Goal: Communication & Community: Answer question/provide support

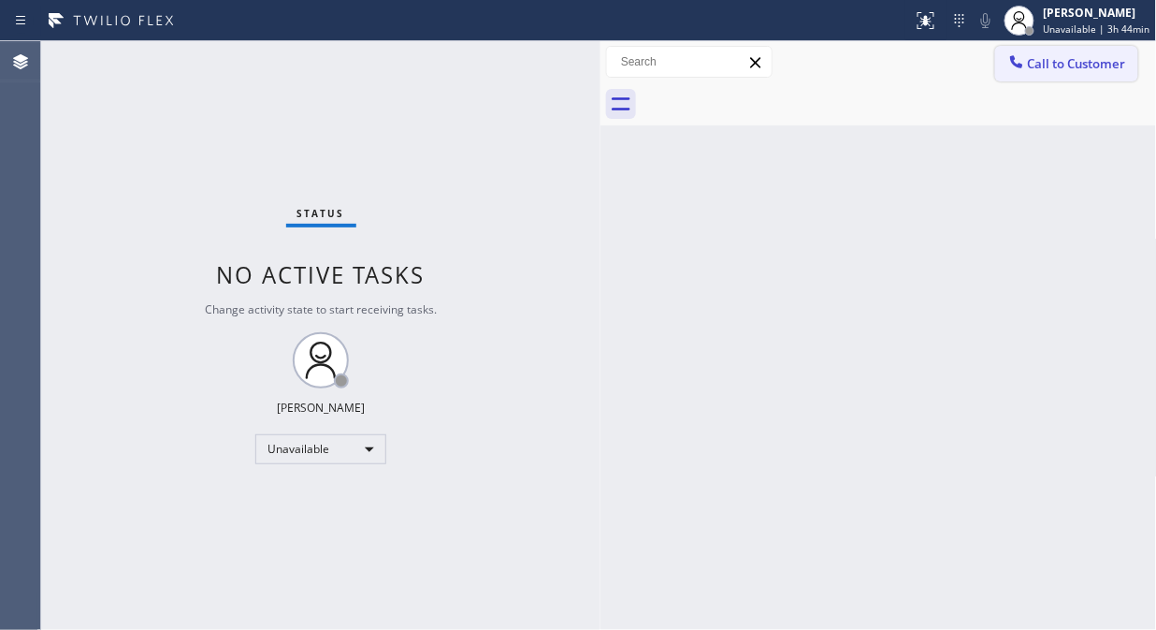
click at [1043, 63] on span "Call to Customer" at bounding box center [1077, 63] width 98 height 17
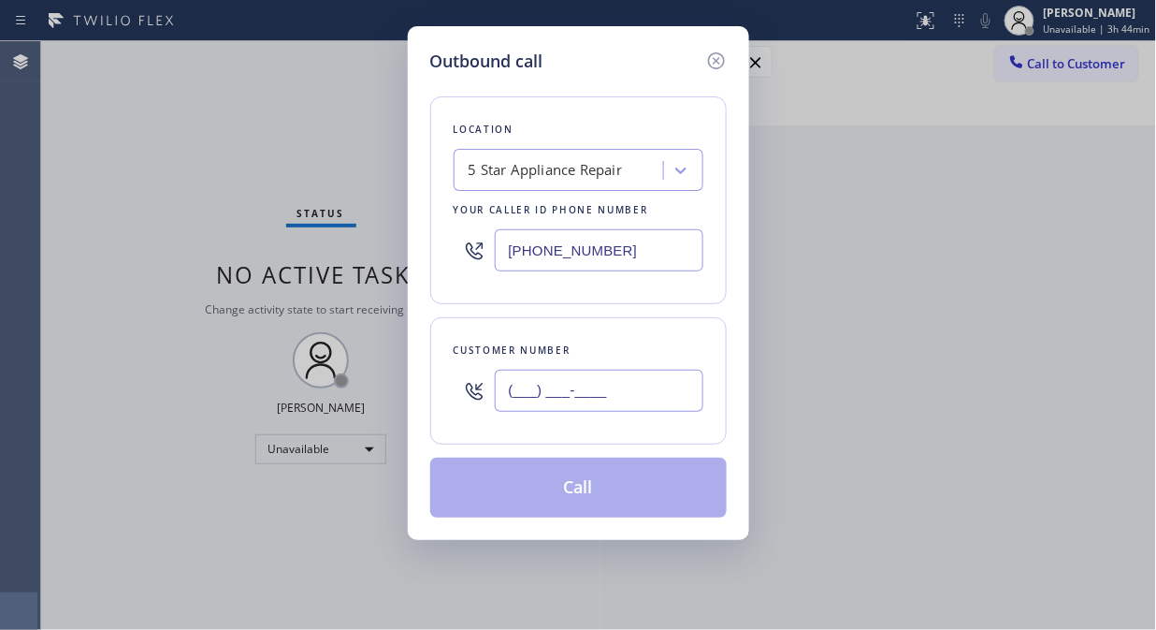
click at [526, 374] on input "(___) ___-____" at bounding box center [599, 391] width 209 height 42
paste input "858) 829-7140"
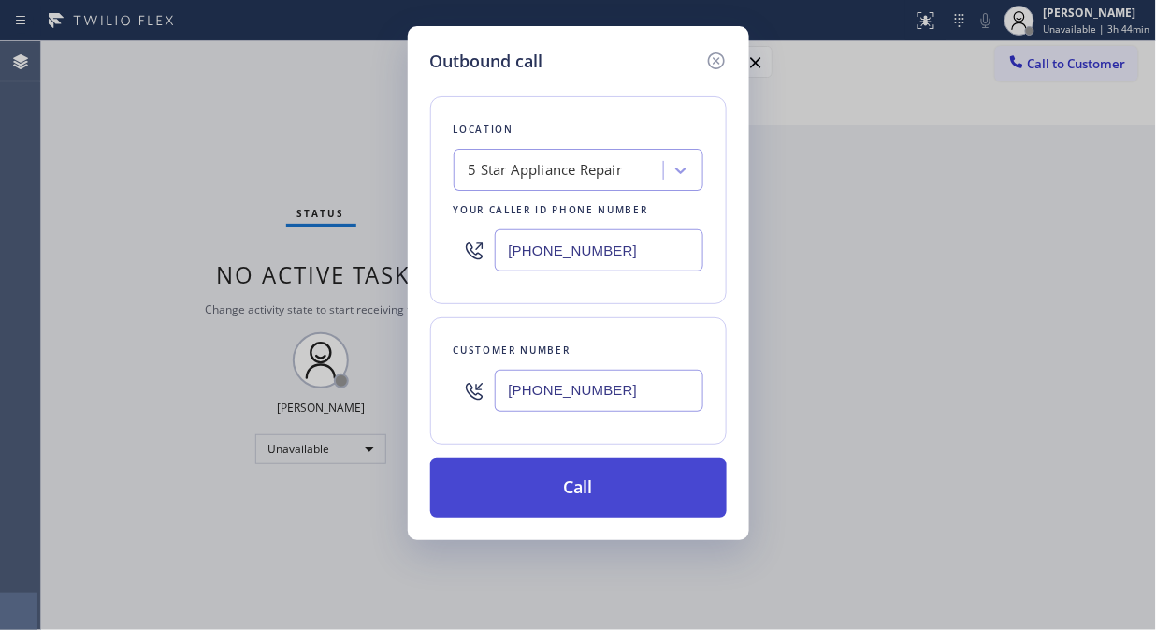
type input "[PHONE_NUMBER]"
click at [567, 481] on button "Call" at bounding box center [578, 487] width 297 height 60
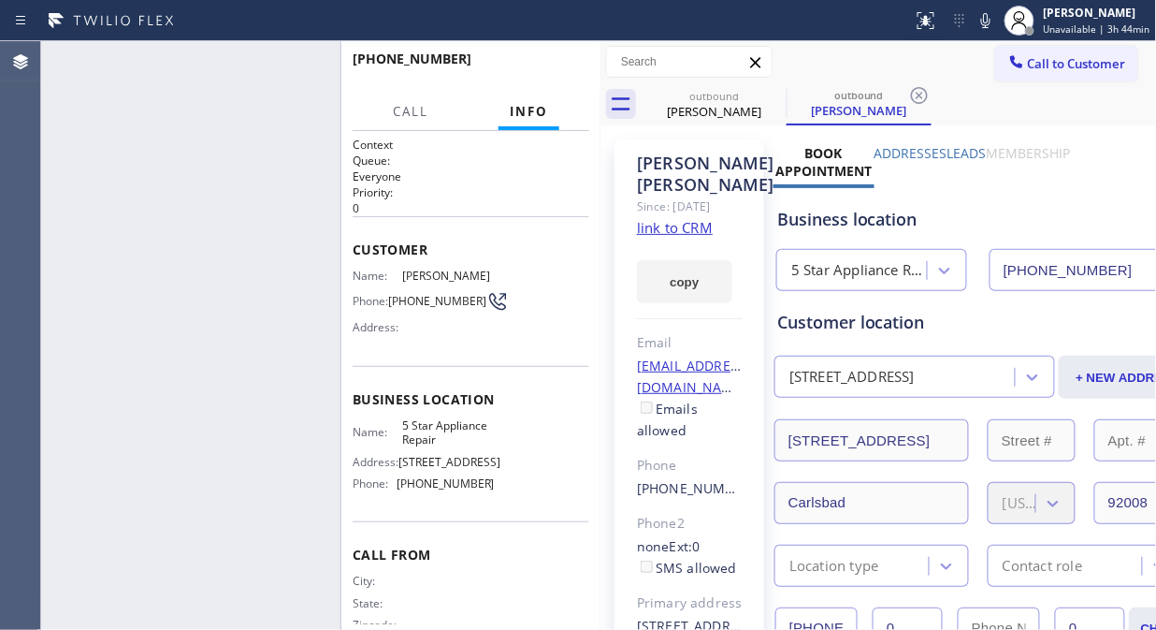
type input "[PHONE_NUMBER]"
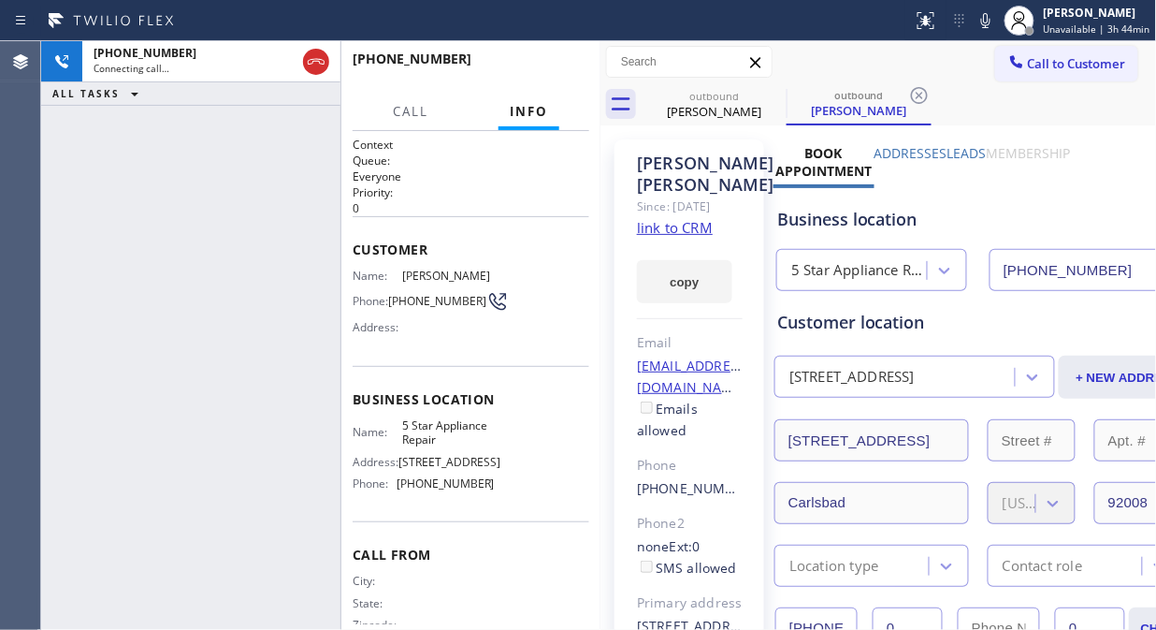
drag, startPoint x: 307, startPoint y: 51, endPoint x: 904, endPoint y: 53, distance: 596.8
click at [309, 51] on icon at bounding box center [316, 62] width 22 height 22
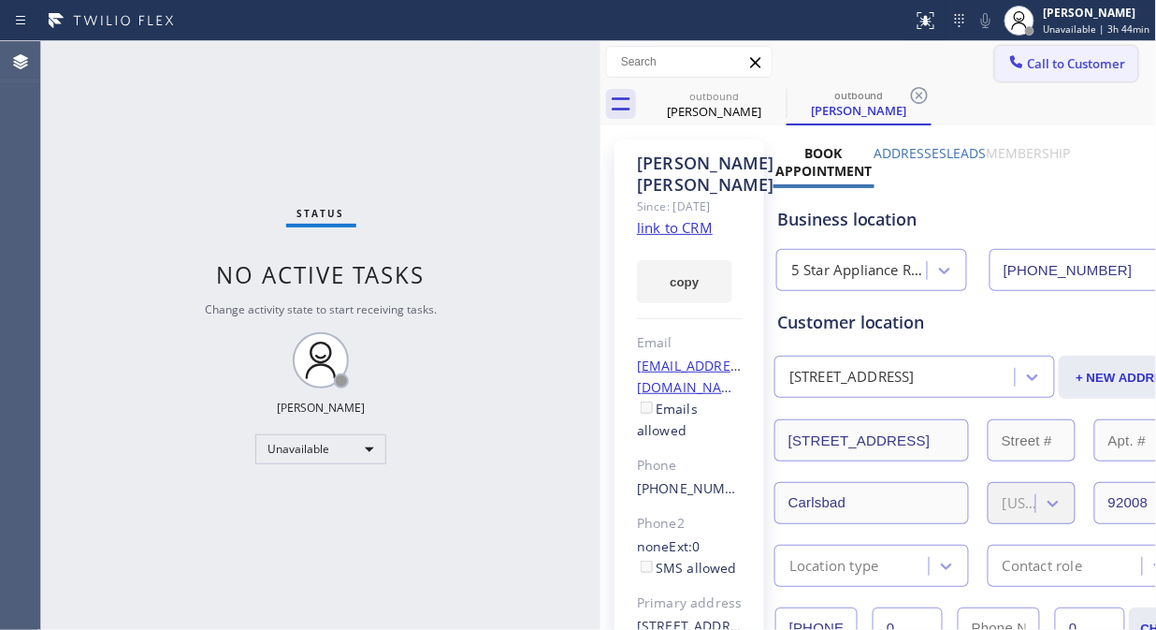
click at [1032, 61] on span "Call to Customer" at bounding box center [1077, 63] width 98 height 17
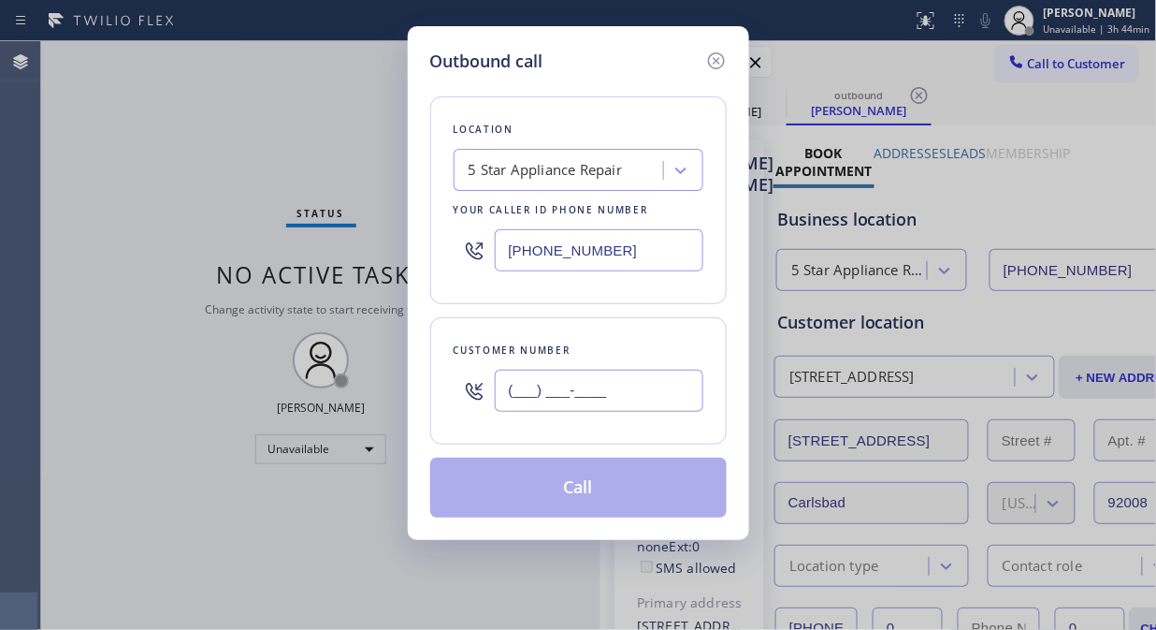
click at [533, 394] on input "(___) ___-____" at bounding box center [599, 391] width 209 height 42
paste input "480) 951-9471"
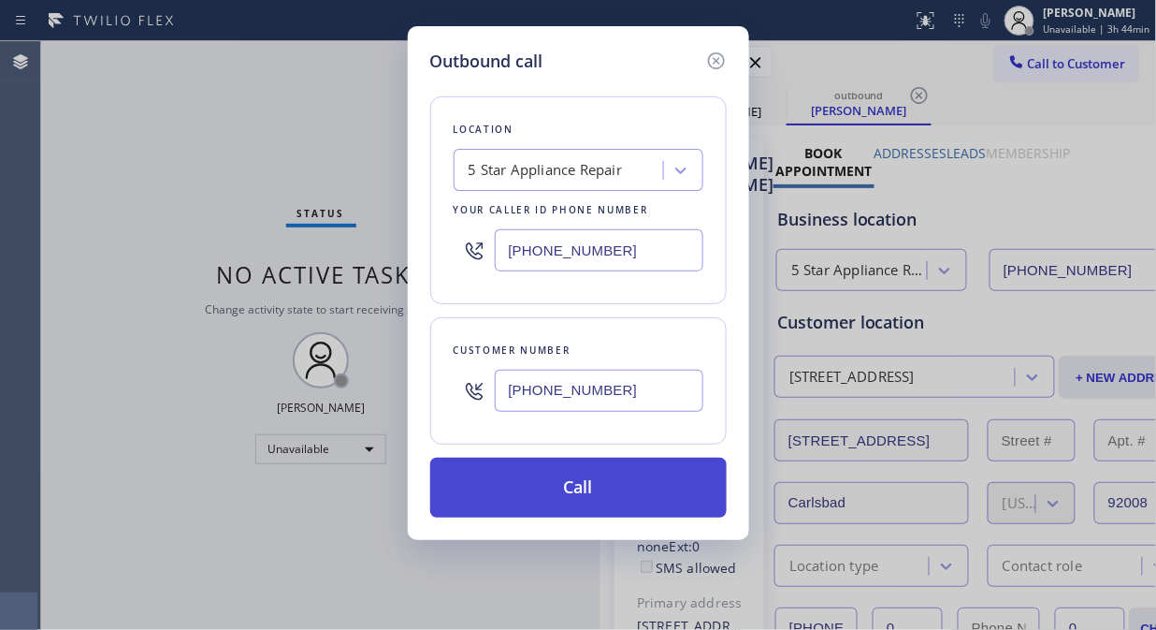
type input "[PHONE_NUMBER]"
click at [599, 494] on button "Call" at bounding box center [578, 487] width 297 height 60
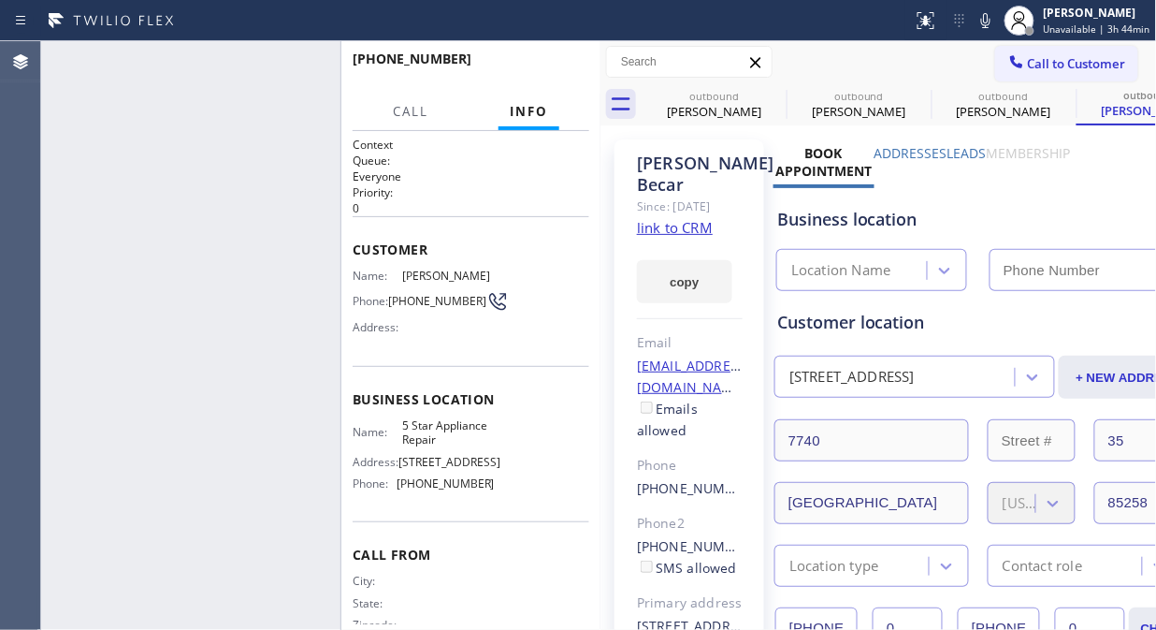
type input "[PHONE_NUMBER]"
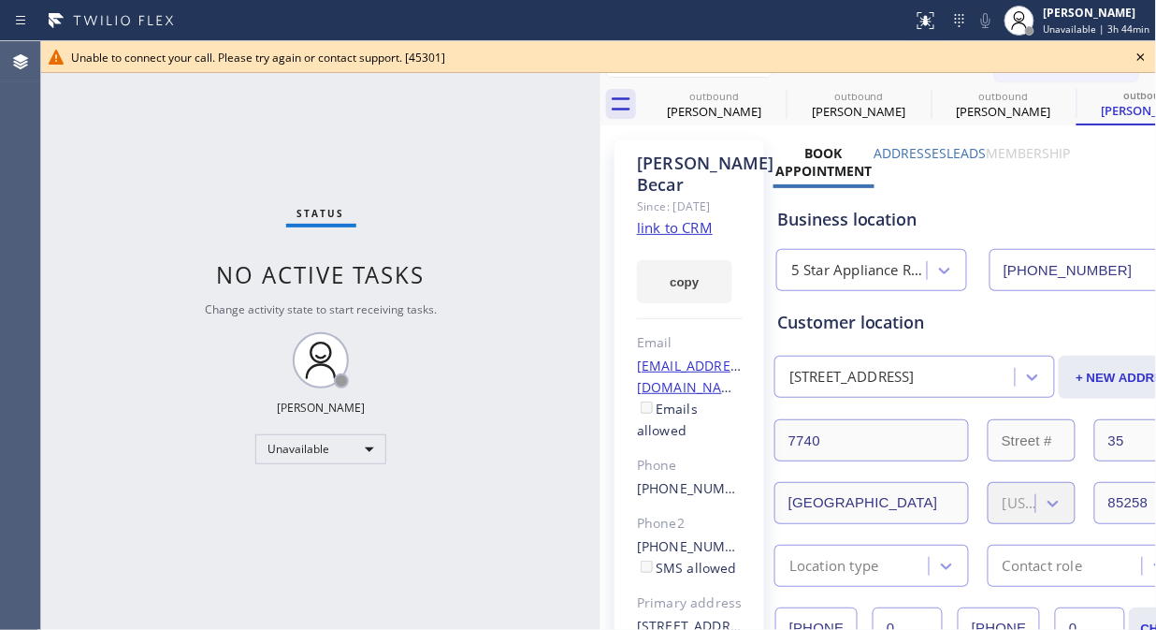
click at [1136, 59] on icon at bounding box center [1141, 57] width 22 height 22
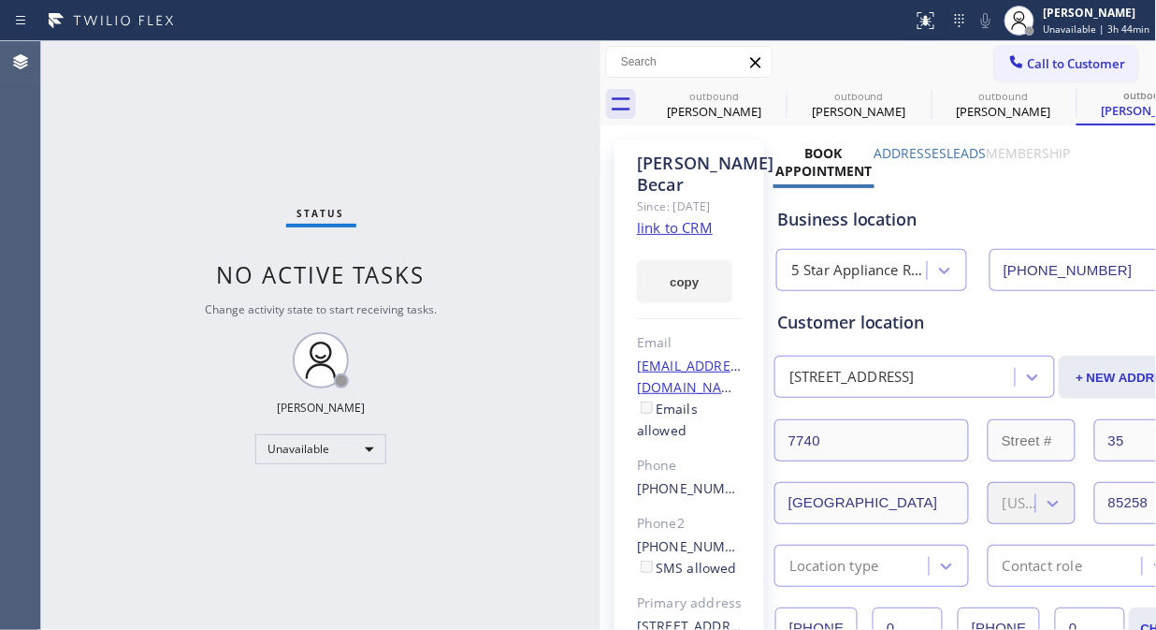
click at [1090, 67] on span "Call to Customer" at bounding box center [1077, 63] width 98 height 17
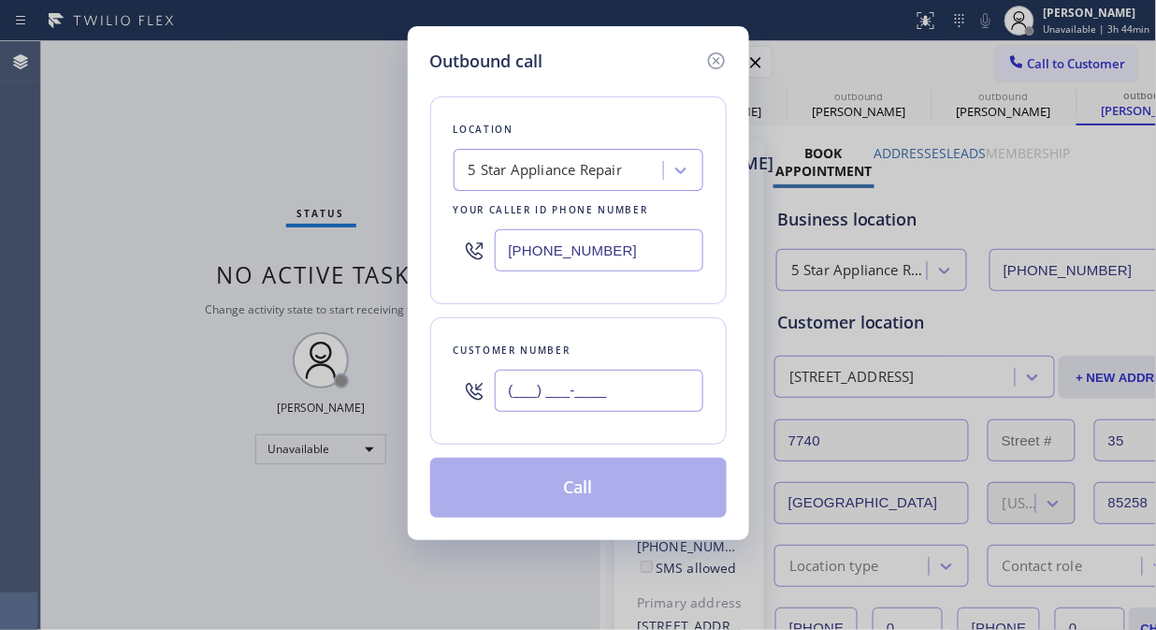
click at [524, 394] on input "(___) ___-____" at bounding box center [599, 391] width 209 height 42
paste input "617) 957-8361"
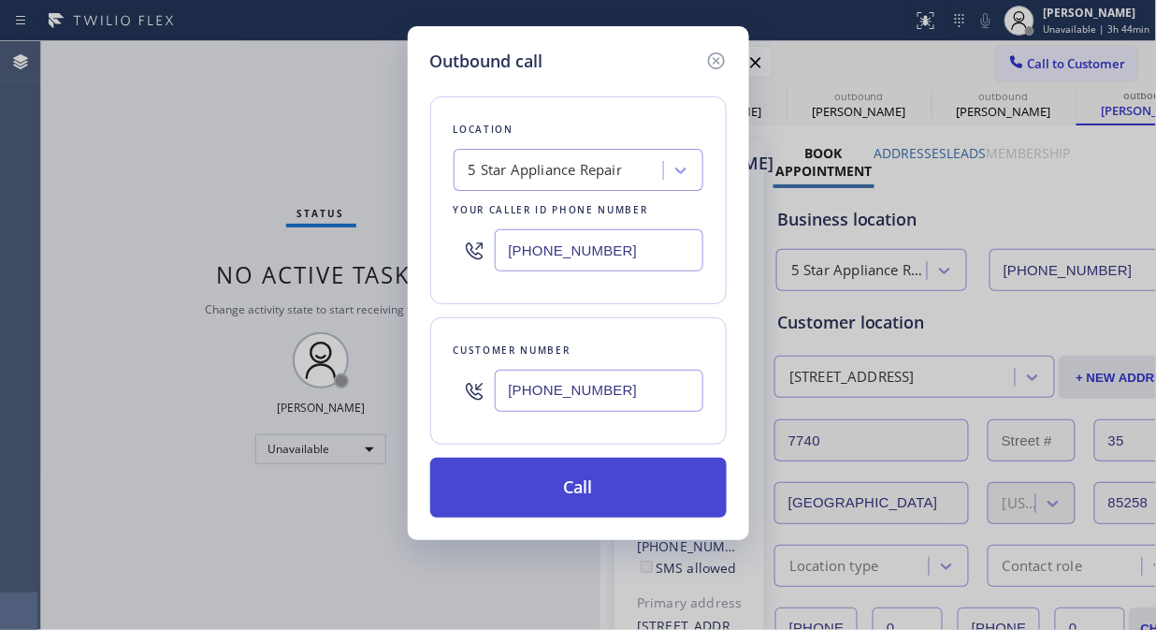
type input "[PHONE_NUMBER]"
click at [573, 481] on button "Call" at bounding box center [578, 487] width 297 height 60
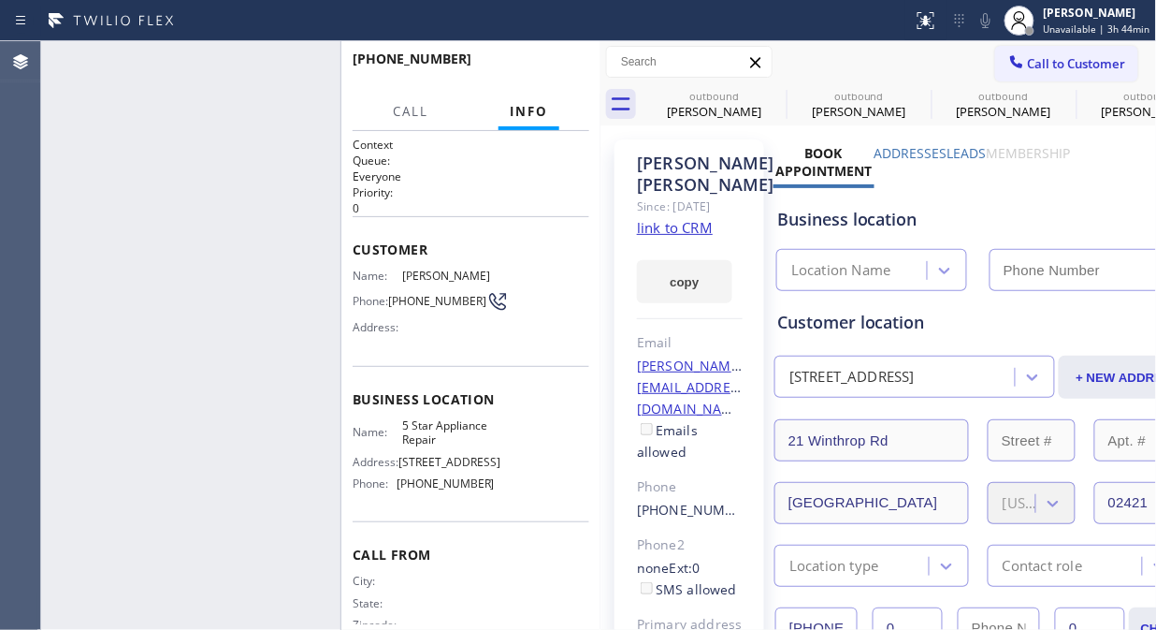
type input "[PHONE_NUMBER]"
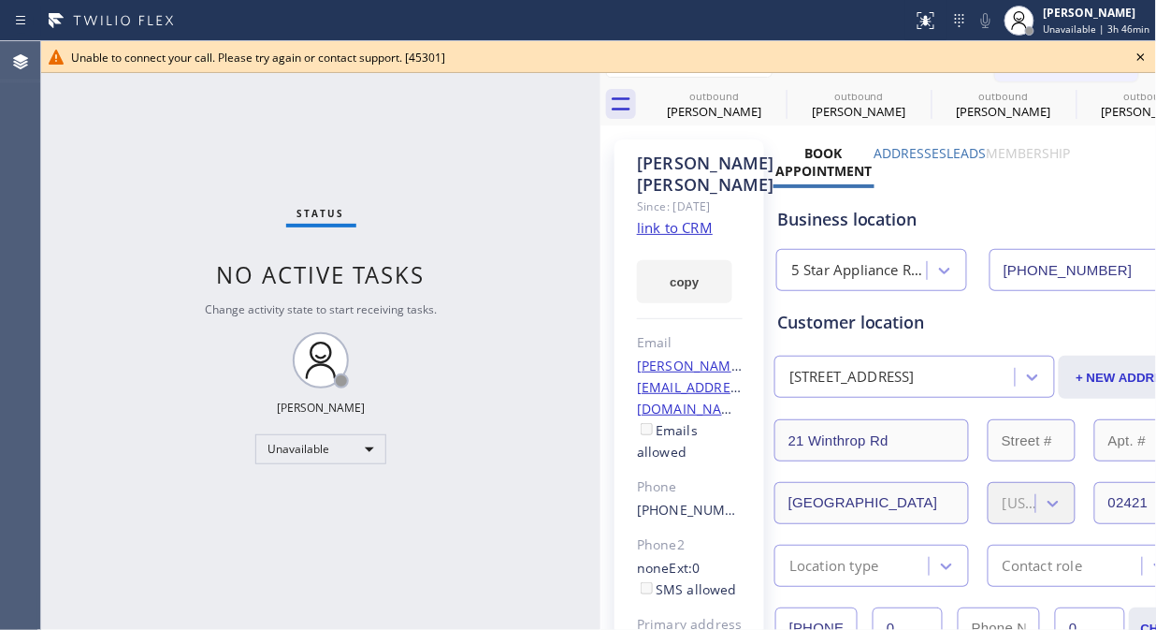
click at [1146, 52] on icon at bounding box center [1141, 57] width 22 height 22
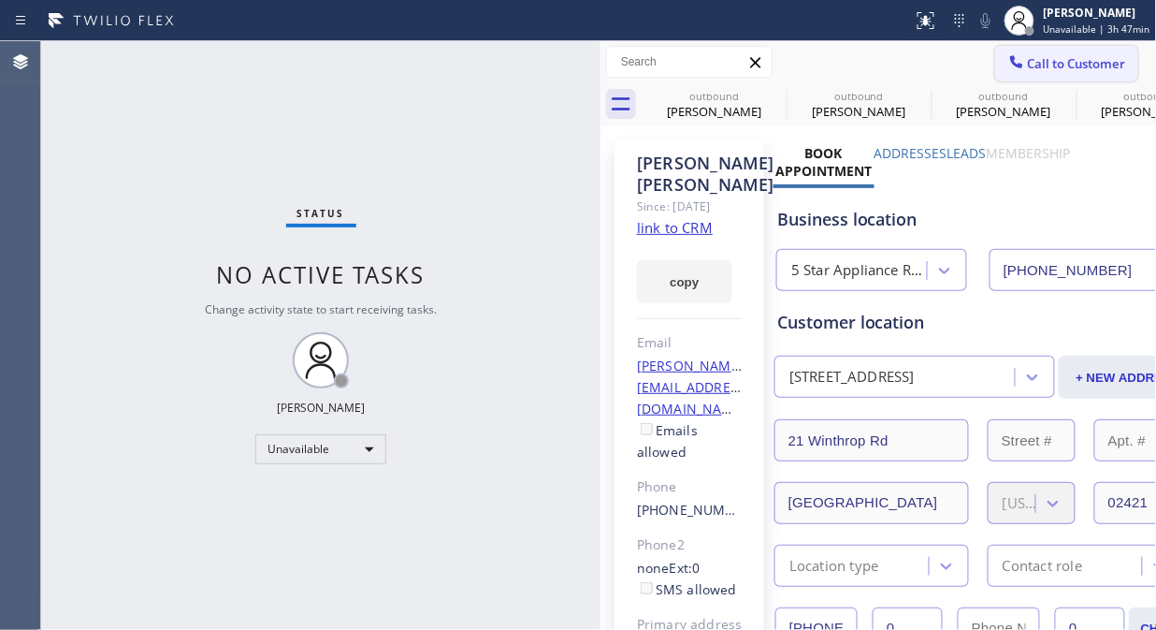
click at [1055, 66] on span "Call to Customer" at bounding box center [1077, 63] width 98 height 17
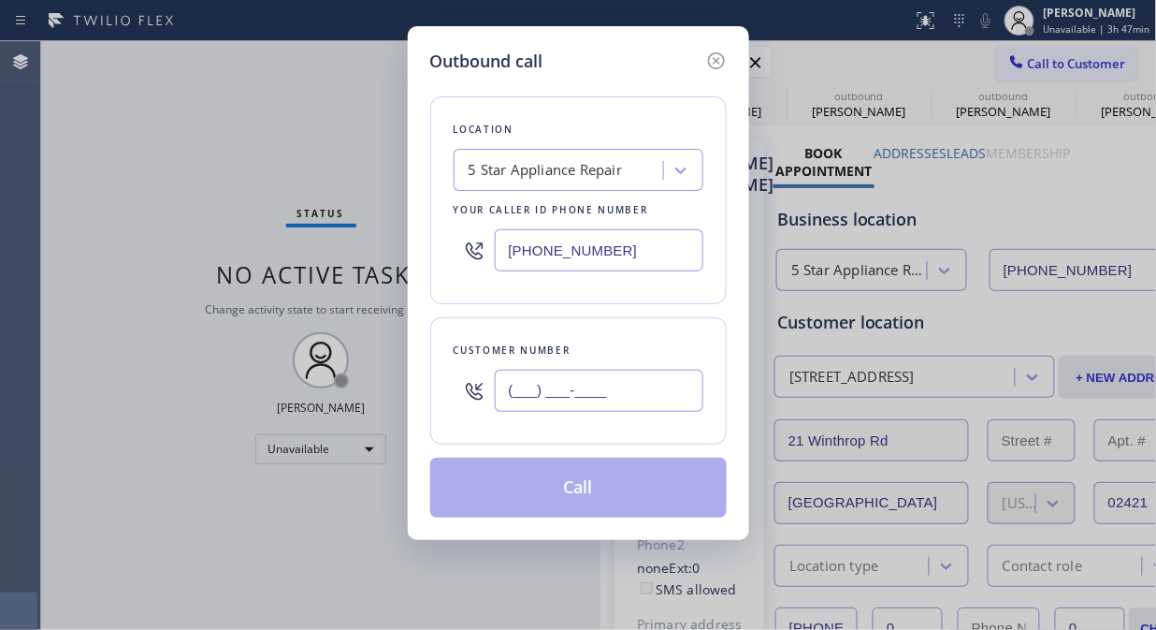
click at [510, 399] on input "(___) ___-____" at bounding box center [599, 391] width 209 height 42
paste input "562) 714-2165"
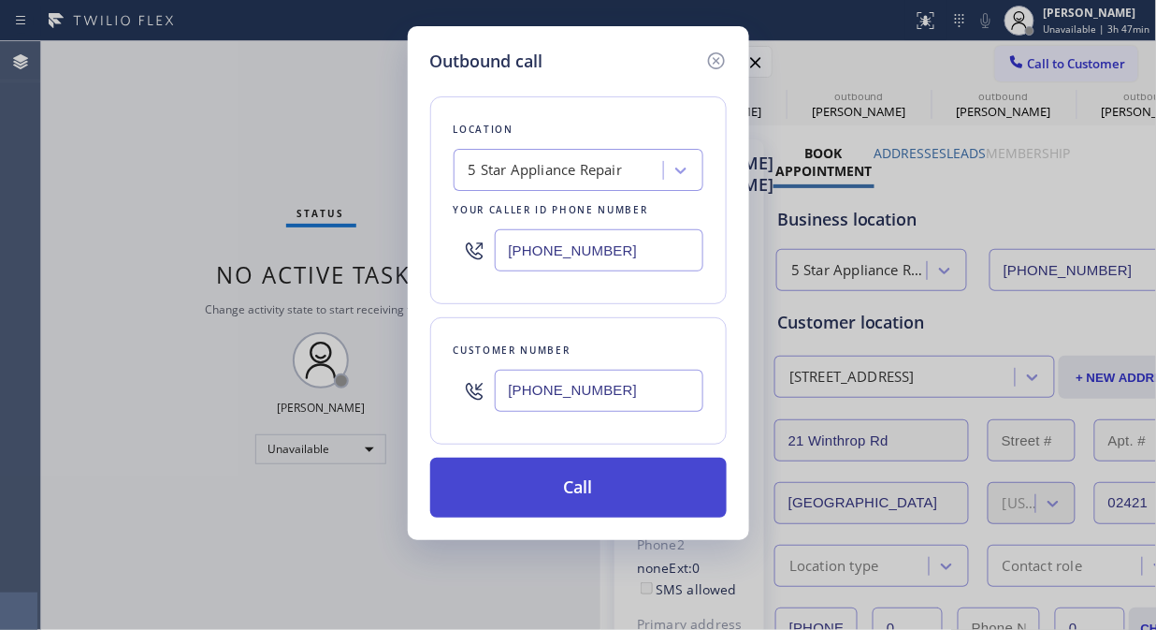
type input "[PHONE_NUMBER]"
click at [624, 500] on button "Call" at bounding box center [578, 487] width 297 height 60
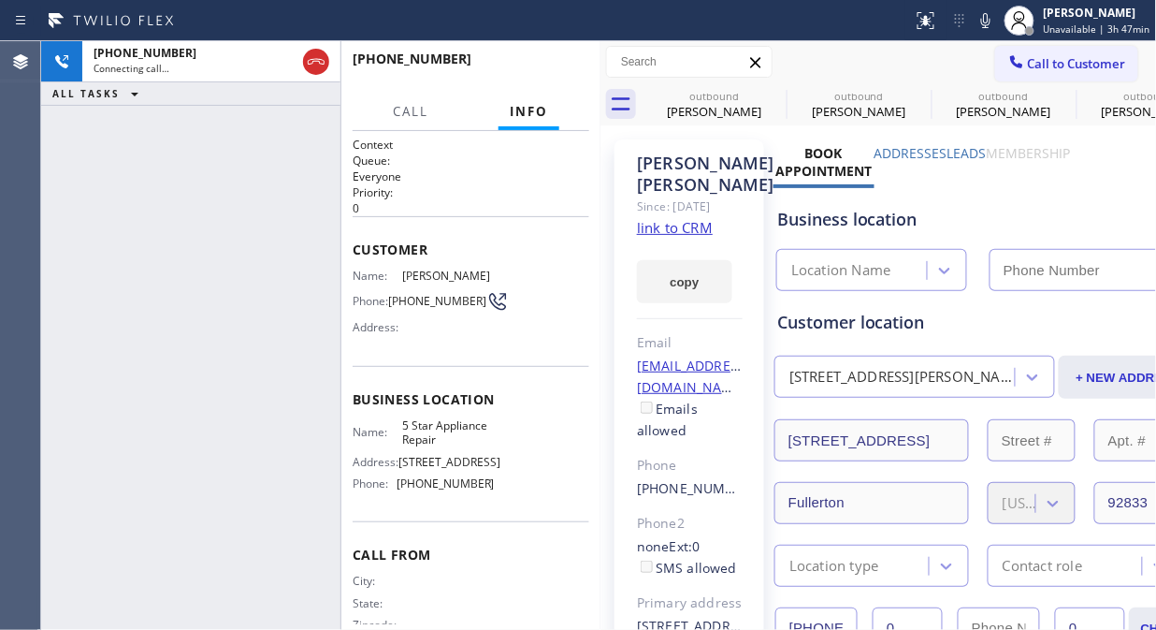
type input "[PHONE_NUMBER]"
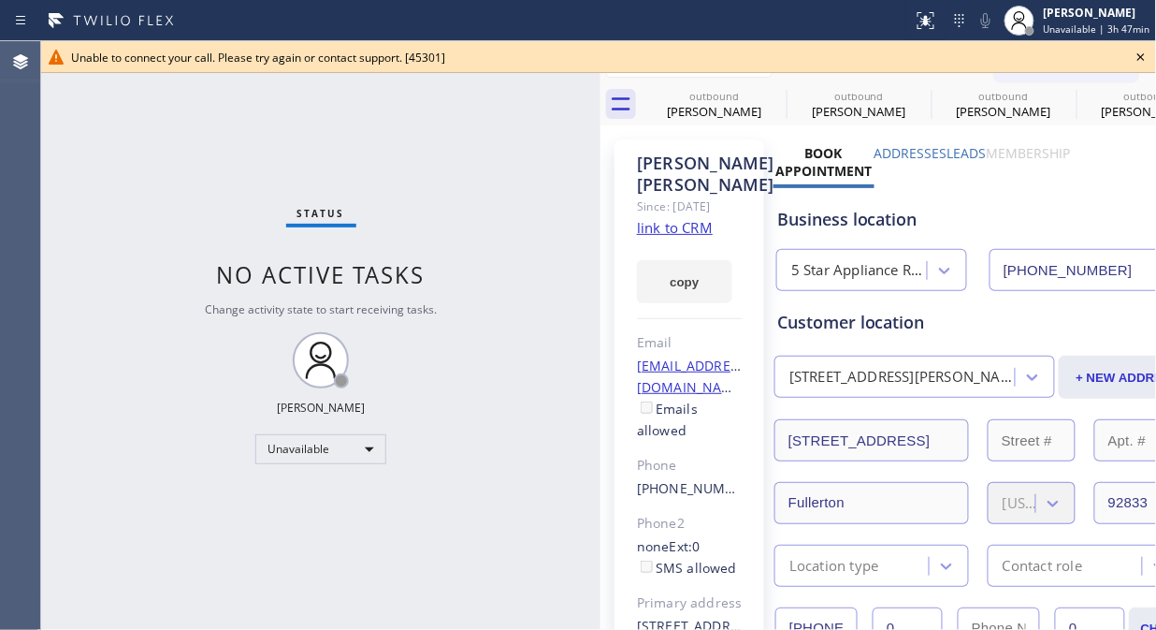
drag, startPoint x: 1143, startPoint y: 58, endPoint x: 1125, endPoint y: 59, distance: 17.8
click at [1143, 57] on icon at bounding box center [1141, 57] width 22 height 22
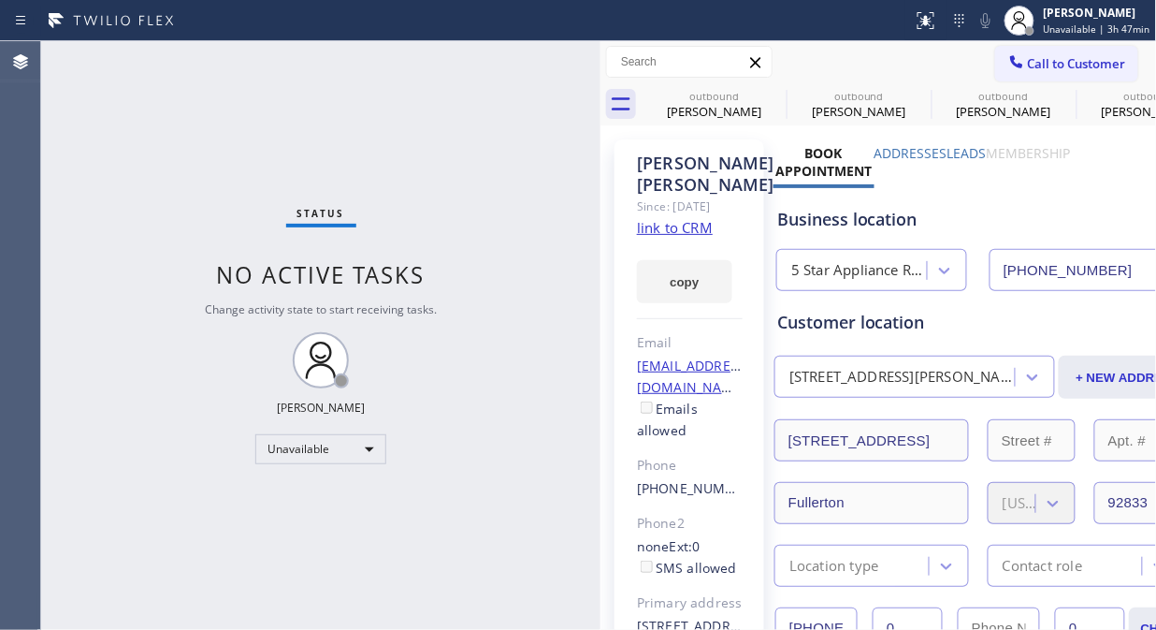
drag, startPoint x: 1092, startPoint y: 63, endPoint x: 1050, endPoint y: 68, distance: 42.5
click at [1086, 63] on span "Call to Customer" at bounding box center [1077, 63] width 98 height 17
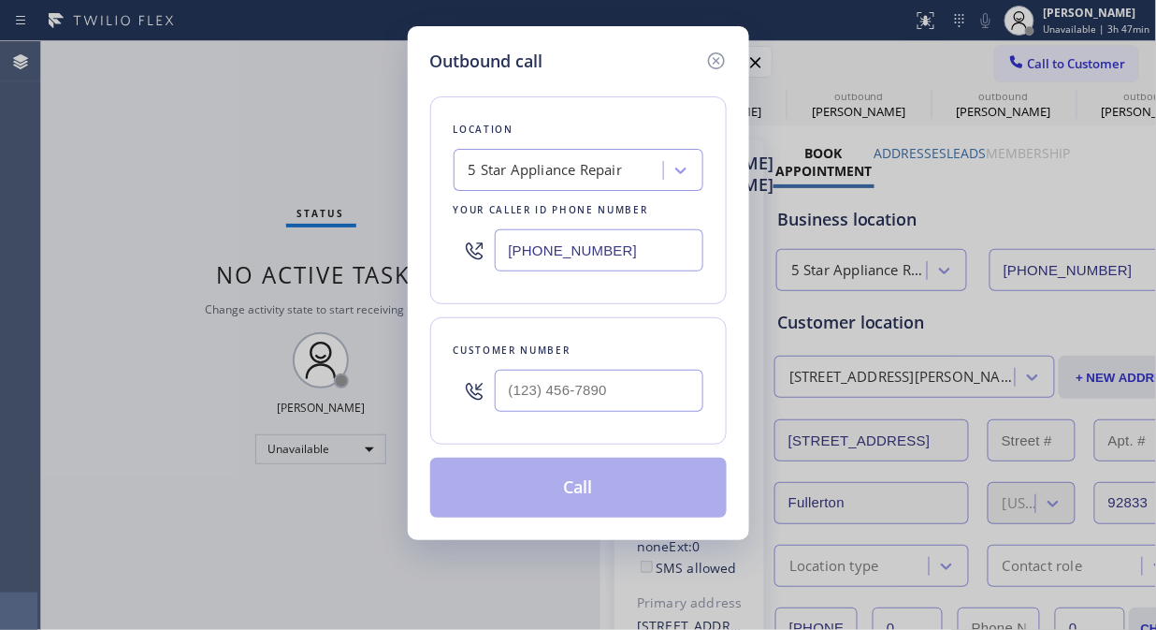
click at [568, 413] on div at bounding box center [599, 390] width 209 height 61
click at [558, 396] on input "(___) ___-____" at bounding box center [599, 391] width 209 height 42
paste input "714) 272-8049"
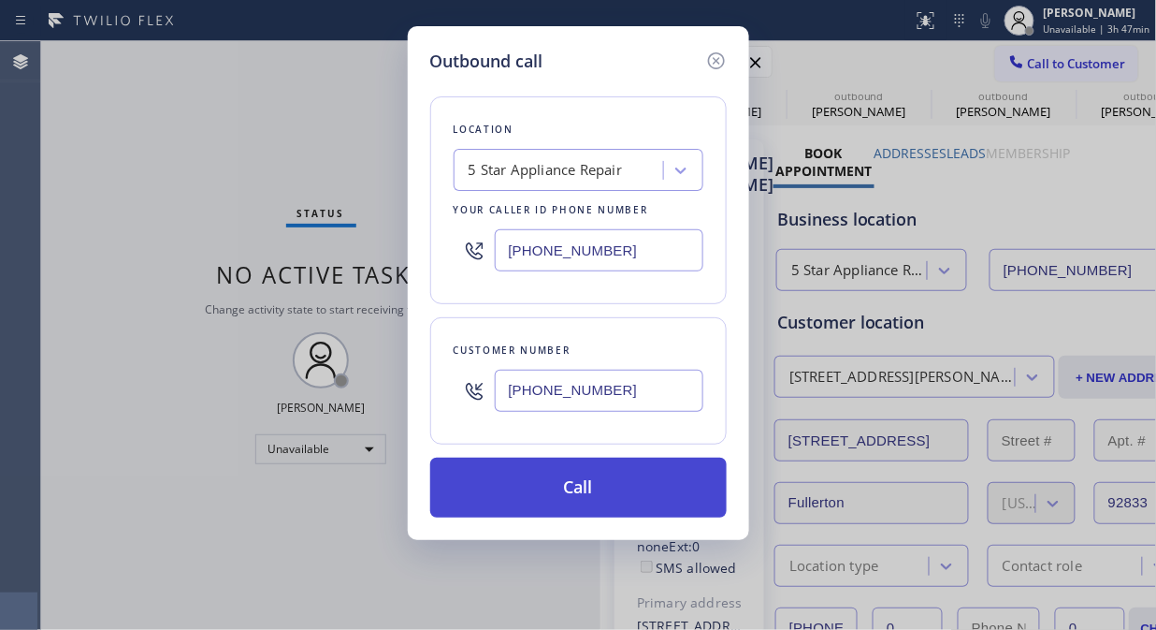
type input "[PHONE_NUMBER]"
click at [620, 485] on button "Call" at bounding box center [578, 487] width 297 height 60
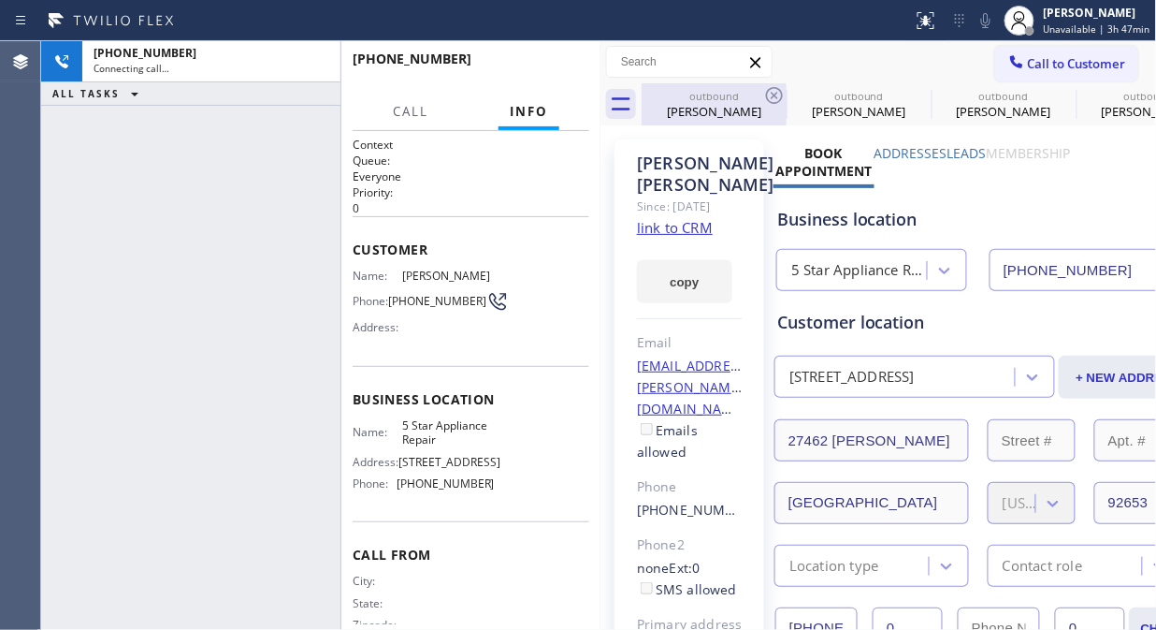
type input "[PHONE_NUMBER]"
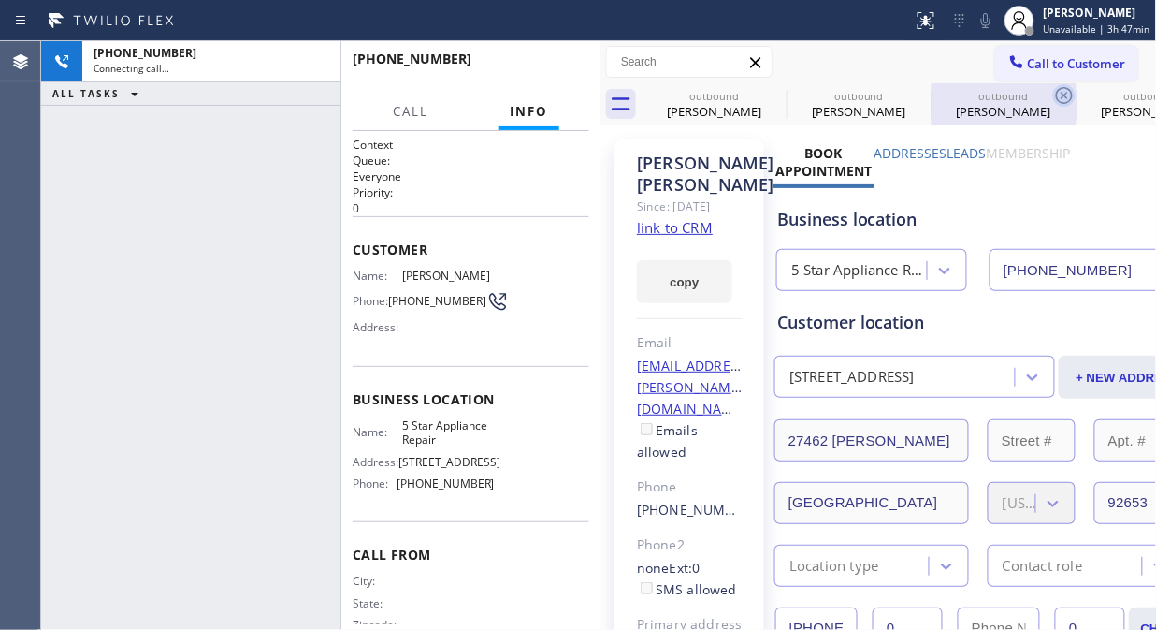
click at [0, 0] on icon at bounding box center [0, 0] width 0 height 0
click at [1053, 95] on icon at bounding box center [1064, 95] width 22 height 22
click at [0, 0] on icon at bounding box center [0, 0] width 0 height 0
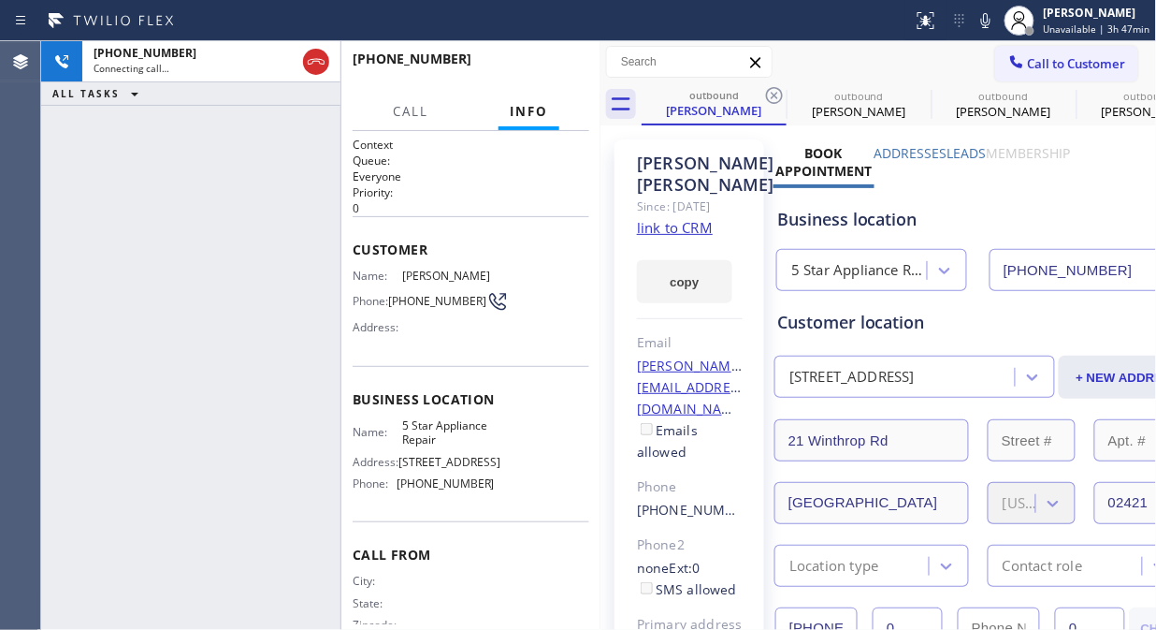
click at [771, 95] on icon at bounding box center [774, 95] width 22 height 22
click at [0, 0] on icon at bounding box center [0, 0] width 0 height 0
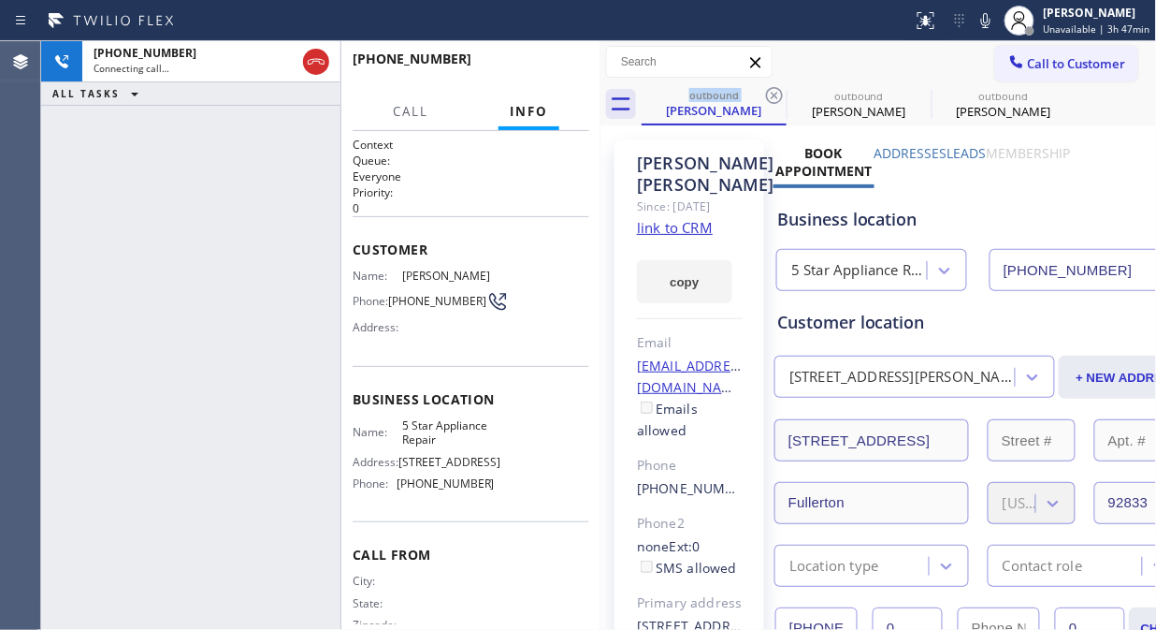
click at [771, 95] on icon at bounding box center [774, 95] width 22 height 22
click at [0, 0] on icon at bounding box center [0, 0] width 0 height 0
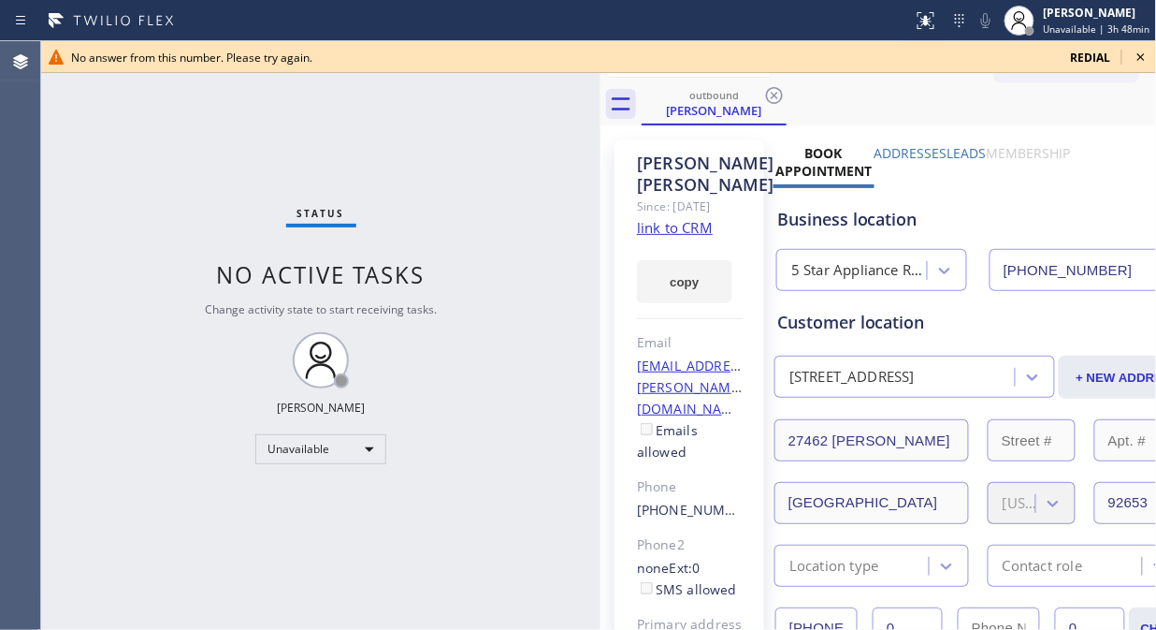
click at [1148, 56] on icon at bounding box center [1141, 57] width 22 height 22
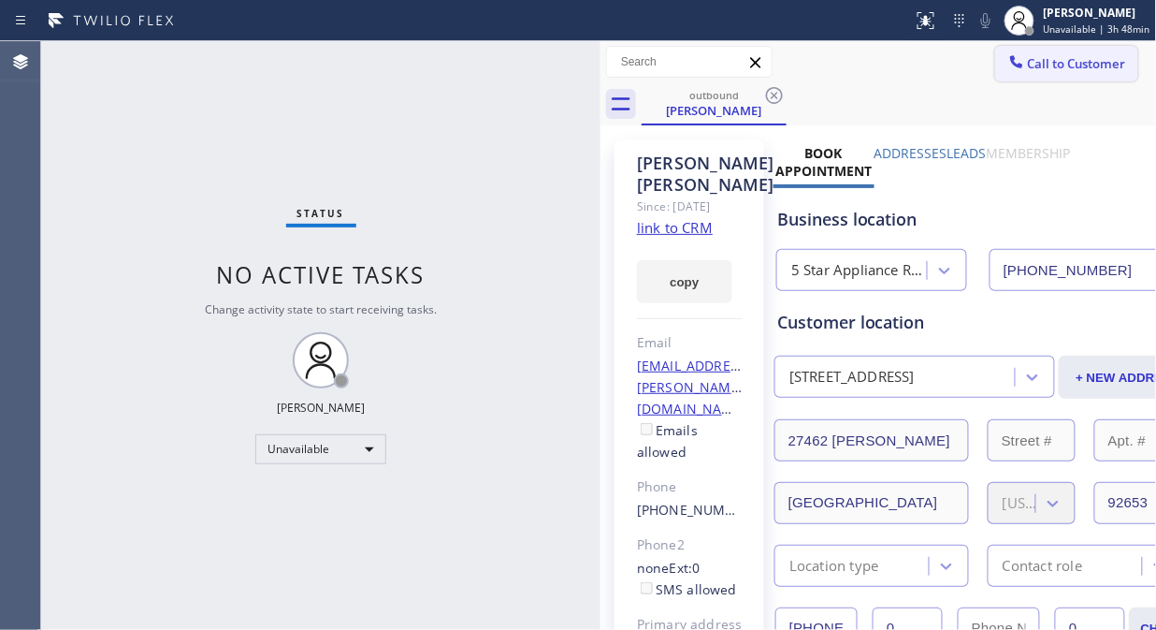
click at [1101, 70] on span "Call to Customer" at bounding box center [1077, 63] width 98 height 17
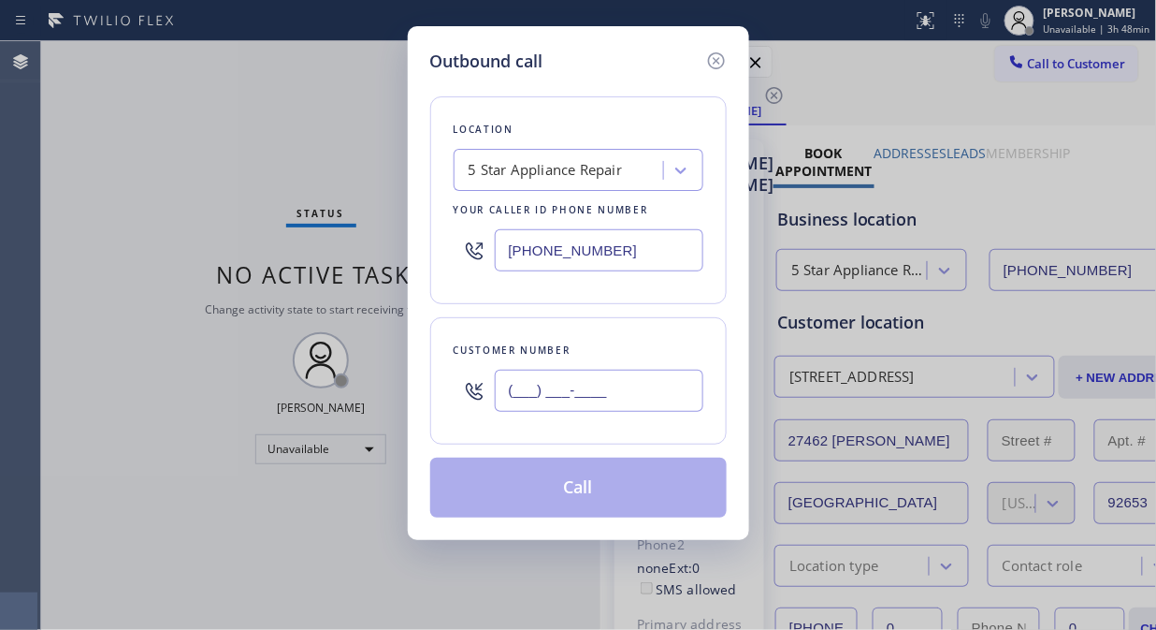
click at [516, 406] on input "(___) ___-____" at bounding box center [599, 391] width 209 height 42
paste input "626) 584-0950"
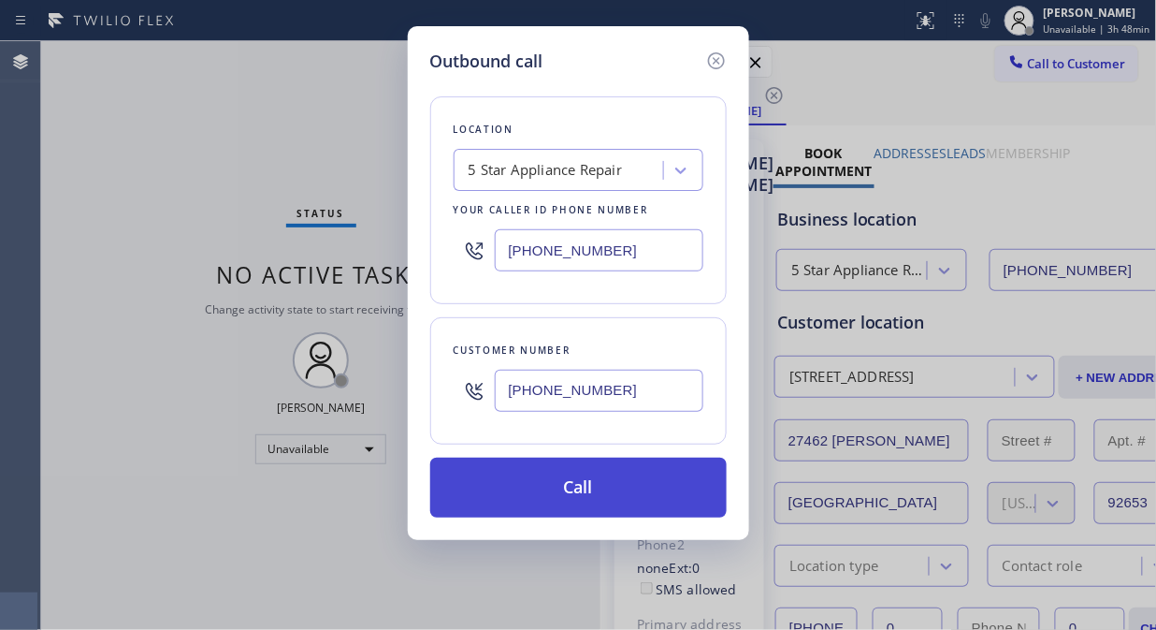
type input "[PHONE_NUMBER]"
click at [648, 494] on button "Call" at bounding box center [578, 487] width 297 height 60
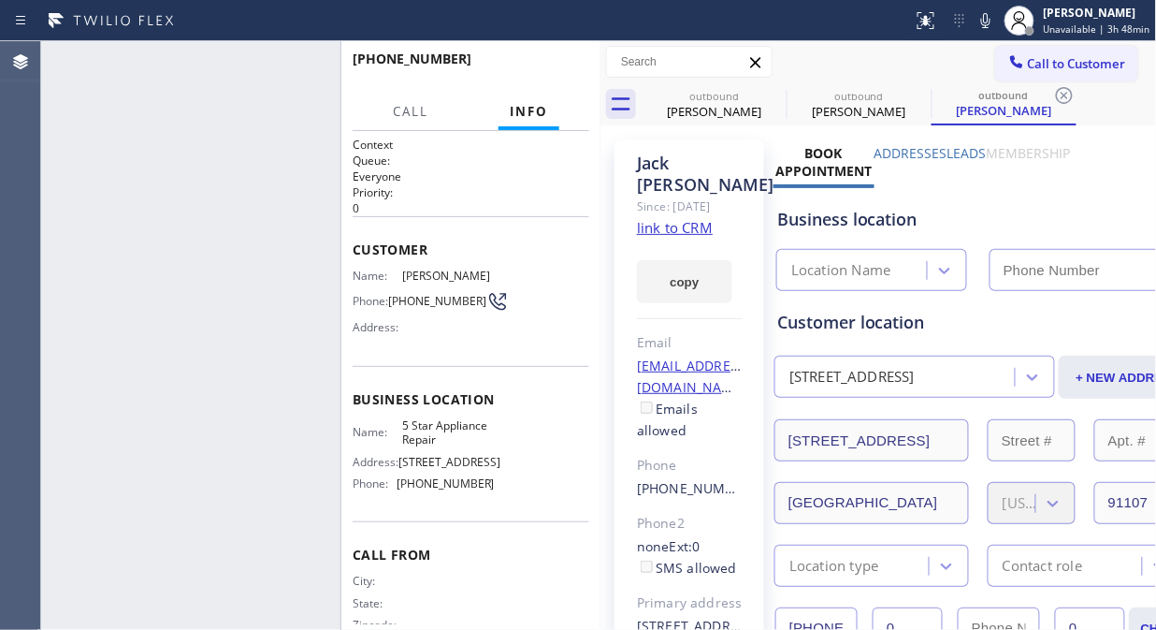
type input "[PHONE_NUMBER]"
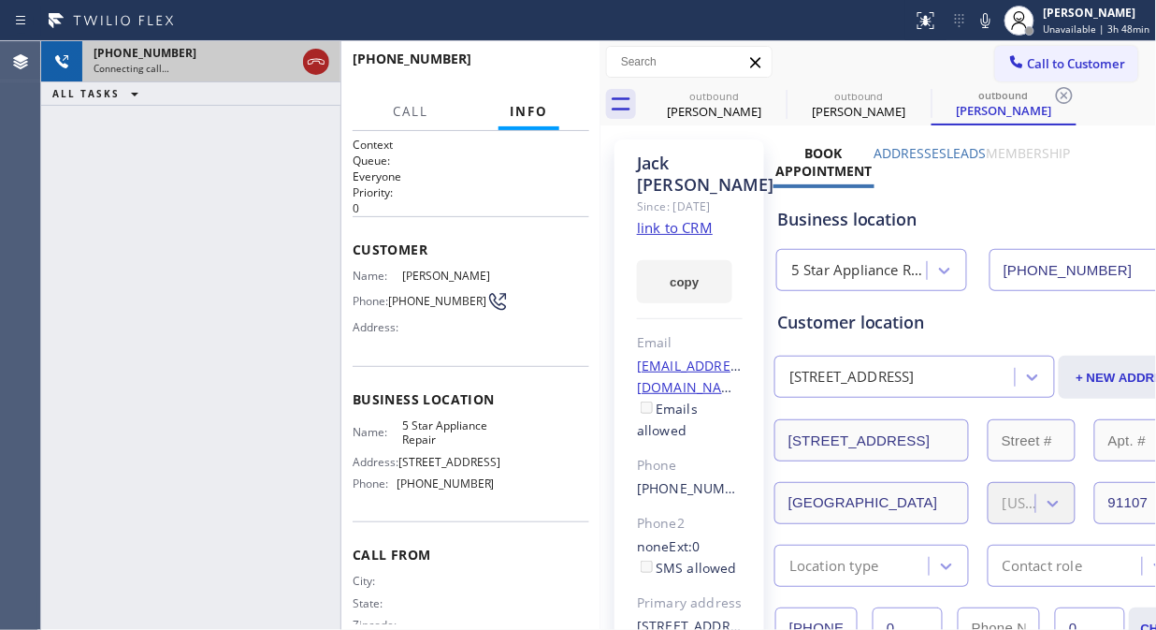
click at [318, 67] on icon at bounding box center [316, 62] width 22 height 22
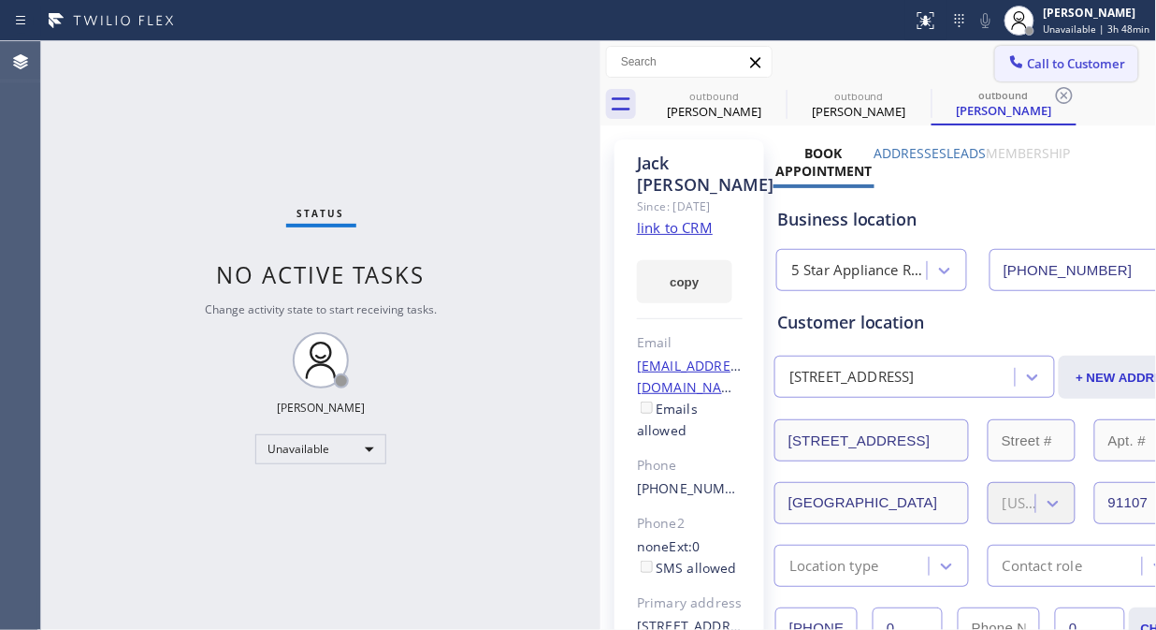
click at [1082, 62] on span "Call to Customer" at bounding box center [1077, 63] width 98 height 17
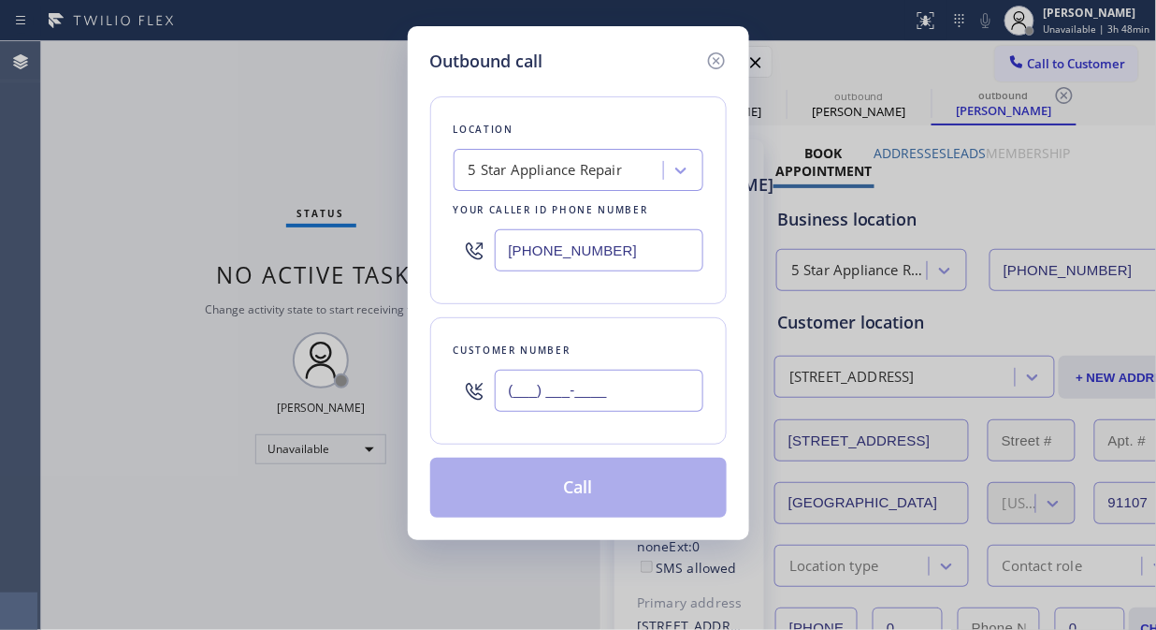
click at [549, 389] on input "(___) ___-____" at bounding box center [599, 391] width 209 height 42
paste input "714) 349-8209"
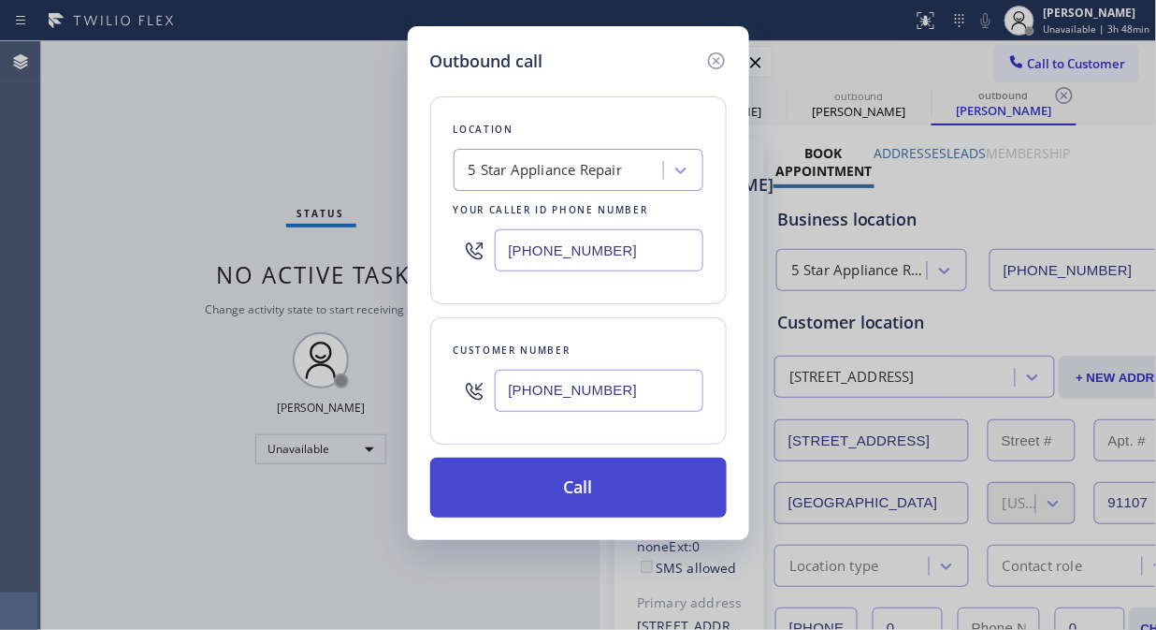
type input "[PHONE_NUMBER]"
click at [655, 502] on button "Call" at bounding box center [578, 487] width 297 height 60
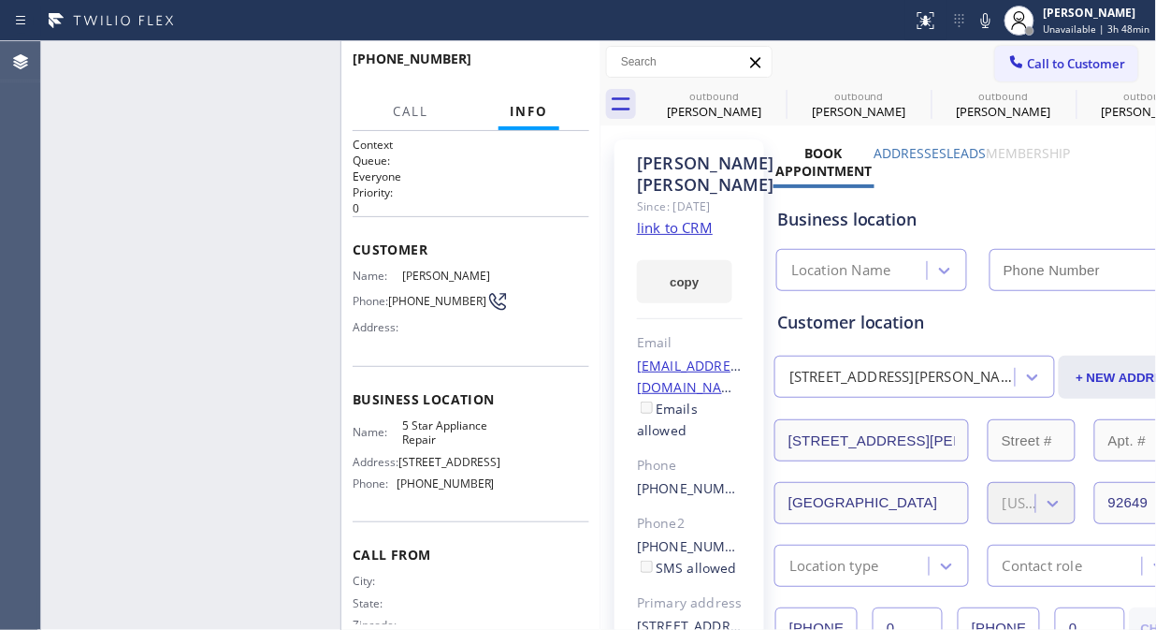
type input "[PHONE_NUMBER]"
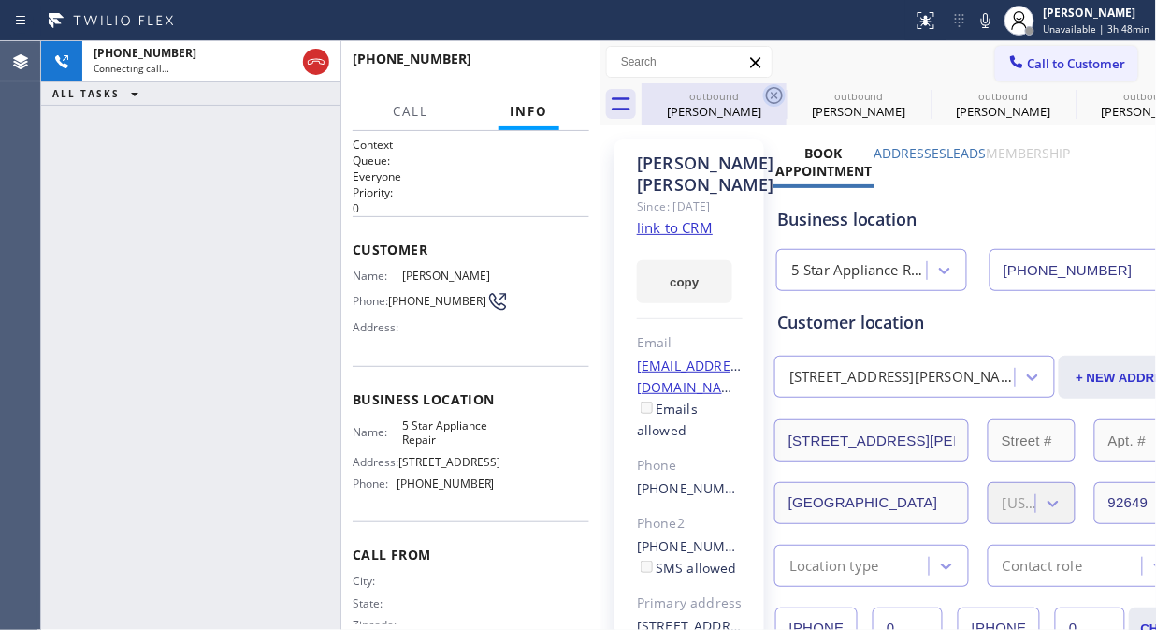
click at [777, 95] on icon at bounding box center [774, 95] width 22 height 22
click at [0, 0] on icon at bounding box center [0, 0] width 0 height 0
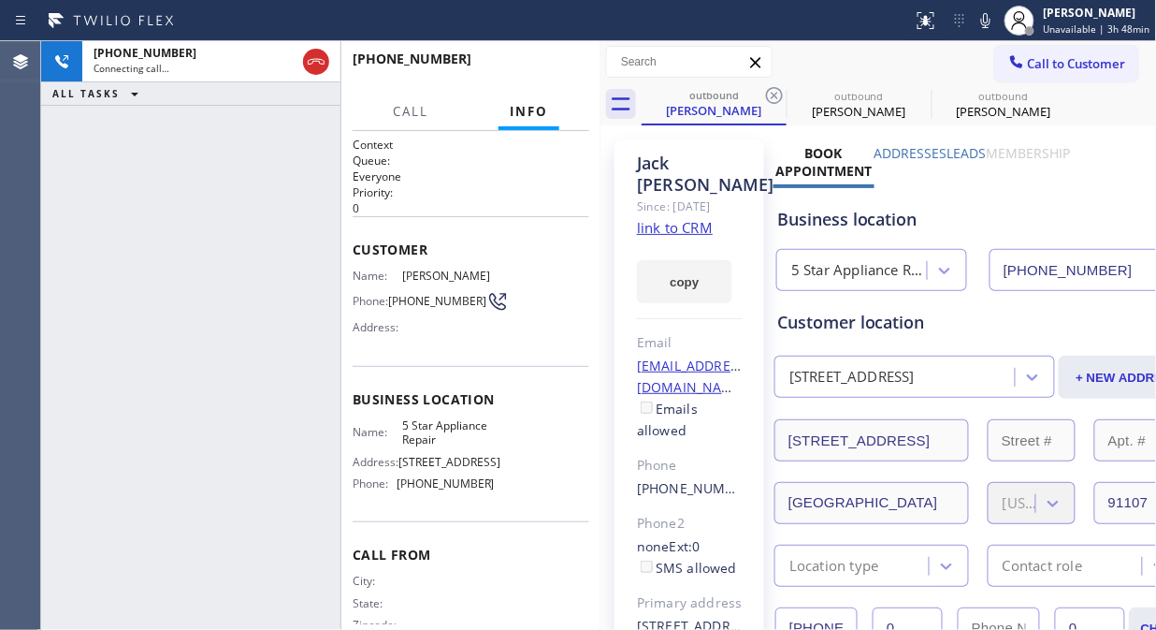
click at [777, 95] on icon at bounding box center [774, 95] width 22 height 22
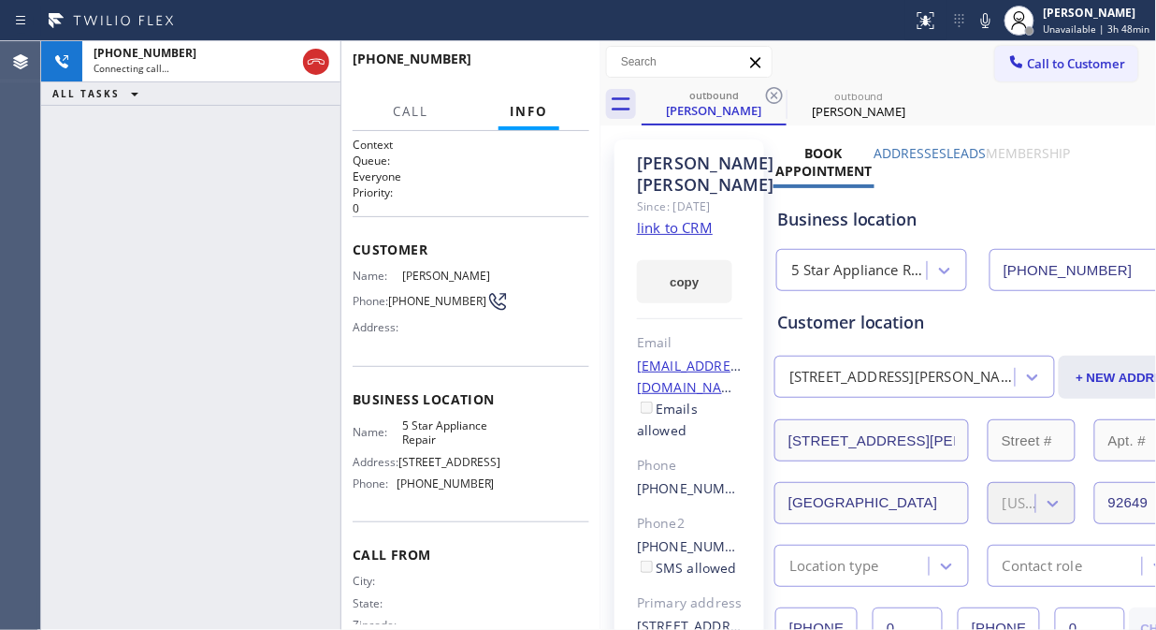
click at [777, 95] on icon at bounding box center [774, 95] width 22 height 22
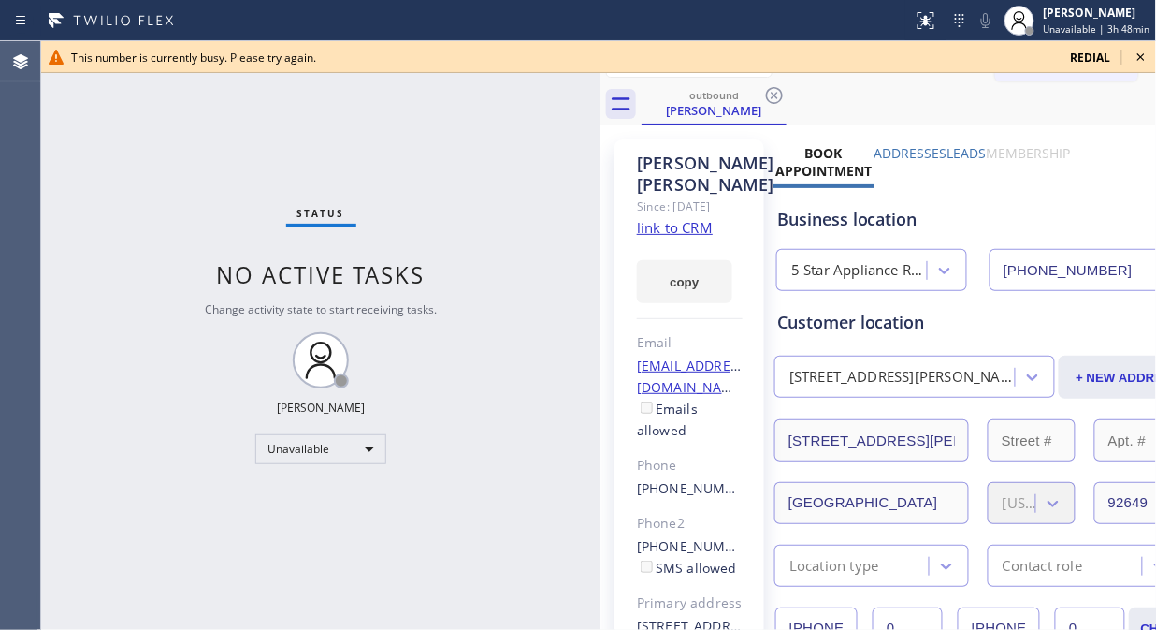
click at [1135, 56] on icon at bounding box center [1141, 57] width 22 height 22
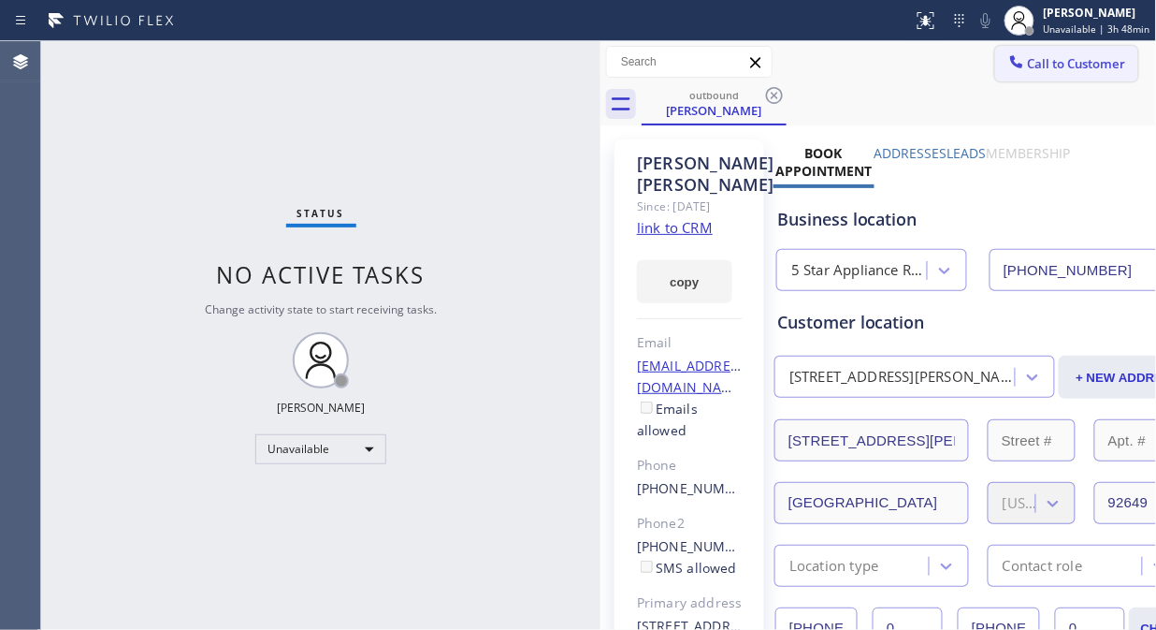
click at [1078, 64] on span "Call to Customer" at bounding box center [1077, 63] width 98 height 17
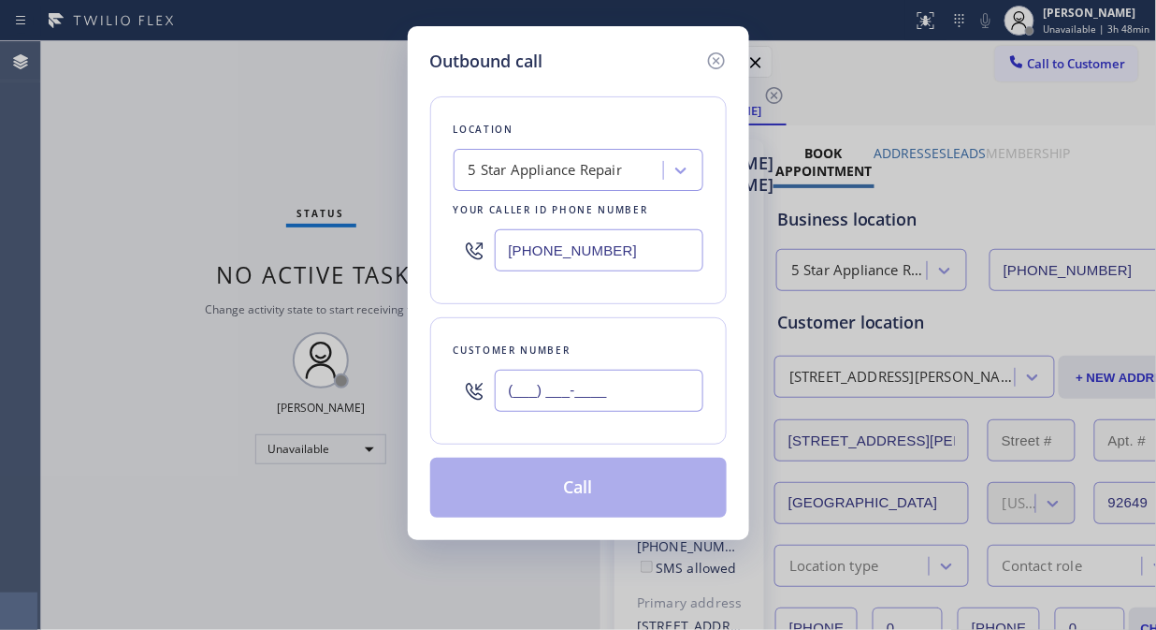
click at [688, 394] on input "(___) ___-____" at bounding box center [599, 391] width 209 height 42
paste input "206) 789-8696"
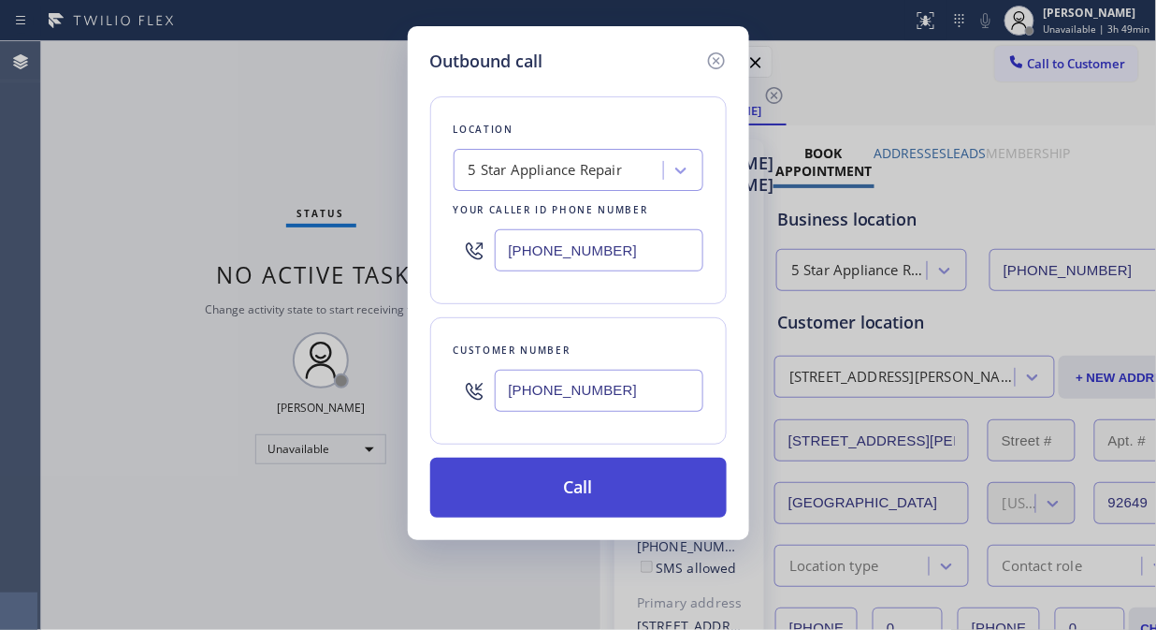
type input "[PHONE_NUMBER]"
drag, startPoint x: 641, startPoint y: 493, endPoint x: 731, endPoint y: 303, distance: 210.1
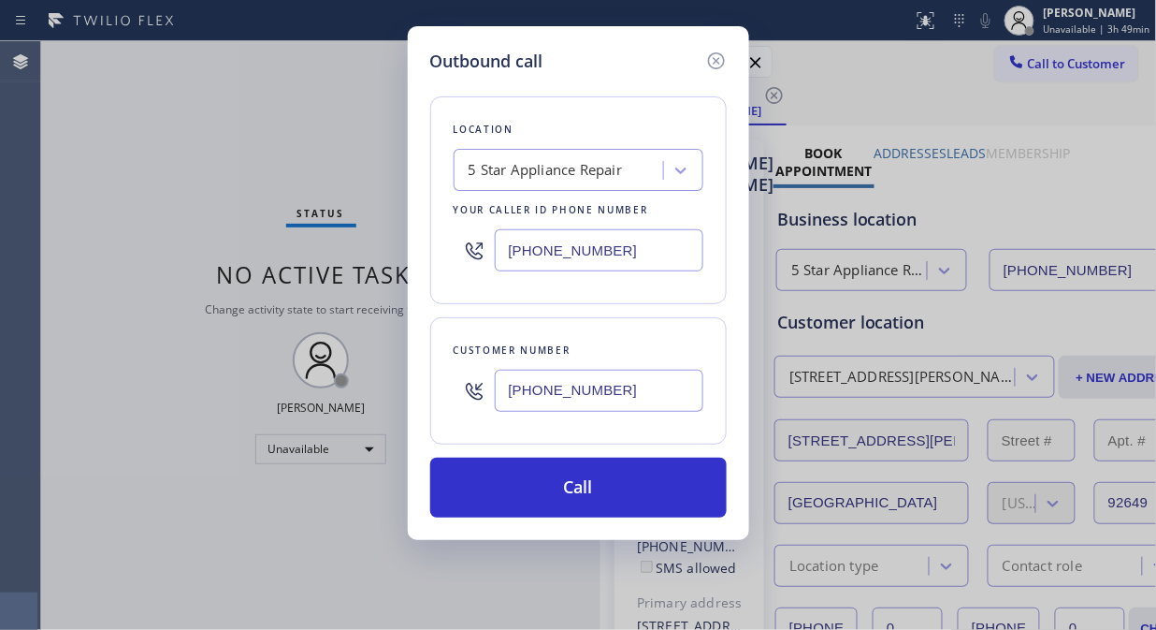
click at [641, 491] on button "Call" at bounding box center [578, 487] width 297 height 60
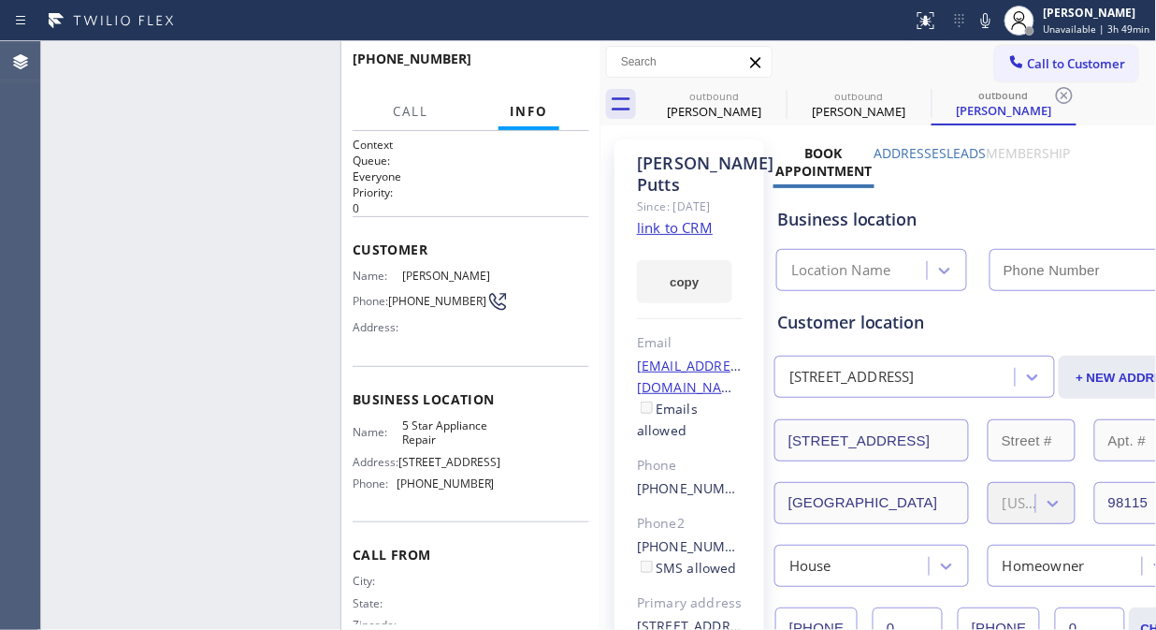
type input "[PHONE_NUMBER]"
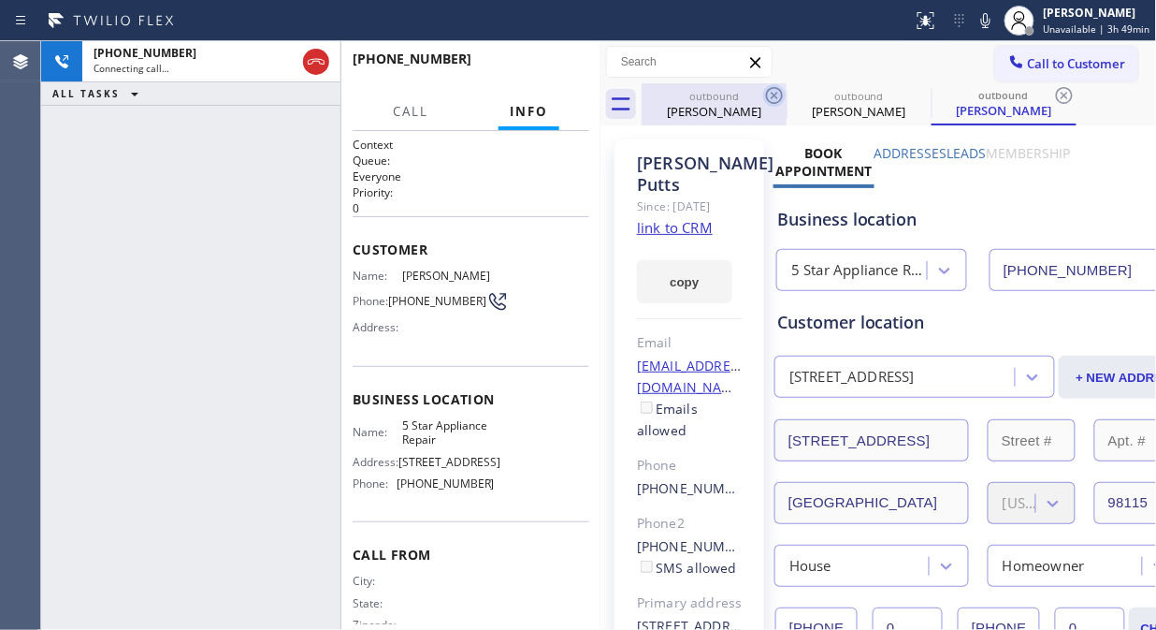
click at [775, 87] on icon at bounding box center [774, 95] width 17 height 17
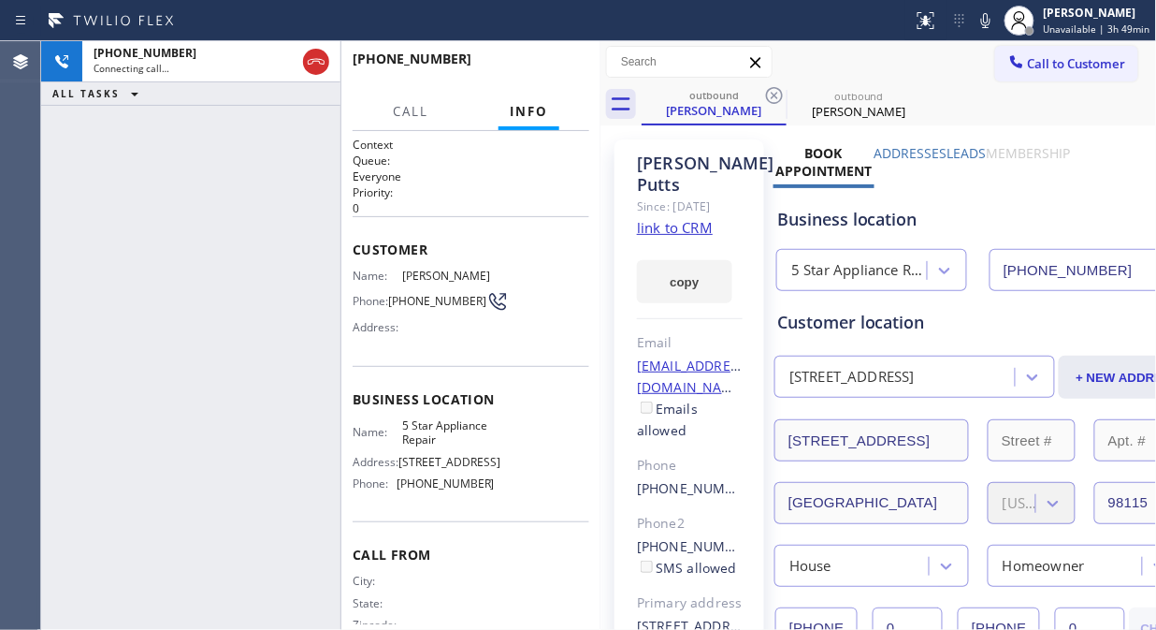
click at [775, 87] on icon at bounding box center [774, 95] width 17 height 17
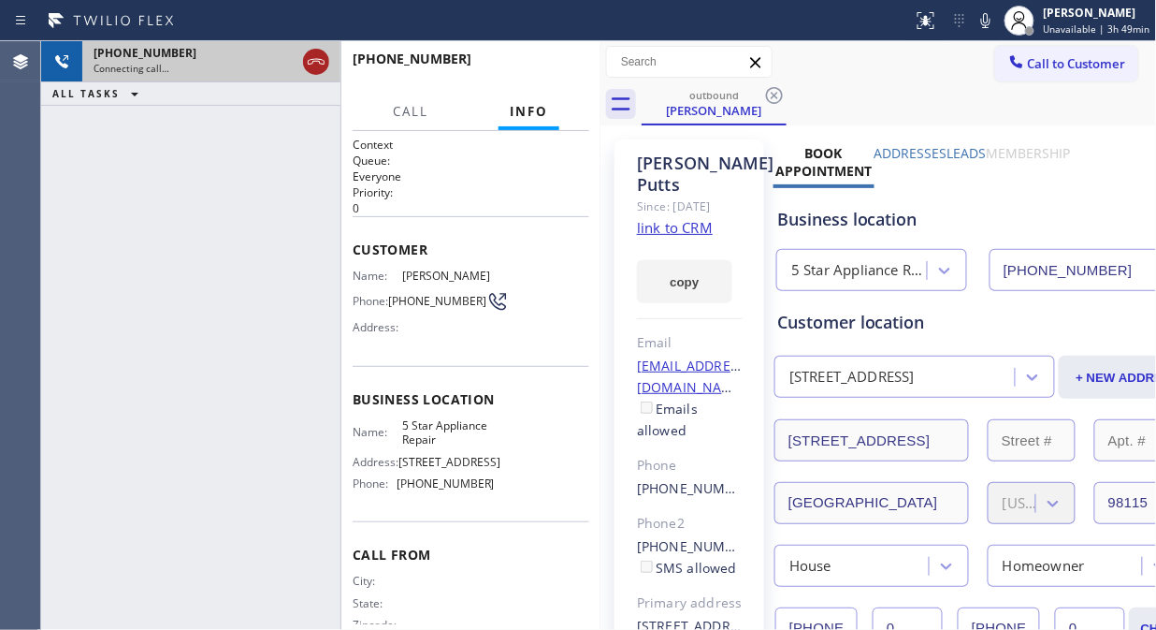
click at [310, 65] on icon at bounding box center [316, 62] width 22 height 22
click at [1011, 66] on div at bounding box center [1017, 63] width 22 height 22
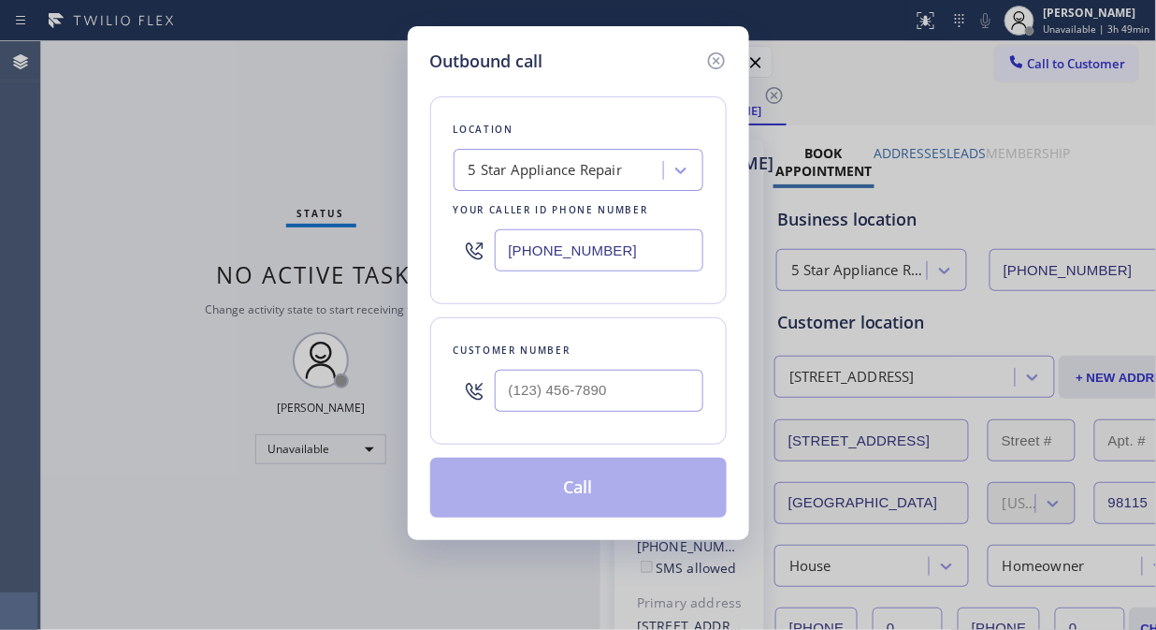
click at [676, 381] on input "text" at bounding box center [599, 391] width 209 height 42
click at [662, 388] on input "text" at bounding box center [599, 391] width 209 height 42
click at [650, 395] on input "(___) ___-____" at bounding box center [599, 391] width 209 height 42
paste input "text"
click at [507, 389] on input "(___) ___-____" at bounding box center [599, 391] width 209 height 42
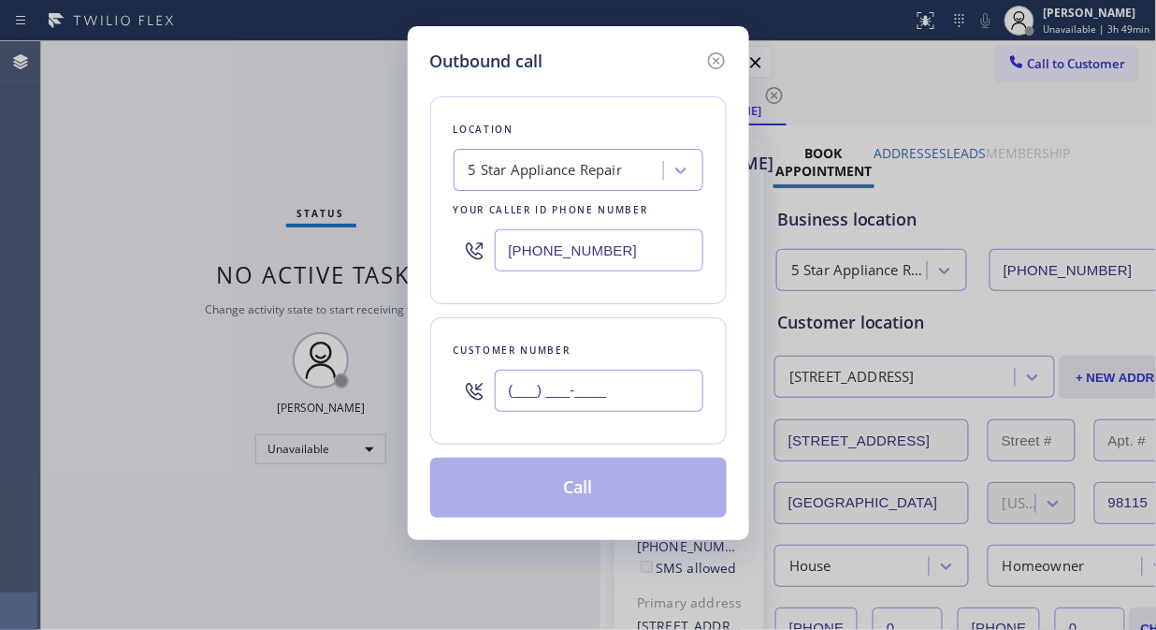
paste input "480) 513-8926"
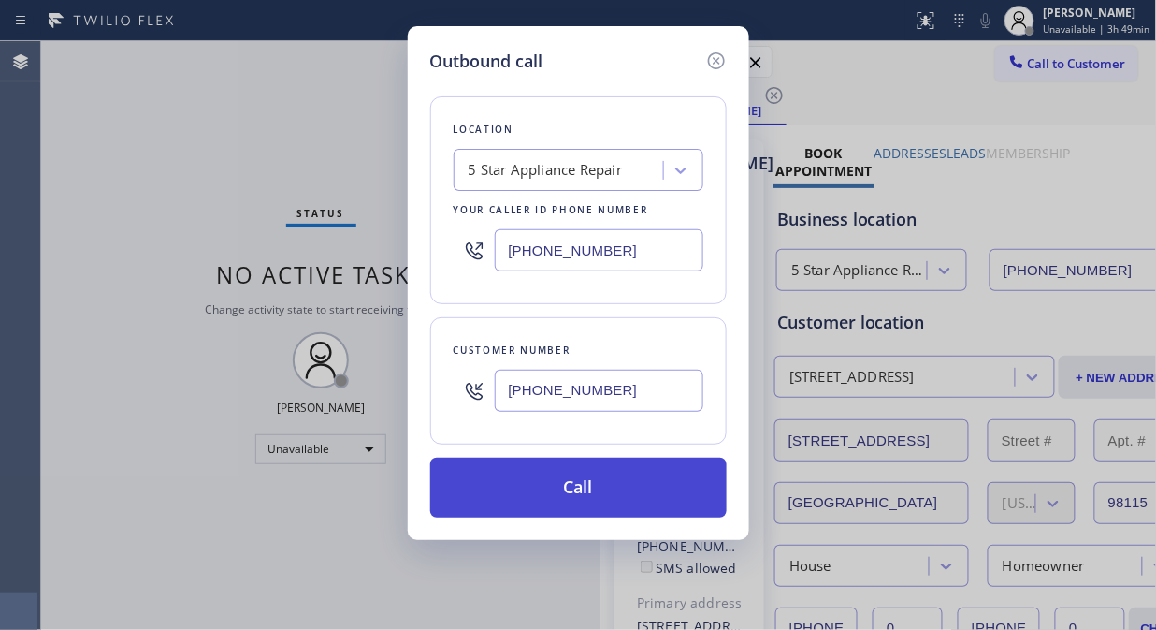
type input "[PHONE_NUMBER]"
click at [624, 484] on button "Call" at bounding box center [578, 487] width 297 height 60
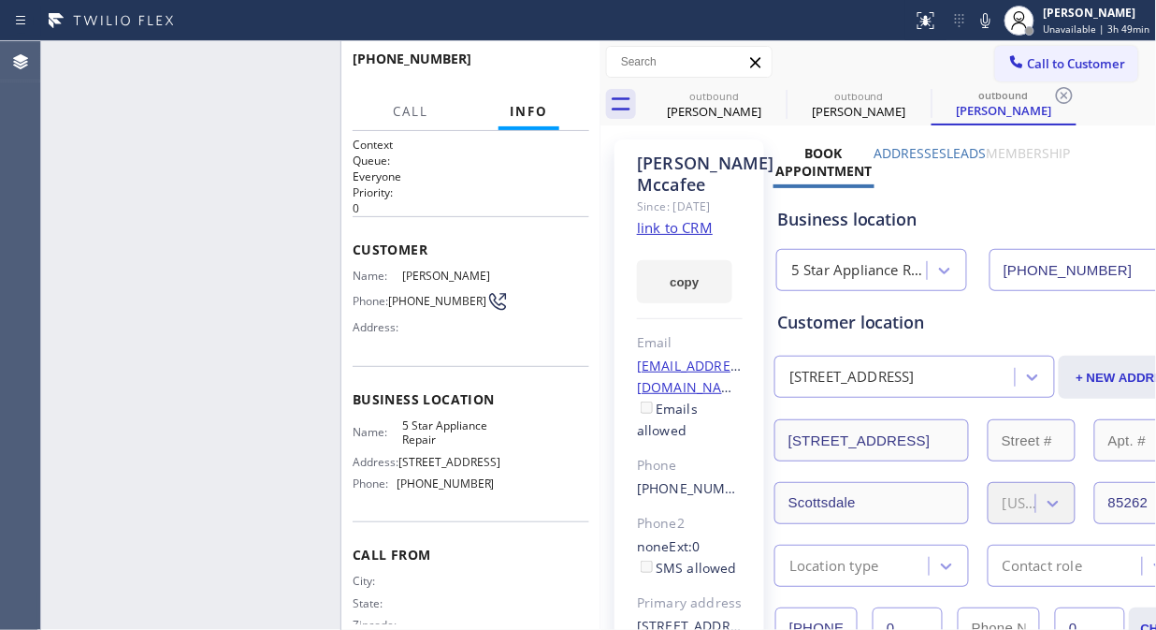
type input "[PHONE_NUMBER]"
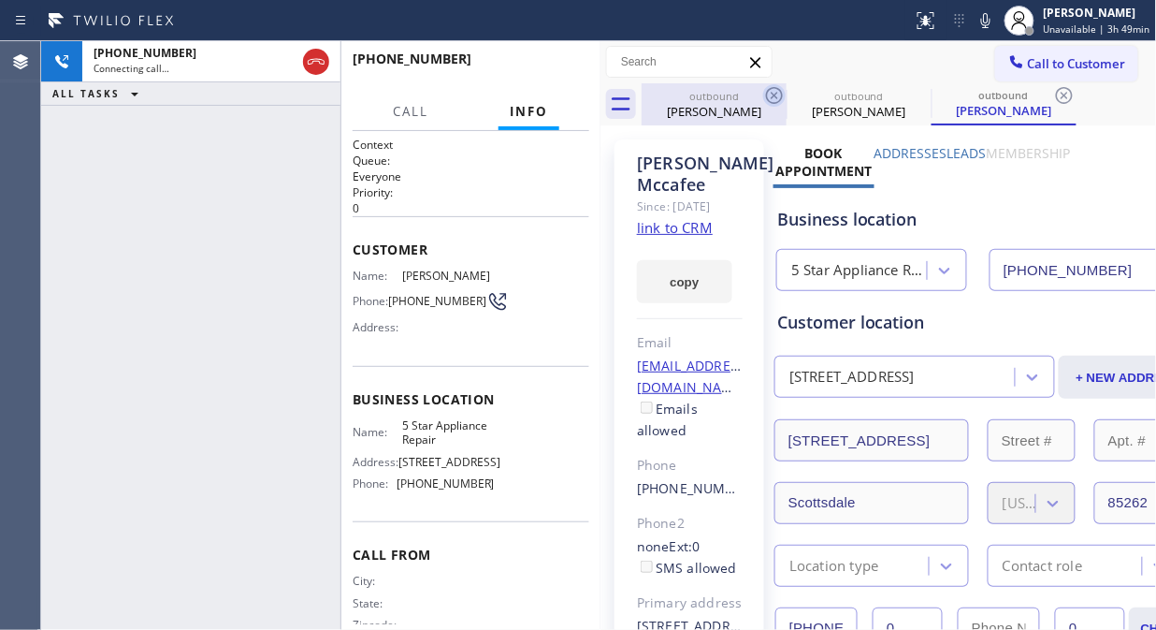
click at [779, 91] on icon at bounding box center [774, 95] width 22 height 22
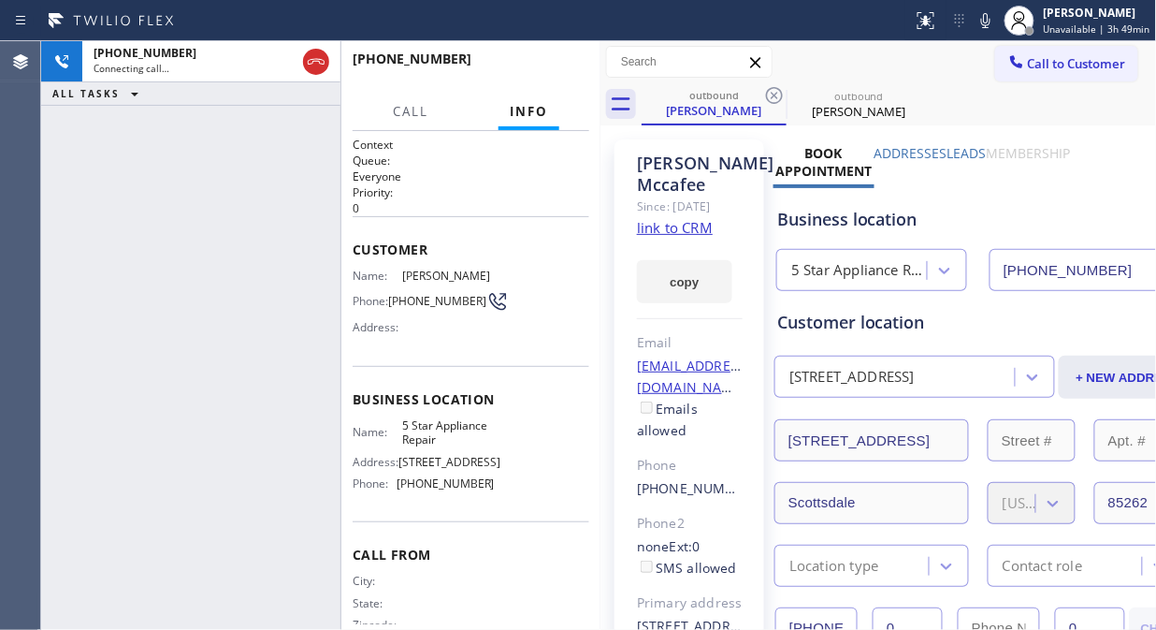
click at [779, 91] on icon at bounding box center [774, 95] width 22 height 22
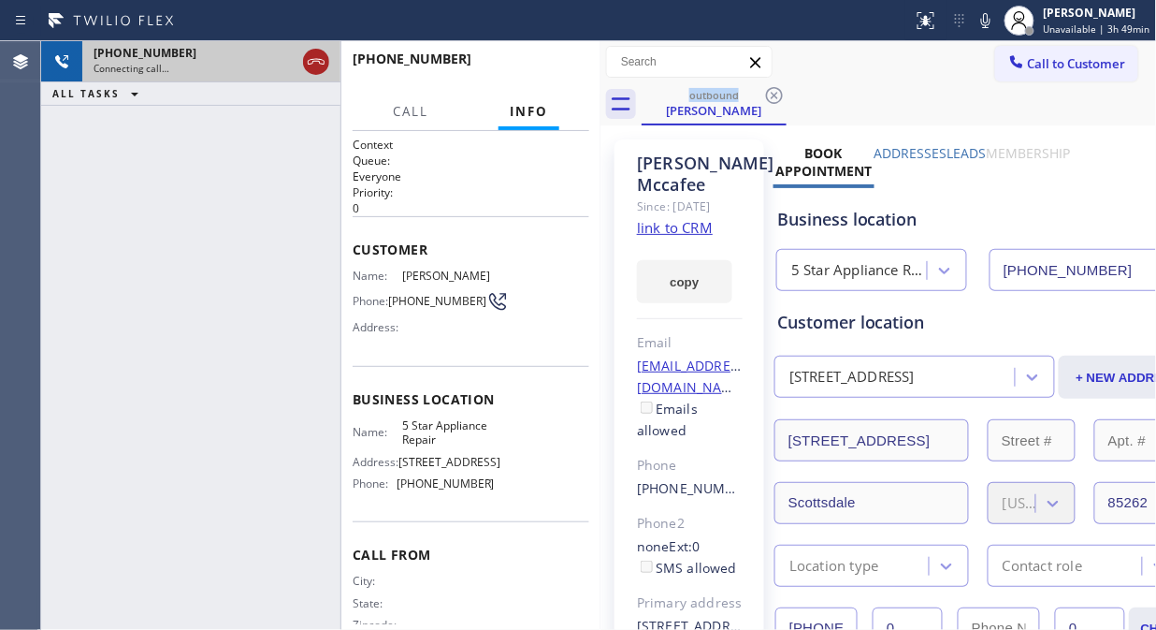
click at [321, 64] on icon at bounding box center [316, 62] width 22 height 22
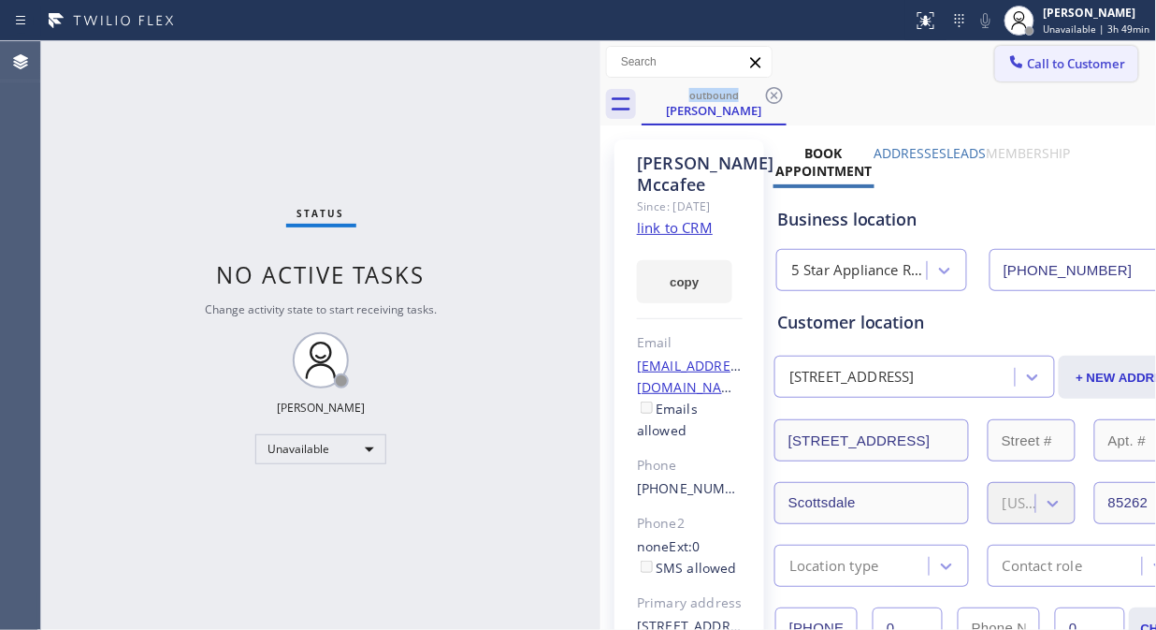
click at [1045, 66] on span "Call to Customer" at bounding box center [1077, 63] width 98 height 17
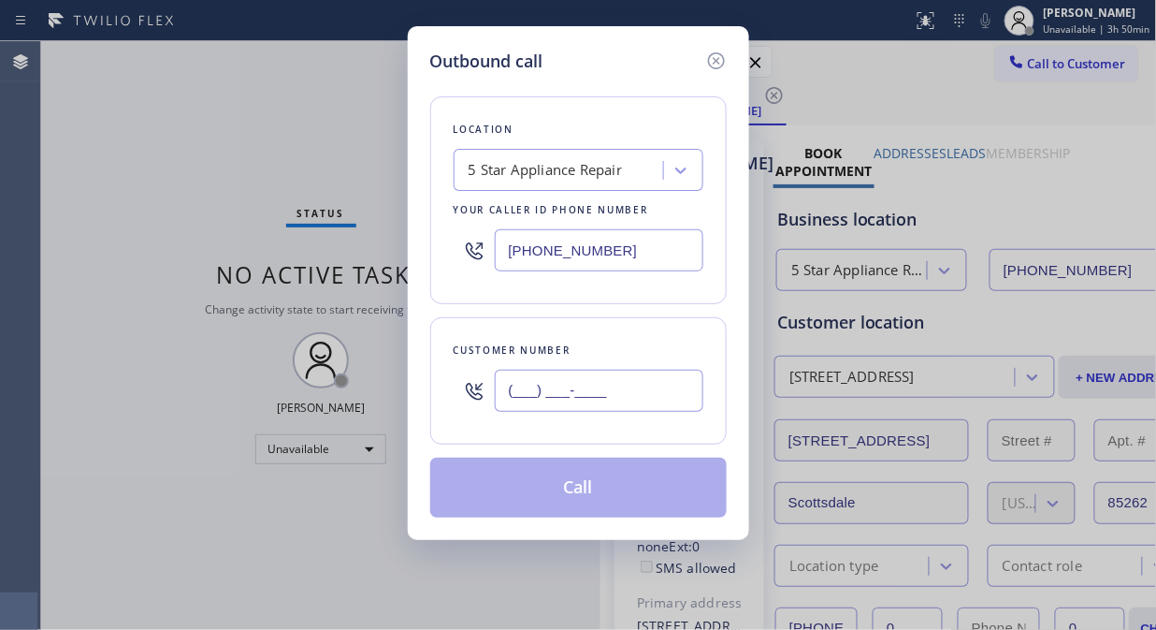
click at [518, 376] on input "(___) ___-____" at bounding box center [599, 391] width 209 height 42
paste input "602) 368-7068"
type input "[PHONE_NUMBER]"
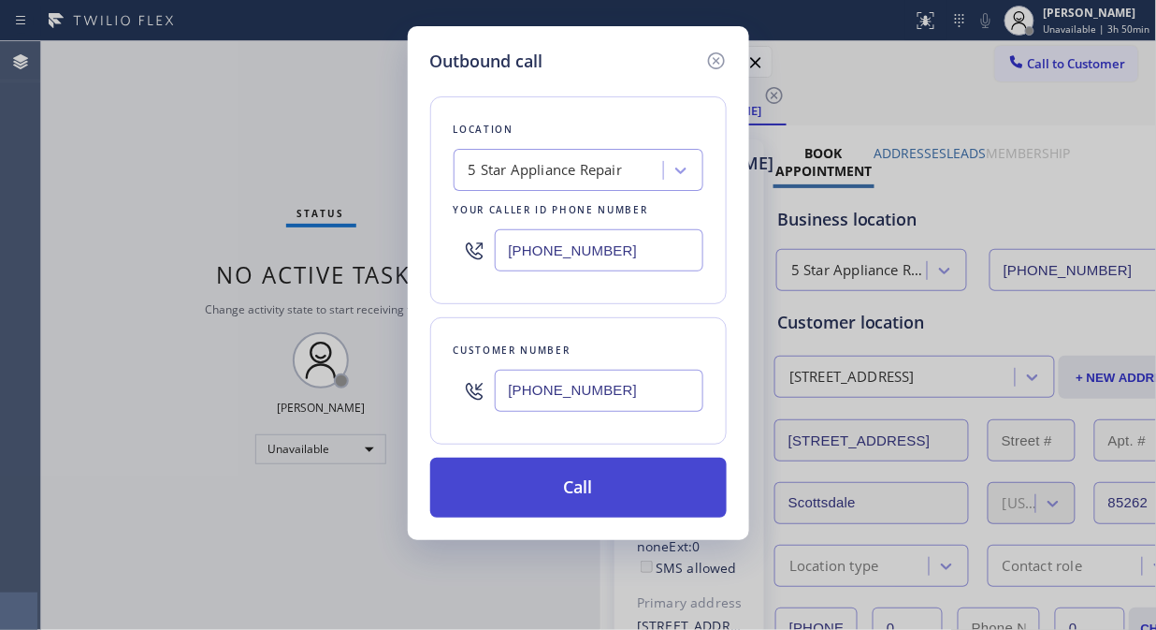
click at [618, 496] on button "Call" at bounding box center [578, 487] width 297 height 60
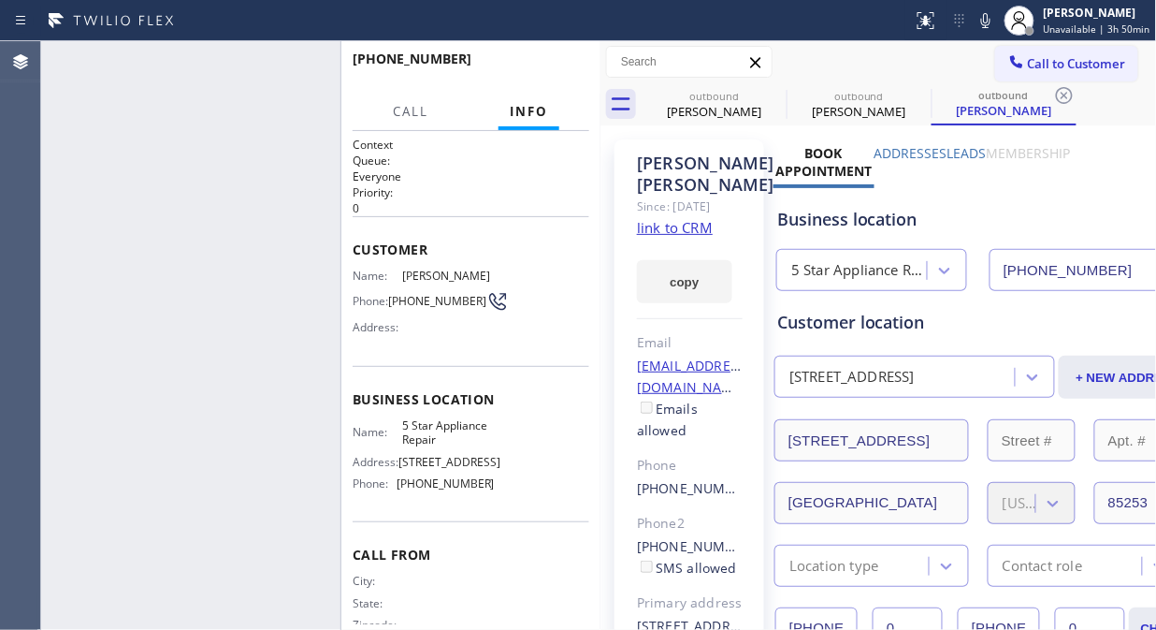
type input "[PHONE_NUMBER]"
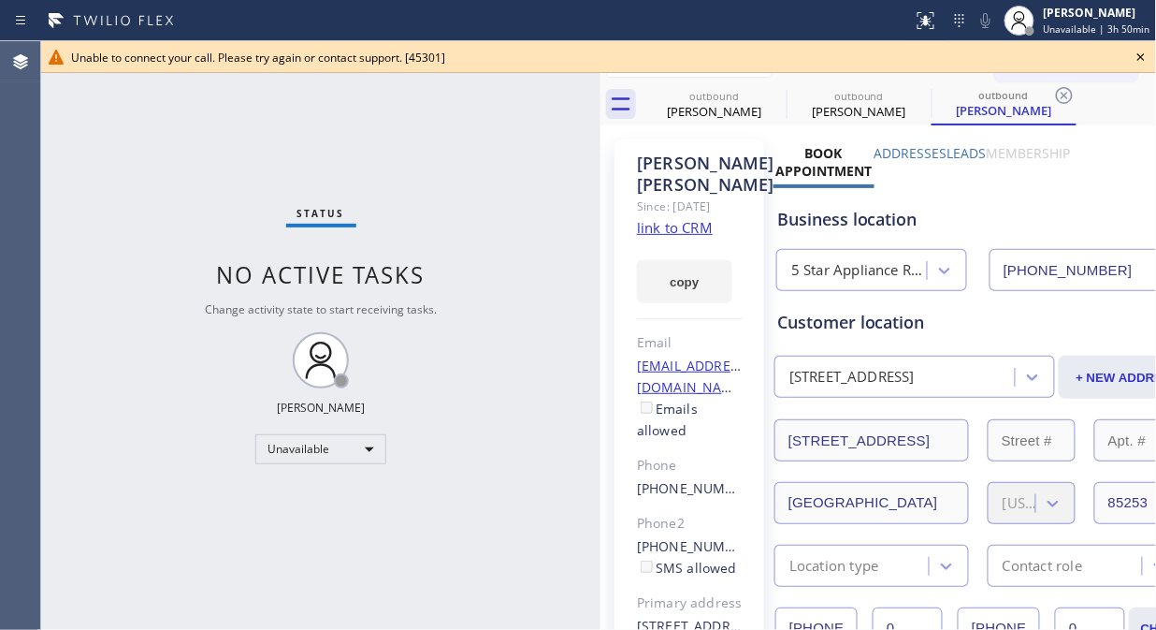
click at [1137, 61] on icon at bounding box center [1141, 57] width 22 height 22
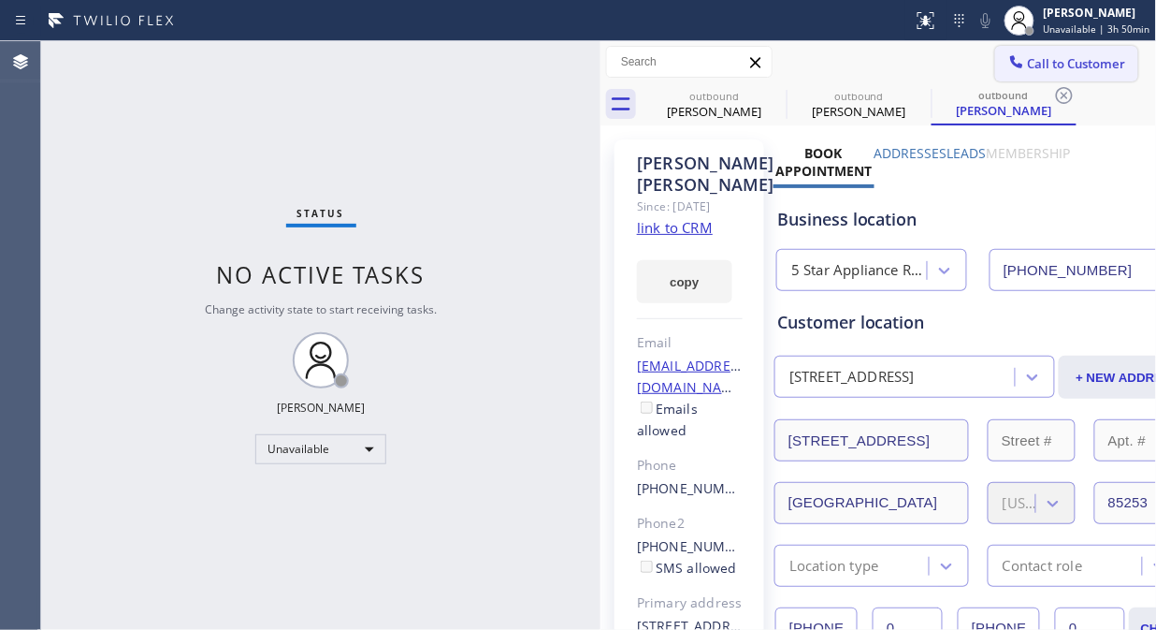
drag, startPoint x: 1104, startPoint y: 61, endPoint x: 1070, endPoint y: 78, distance: 37.7
click at [1100, 64] on span "Call to Customer" at bounding box center [1077, 63] width 98 height 17
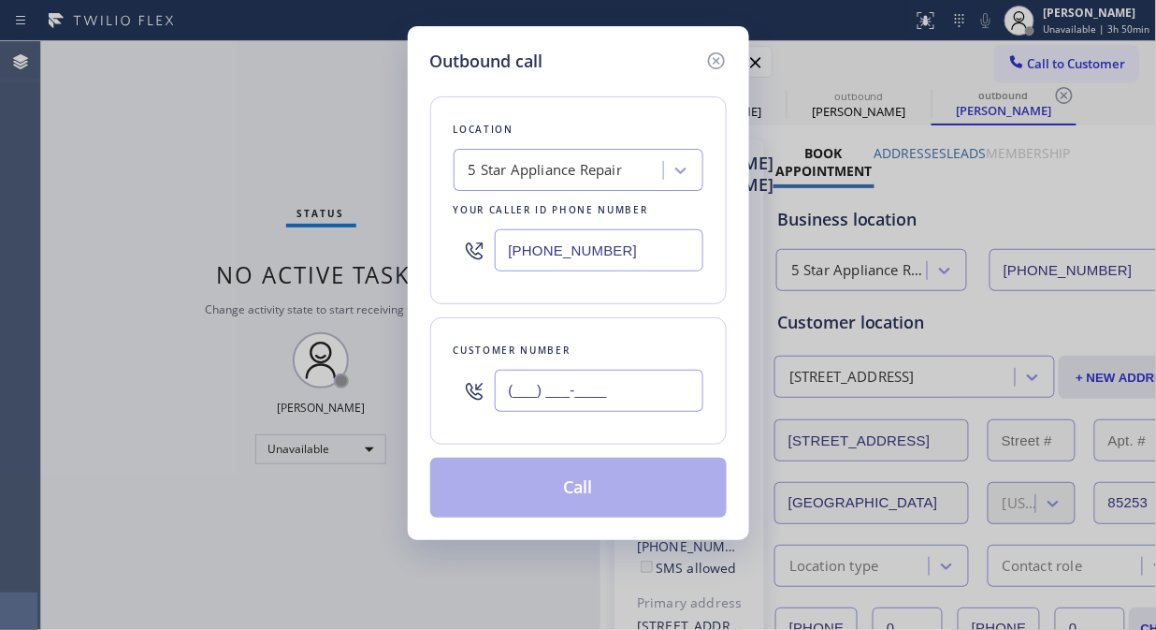
click at [610, 399] on input "(___) ___-____" at bounding box center [599, 391] width 209 height 42
paste input "646) 240-5321"
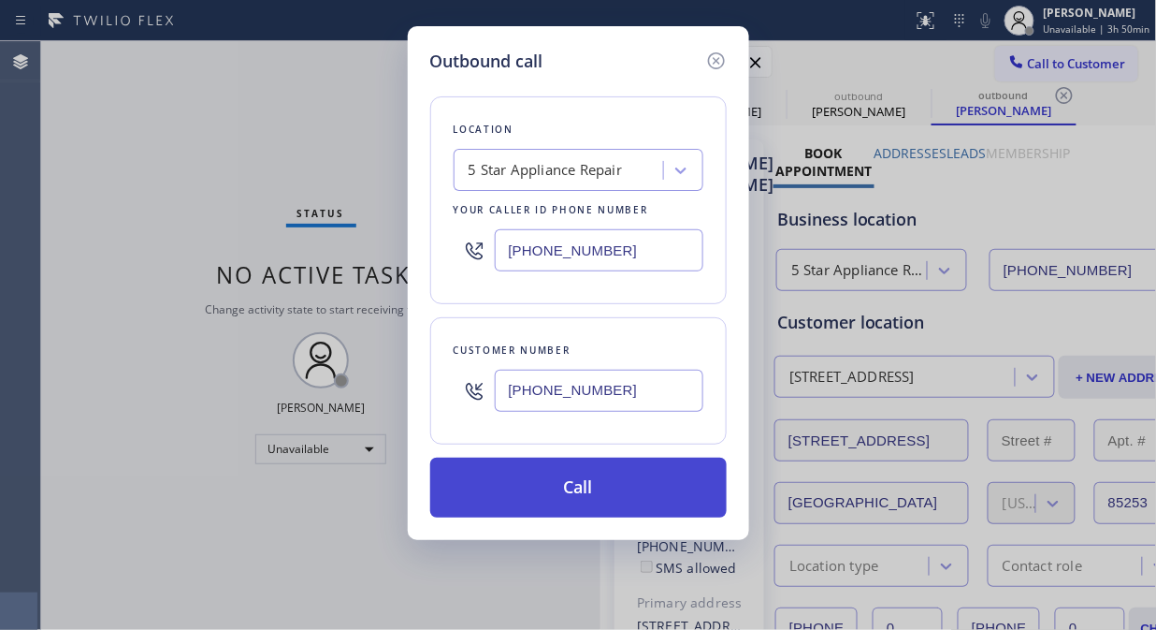
type input "[PHONE_NUMBER]"
click at [605, 499] on button "Call" at bounding box center [578, 487] width 297 height 60
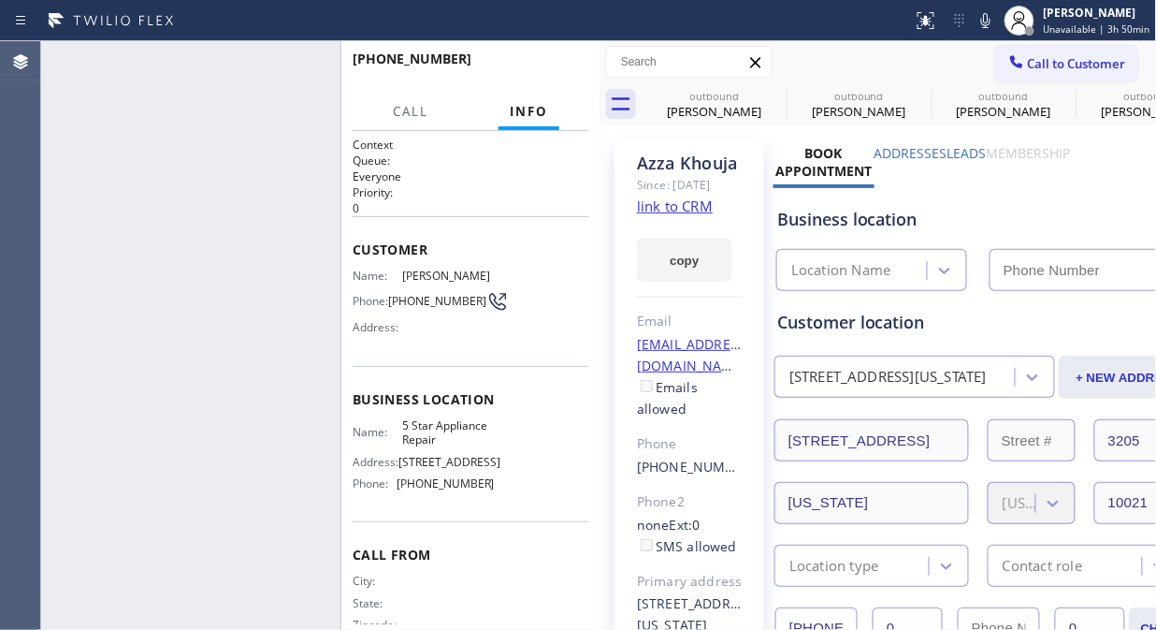
type input "[PHONE_NUMBER]"
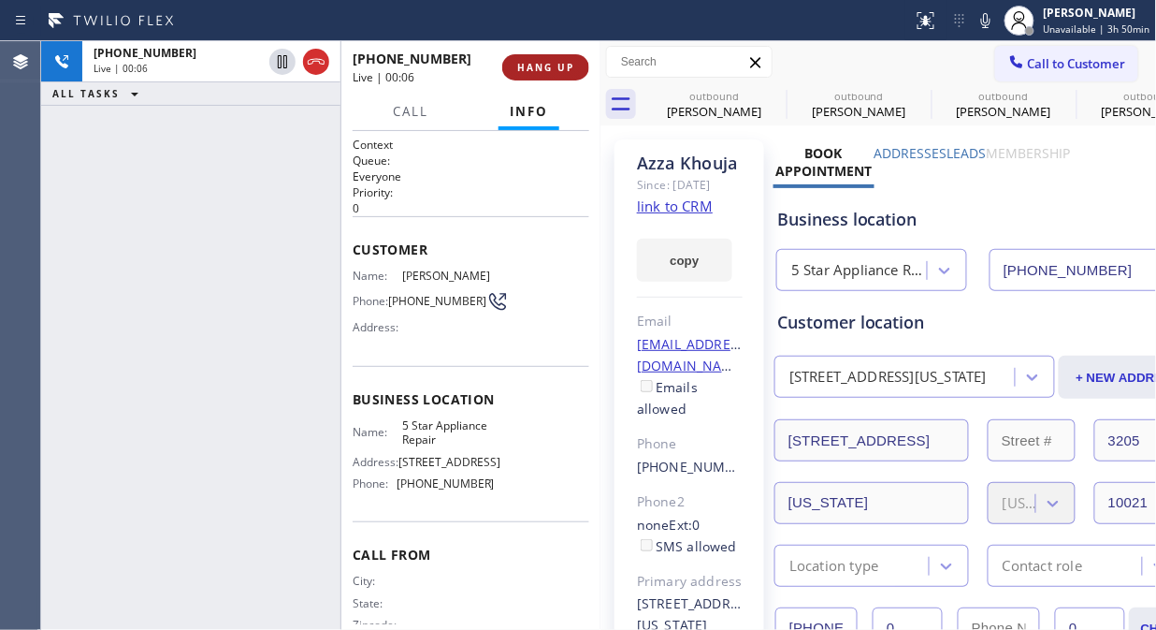
click at [553, 64] on span "HANG UP" at bounding box center [545, 67] width 57 height 13
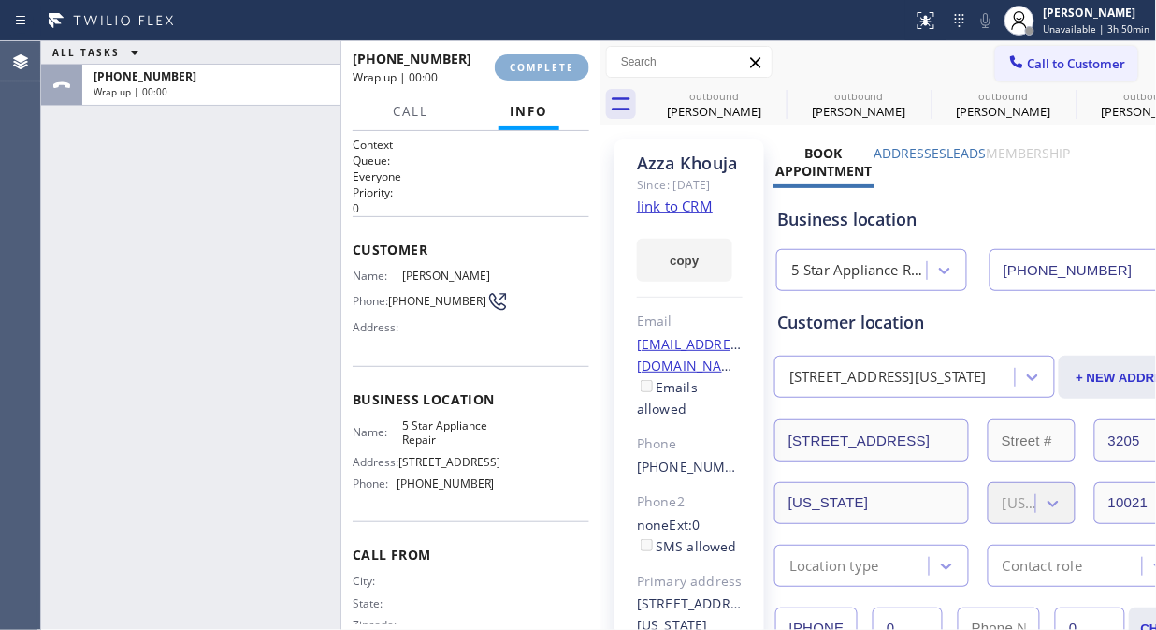
click at [556, 64] on span "COMPLETE" at bounding box center [542, 67] width 65 height 13
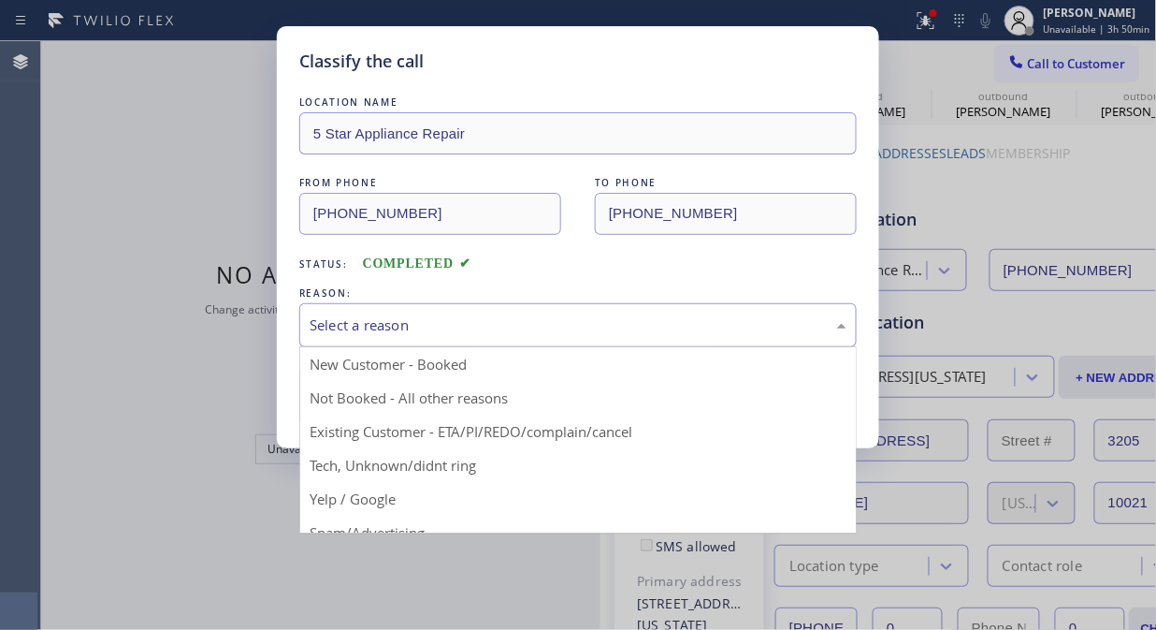
click at [657, 340] on div "Select a reason" at bounding box center [578, 325] width 558 height 44
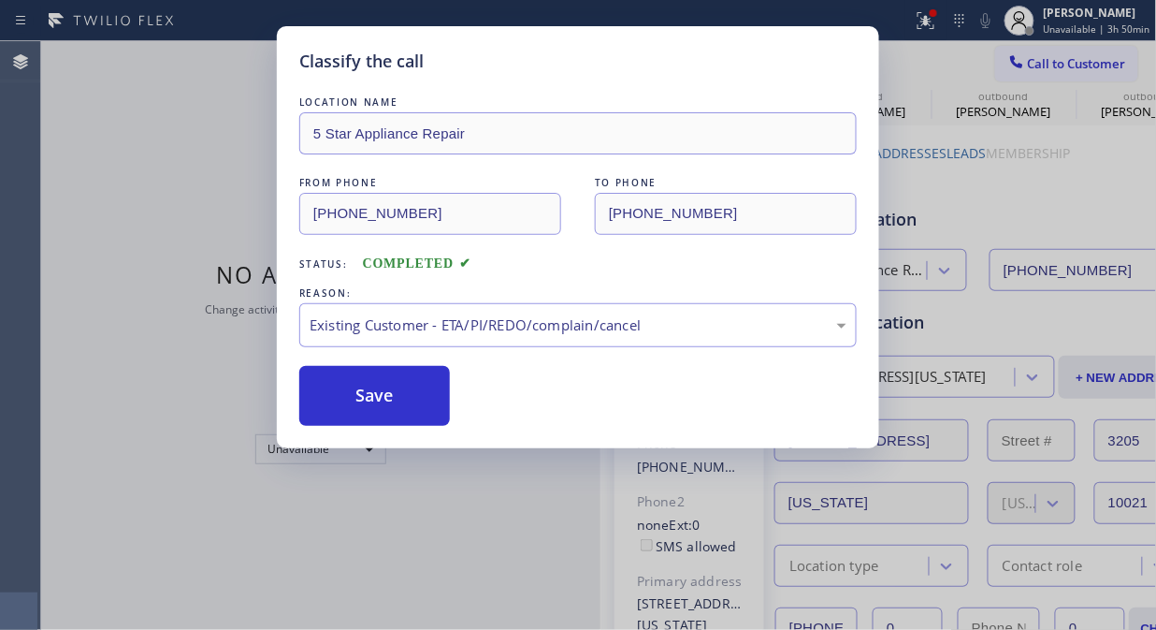
click at [384, 431] on div "Classify the call LOCATION NAME 5 Star Appliance Repair FROM PHONE [PHONE_NUMBE…" at bounding box center [578, 237] width 602 height 422
click at [391, 412] on button "Save" at bounding box center [374, 396] width 151 height 60
click at [946, 23] on div at bounding box center [926, 20] width 41 height 22
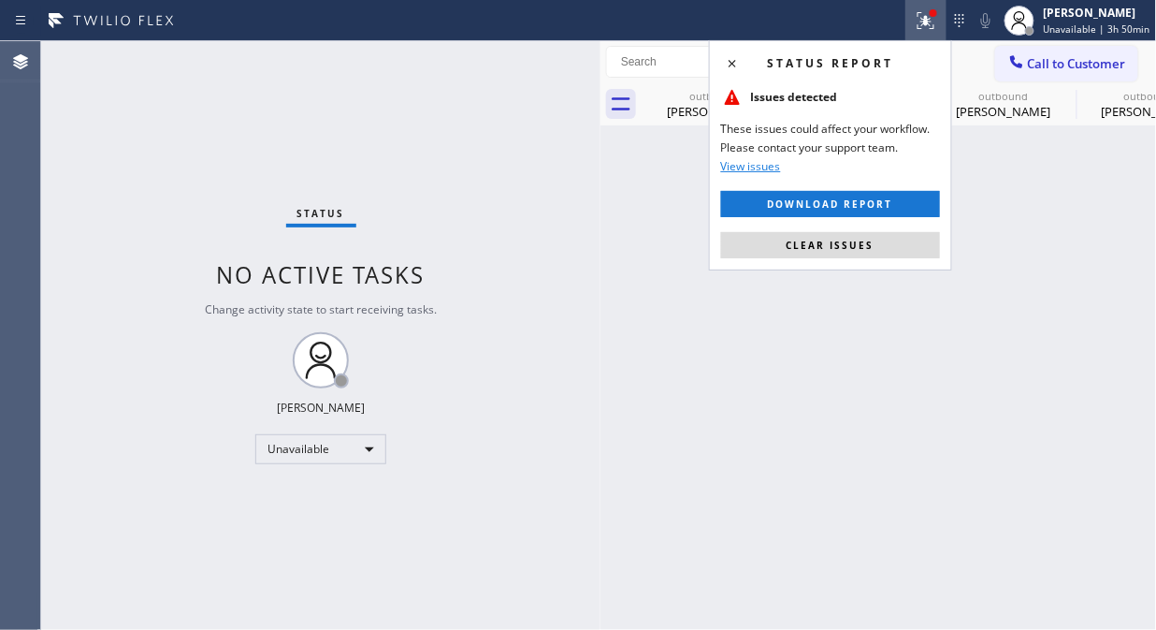
click at [924, 25] on icon at bounding box center [926, 20] width 22 height 22
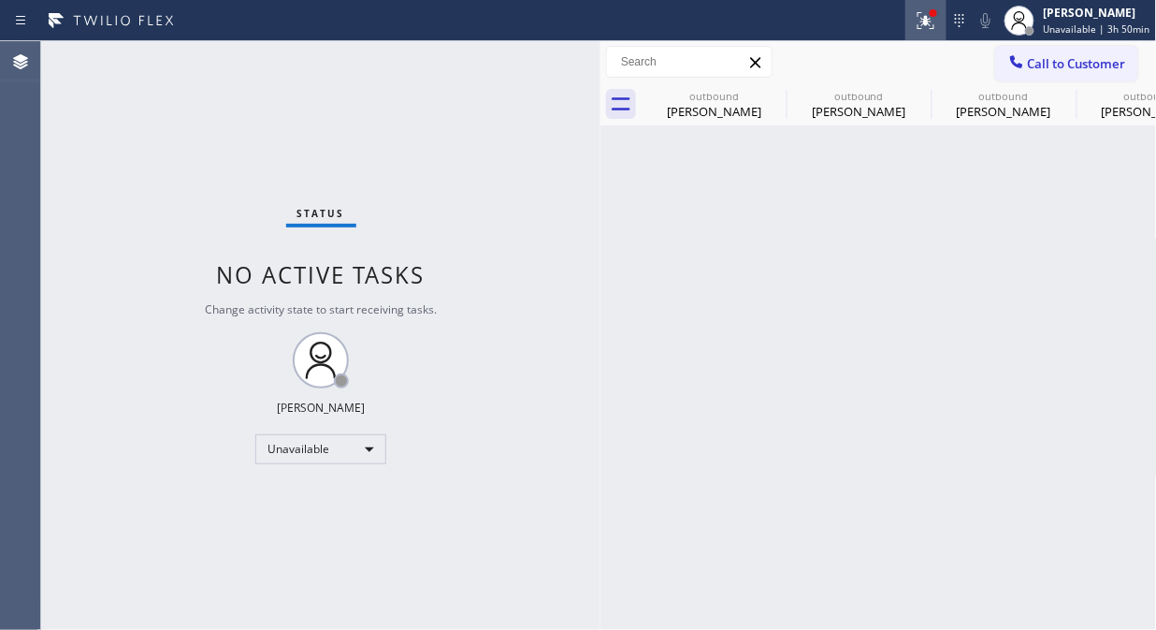
click at [937, 20] on icon at bounding box center [926, 20] width 22 height 22
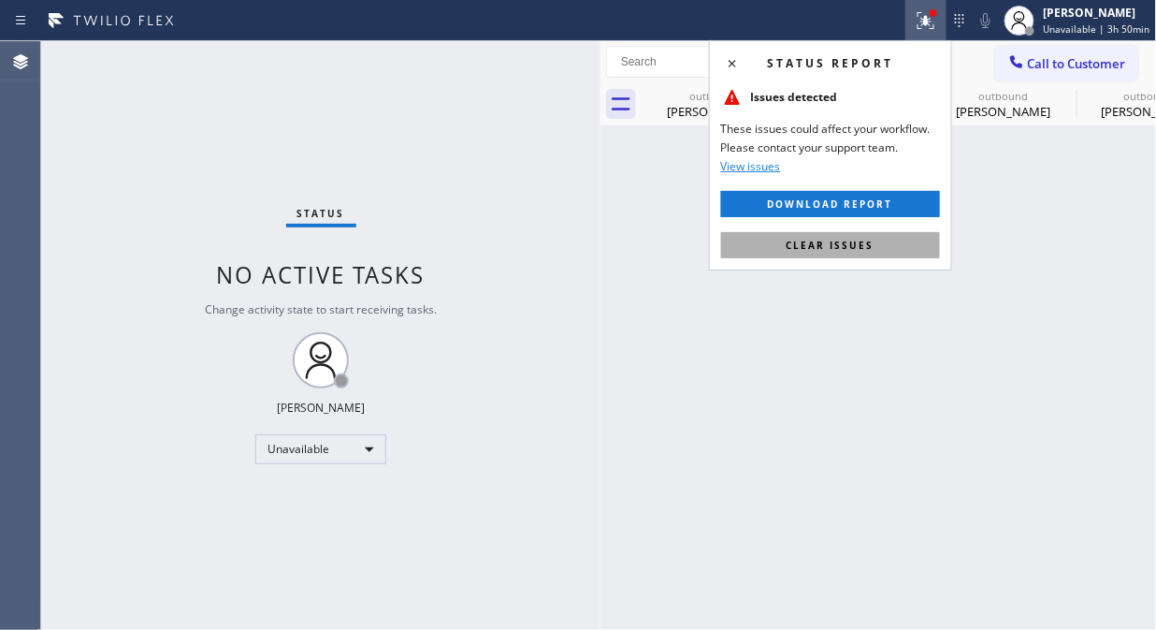
click at [852, 255] on button "Clear issues" at bounding box center [830, 245] width 219 height 26
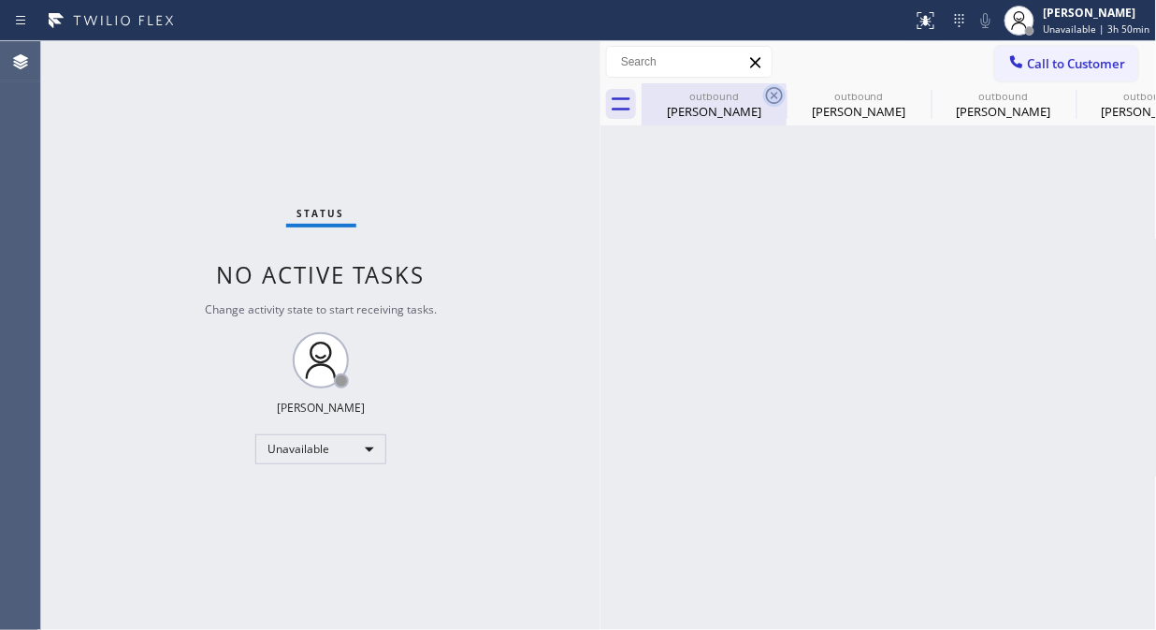
click at [778, 91] on icon at bounding box center [774, 95] width 22 height 22
click at [0, 0] on icon at bounding box center [0, 0] width 0 height 0
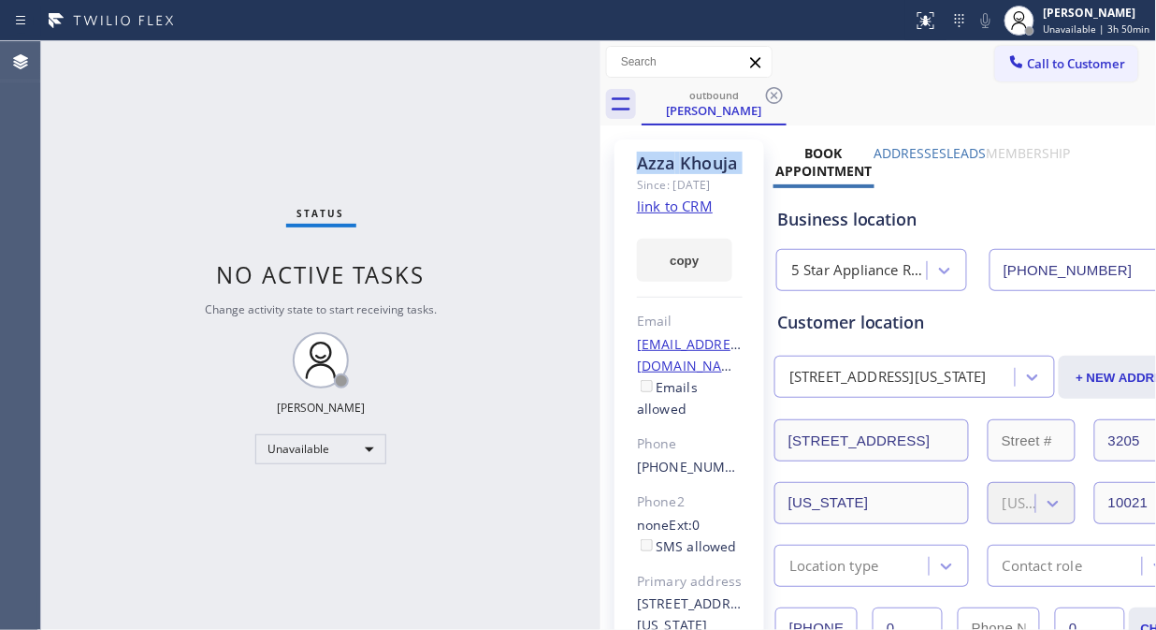
click at [778, 91] on icon at bounding box center [774, 95] width 22 height 22
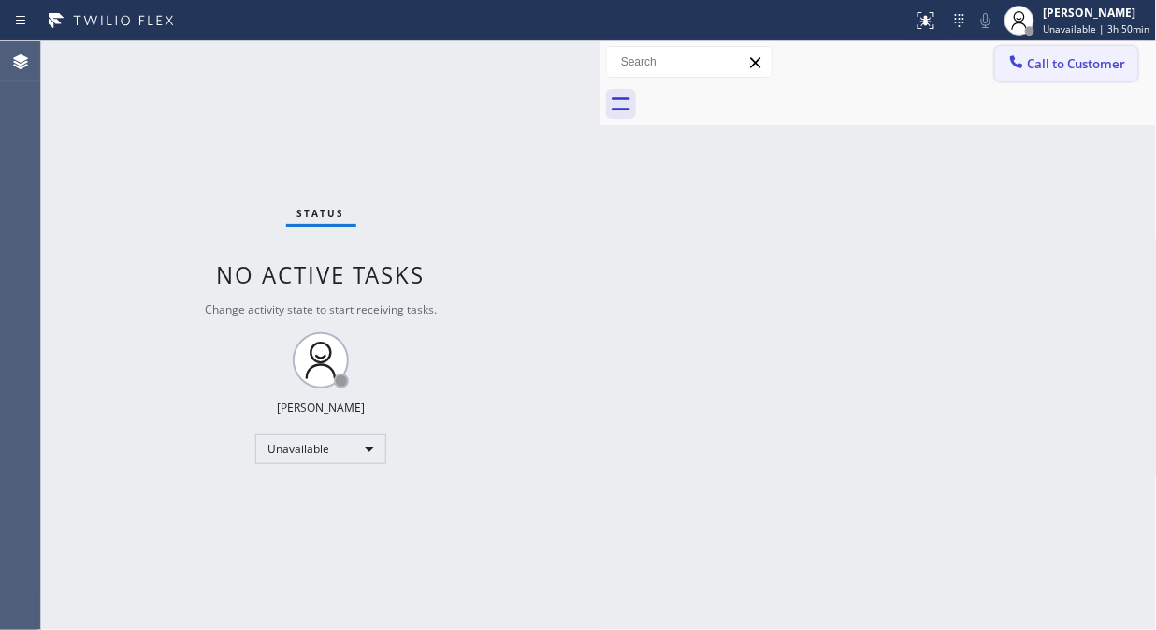
click at [1030, 70] on span "Call to Customer" at bounding box center [1077, 63] width 98 height 17
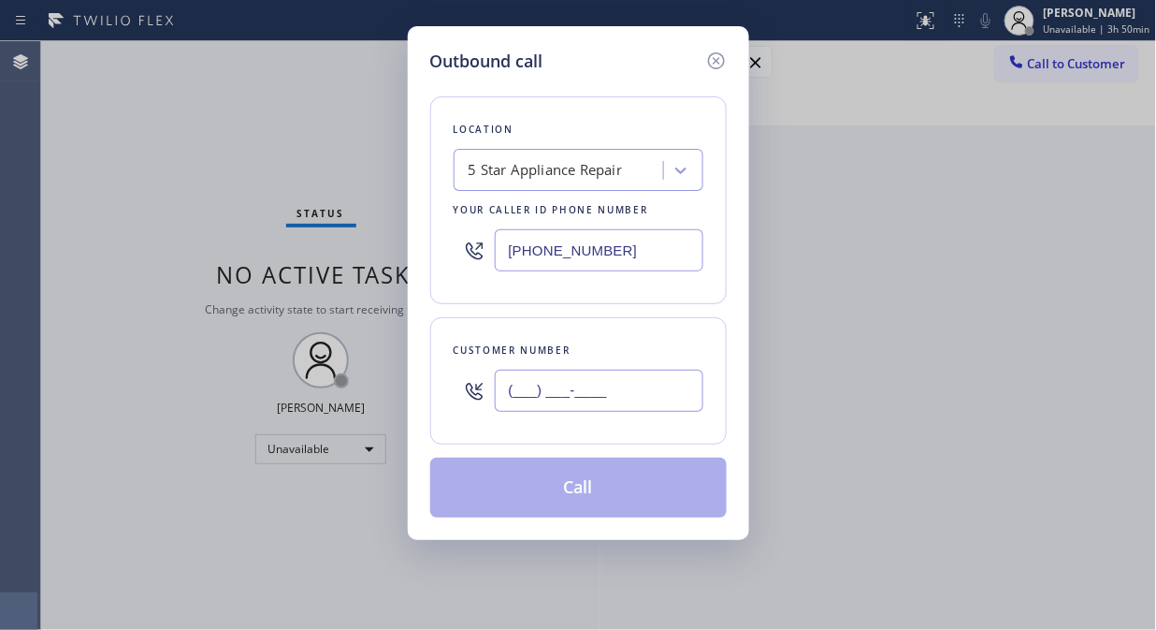
click at [618, 382] on input "(___) ___-____" at bounding box center [599, 391] width 209 height 42
paste input "646) 240-5321"
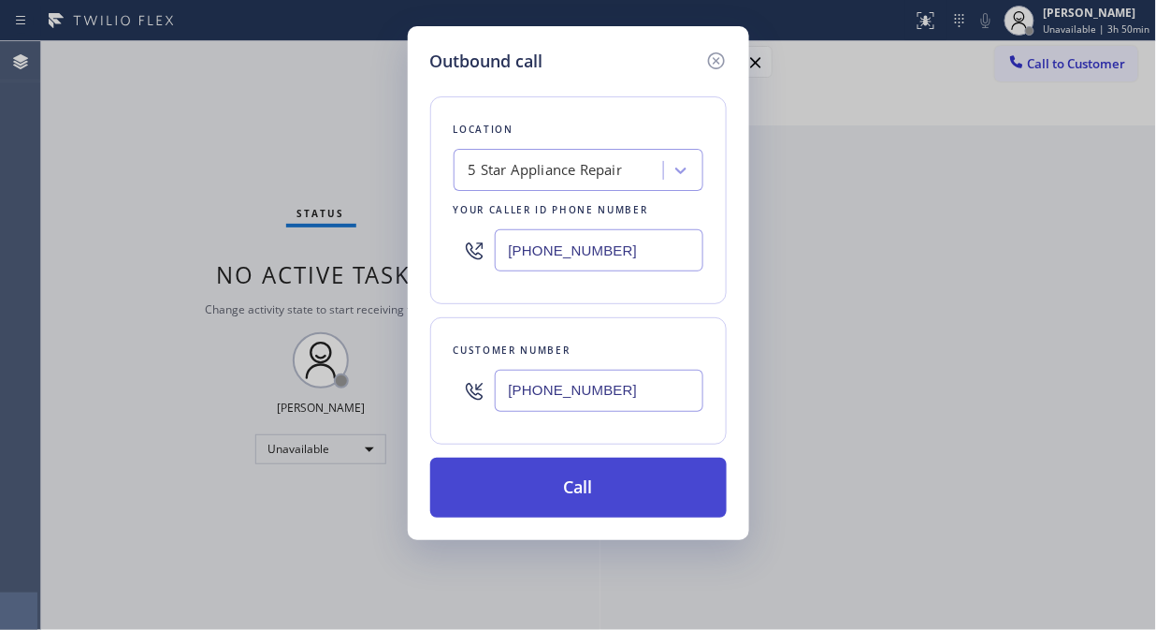
type input "[PHONE_NUMBER]"
click at [695, 484] on button "Call" at bounding box center [578, 487] width 297 height 60
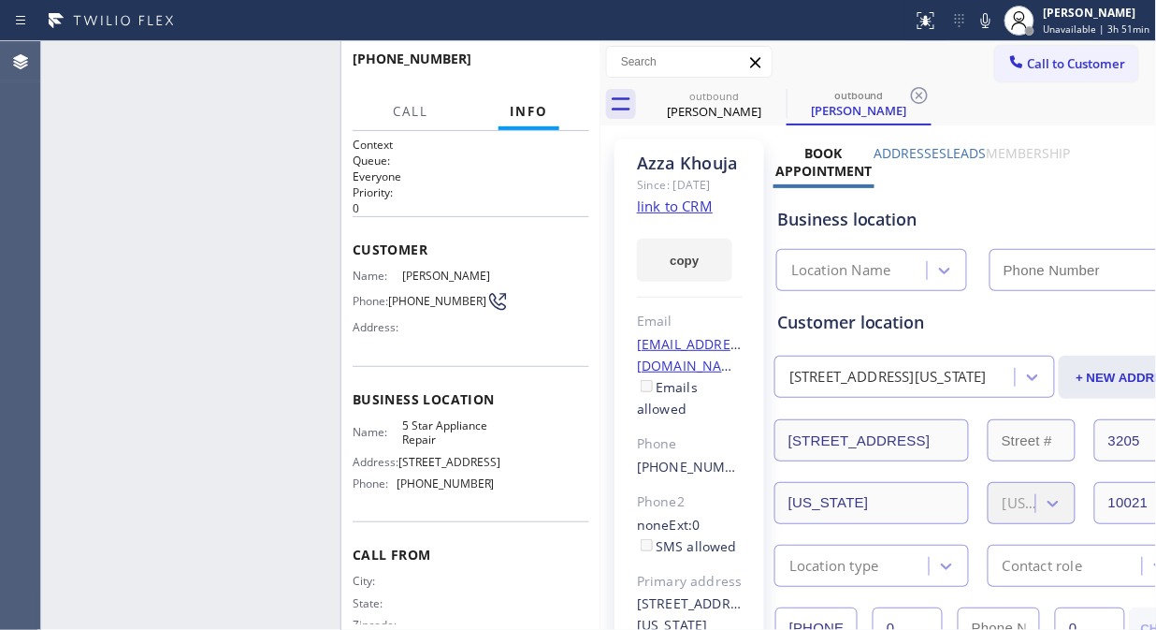
type input "[PHONE_NUMBER]"
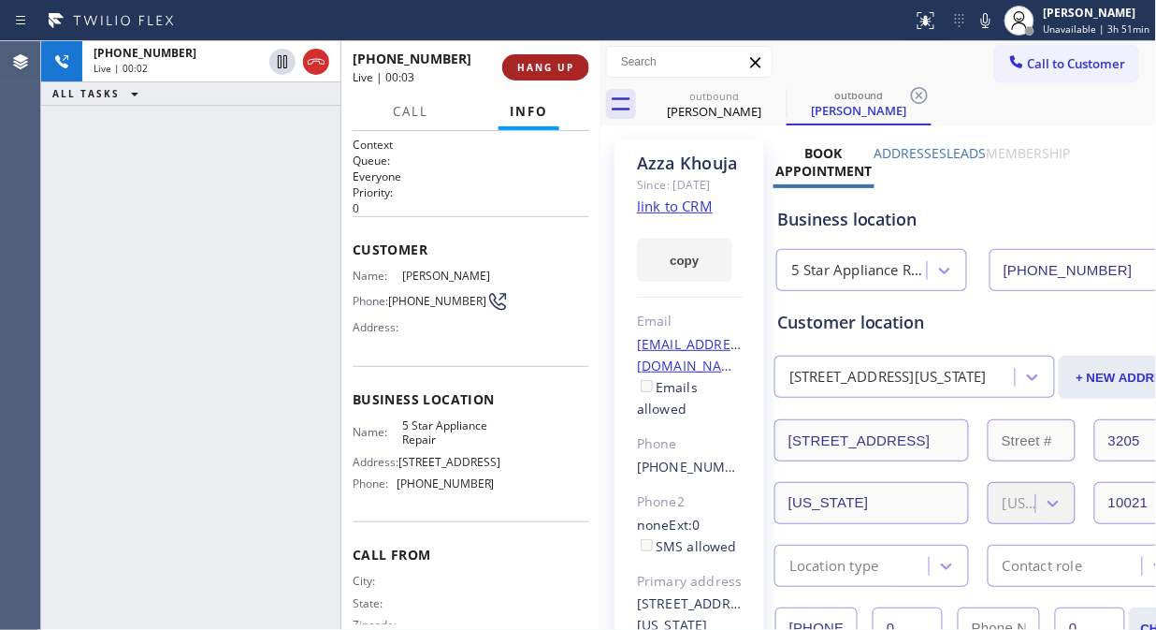
click at [553, 68] on span "HANG UP" at bounding box center [545, 67] width 57 height 13
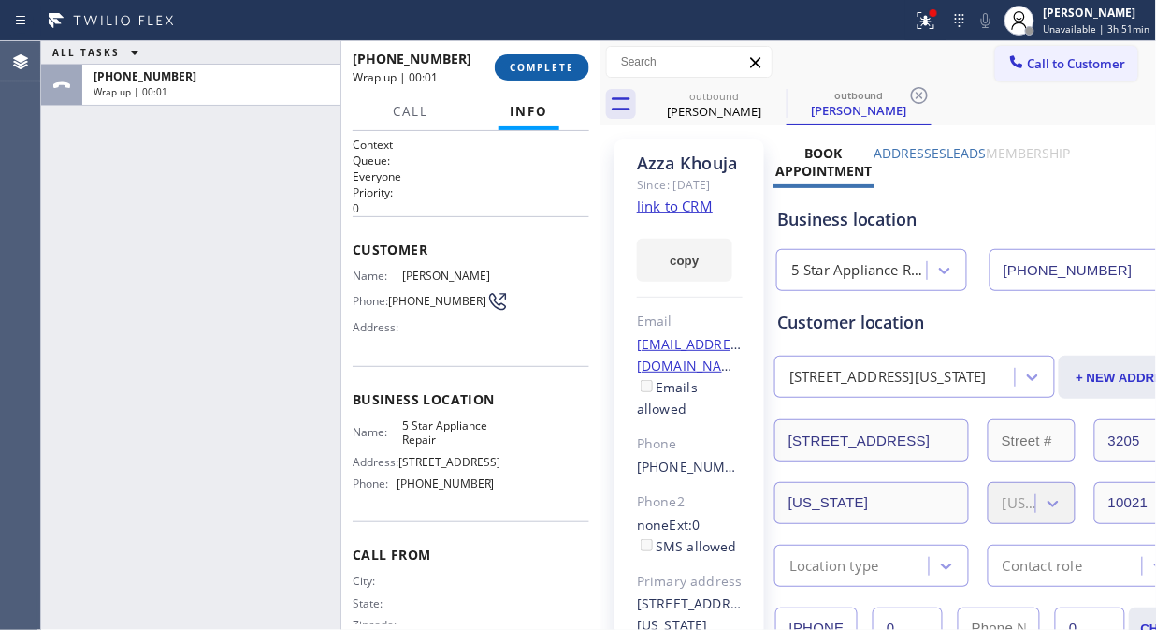
click at [553, 68] on span "COMPLETE" at bounding box center [542, 67] width 65 height 13
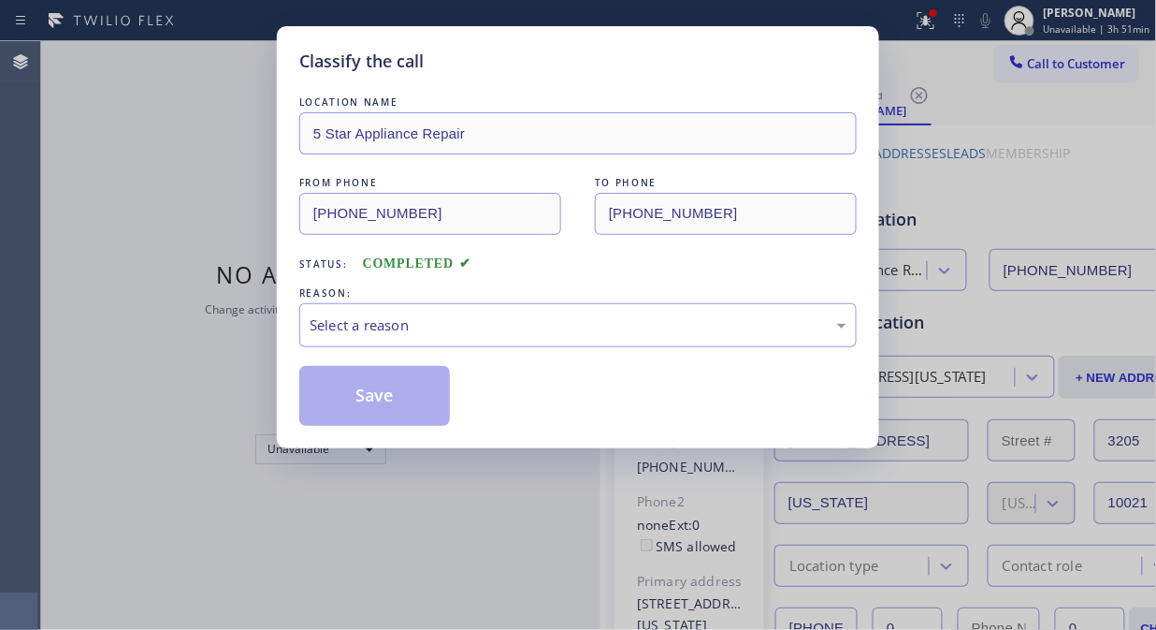
click at [577, 300] on div "REASON:" at bounding box center [578, 293] width 558 height 20
click at [568, 324] on div "Select a reason" at bounding box center [578, 325] width 537 height 22
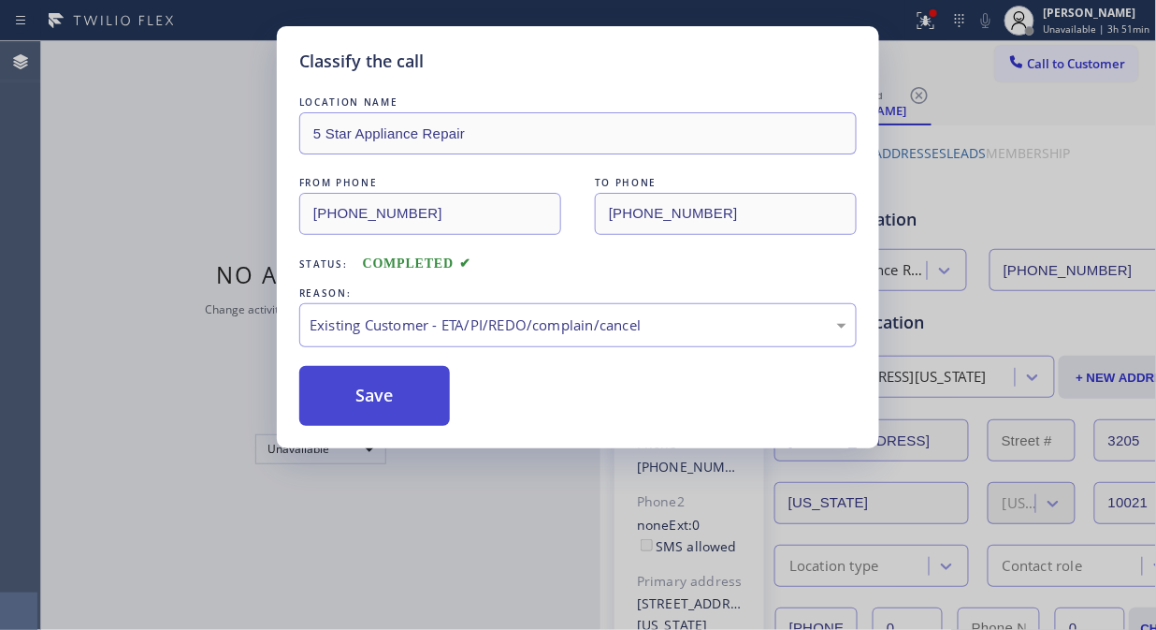
click at [400, 402] on button "Save" at bounding box center [374, 396] width 151 height 60
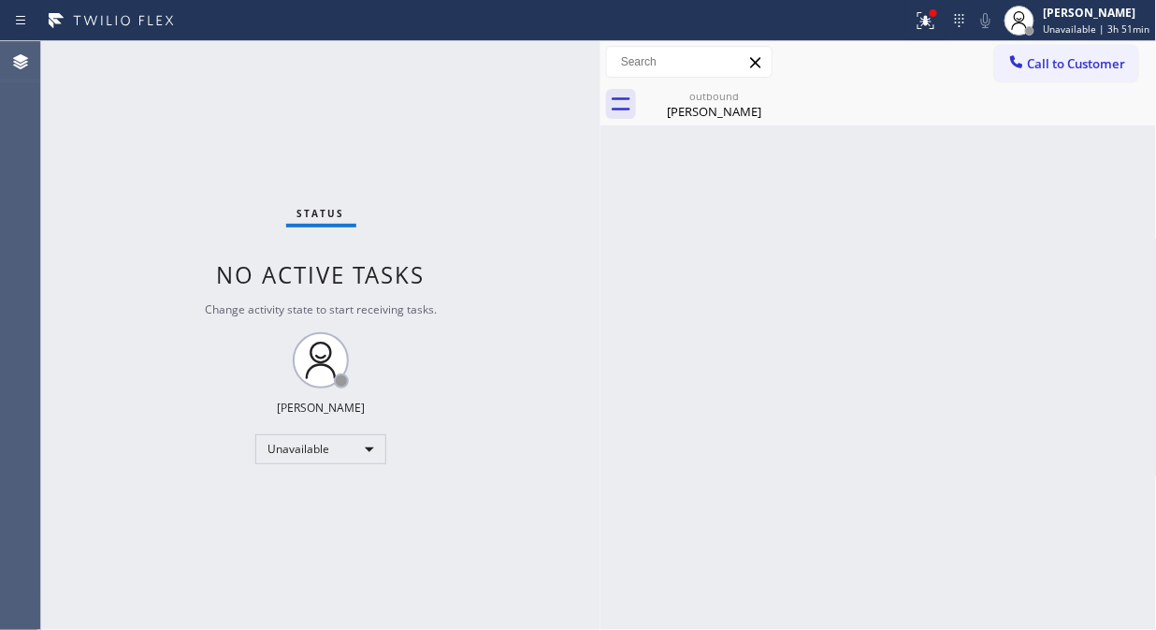
click at [1041, 59] on span "Call to Customer" at bounding box center [1077, 63] width 98 height 17
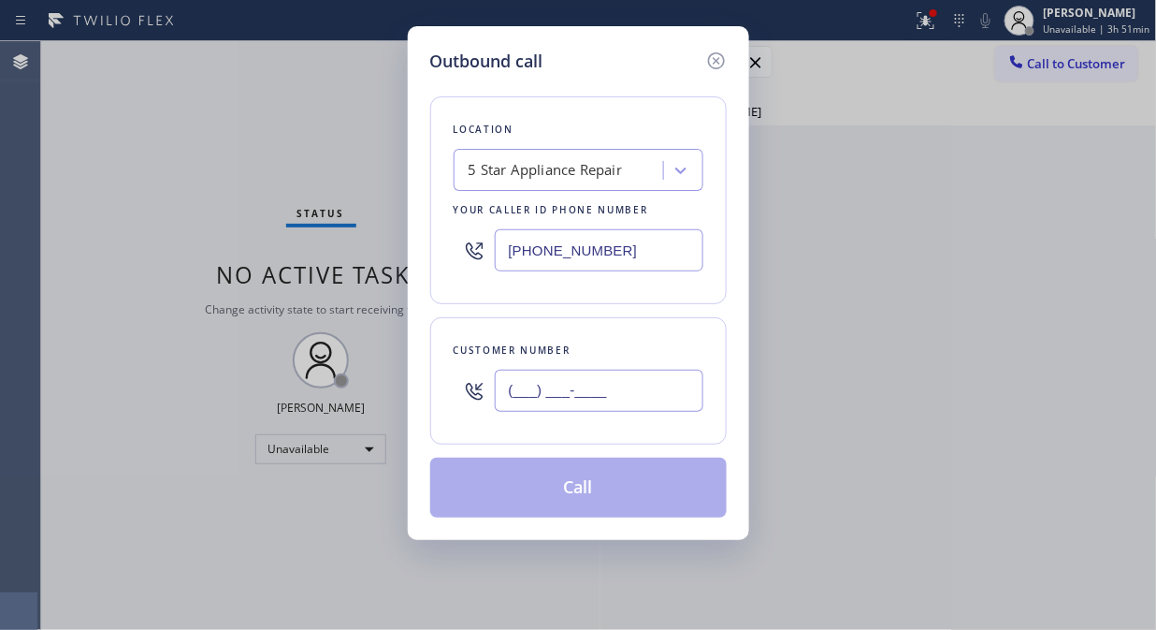
click at [520, 396] on input "(___) ___-____" at bounding box center [599, 391] width 209 height 42
paste input "212) 371-4943"
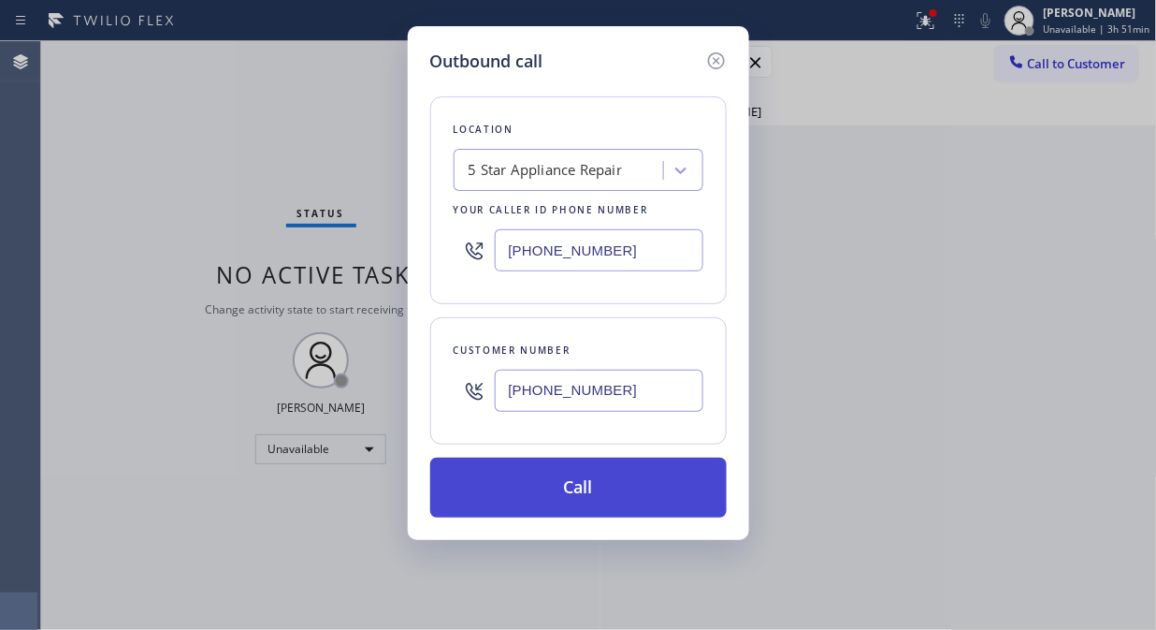
type input "[PHONE_NUMBER]"
click at [594, 500] on button "Call" at bounding box center [578, 487] width 297 height 60
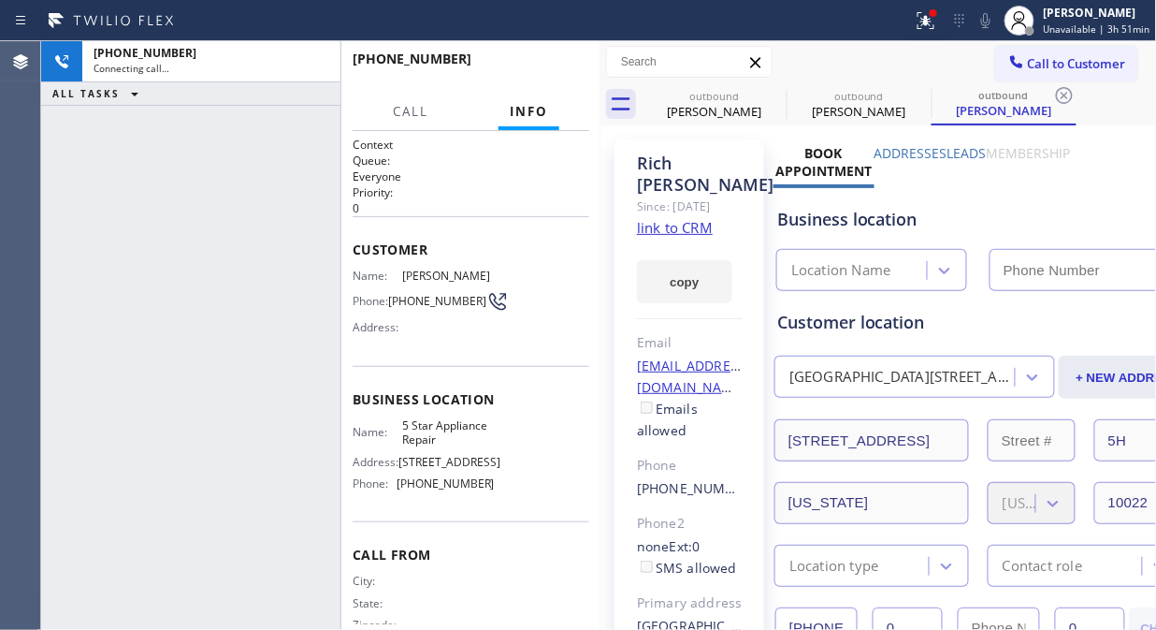
type input "[PHONE_NUMBER]"
drag, startPoint x: 180, startPoint y: 167, endPoint x: 474, endPoint y: 129, distance: 297.0
click at [180, 167] on div "[PHONE_NUMBER] Connecting call… ALL TASKS ALL TASKS ACTIVE TASKS TASKS IN WRAP …" at bounding box center [190, 335] width 299 height 588
drag, startPoint x: 315, startPoint y: 61, endPoint x: 823, endPoint y: 65, distance: 508.0
click at [316, 61] on icon at bounding box center [316, 62] width 17 height 6
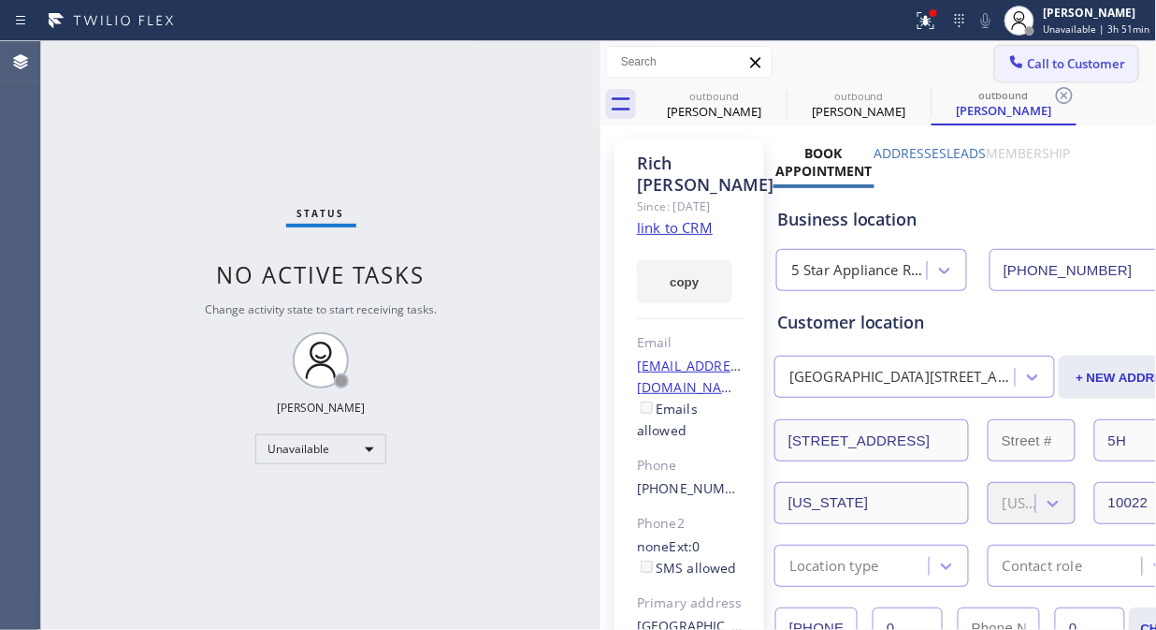
click at [1060, 55] on span "Call to Customer" at bounding box center [1077, 63] width 98 height 17
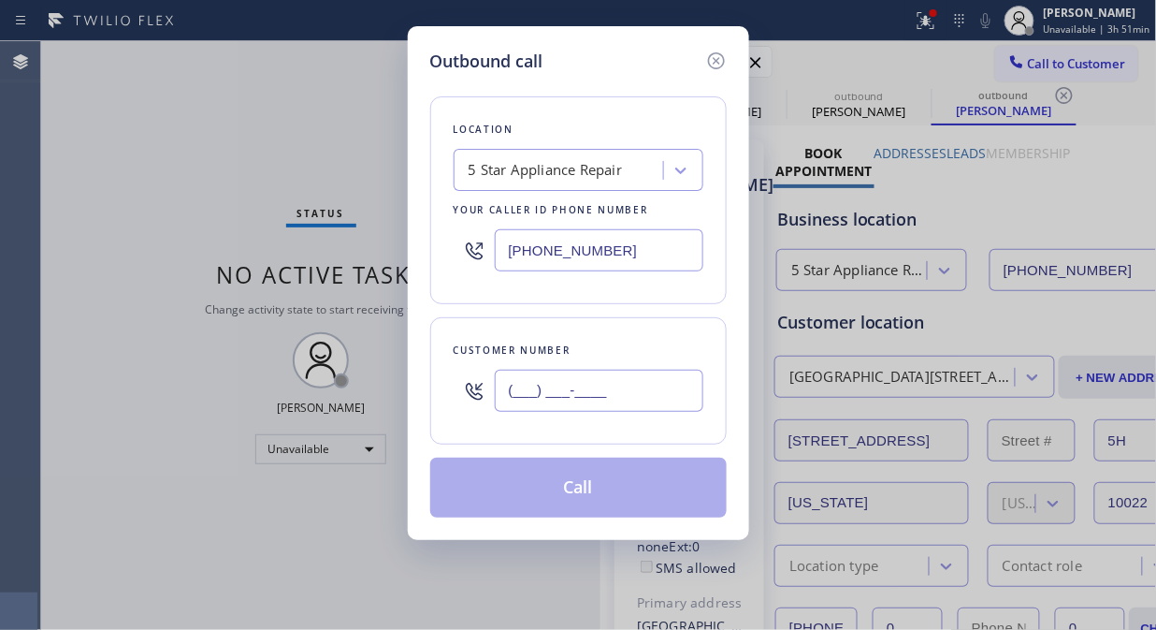
click at [605, 403] on input "(___) ___-____" at bounding box center [599, 391] width 209 height 42
paste input "text"
click at [509, 395] on input "(___) ___-____" at bounding box center [599, 391] width 209 height 42
paste input "text"
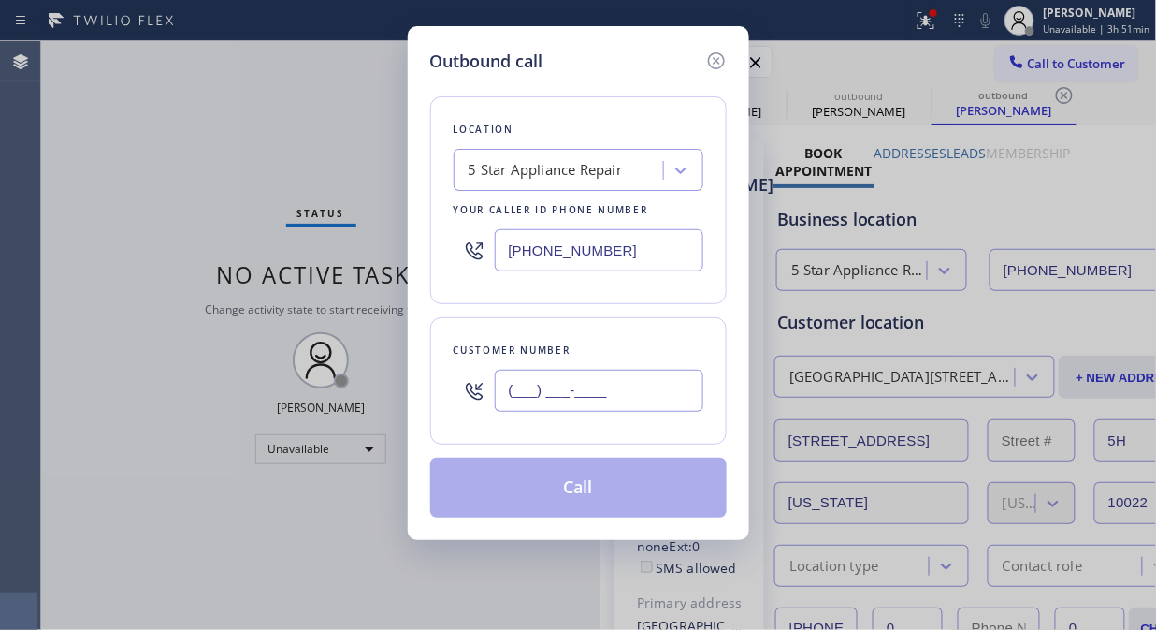
type input "(___) ___-____"
click at [508, 377] on input "(___) ___-____" at bounding box center [599, 391] width 209 height 42
paste input "323) 369-3916"
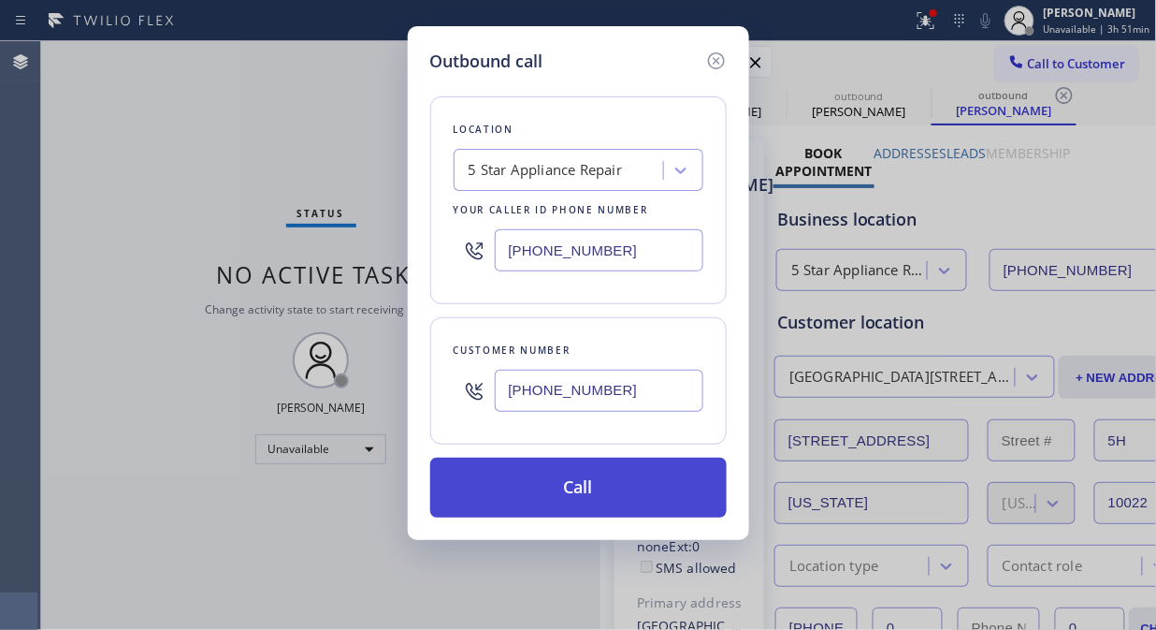
type input "[PHONE_NUMBER]"
click at [573, 496] on button "Call" at bounding box center [578, 487] width 297 height 60
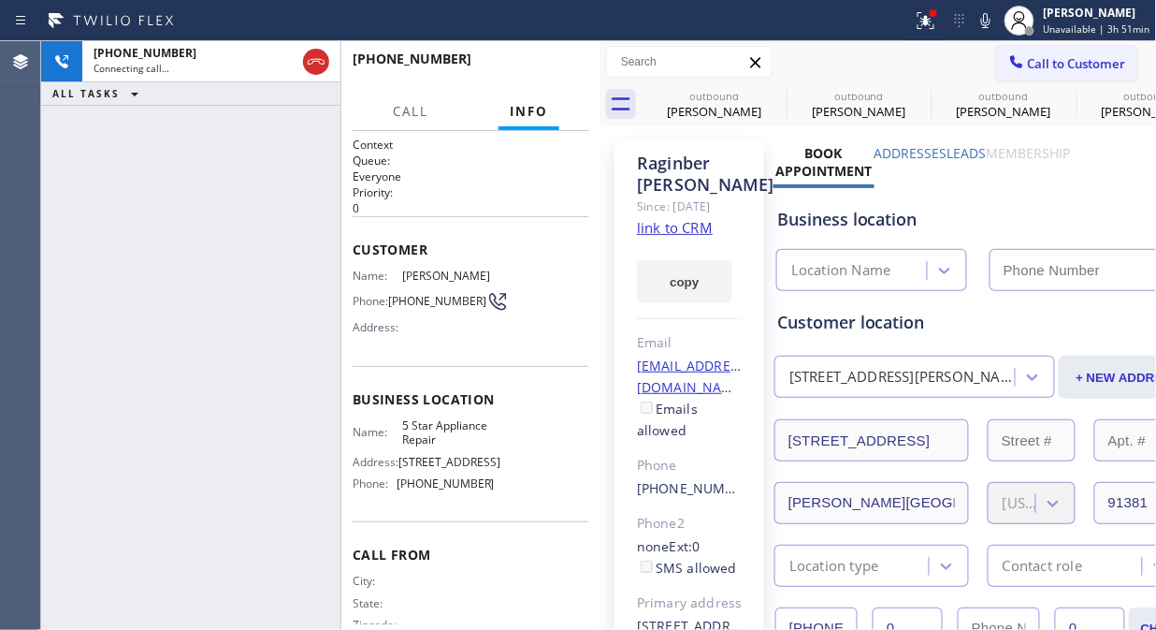
type input "[PHONE_NUMBER]"
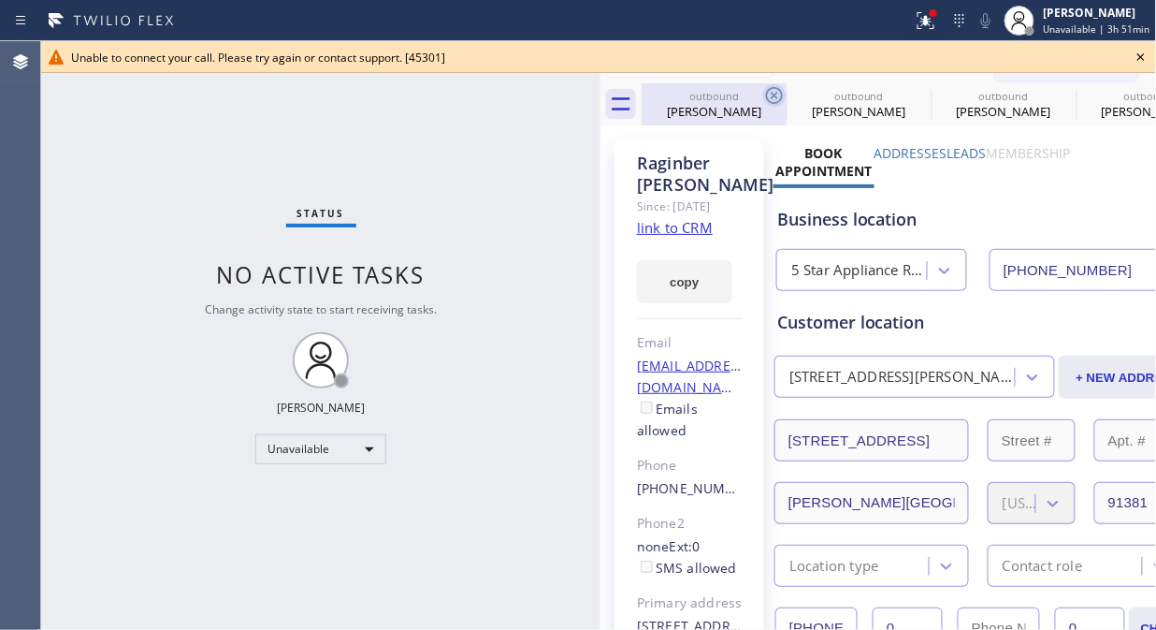
click at [771, 94] on icon at bounding box center [774, 95] width 22 height 22
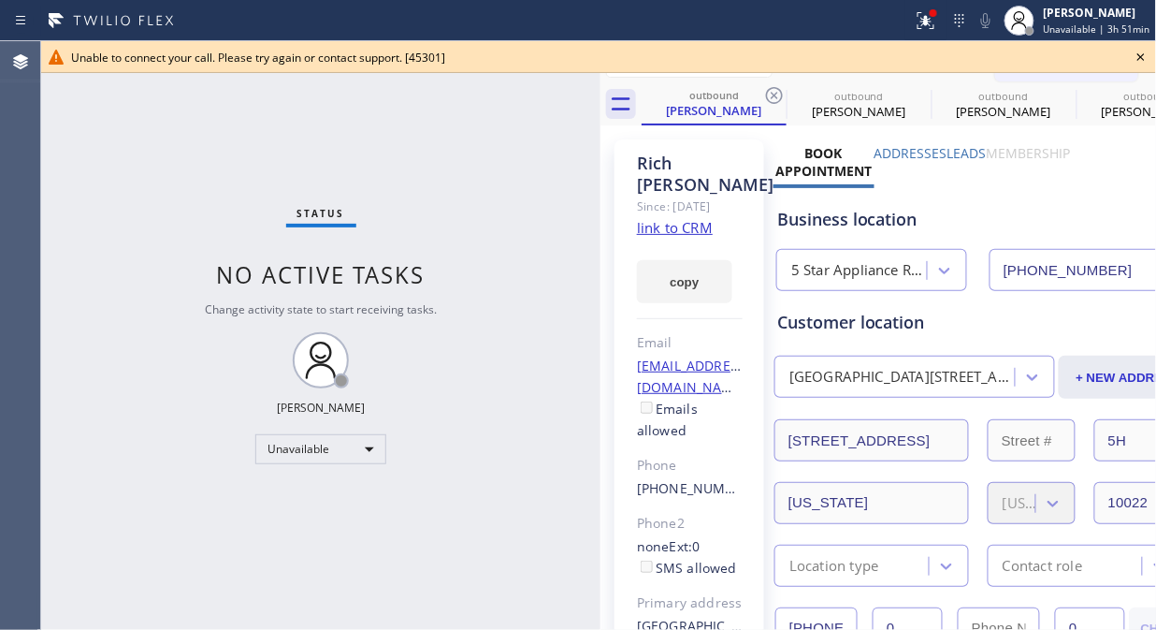
click at [1138, 53] on icon at bounding box center [1141, 56] width 7 height 7
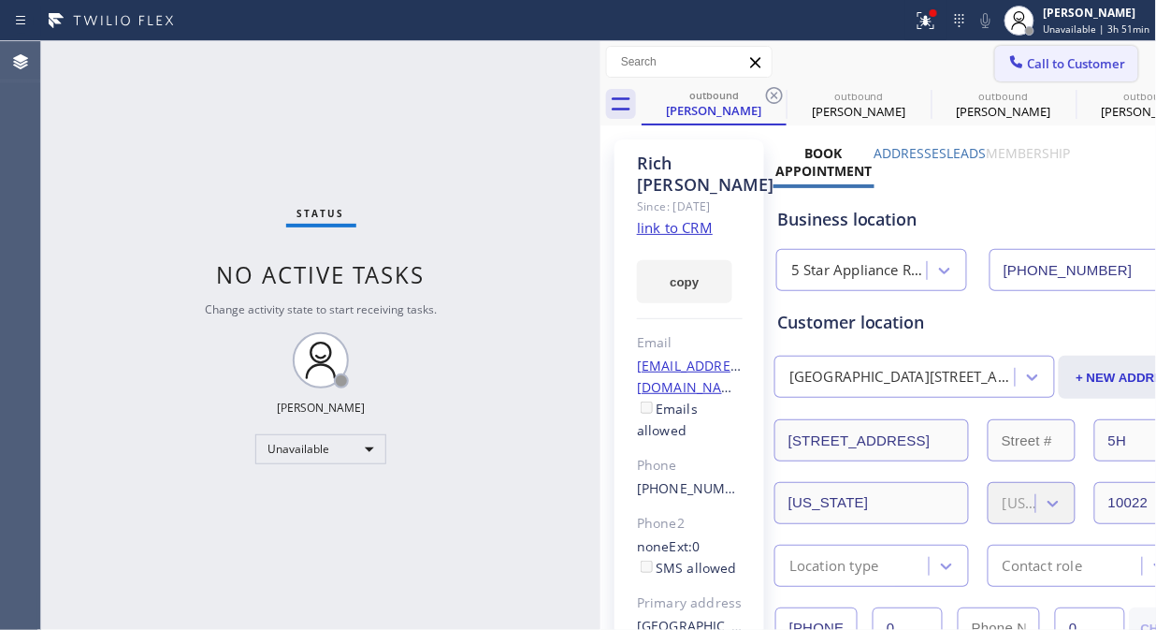
click at [1048, 62] on span "Call to Customer" at bounding box center [1077, 63] width 98 height 17
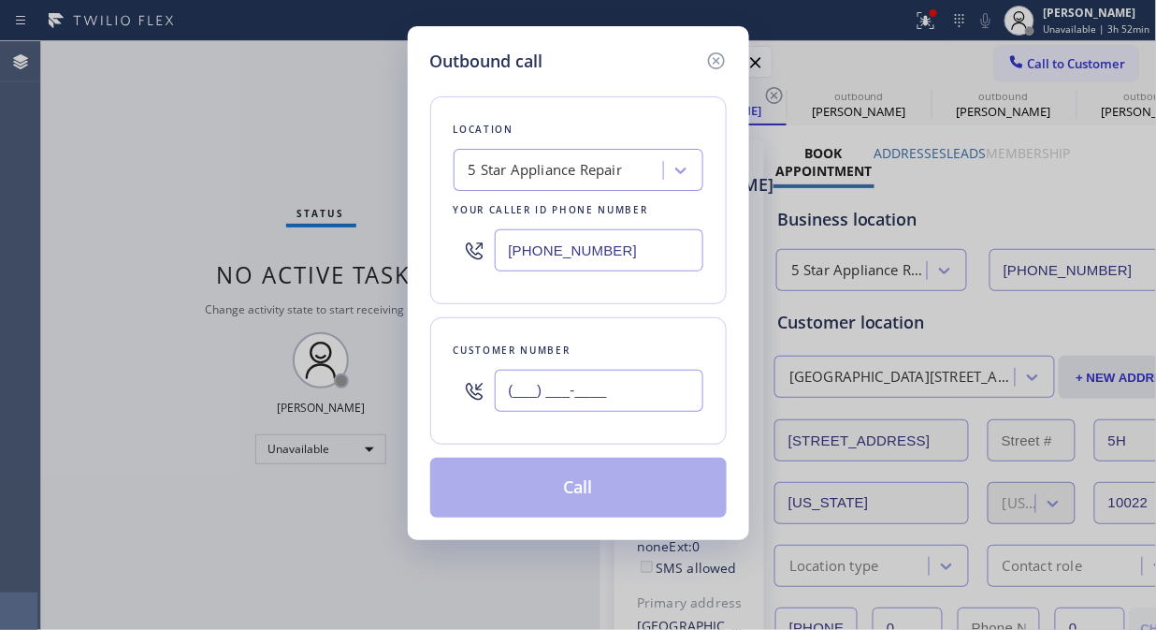
click at [541, 386] on input "(___) ___-____" at bounding box center [599, 391] width 209 height 42
paste input "323) 369-3916"
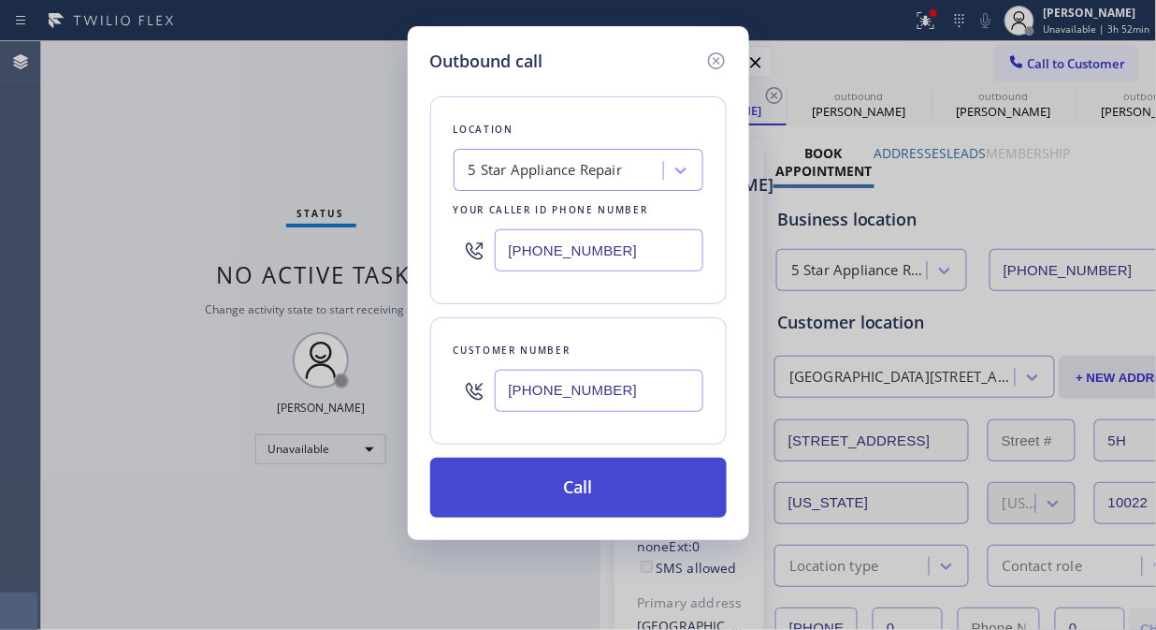
type input "[PHONE_NUMBER]"
click at [581, 484] on button "Call" at bounding box center [578, 487] width 297 height 60
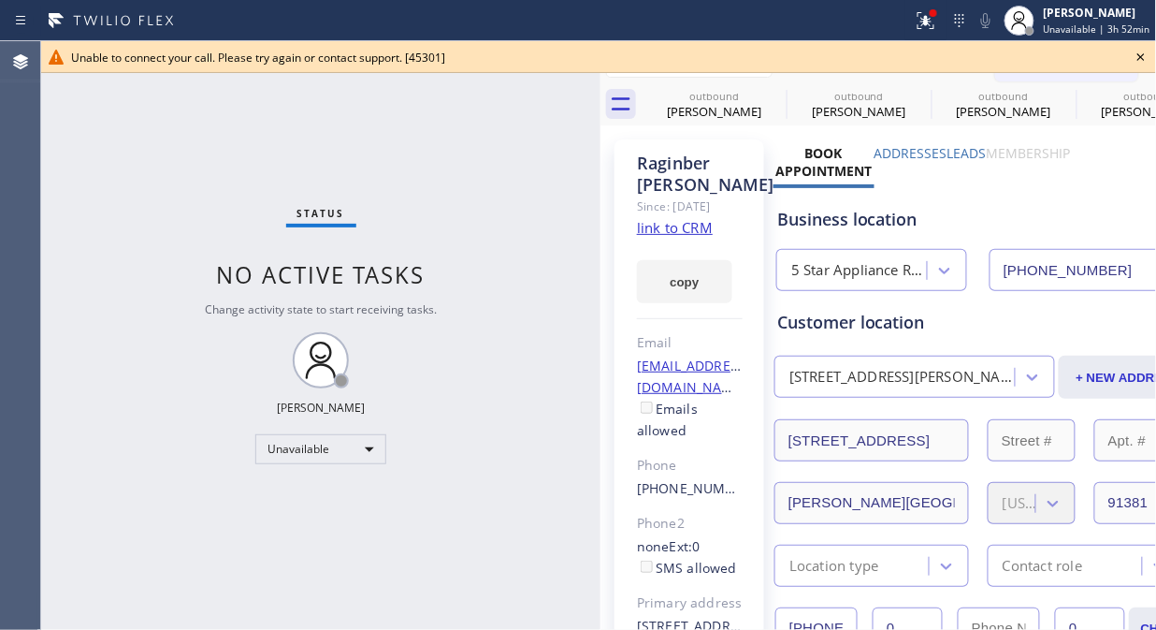
type input "[PHONE_NUMBER]"
click at [1145, 57] on icon at bounding box center [1141, 57] width 22 height 22
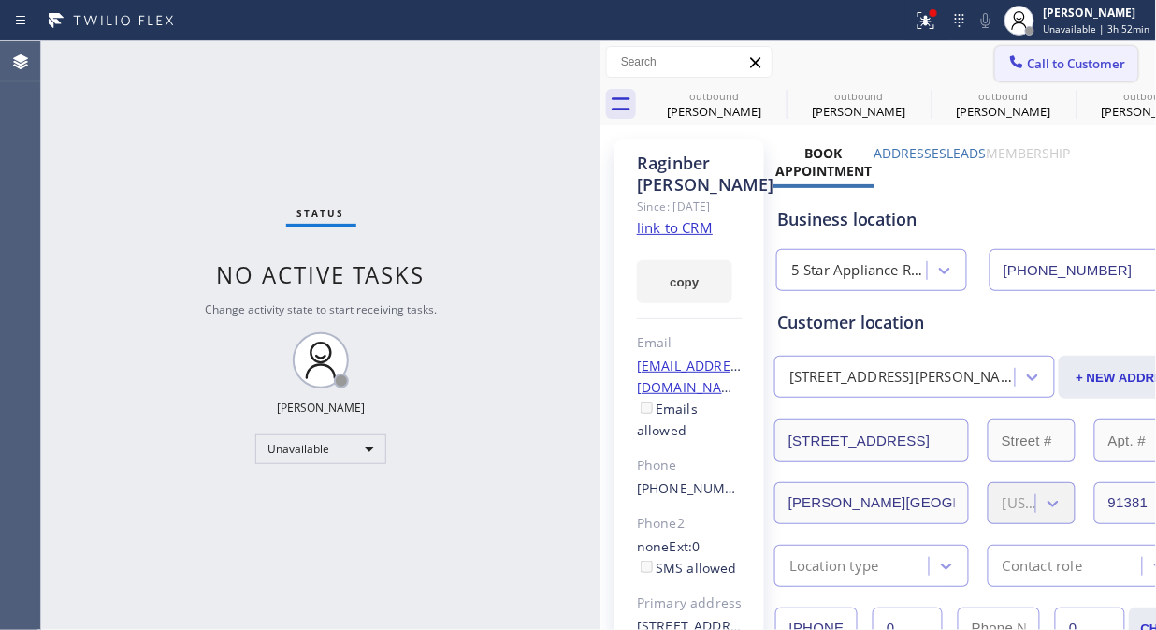
click at [1086, 56] on span "Call to Customer" at bounding box center [1077, 63] width 98 height 17
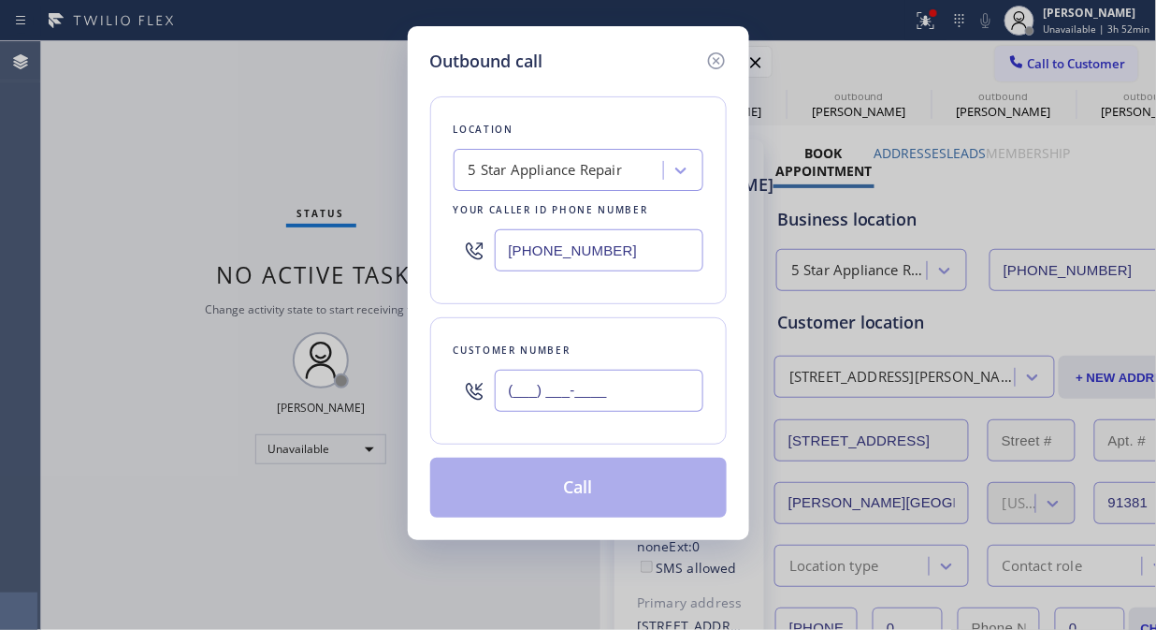
click at [620, 386] on input "(___) ___-____" at bounding box center [599, 391] width 209 height 42
paste input "917) 583-1929"
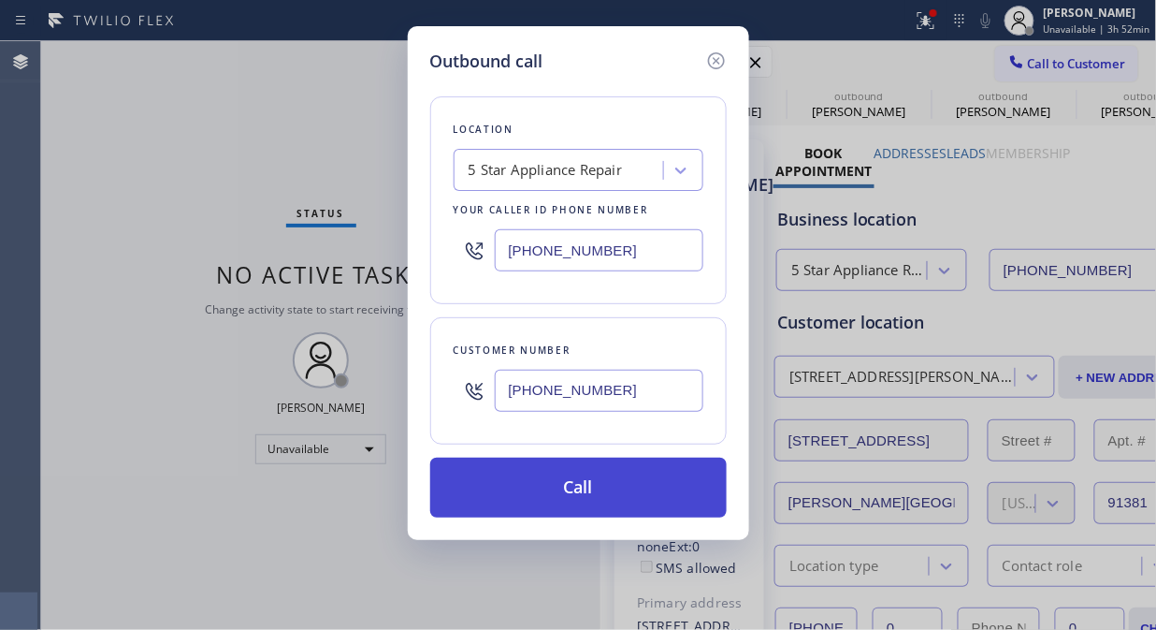
type input "[PHONE_NUMBER]"
click at [642, 499] on button "Call" at bounding box center [578, 487] width 297 height 60
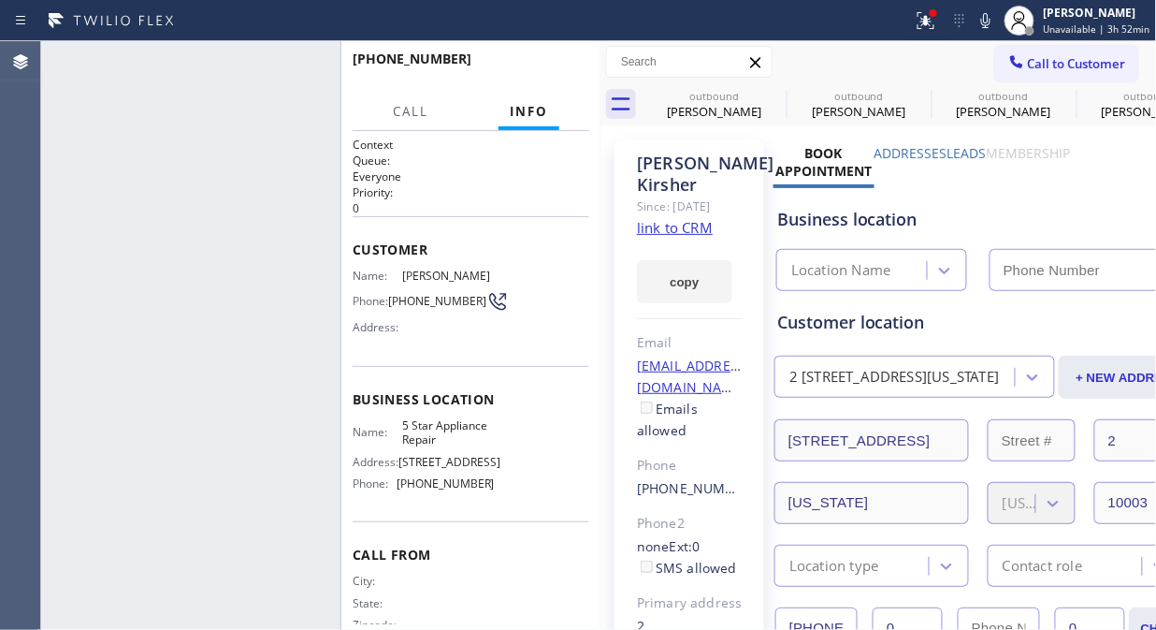
type input "[PHONE_NUMBER]"
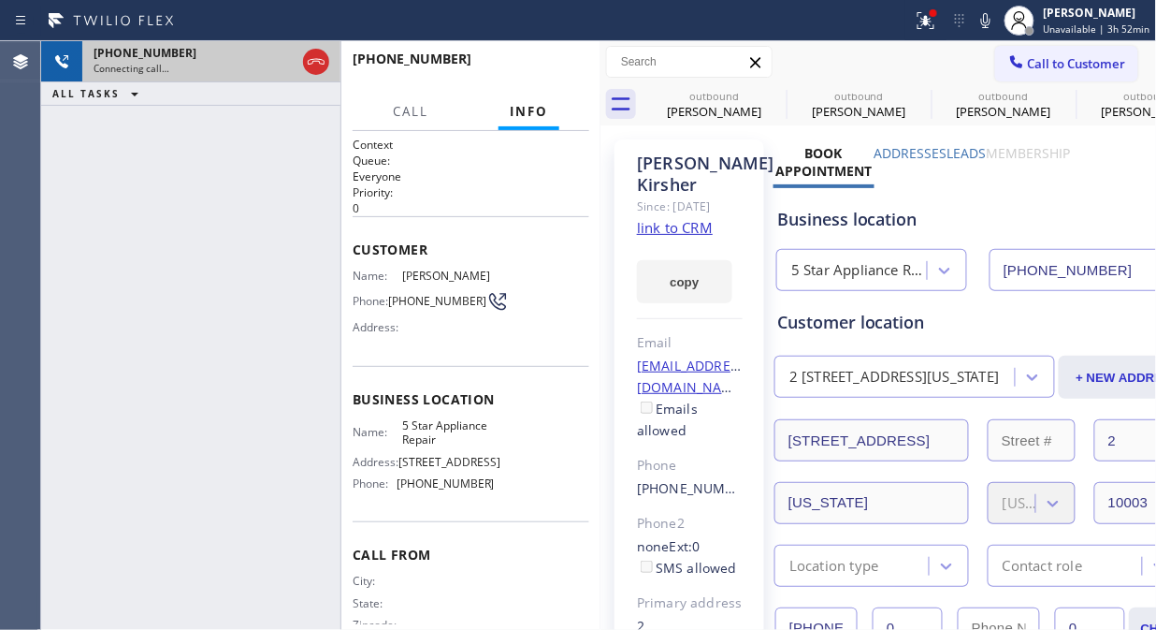
click at [324, 72] on icon at bounding box center [316, 62] width 22 height 22
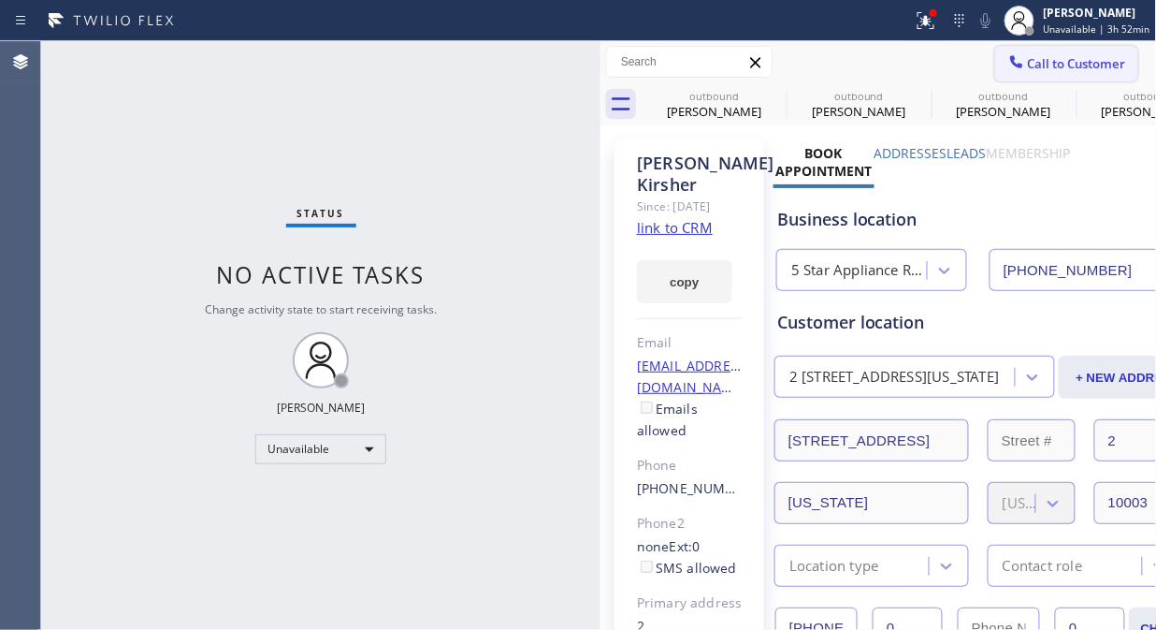
click at [1065, 64] on span "Call to Customer" at bounding box center [1077, 63] width 98 height 17
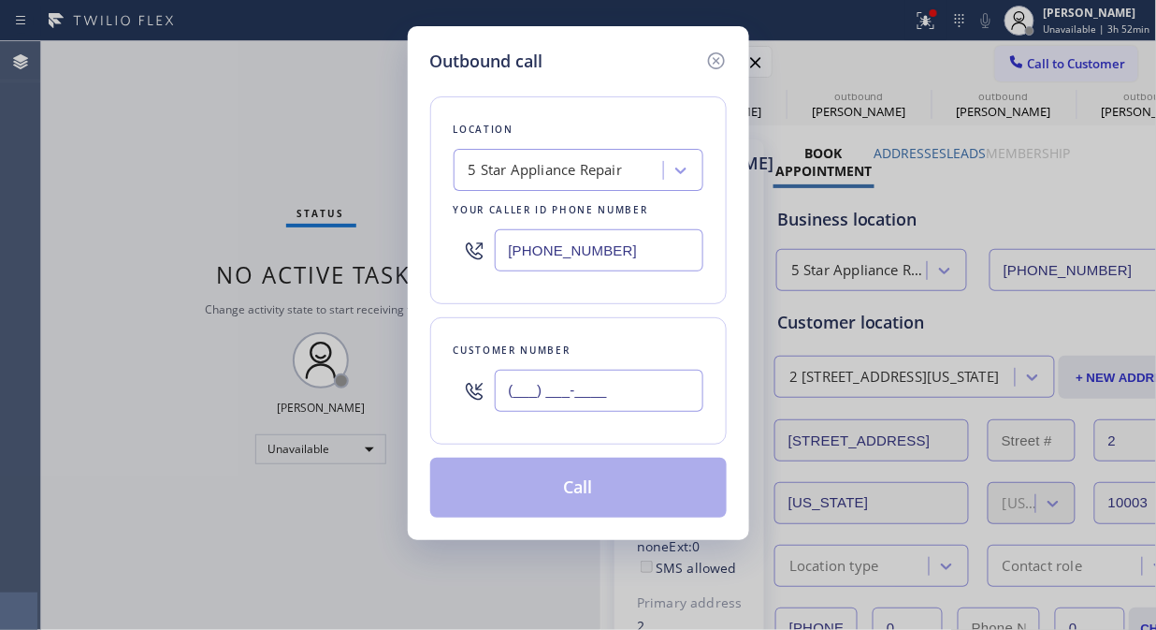
click at [627, 390] on input "(___) ___-____" at bounding box center [599, 391] width 209 height 42
paste input "917) 855-3551"
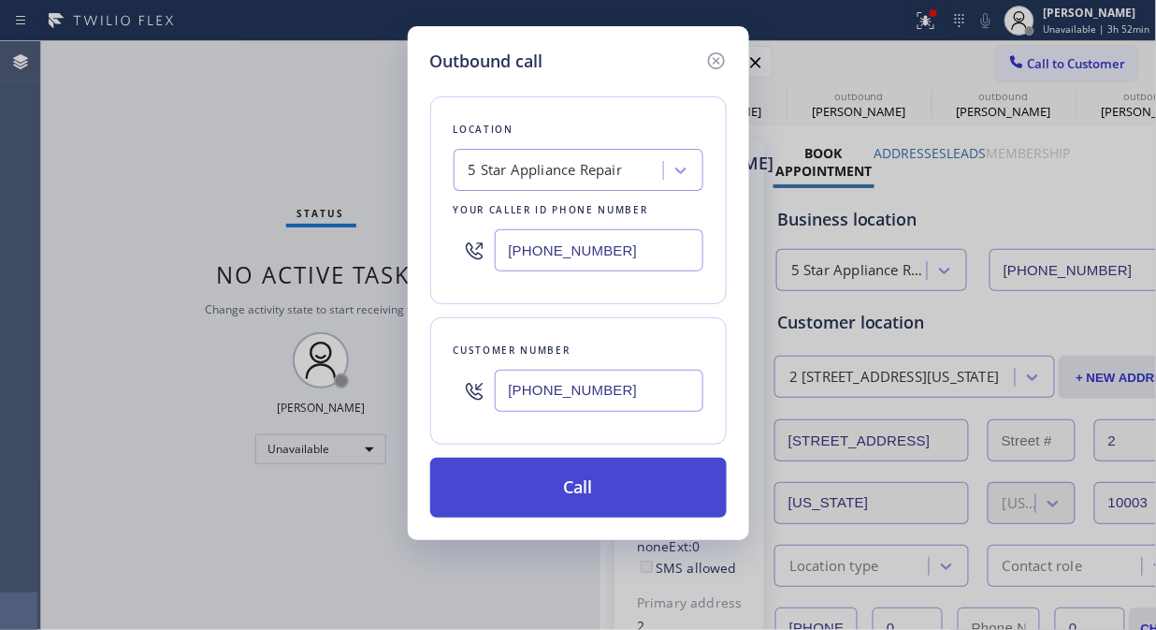
type input "[PHONE_NUMBER]"
click at [634, 491] on button "Call" at bounding box center [578, 487] width 297 height 60
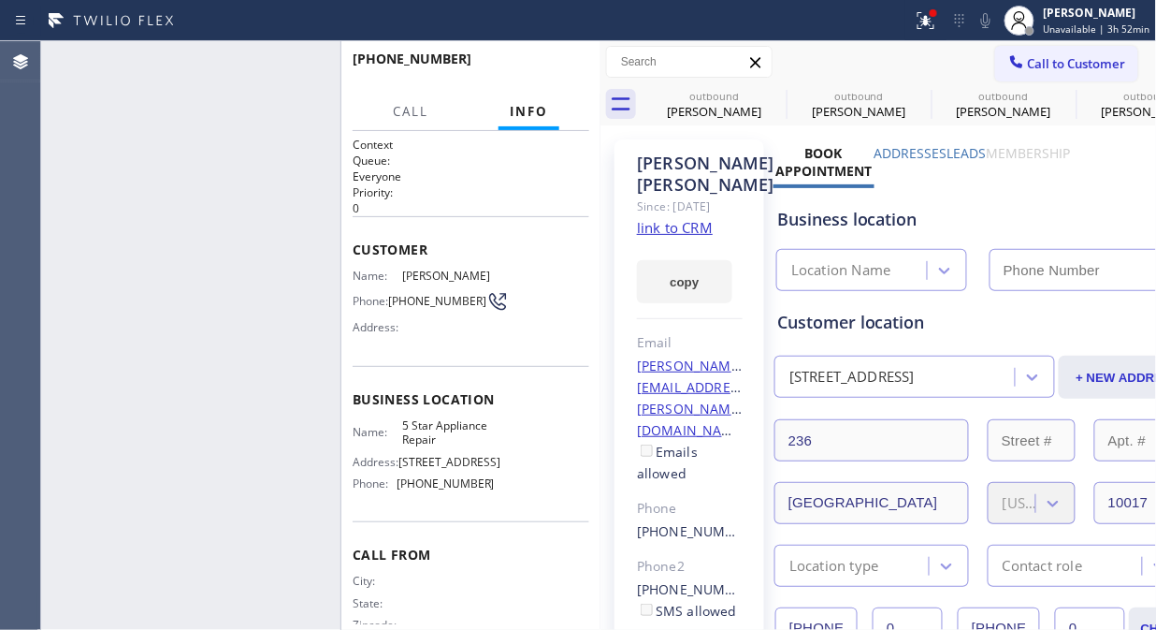
type input "[PHONE_NUMBER]"
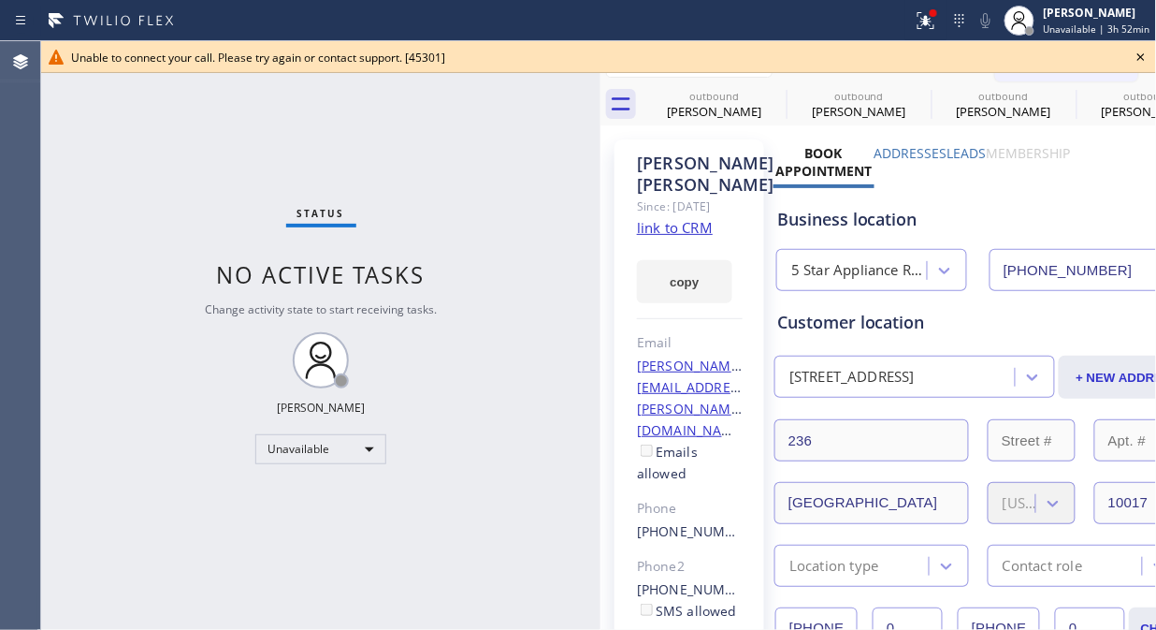
click at [1137, 57] on icon at bounding box center [1141, 57] width 22 height 22
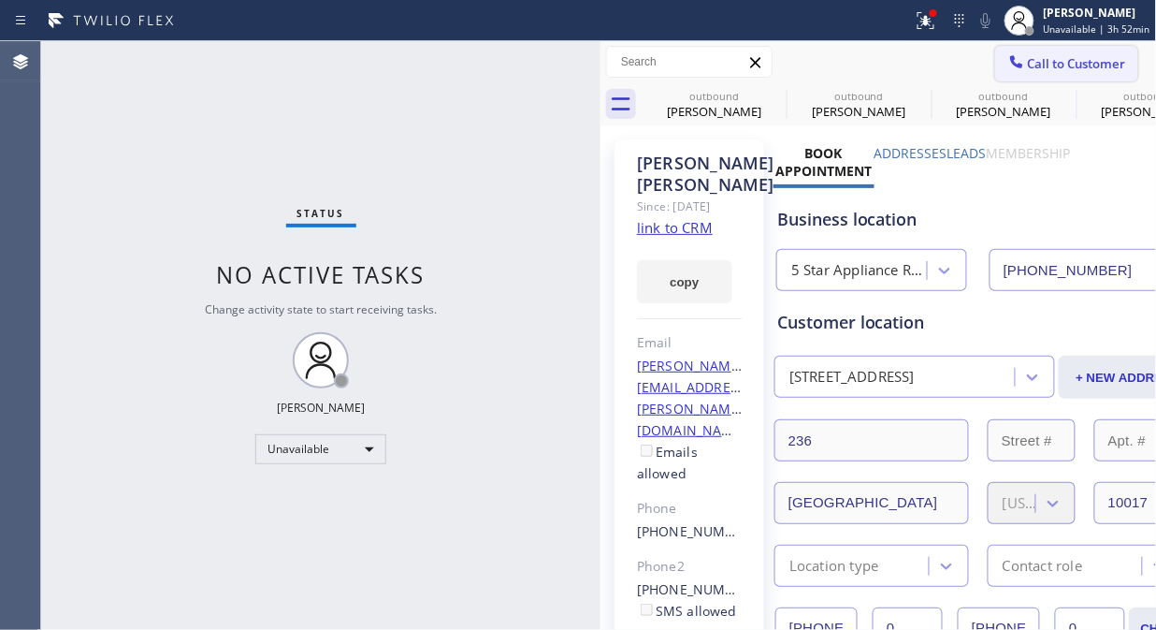
click at [1063, 64] on span "Call to Customer" at bounding box center [1077, 63] width 98 height 17
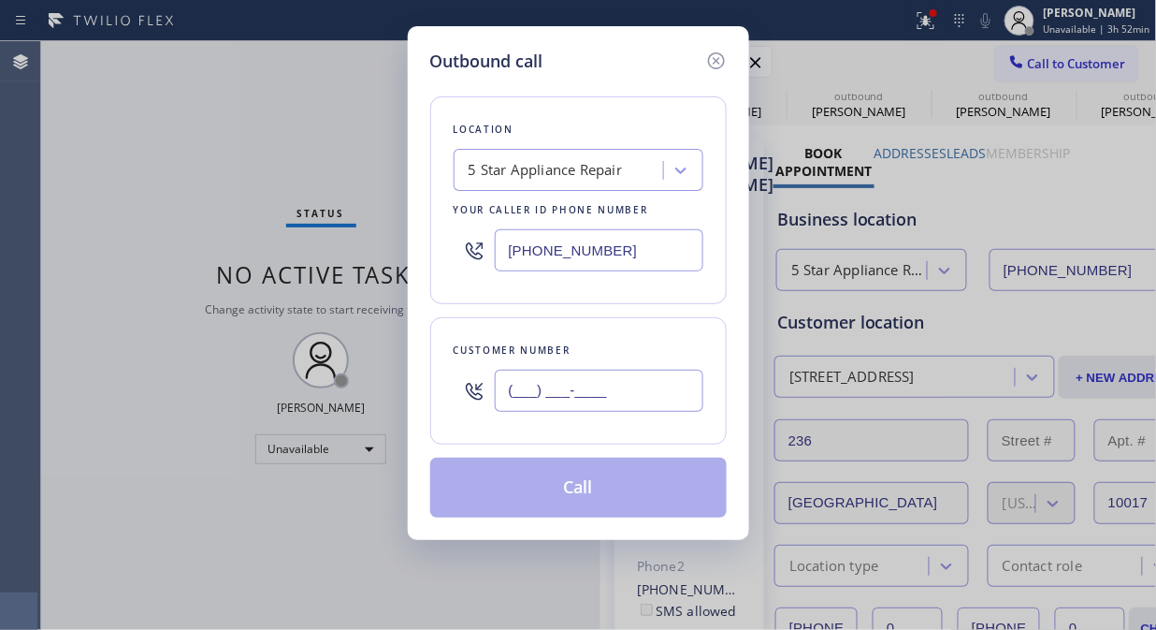
click at [573, 395] on input "(___) ___-____" at bounding box center [599, 391] width 209 height 42
paste input "602) 510-0332"
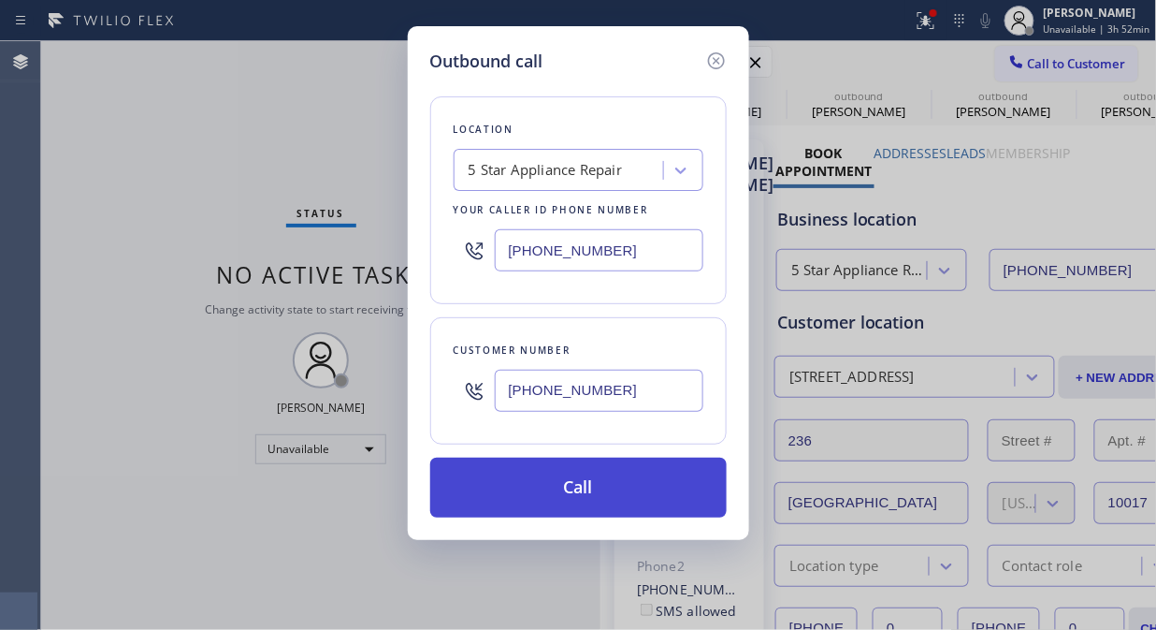
type input "[PHONE_NUMBER]"
click at [582, 500] on button "Call" at bounding box center [578, 487] width 297 height 60
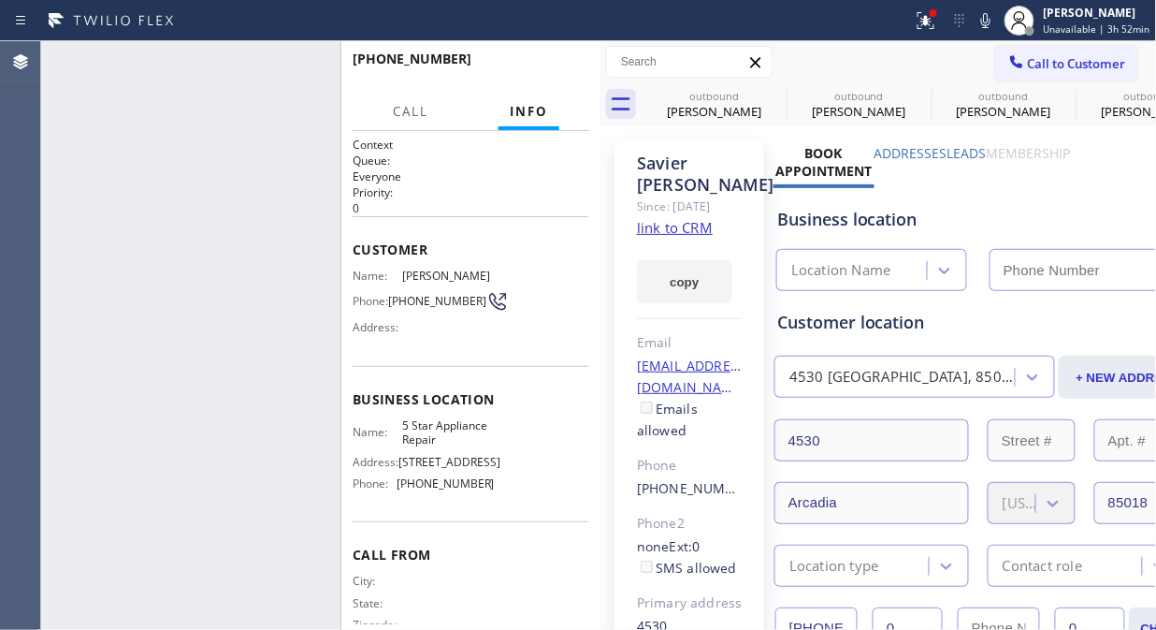
type input "[PHONE_NUMBER]"
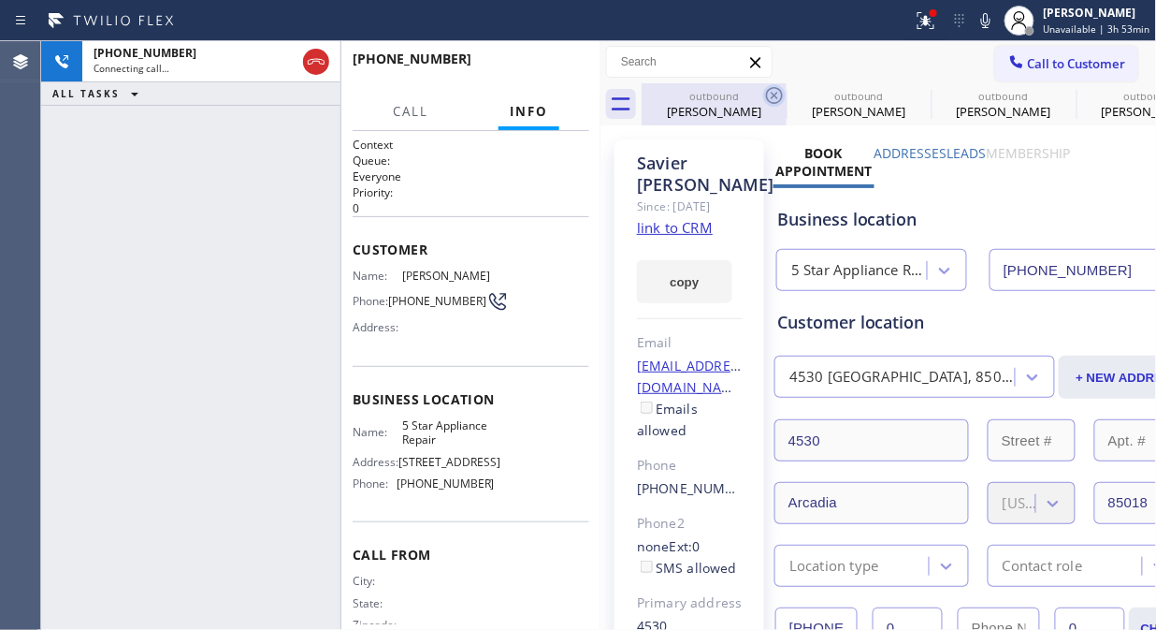
click at [772, 94] on icon at bounding box center [774, 95] width 17 height 17
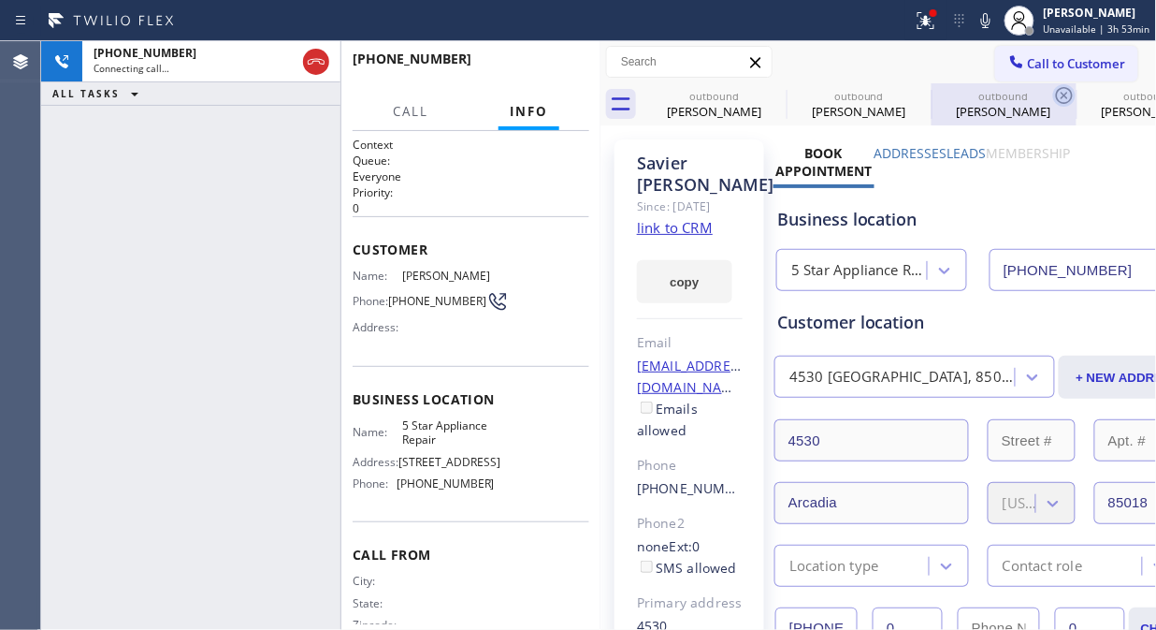
click at [0, 0] on icon at bounding box center [0, 0] width 0 height 0
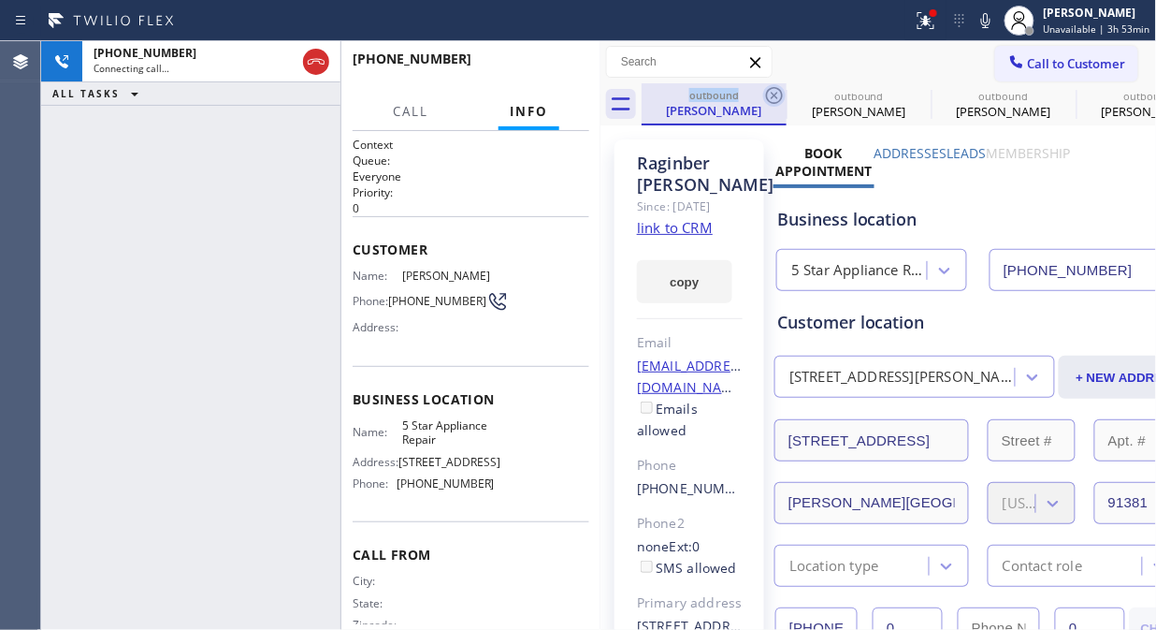
click at [773, 91] on icon at bounding box center [774, 95] width 22 height 22
click at [0, 0] on icon at bounding box center [0, 0] width 0 height 0
click at [1056, 88] on icon at bounding box center [1064, 95] width 17 height 17
click at [773, 88] on icon at bounding box center [774, 95] width 17 height 17
click at [0, 0] on icon at bounding box center [0, 0] width 0 height 0
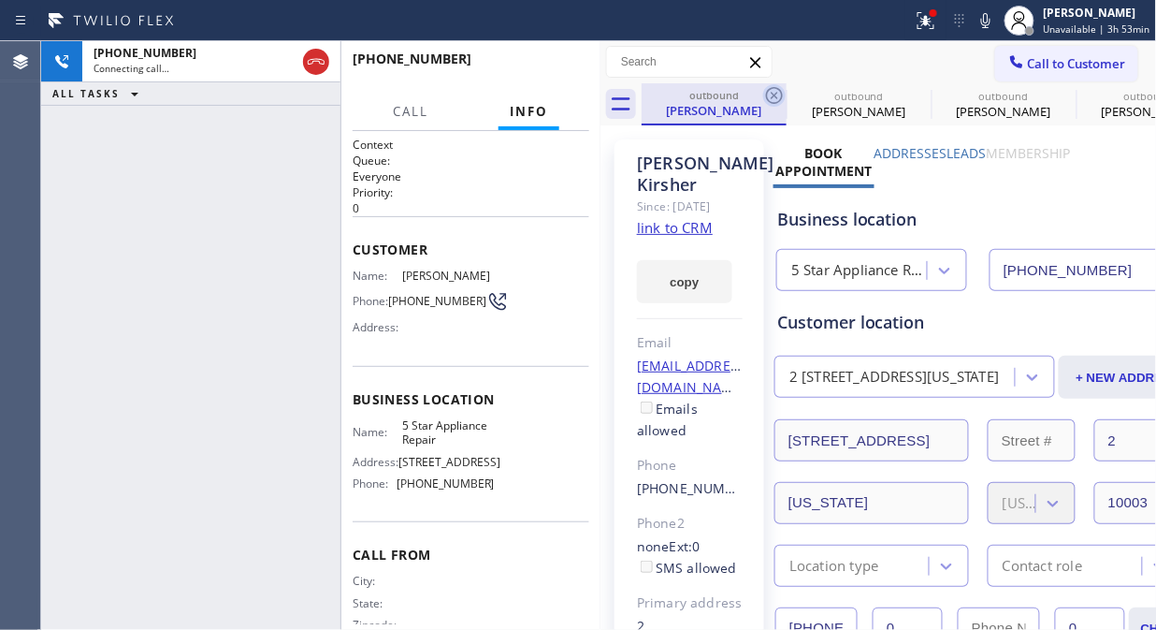
click at [772, 95] on icon at bounding box center [774, 95] width 22 height 22
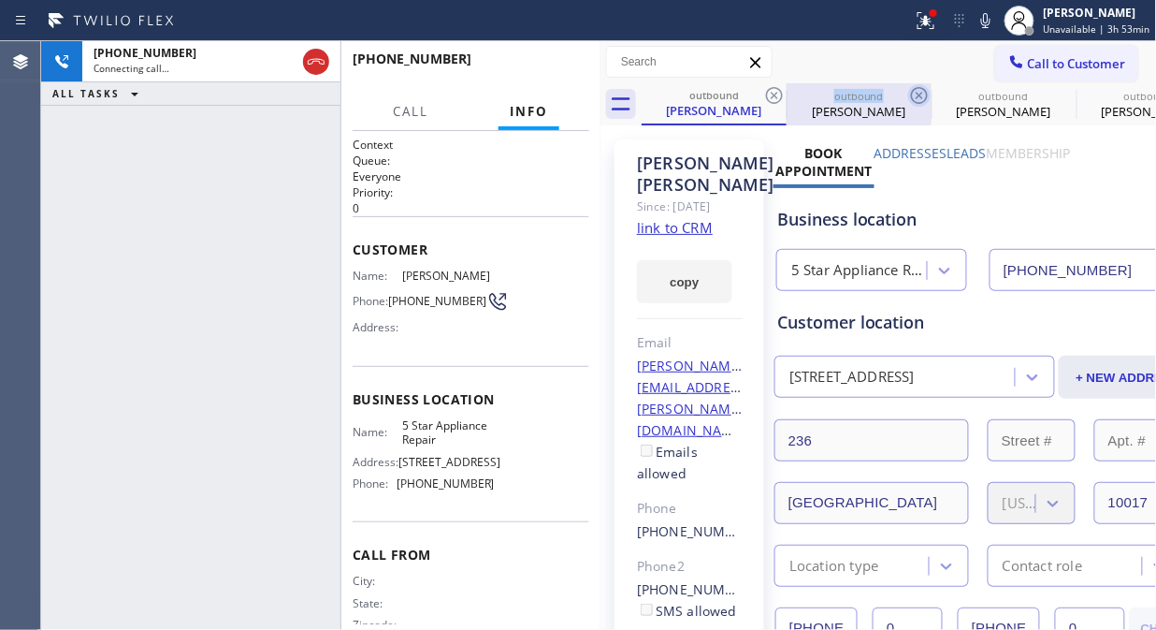
click at [771, 97] on icon at bounding box center [774, 95] width 22 height 22
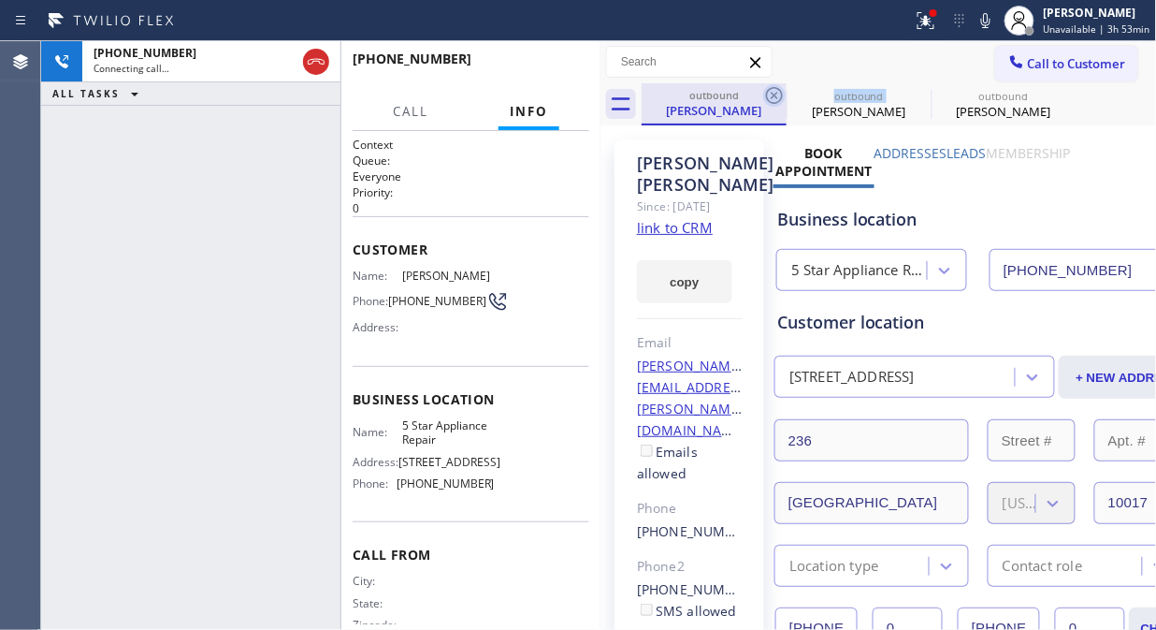
click at [771, 97] on icon at bounding box center [774, 95] width 22 height 22
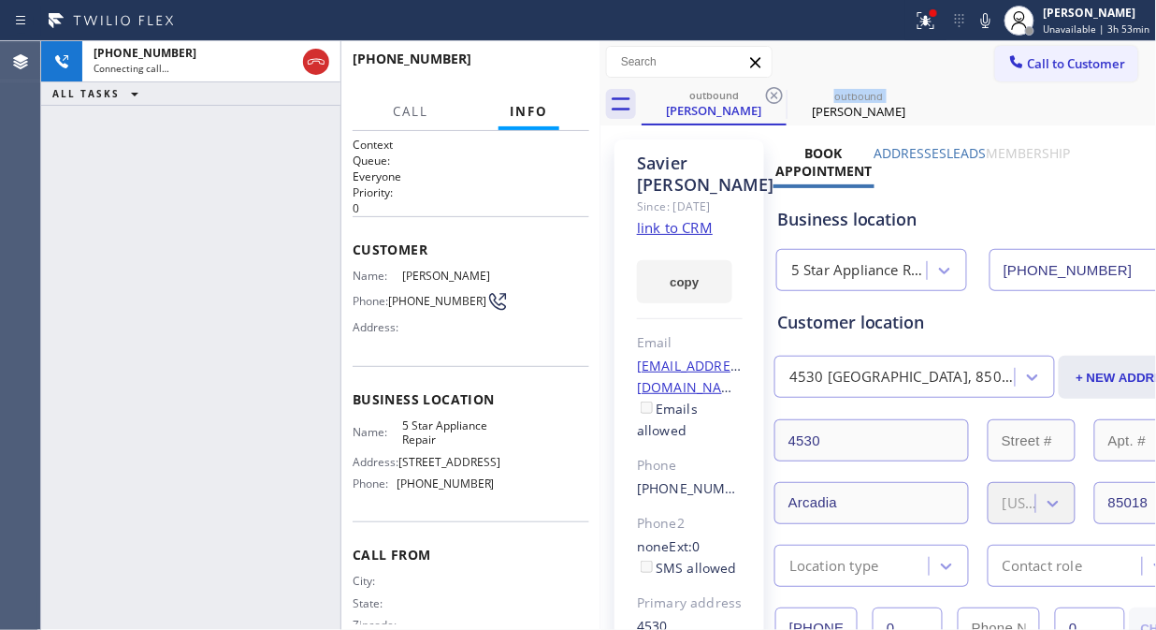
click at [771, 97] on icon at bounding box center [774, 95] width 22 height 22
click at [926, 16] on icon at bounding box center [926, 20] width 22 height 22
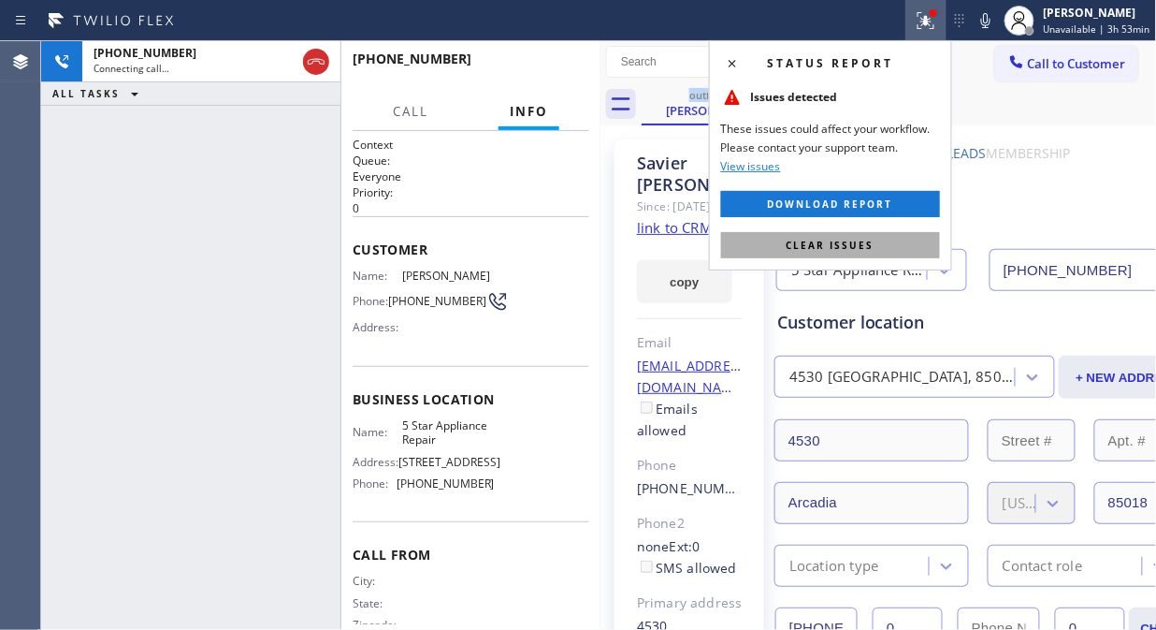
click at [782, 251] on button "Clear issues" at bounding box center [830, 245] width 219 height 26
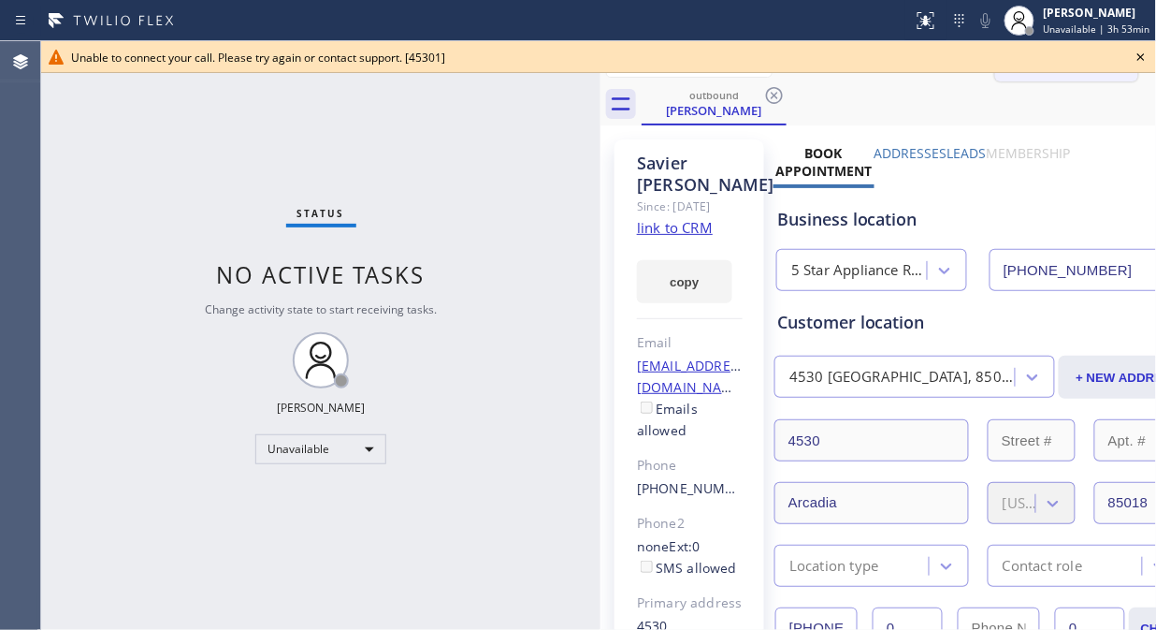
drag, startPoint x: 1138, startPoint y: 60, endPoint x: 1093, endPoint y: 66, distance: 45.4
click at [1134, 62] on icon at bounding box center [1141, 57] width 22 height 22
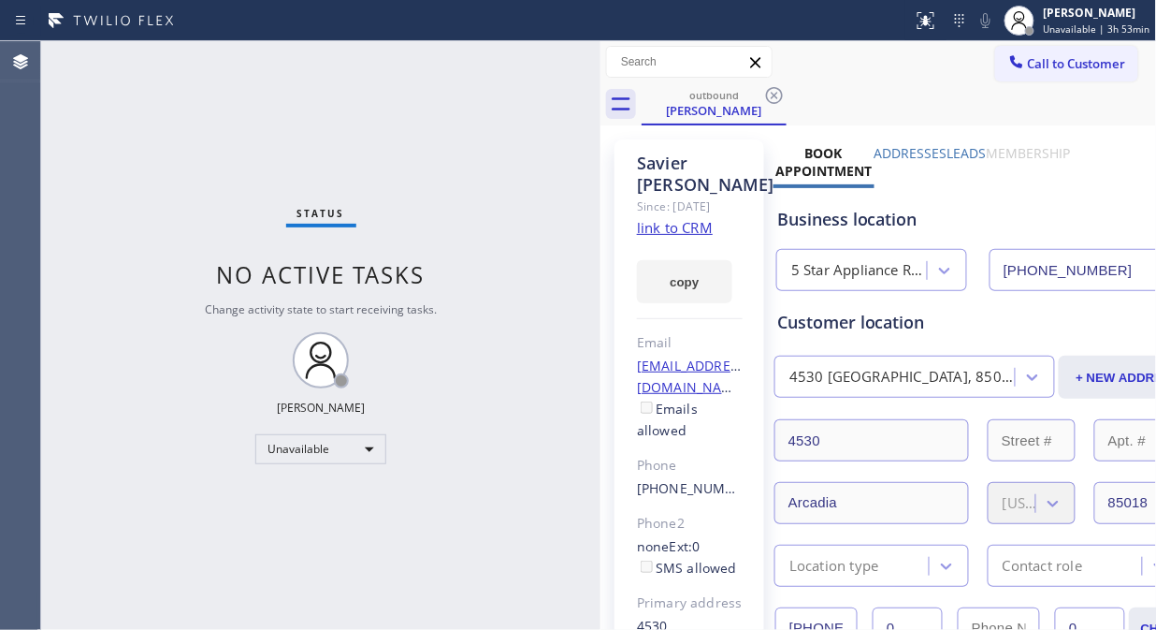
drag, startPoint x: 1092, startPoint y: 66, endPoint x: 982, endPoint y: 85, distance: 111.0
click at [1088, 68] on span "Call to Customer" at bounding box center [1077, 63] width 98 height 17
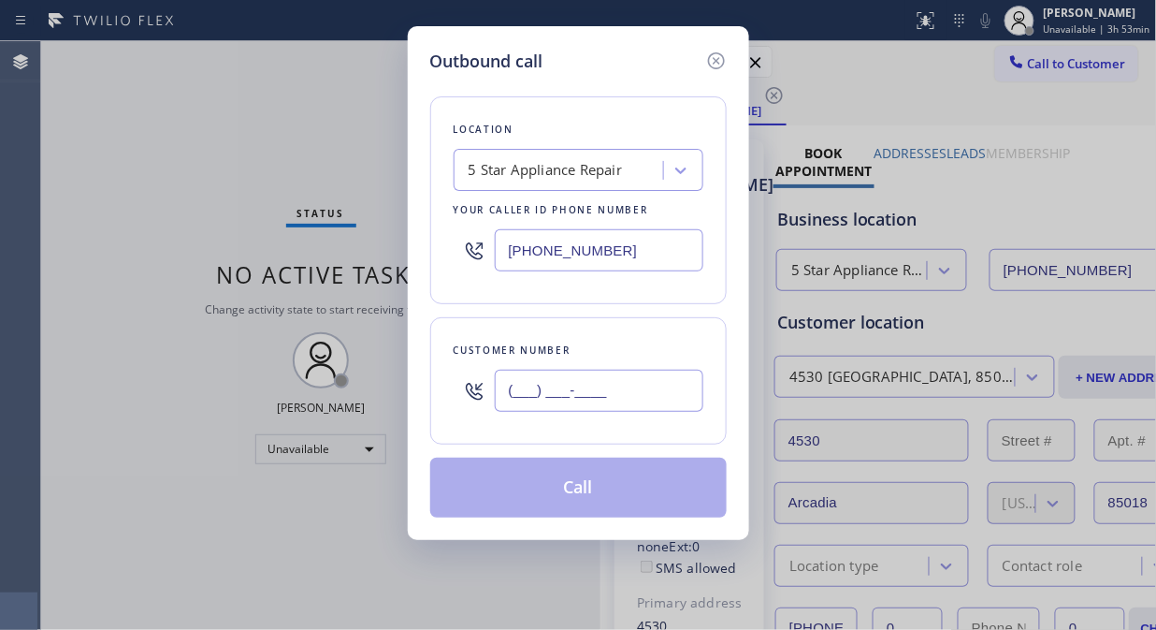
click at [666, 378] on input "(___) ___-____" at bounding box center [599, 391] width 209 height 42
paste input "206) 369-3914"
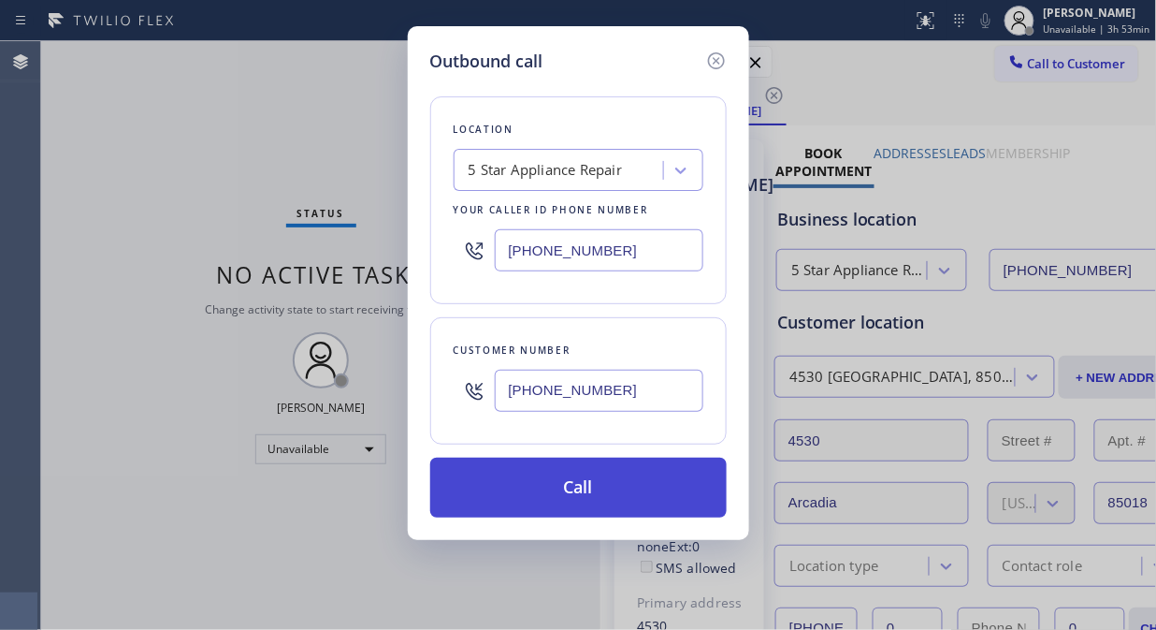
type input "[PHONE_NUMBER]"
click at [602, 500] on button "Call" at bounding box center [578, 487] width 297 height 60
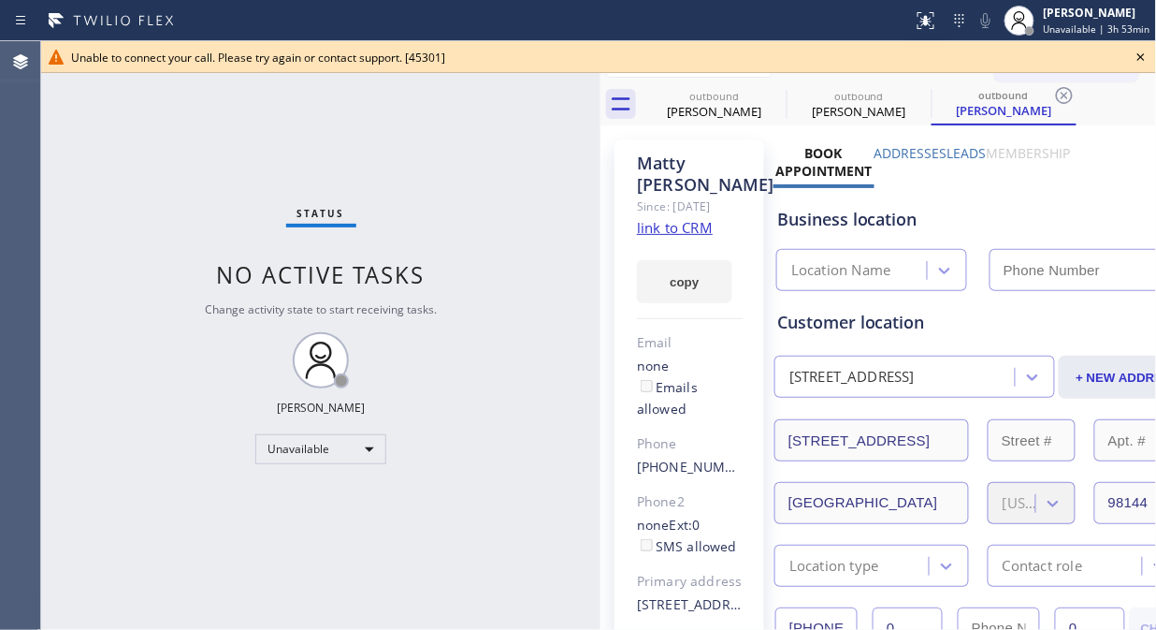
type input "[PHONE_NUMBER]"
click at [1138, 56] on icon at bounding box center [1141, 57] width 22 height 22
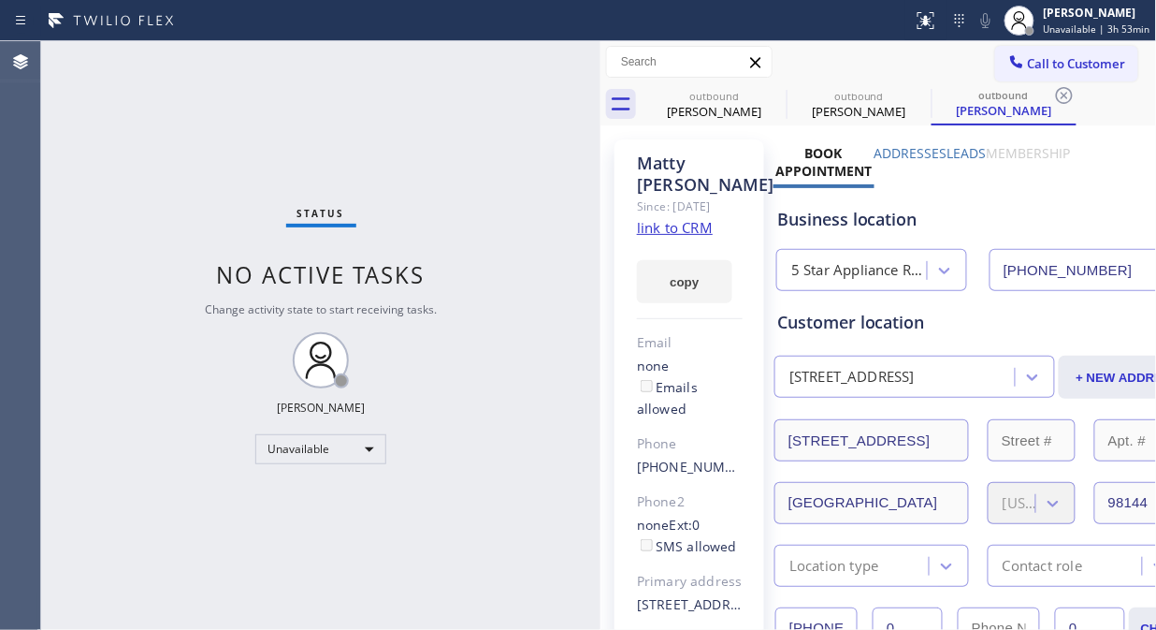
drag, startPoint x: 1010, startPoint y: 52, endPoint x: 946, endPoint y: 94, distance: 76.6
click at [1008, 52] on div at bounding box center [1017, 63] width 22 height 22
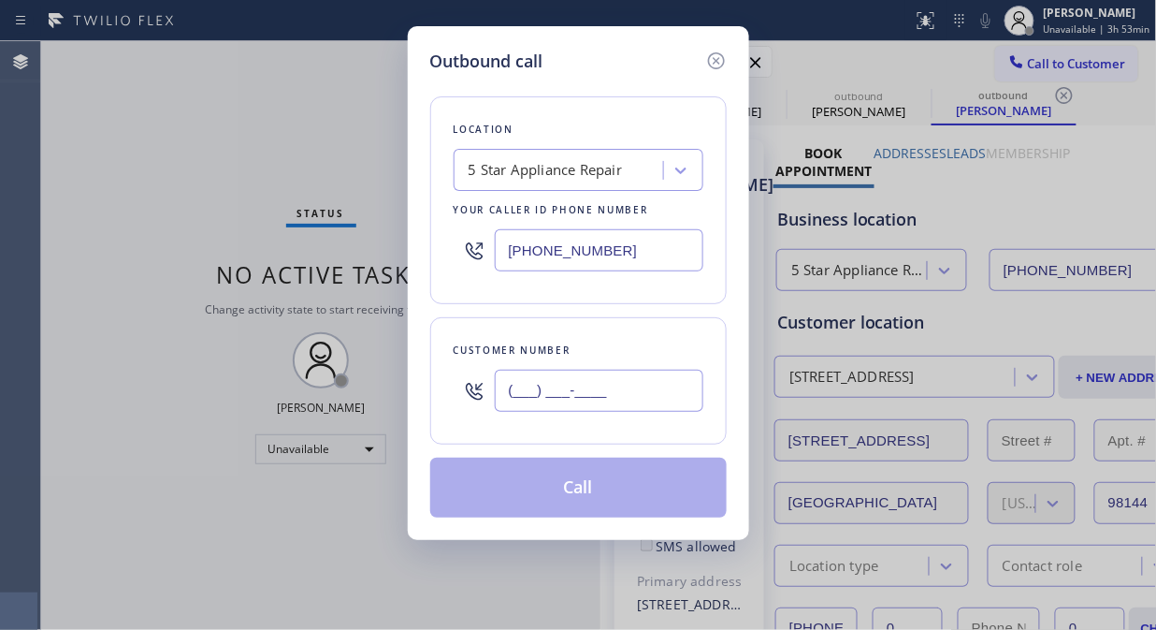
click at [638, 394] on input "(___) ___-____" at bounding box center [599, 391] width 209 height 42
paste input "718) 234-0677"
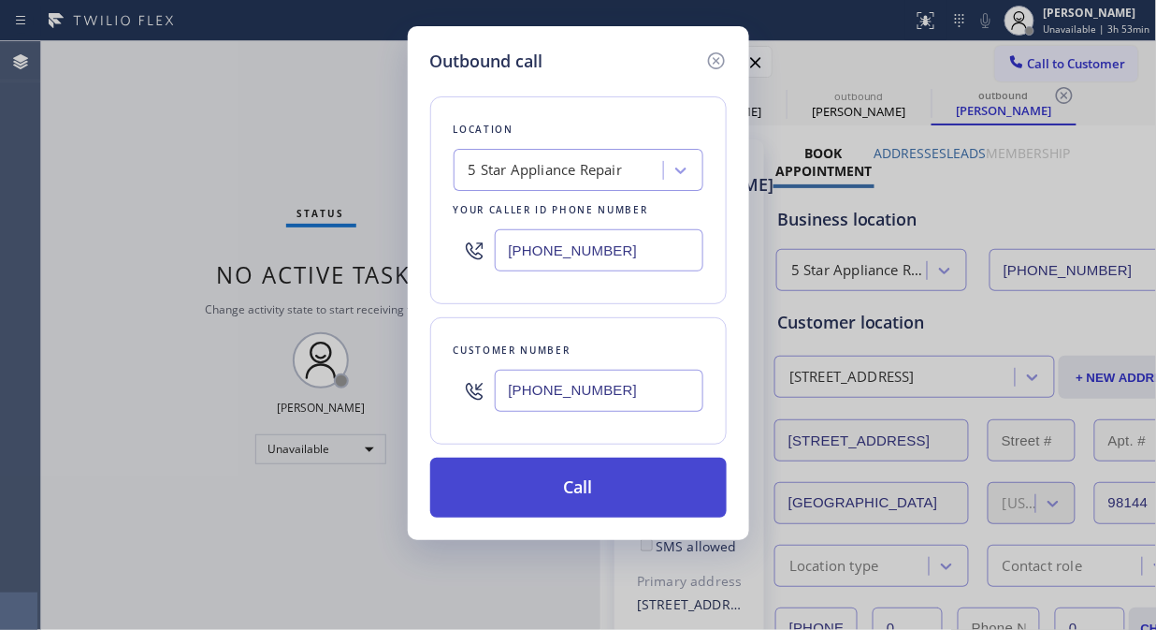
type input "[PHONE_NUMBER]"
click at [629, 477] on button "Call" at bounding box center [578, 487] width 297 height 60
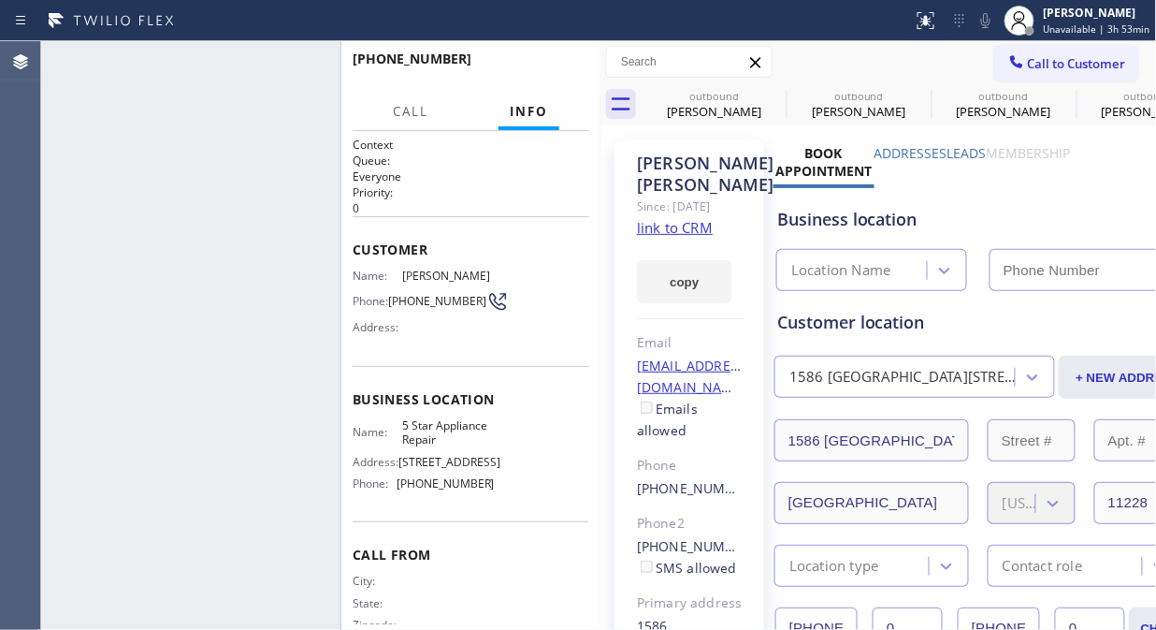
type input "[PHONE_NUMBER]"
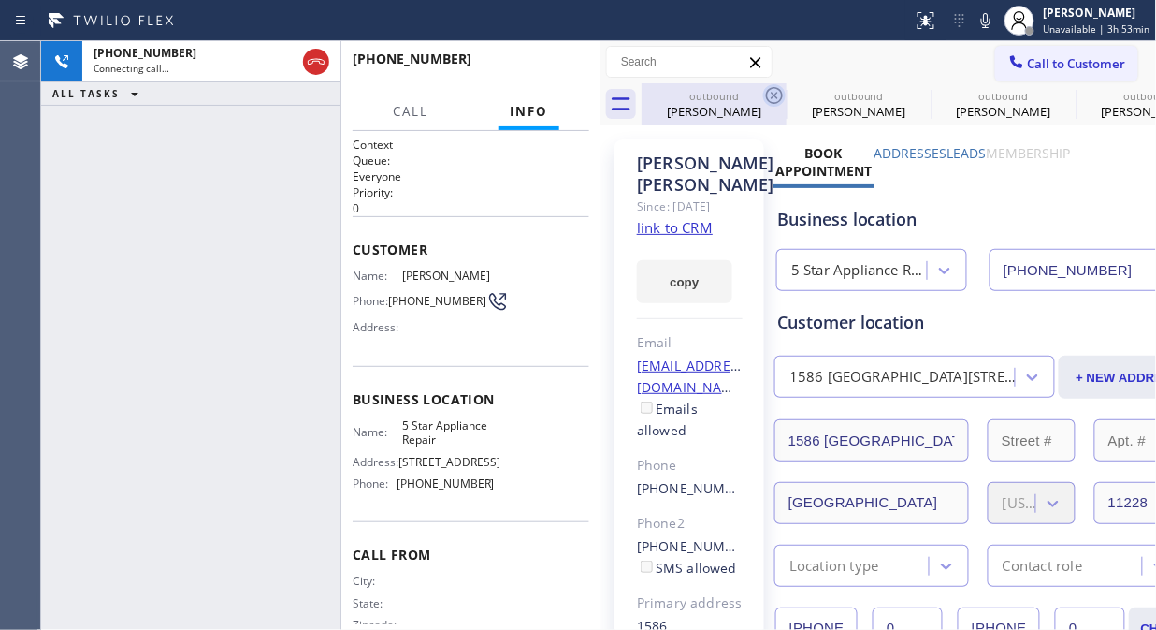
click at [771, 94] on icon at bounding box center [774, 95] width 22 height 22
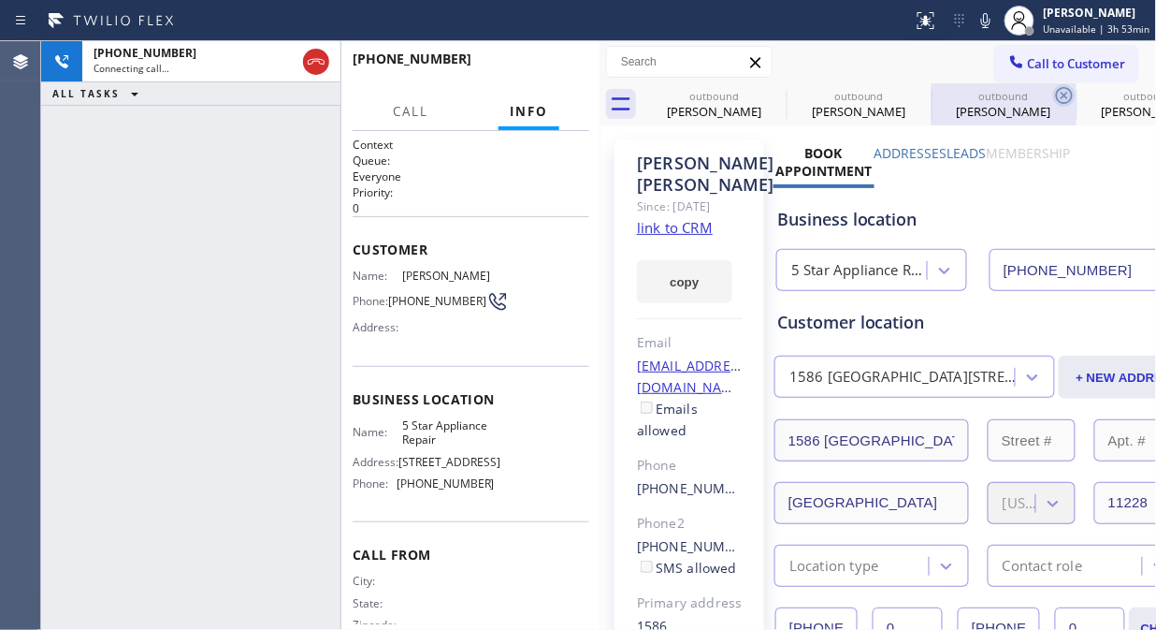
click at [0, 0] on icon at bounding box center [0, 0] width 0 height 0
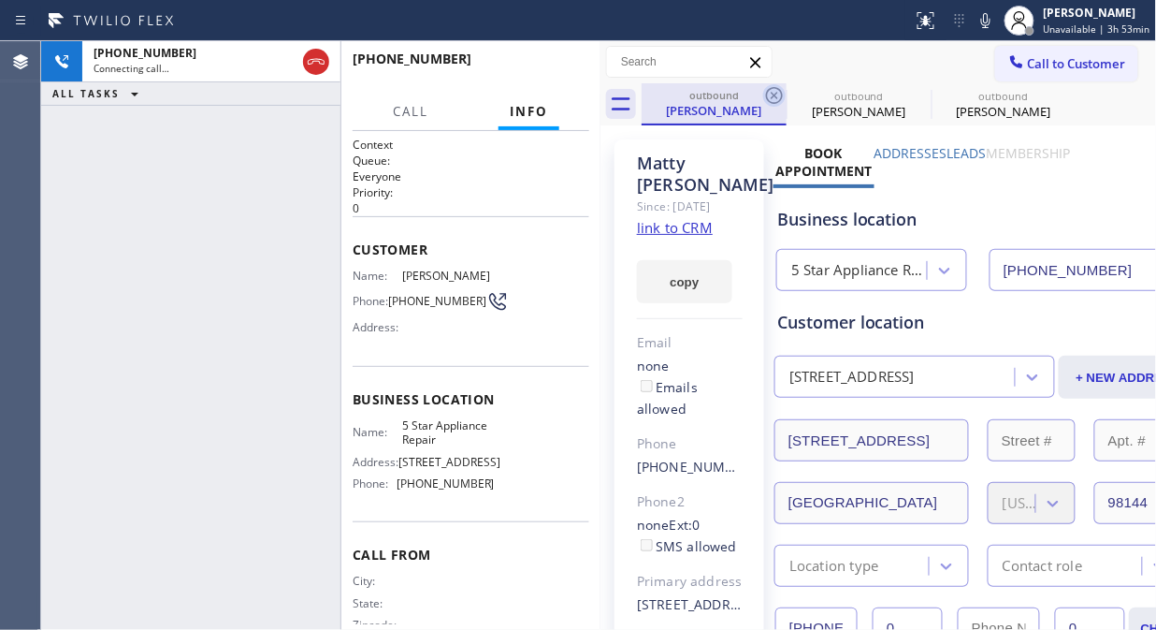
click at [772, 94] on icon at bounding box center [774, 95] width 22 height 22
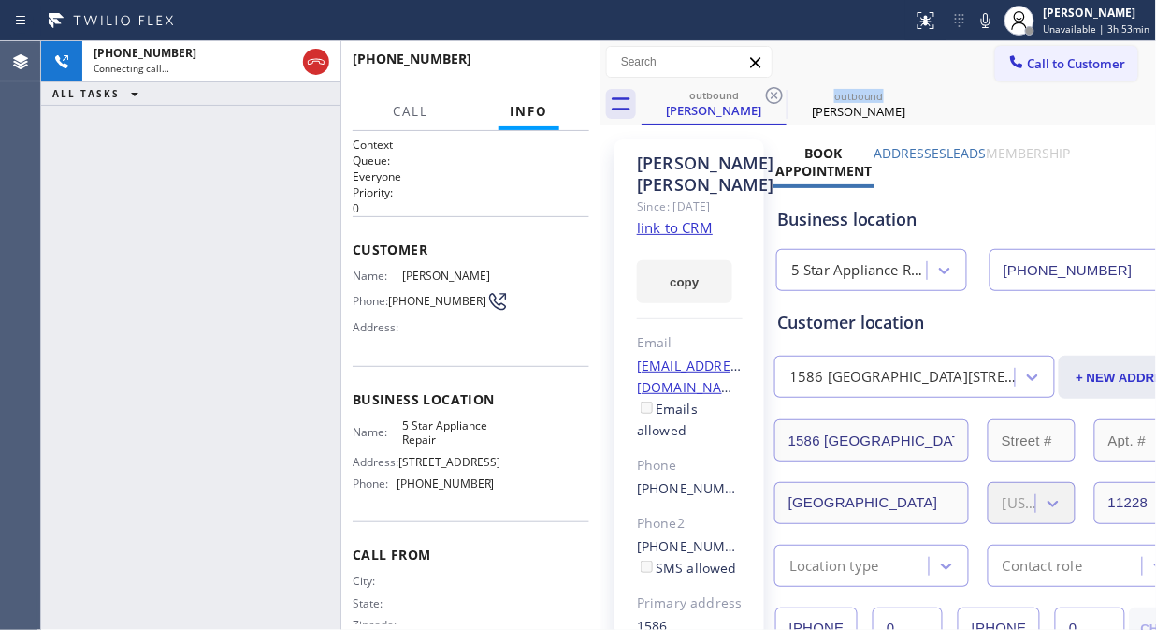
click at [772, 94] on icon at bounding box center [774, 95] width 22 height 22
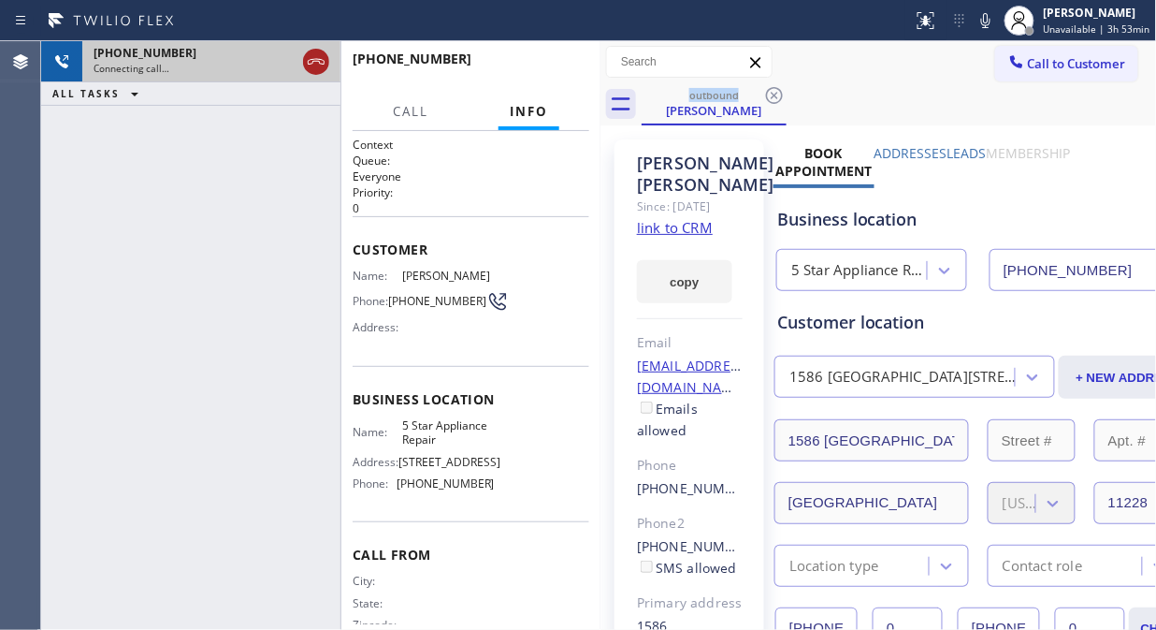
click at [316, 68] on icon at bounding box center [316, 62] width 22 height 22
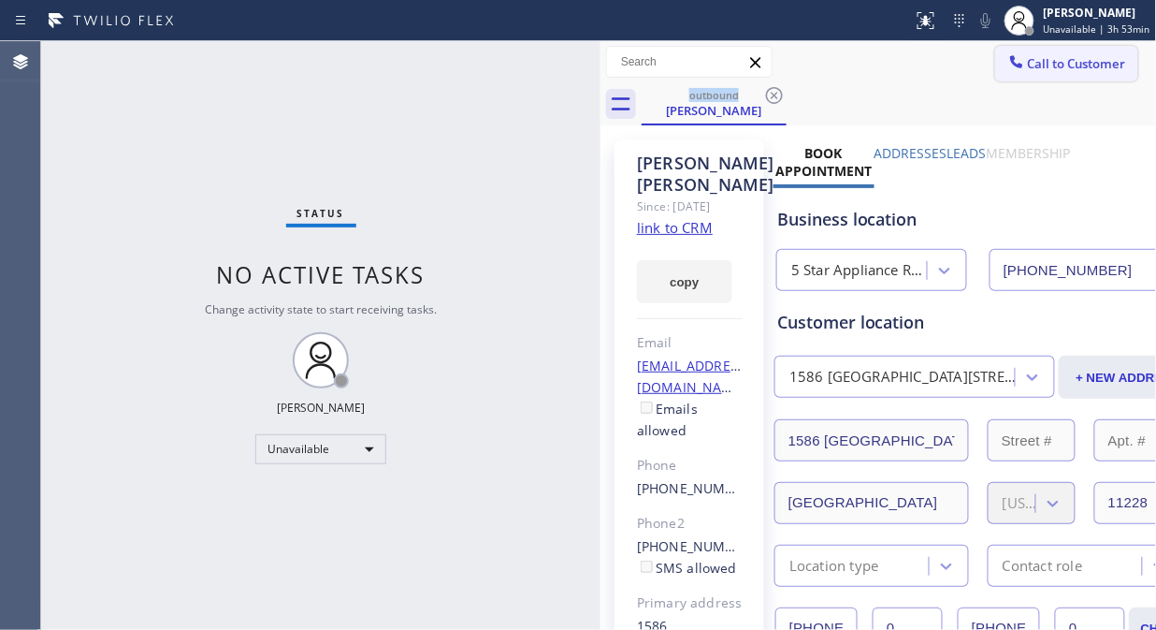
click at [1028, 62] on span "Call to Customer" at bounding box center [1077, 63] width 98 height 17
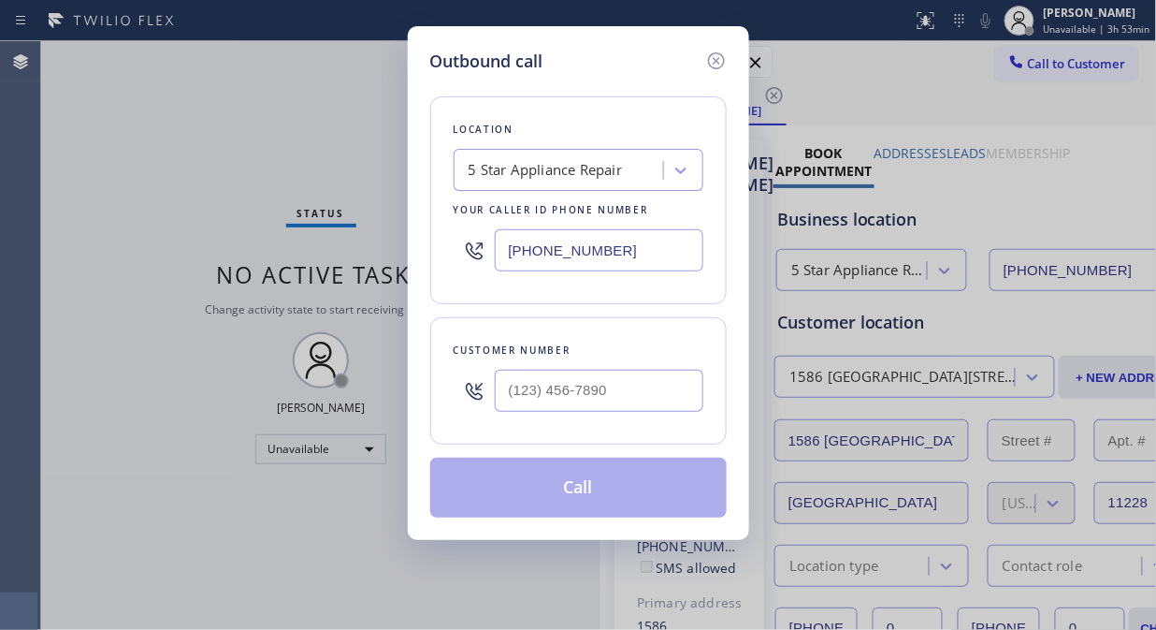
click at [519, 397] on input "text" at bounding box center [599, 391] width 209 height 42
paste input "786) 691-6690"
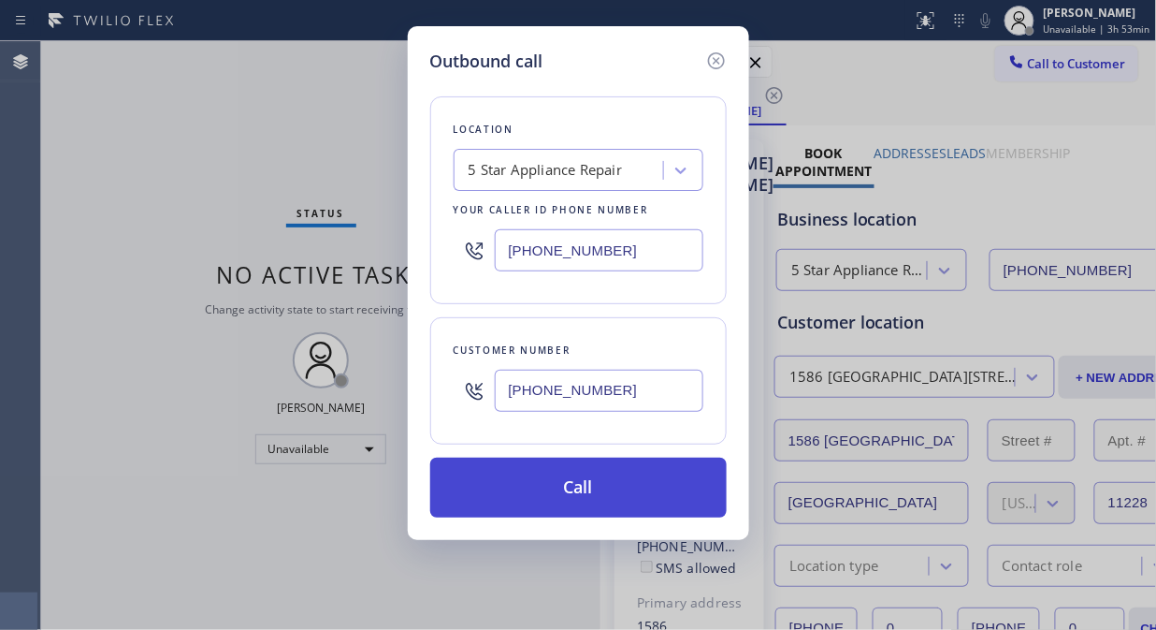
type input "[PHONE_NUMBER]"
click at [553, 502] on button "Call" at bounding box center [578, 487] width 297 height 60
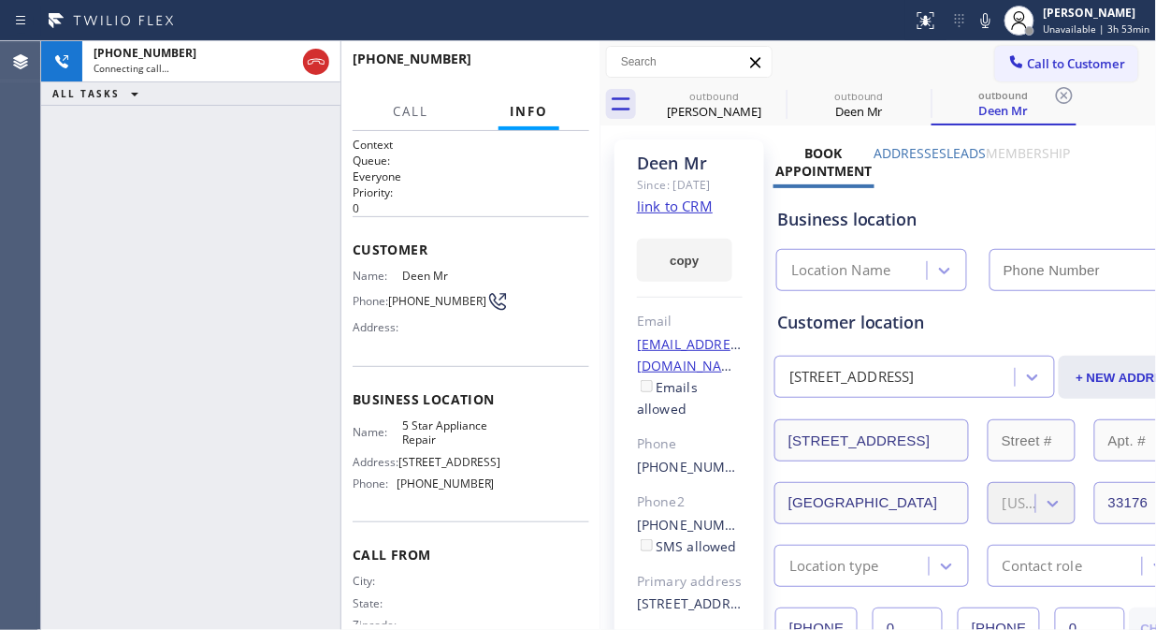
type input "[PHONE_NUMBER]"
click at [0, 0] on icon at bounding box center [0, 0] width 0 height 0
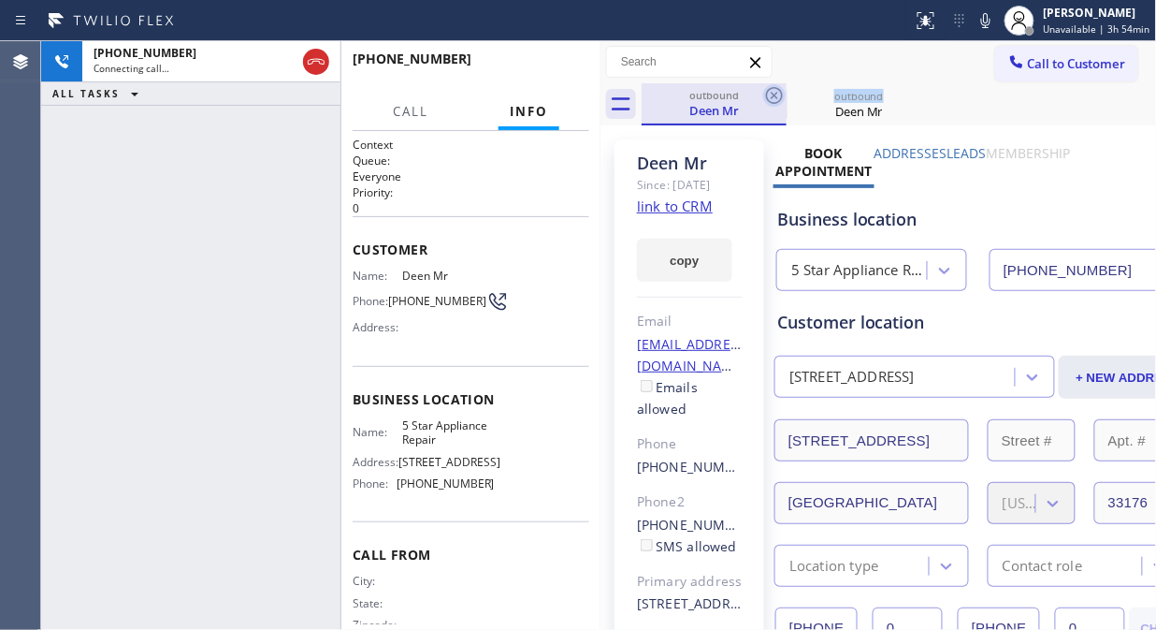
click at [779, 92] on icon at bounding box center [774, 95] width 22 height 22
click at [0, 0] on icon at bounding box center [0, 0] width 0 height 0
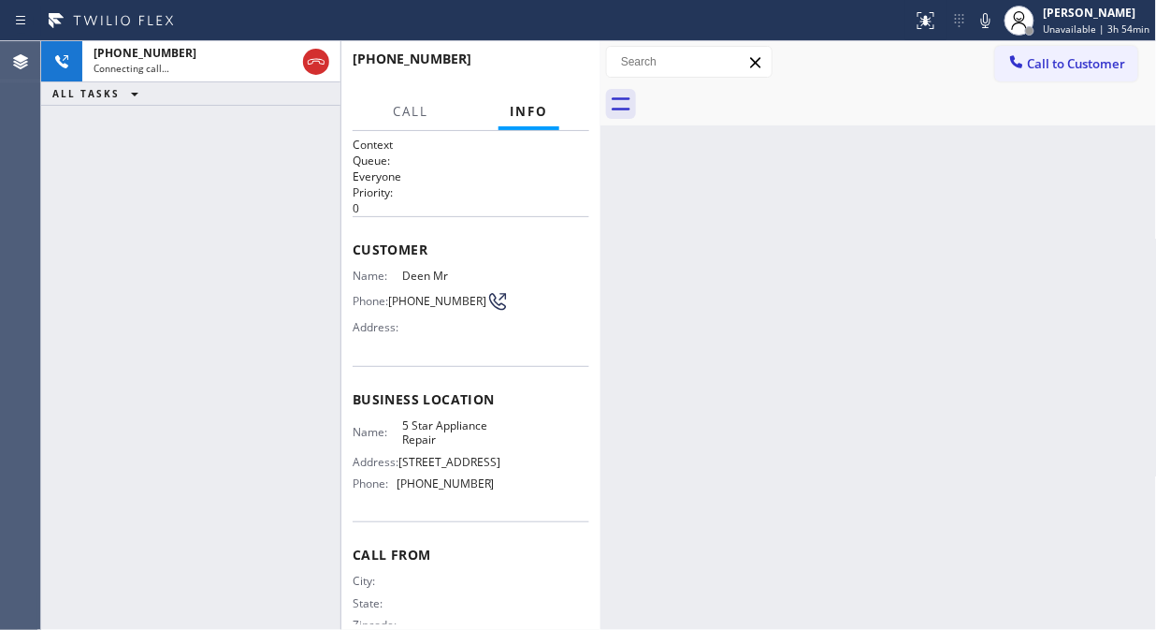
click at [779, 92] on div at bounding box center [899, 104] width 515 height 42
click at [989, 21] on icon at bounding box center [986, 20] width 22 height 22
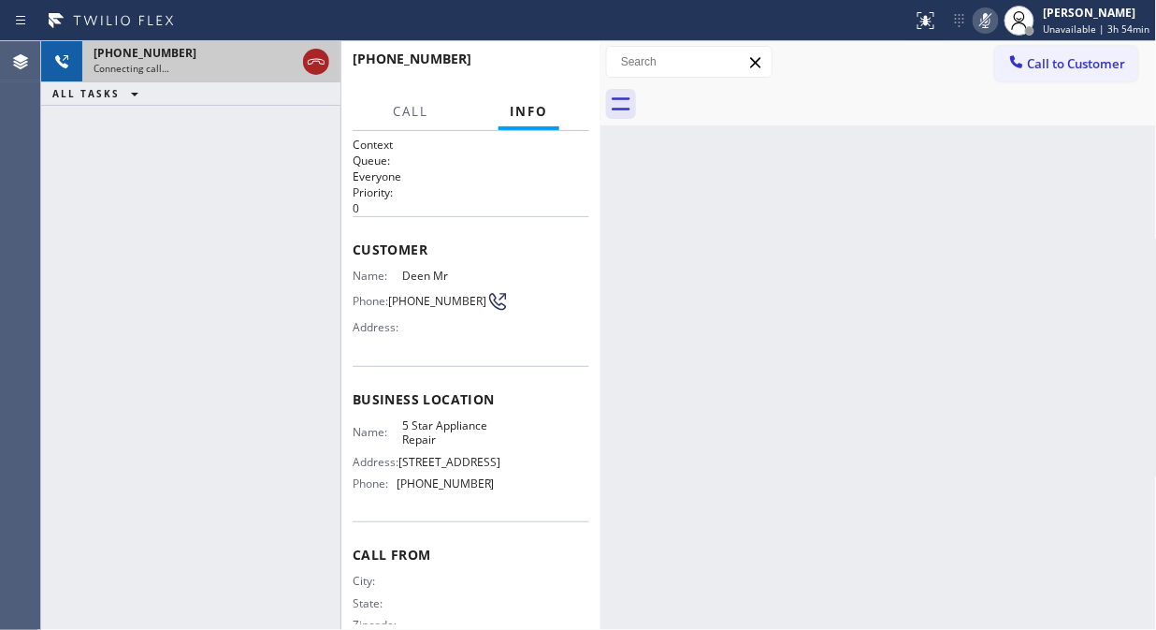
click at [322, 58] on icon at bounding box center [316, 62] width 22 height 22
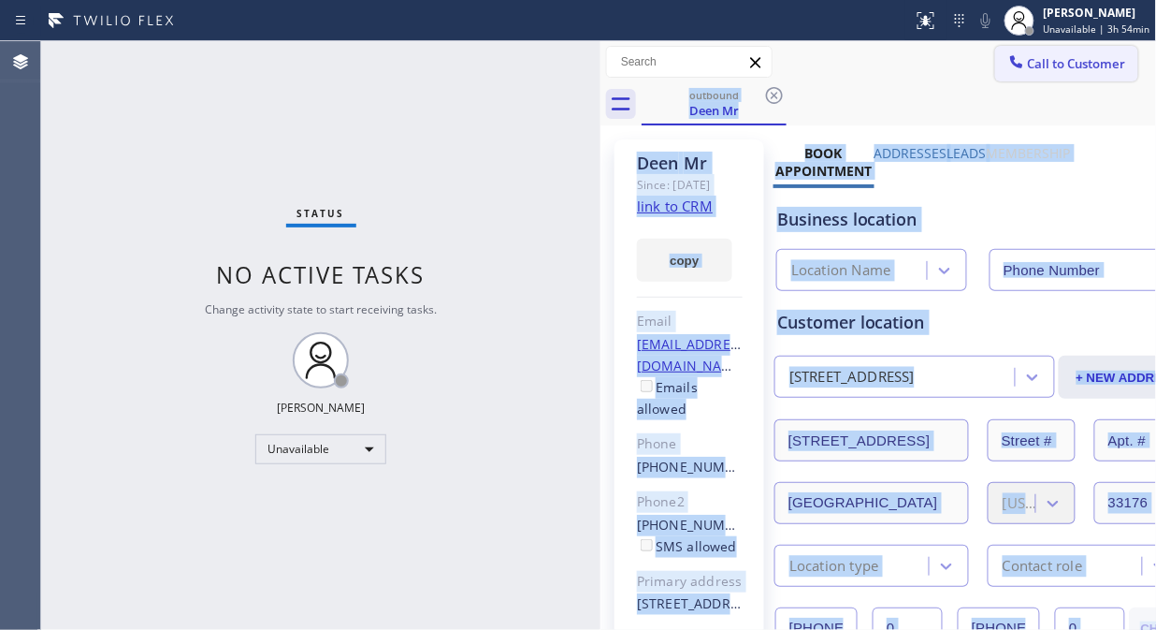
click at [1028, 65] on span "Call to Customer" at bounding box center [1077, 63] width 98 height 17
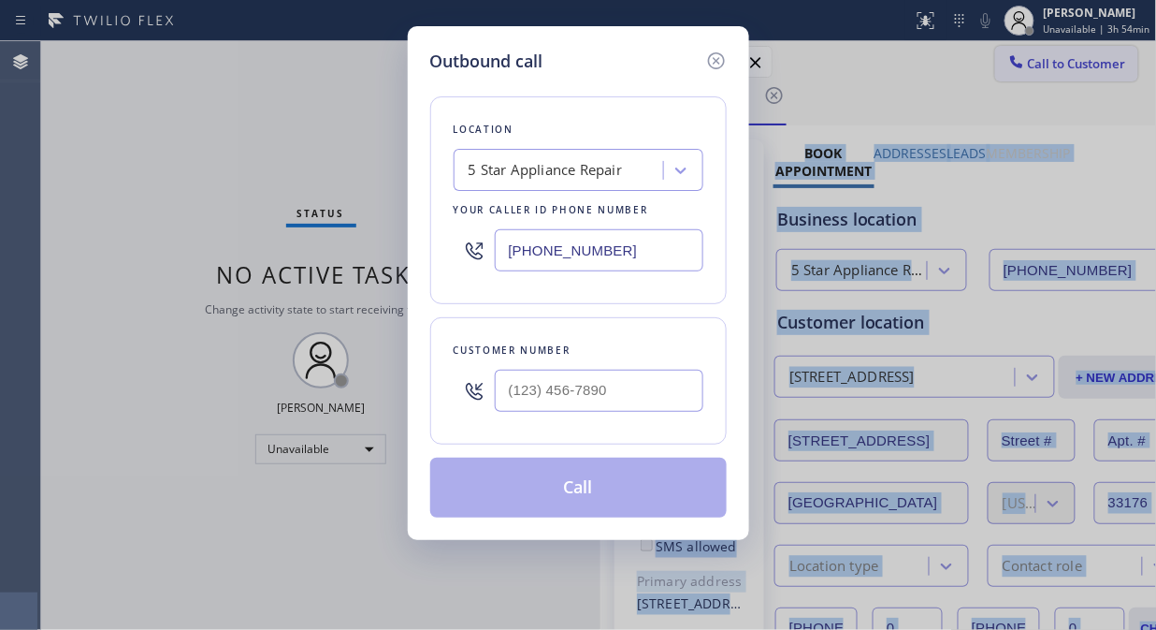
type input "[PHONE_NUMBER]"
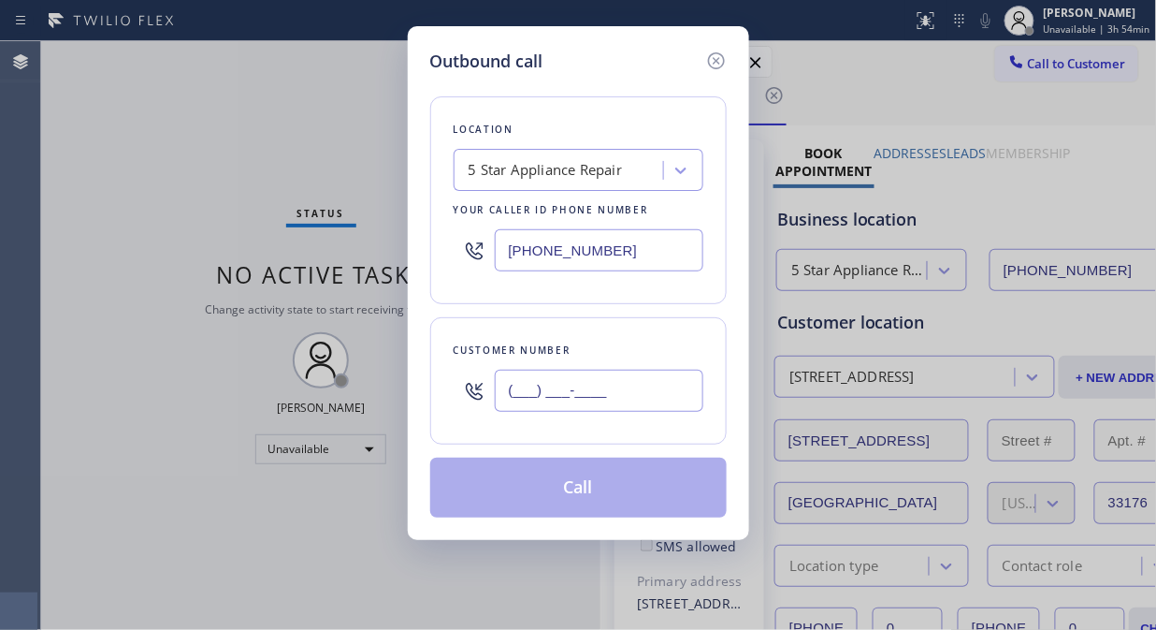
click at [509, 390] on input "(___) ___-____" at bounding box center [599, 391] width 209 height 42
paste input "480) 816-5799"
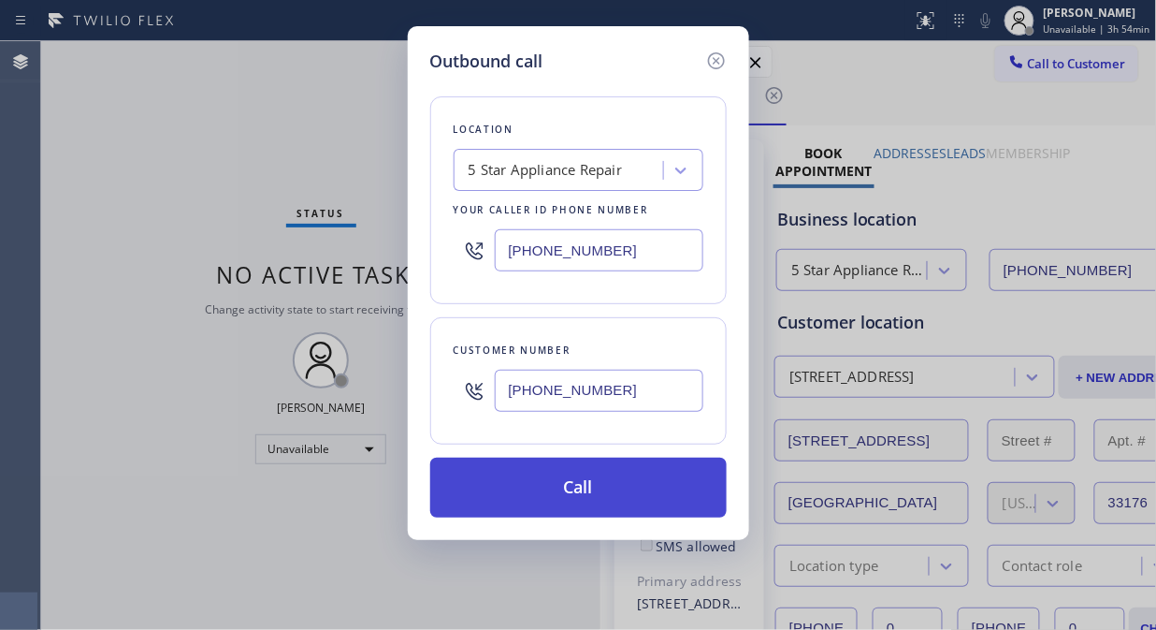
type input "[PHONE_NUMBER]"
click at [591, 483] on button "Call" at bounding box center [578, 487] width 297 height 60
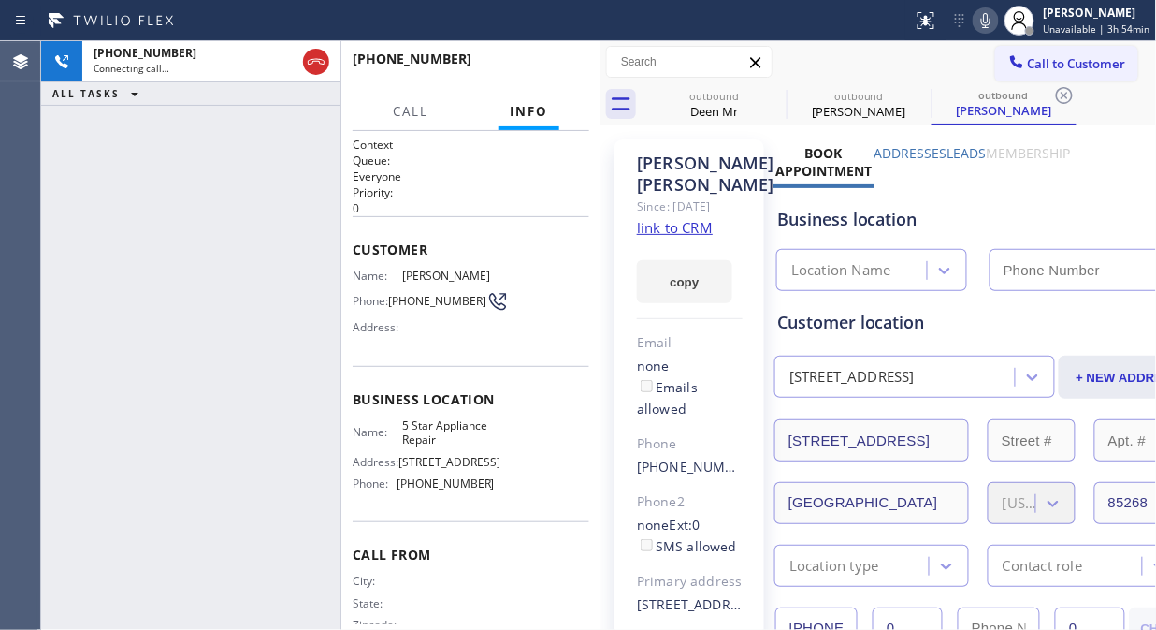
type input "[PHONE_NUMBER]"
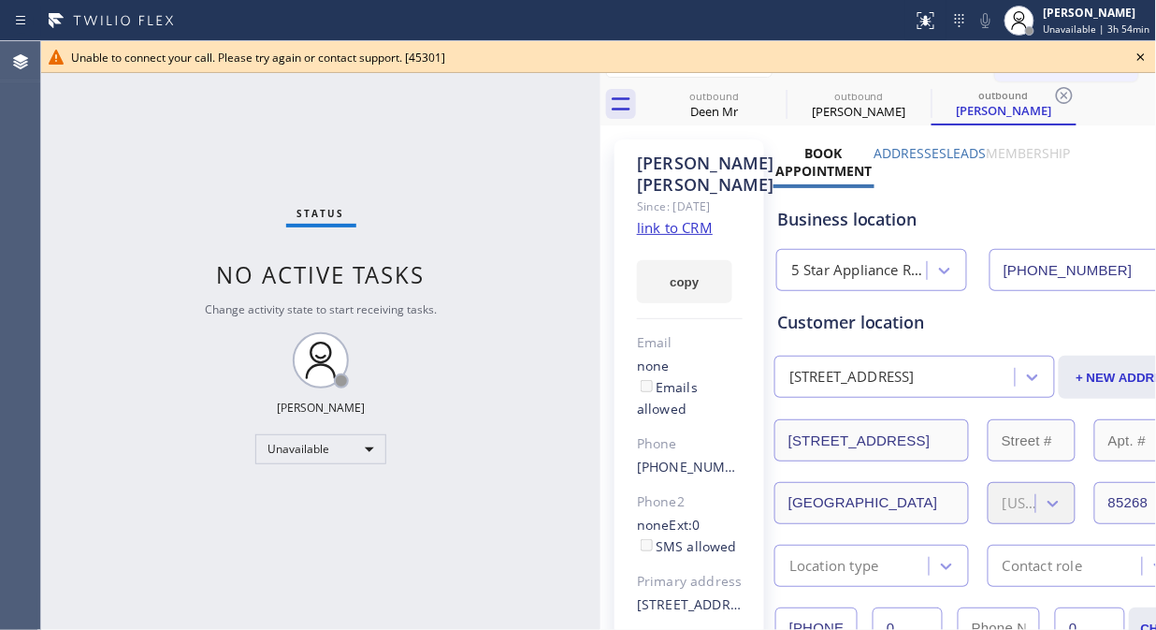
click at [199, 160] on div "Status No active tasks Change activity state to start receiving tasks. [PERSON_…" at bounding box center [320, 335] width 559 height 588
click at [1138, 52] on icon at bounding box center [1141, 57] width 22 height 22
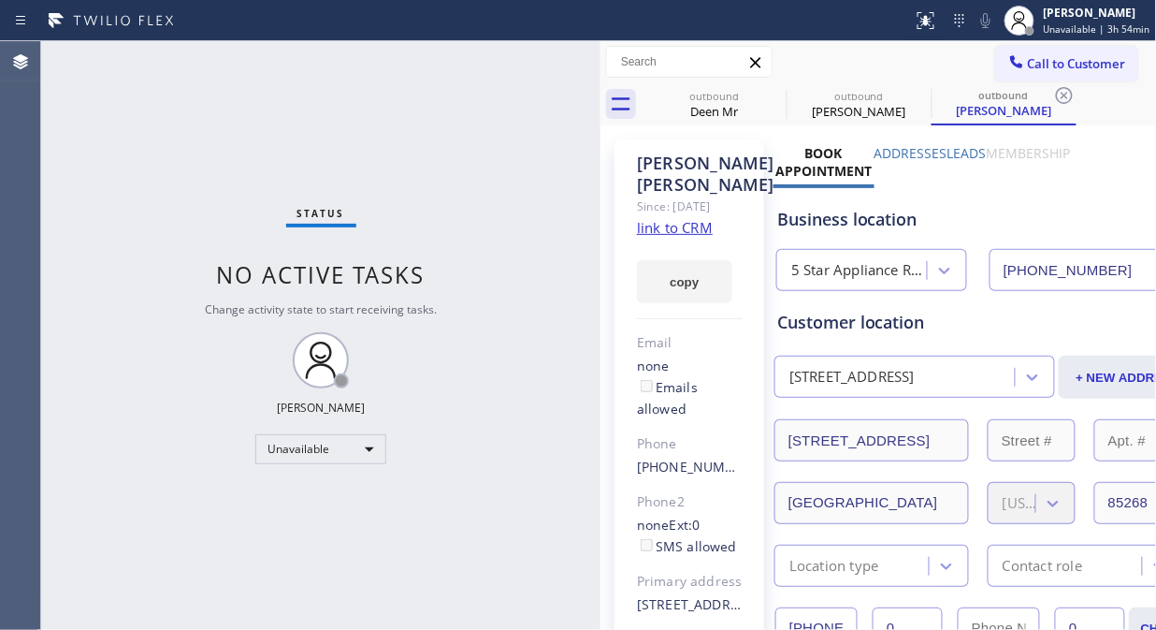
drag, startPoint x: 1008, startPoint y: 54, endPoint x: 819, endPoint y: 220, distance: 251.2
click at [1008, 56] on icon at bounding box center [1016, 61] width 19 height 19
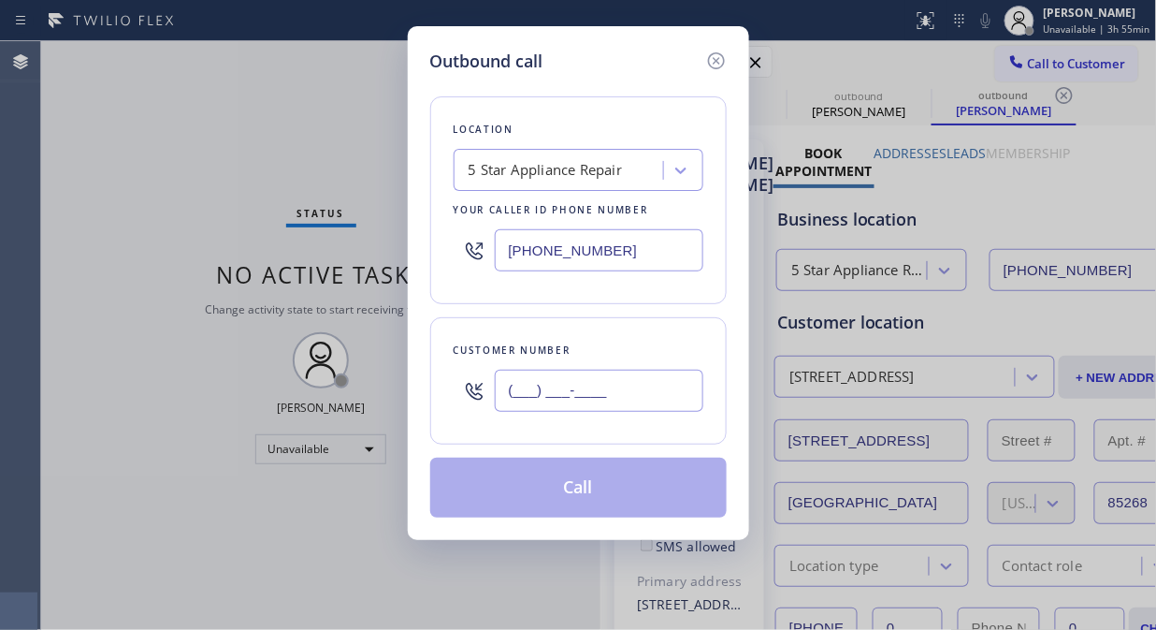
click at [657, 404] on input "(___) ___-____" at bounding box center [599, 391] width 209 height 42
paste input "480) 252-2222"
type input "[PHONE_NUMBER]"
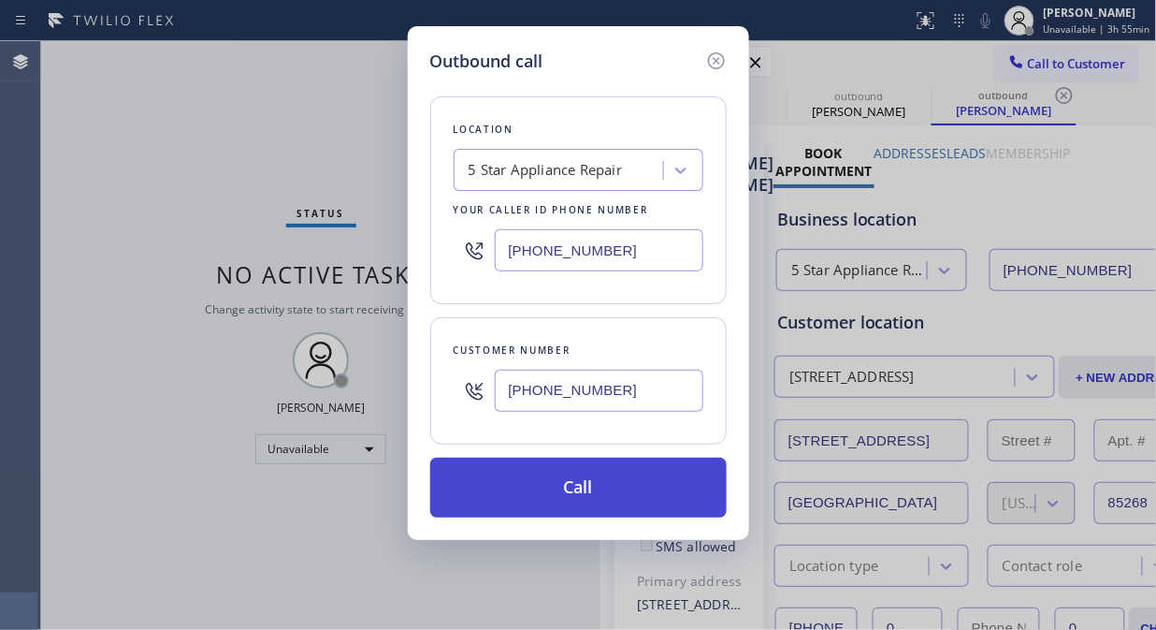
click at [647, 491] on button "Call" at bounding box center [578, 487] width 297 height 60
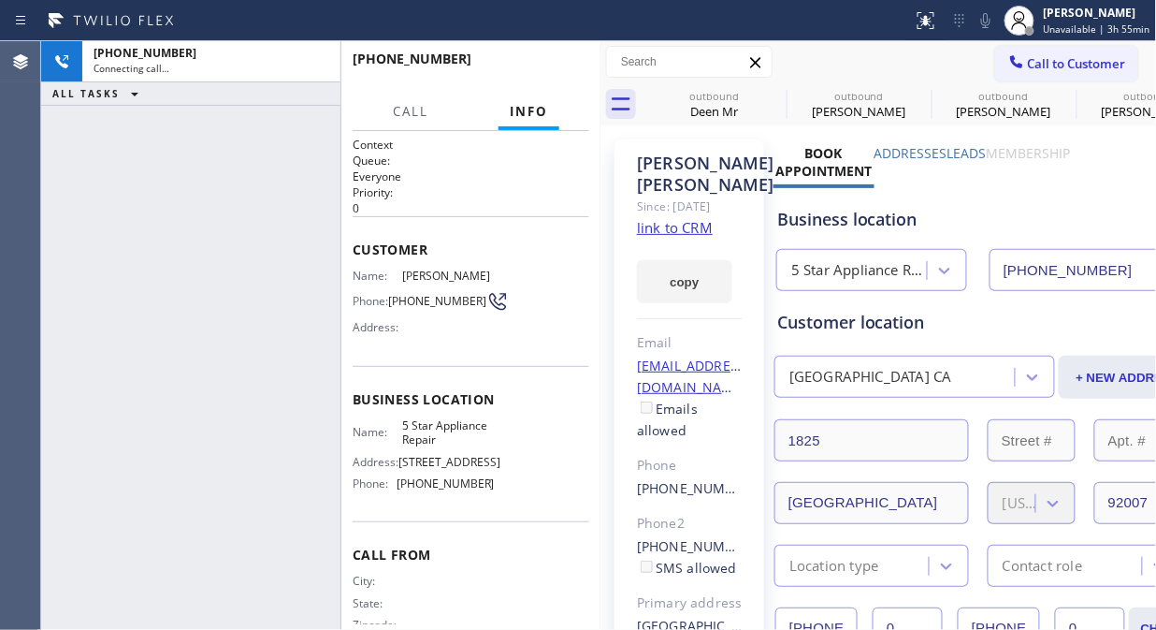
type input "[PHONE_NUMBER]"
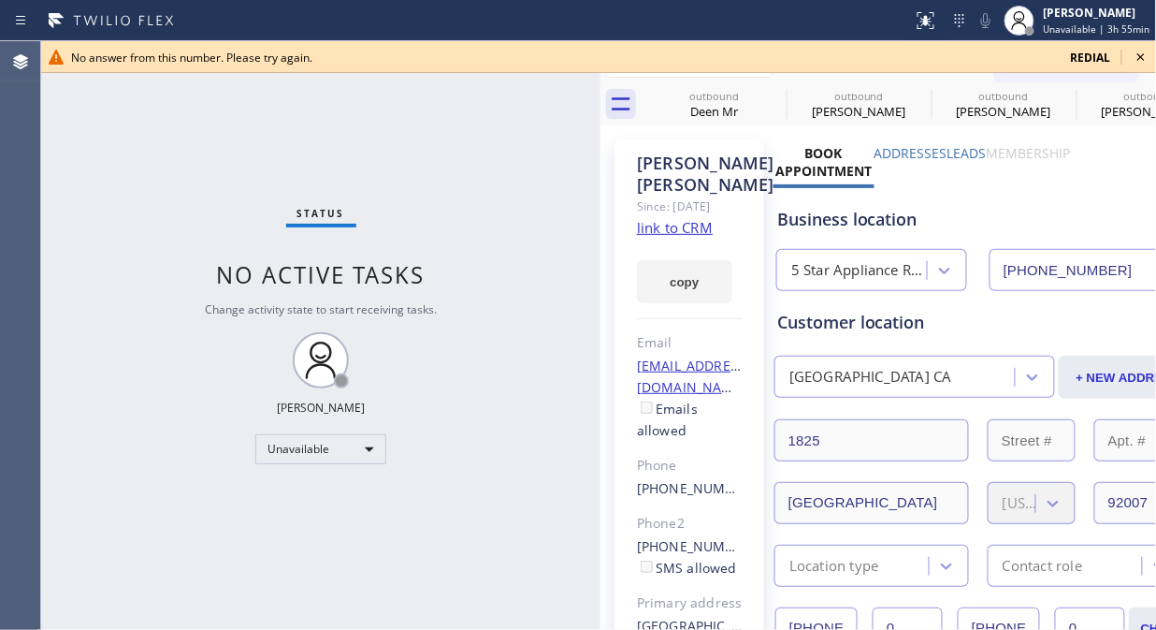
click at [1141, 58] on icon at bounding box center [1141, 56] width 7 height 7
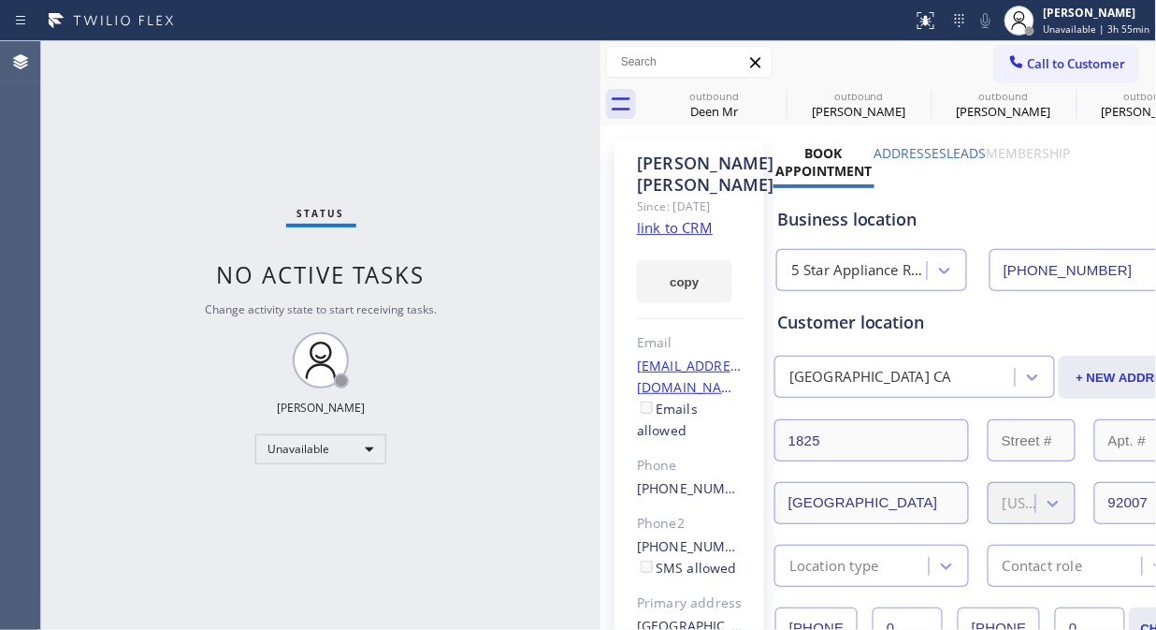
click at [1081, 69] on span "Call to Customer" at bounding box center [1077, 63] width 98 height 17
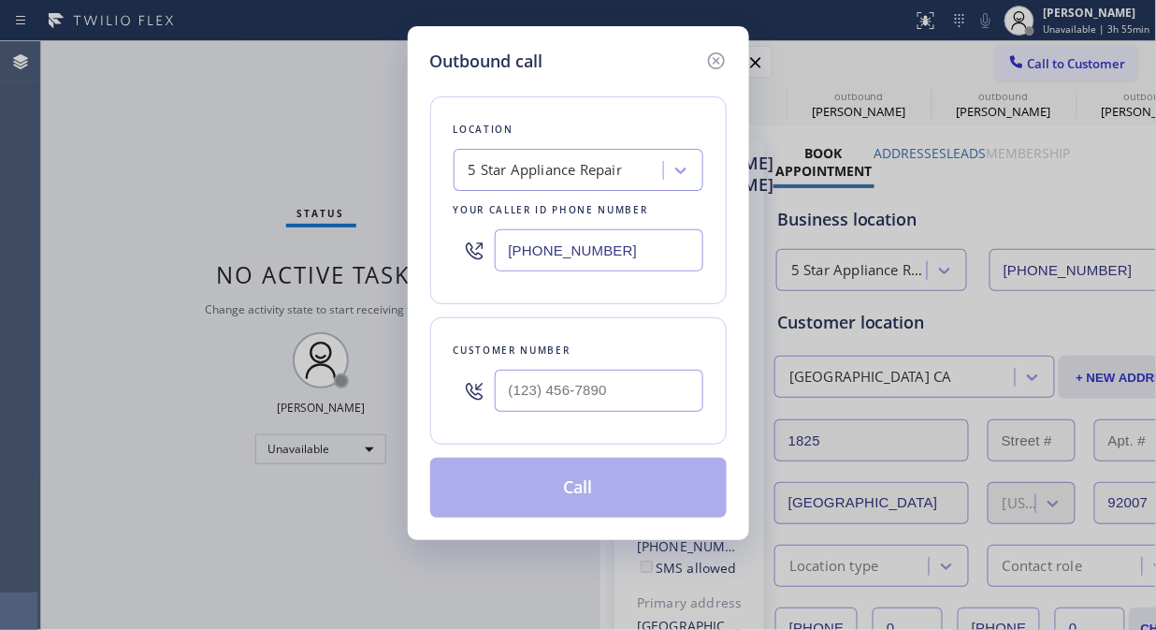
click at [642, 369] on div at bounding box center [599, 390] width 209 height 61
click at [638, 391] on input "(___) ___-____" at bounding box center [599, 391] width 209 height 42
paste input "858) 832-1899"
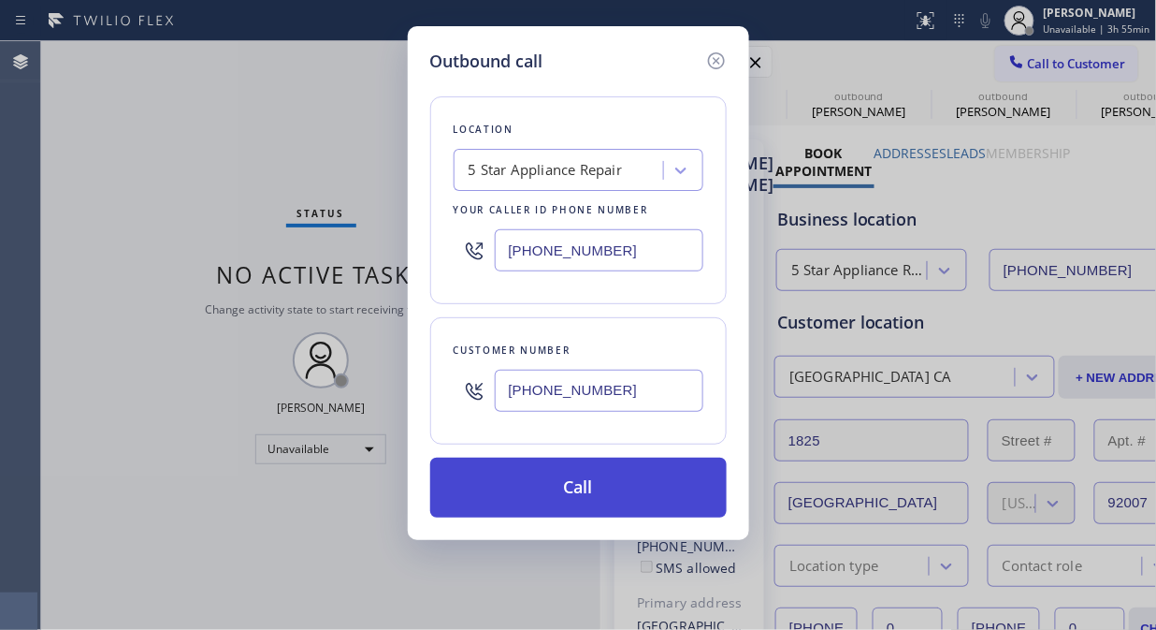
type input "[PHONE_NUMBER]"
click at [631, 481] on button "Call" at bounding box center [578, 487] width 297 height 60
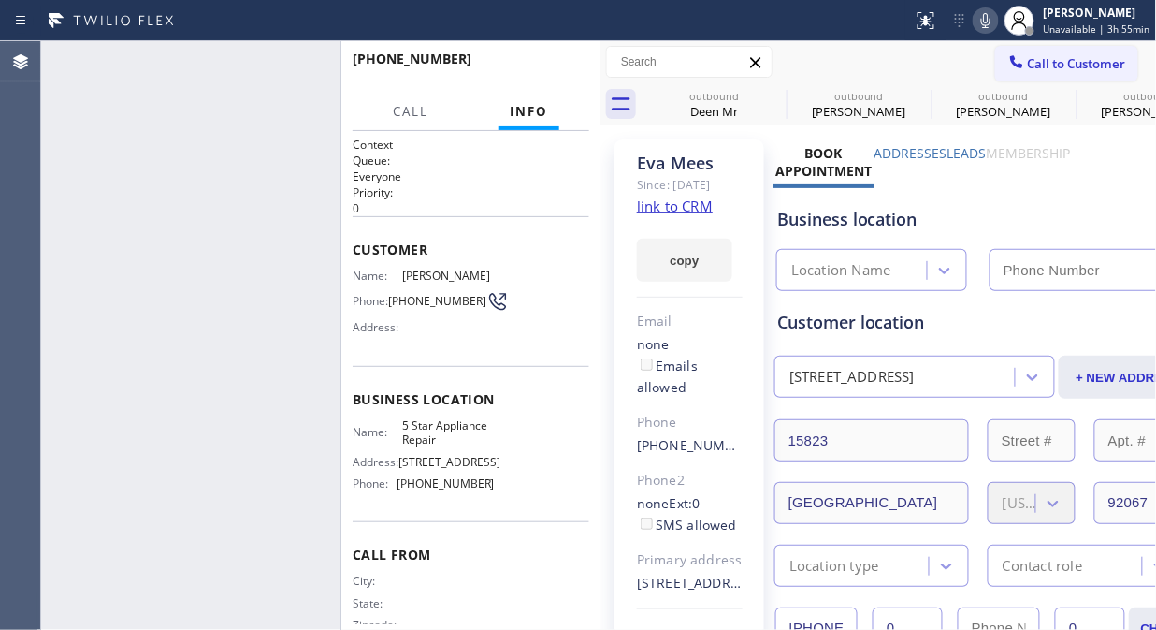
type input "[PHONE_NUMBER]"
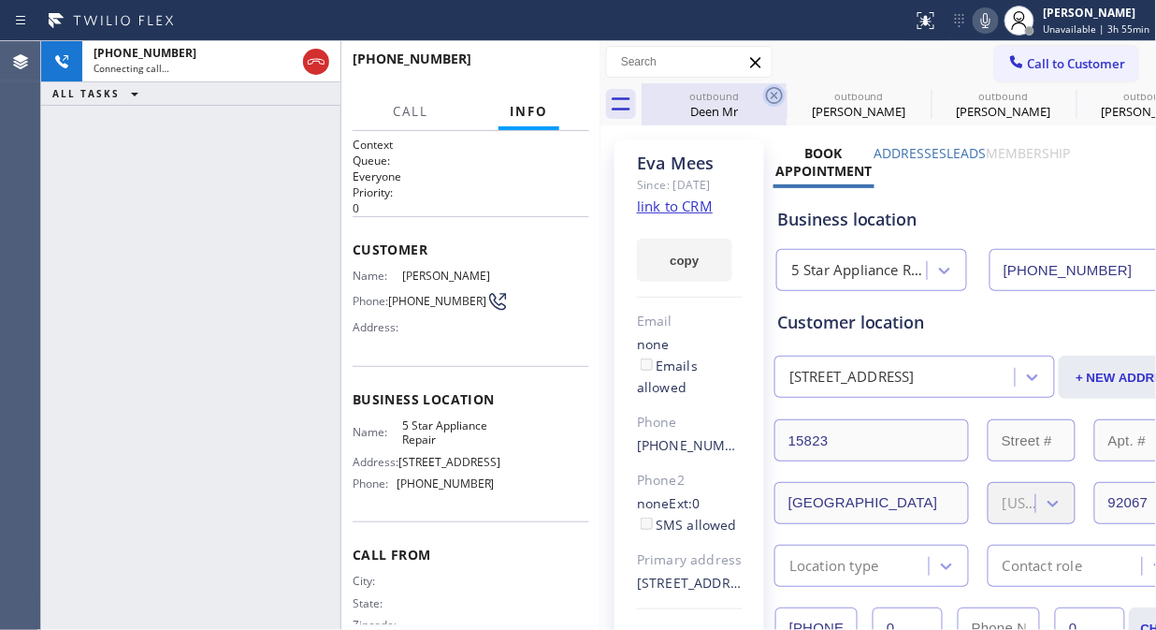
click at [775, 94] on icon at bounding box center [774, 95] width 22 height 22
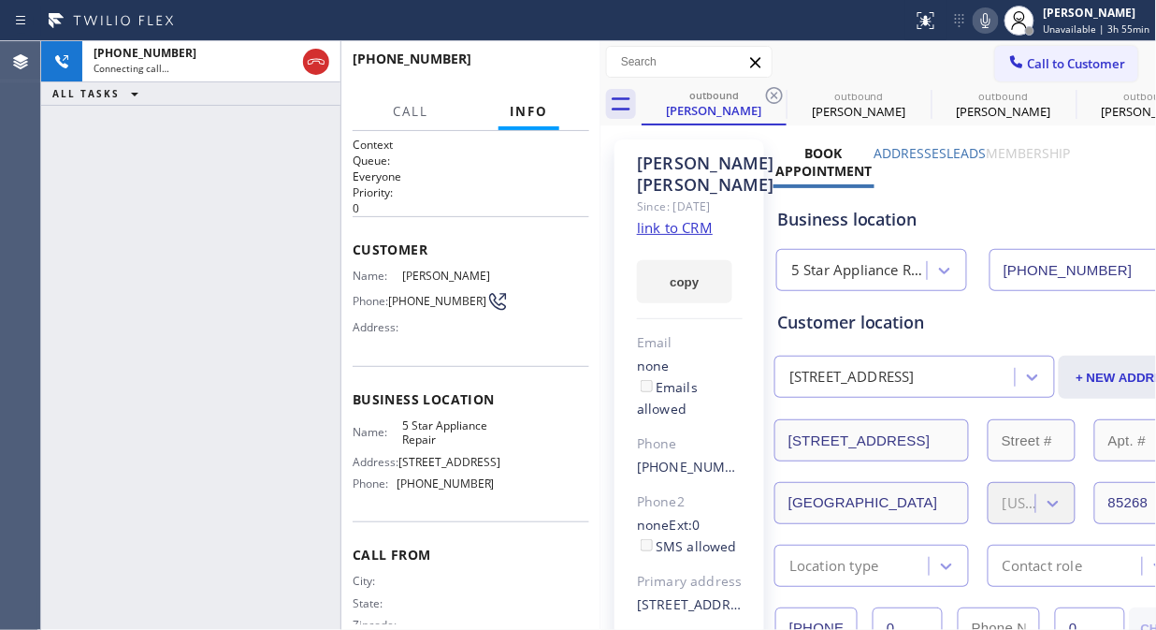
click at [775, 94] on icon at bounding box center [774, 95] width 22 height 22
click at [0, 0] on icon at bounding box center [0, 0] width 0 height 0
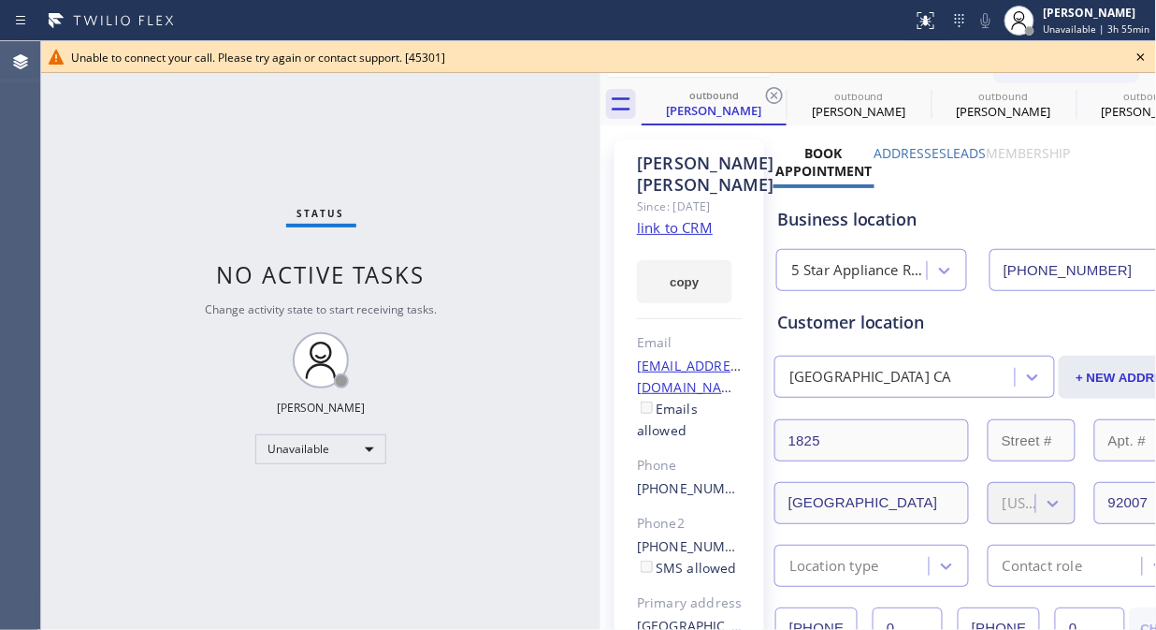
click at [1145, 57] on icon at bounding box center [1141, 57] width 22 height 22
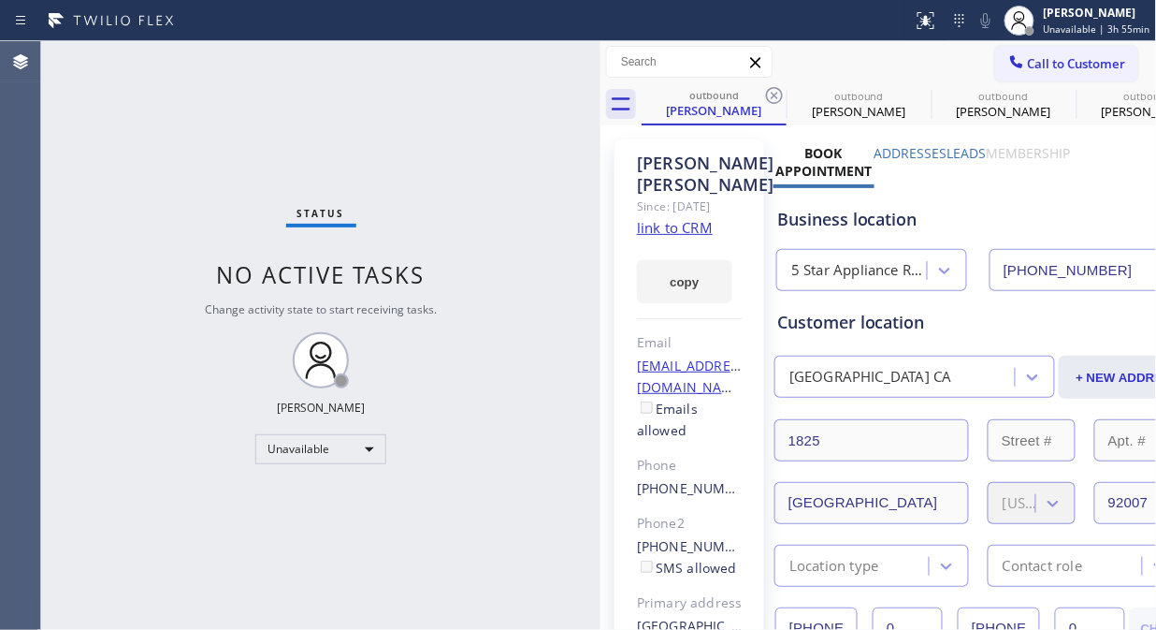
drag, startPoint x: 1098, startPoint y: 66, endPoint x: 1061, endPoint y: 87, distance: 42.7
click at [1095, 68] on span "Call to Customer" at bounding box center [1077, 63] width 98 height 17
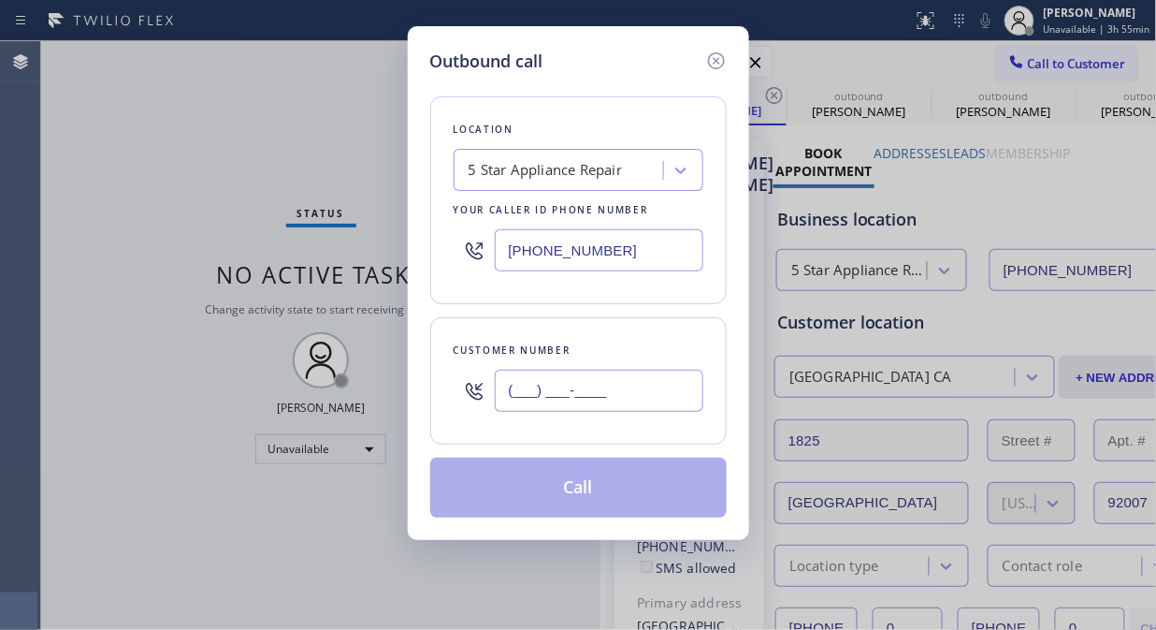
click at [652, 394] on input "(___) ___-____" at bounding box center [599, 391] width 209 height 42
paste input "650) 283-0235"
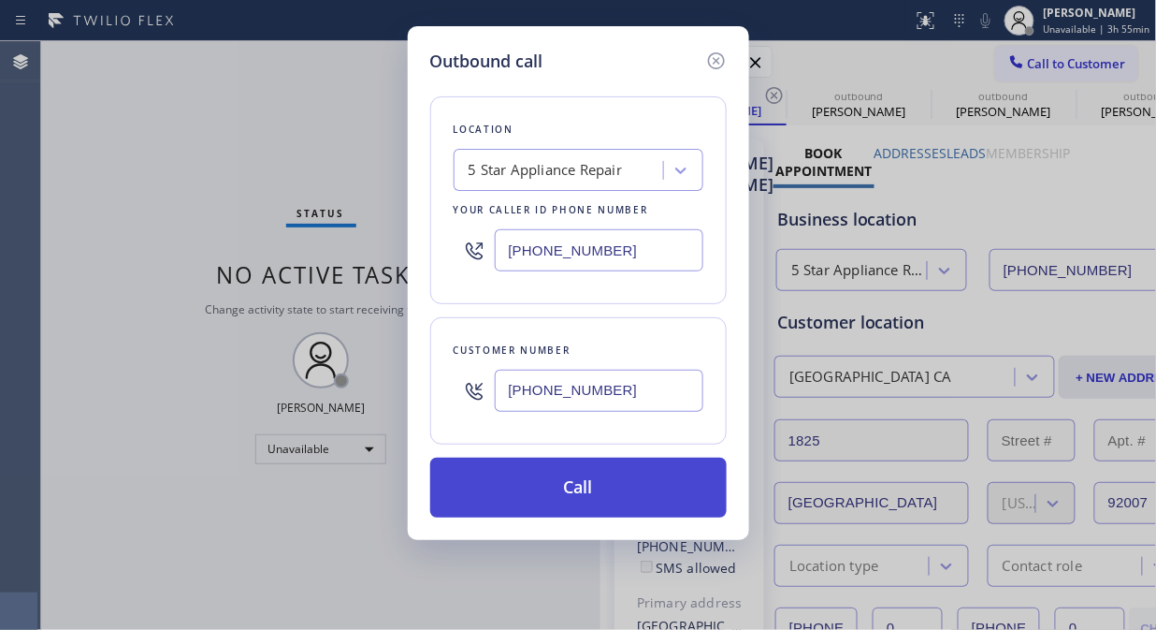
type input "[PHONE_NUMBER]"
click at [636, 493] on button "Call" at bounding box center [578, 487] width 297 height 60
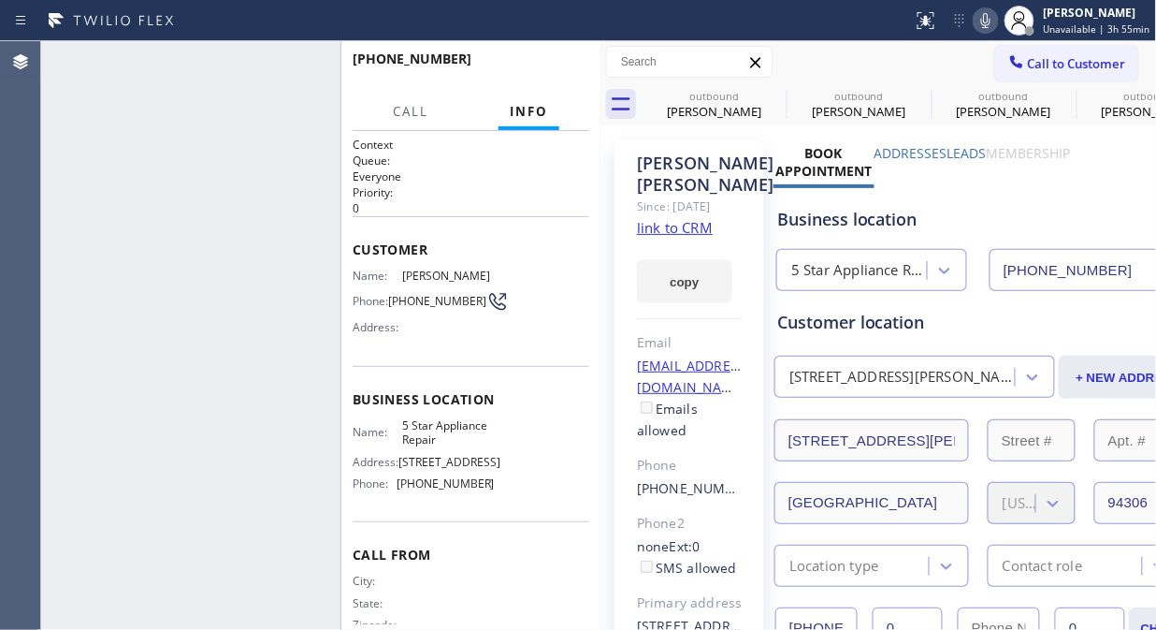
type input "[PHONE_NUMBER]"
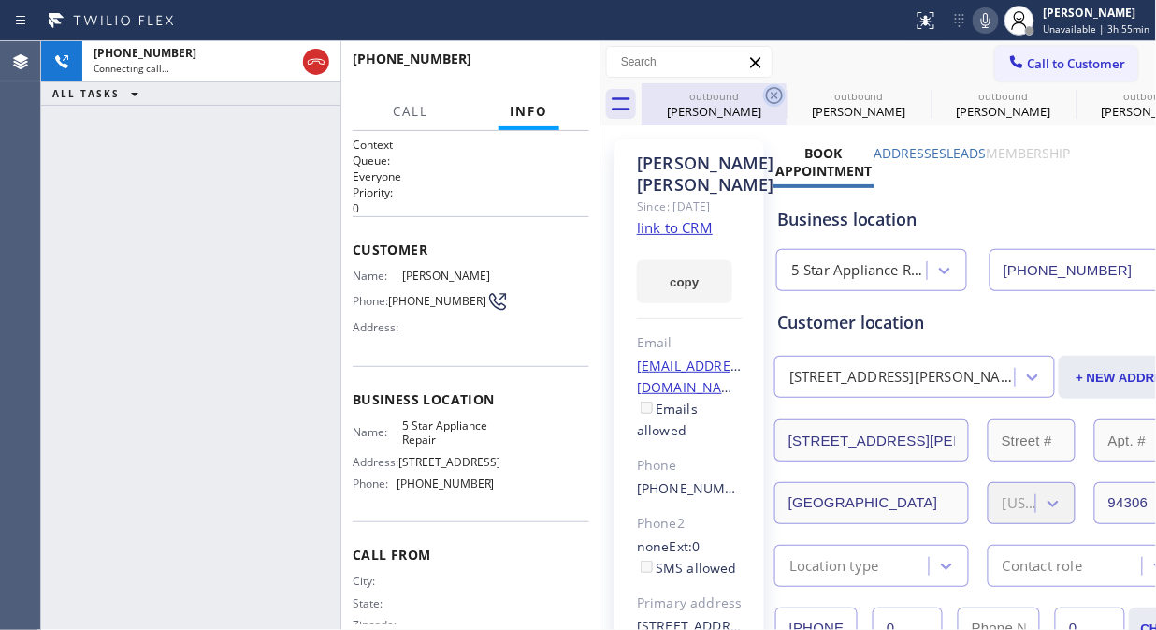
click at [774, 100] on icon at bounding box center [774, 95] width 22 height 22
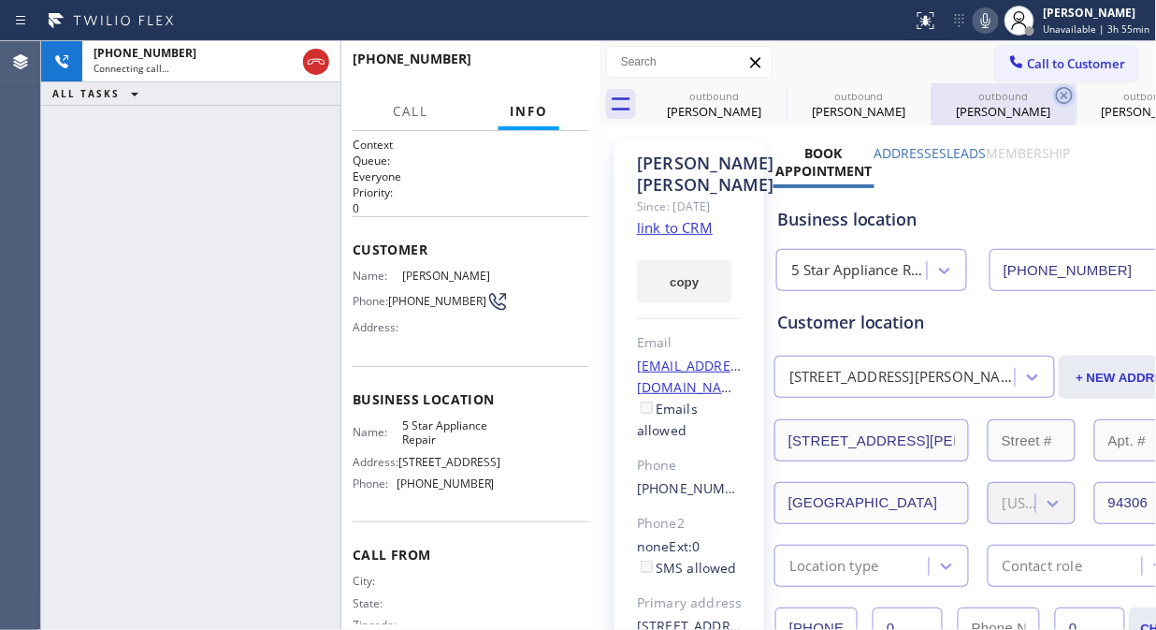
click at [0, 0] on icon at bounding box center [0, 0] width 0 height 0
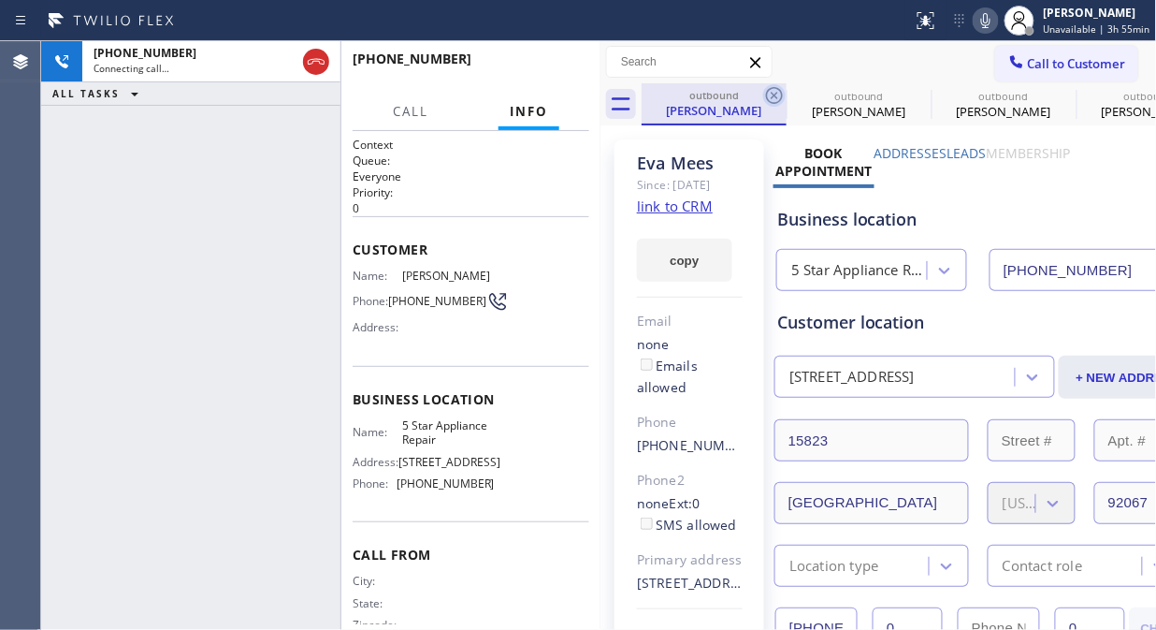
click at [775, 94] on icon at bounding box center [774, 95] width 17 height 17
click at [0, 0] on icon at bounding box center [0, 0] width 0 height 0
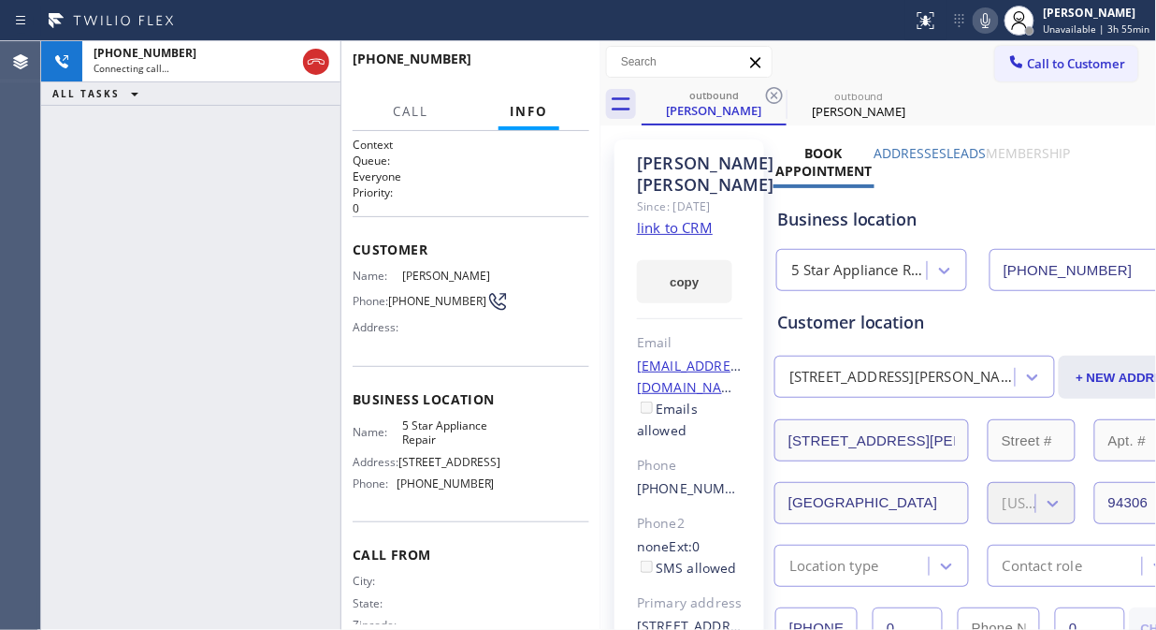
click at [775, 94] on icon at bounding box center [774, 95] width 17 height 17
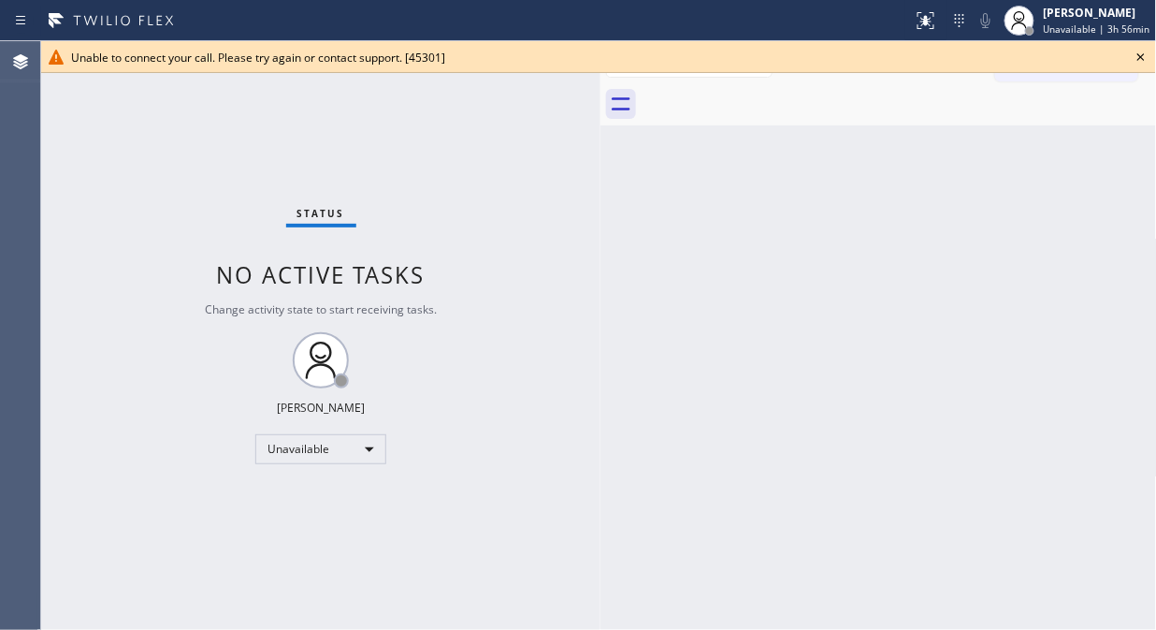
click at [1136, 53] on icon at bounding box center [1141, 57] width 22 height 22
click at [1044, 72] on button "Call to Customer" at bounding box center [1066, 64] width 143 height 36
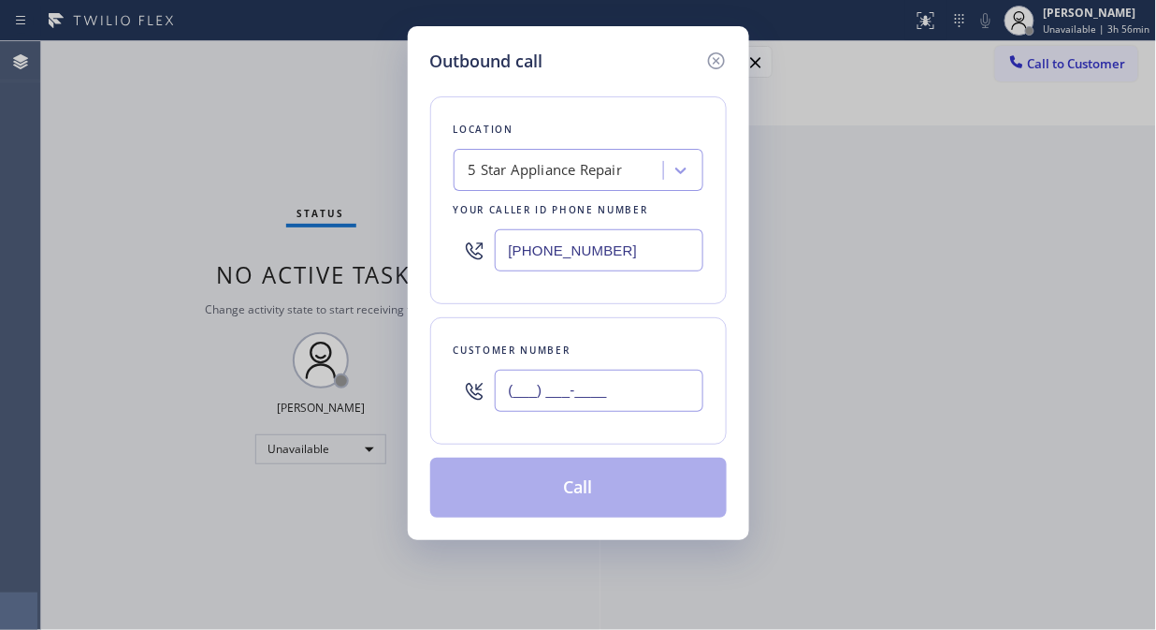
click at [612, 386] on input "(___) ___-____" at bounding box center [599, 391] width 209 height 42
paste input "480) 318-4923"
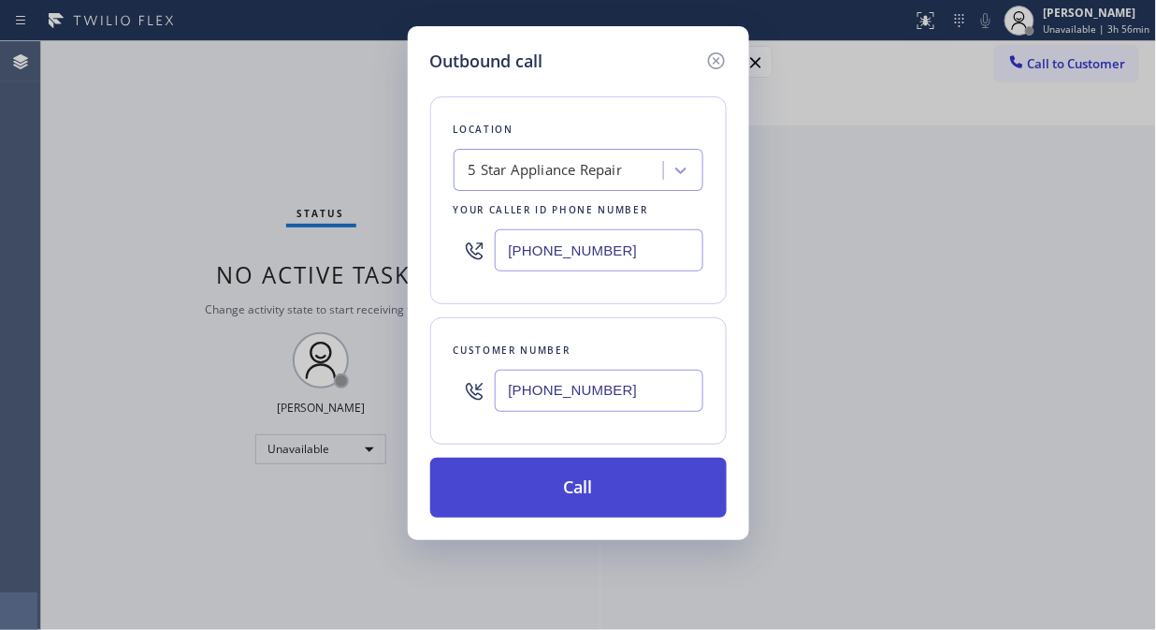
type input "[PHONE_NUMBER]"
click at [619, 497] on button "Call" at bounding box center [578, 487] width 297 height 60
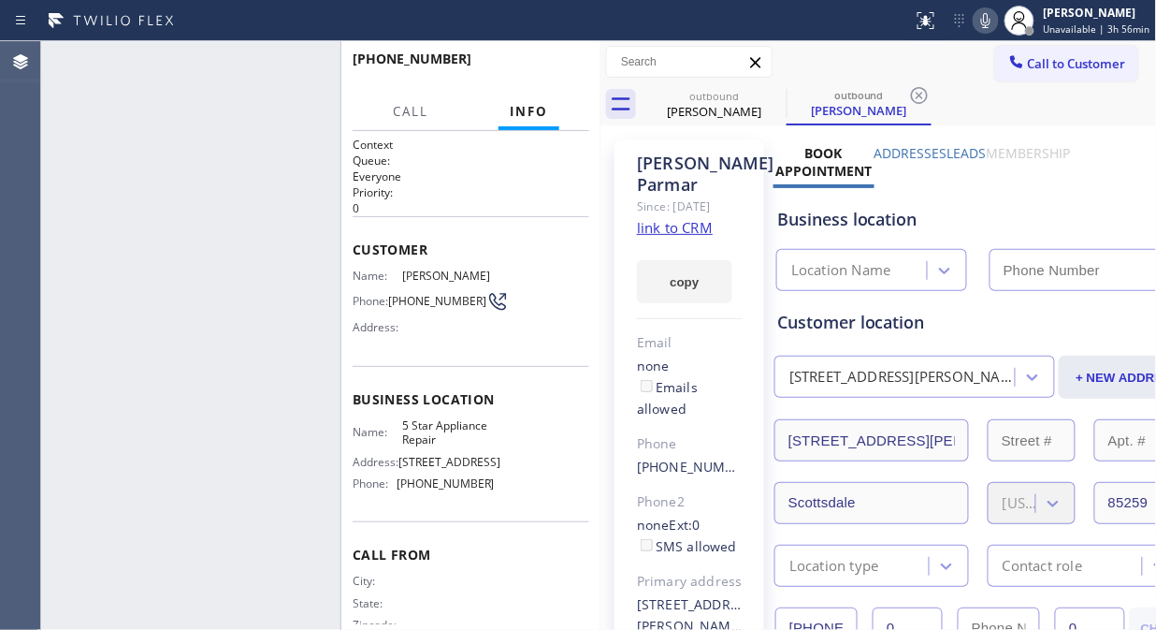
type input "[PHONE_NUMBER]"
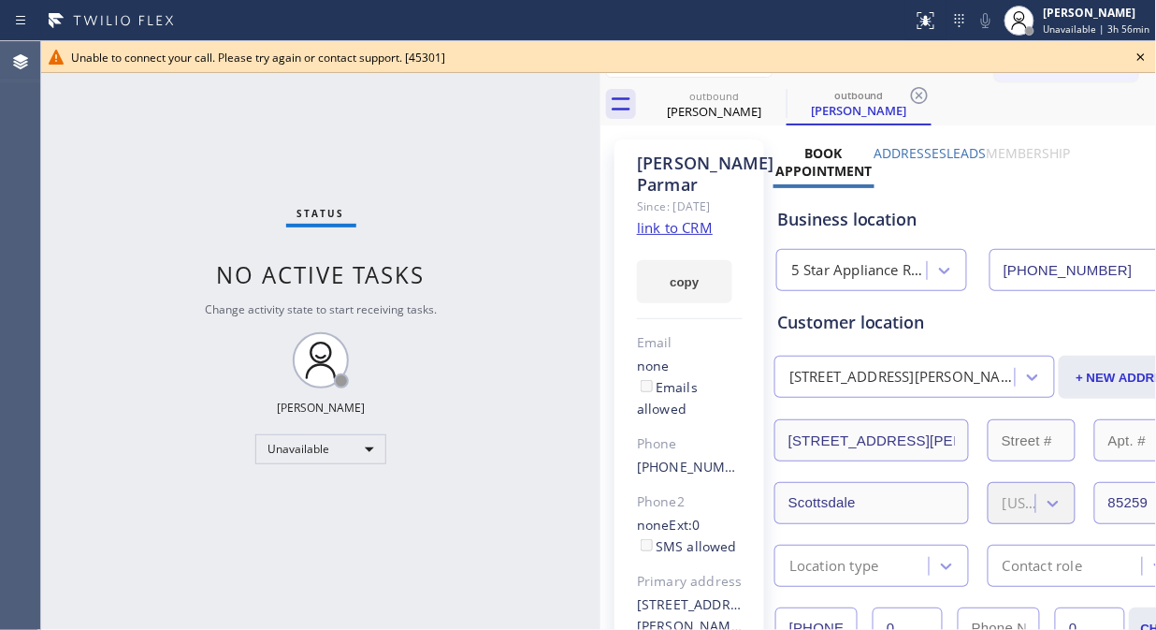
click at [1145, 54] on icon at bounding box center [1141, 57] width 22 height 22
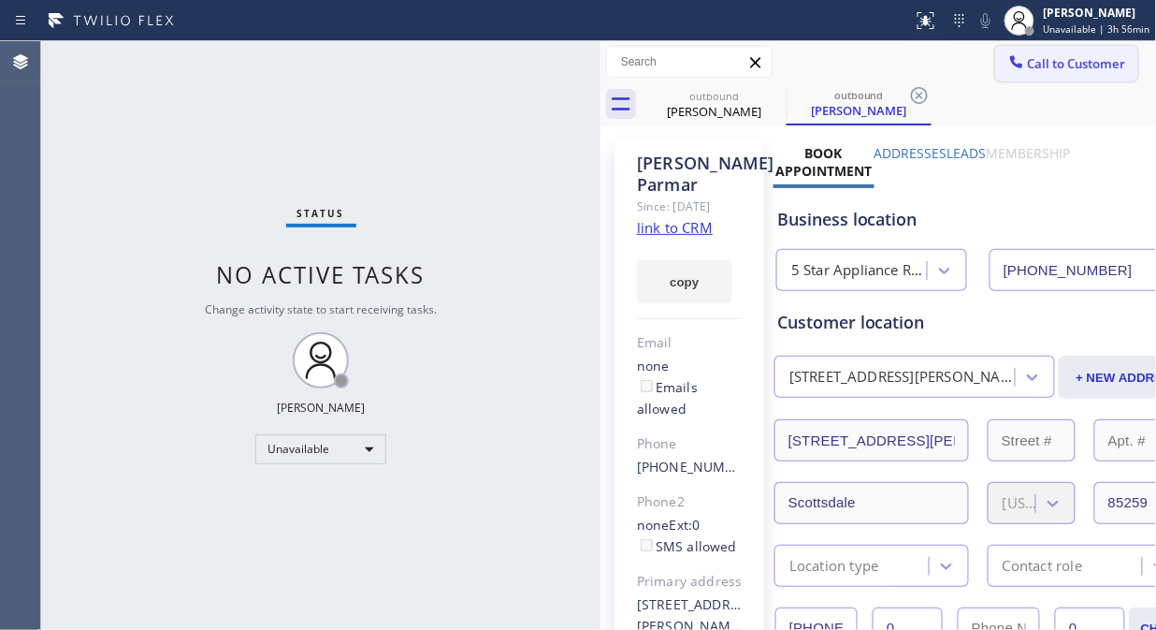
click at [1045, 60] on span "Call to Customer" at bounding box center [1077, 63] width 98 height 17
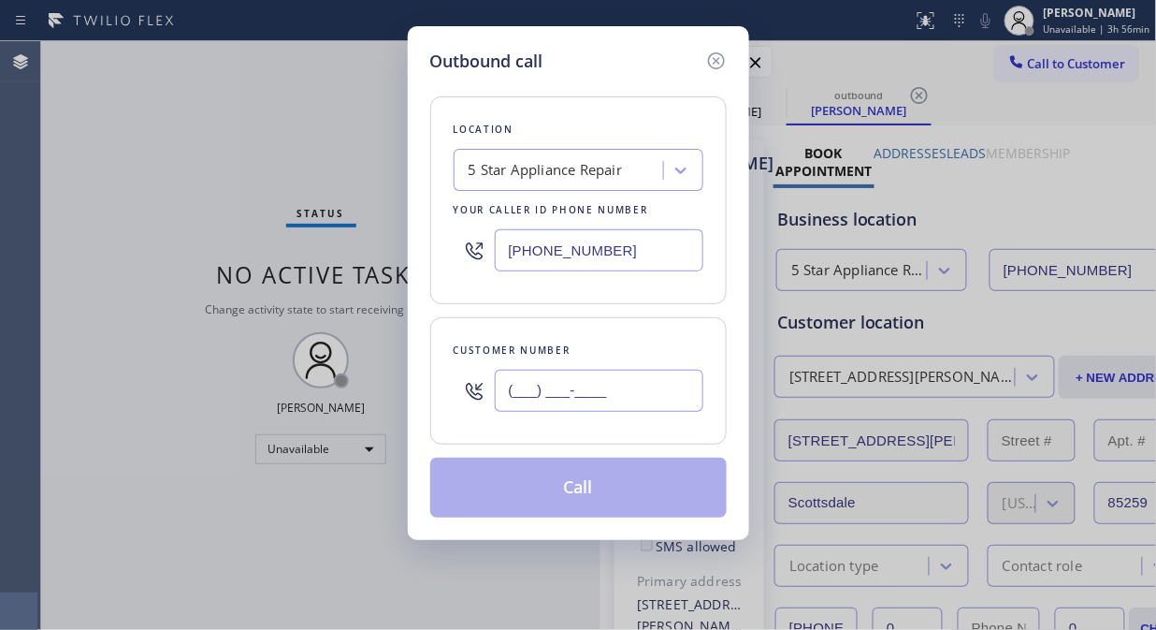
click at [563, 393] on input "(___) ___-____" at bounding box center [599, 391] width 209 height 42
paste input "312) 925-6860"
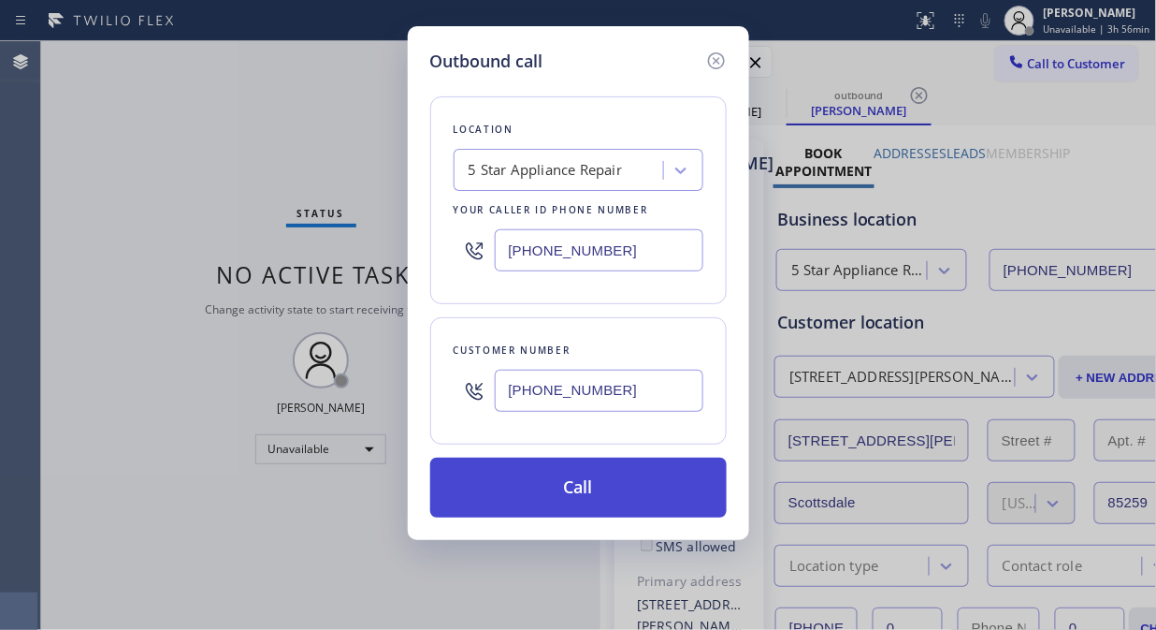
type input "[PHONE_NUMBER]"
click at [569, 475] on button "Call" at bounding box center [578, 487] width 297 height 60
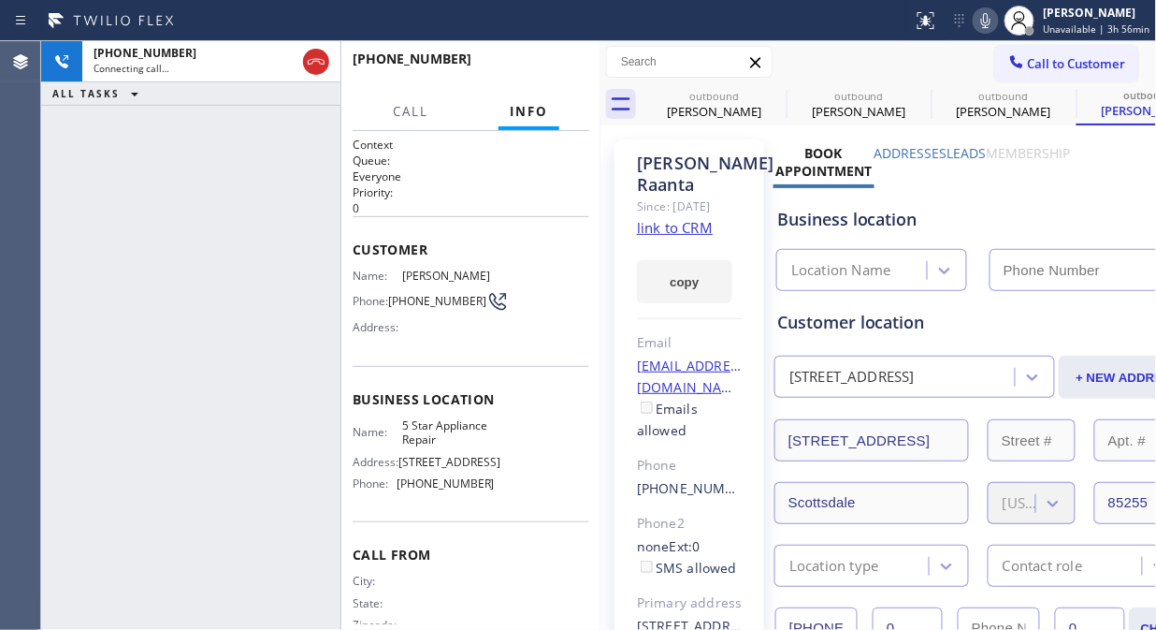
type input "[PHONE_NUMBER]"
click at [561, 71] on span "HANG UP" at bounding box center [545, 67] width 57 height 13
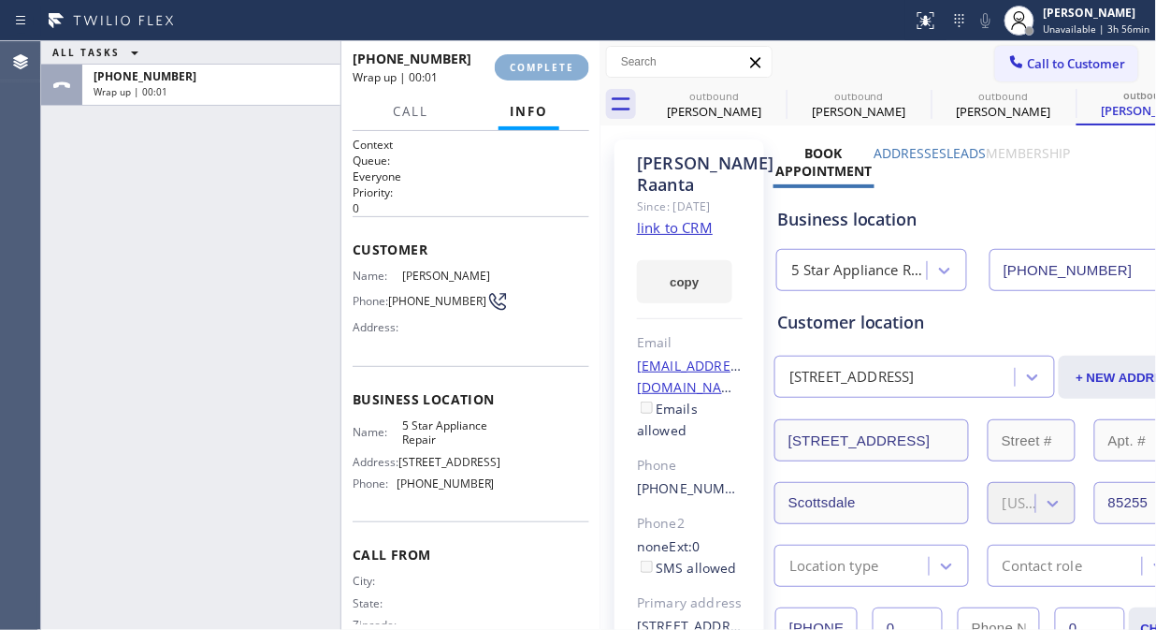
click at [561, 71] on span "COMPLETE" at bounding box center [542, 67] width 65 height 13
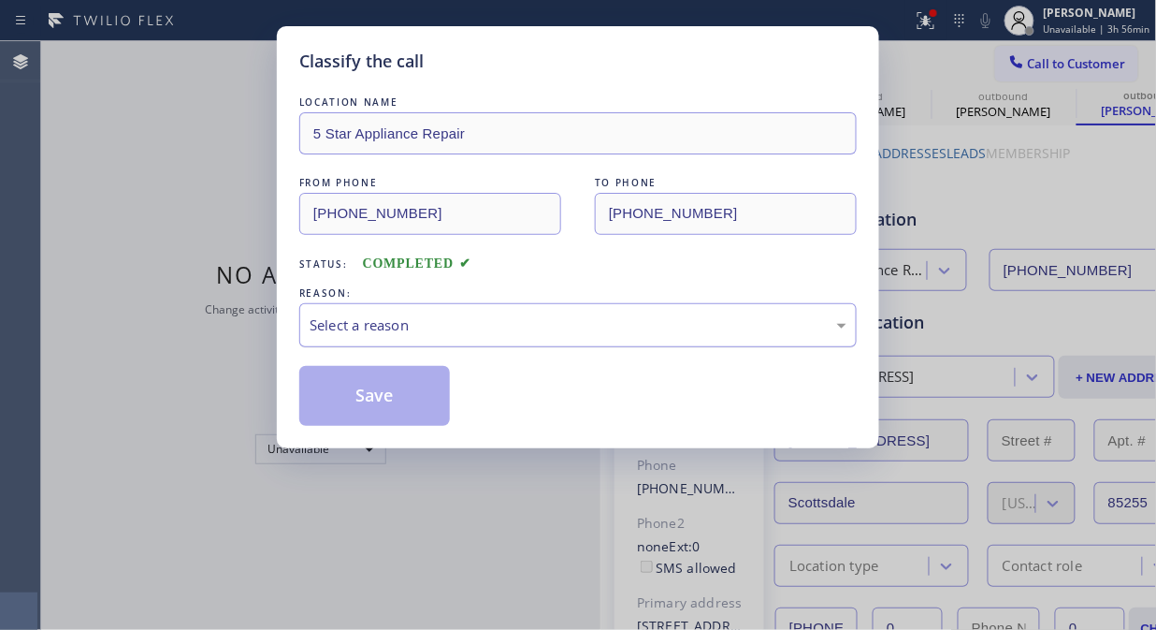
click at [521, 346] on div "Select a reason" at bounding box center [578, 325] width 558 height 44
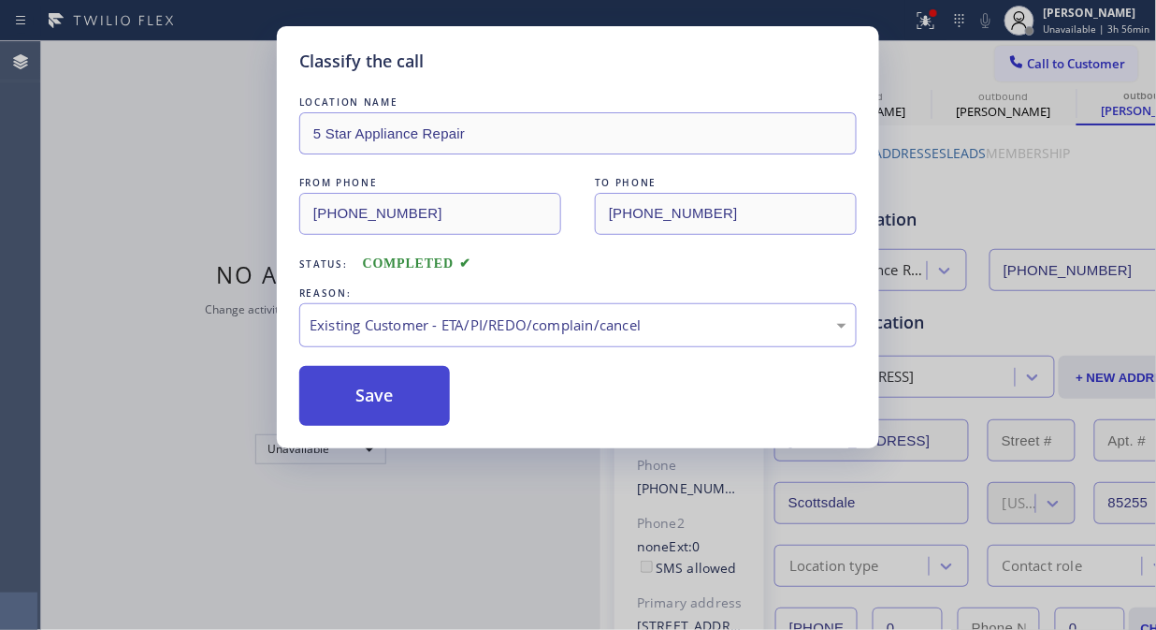
click at [421, 400] on button "Save" at bounding box center [374, 396] width 151 height 60
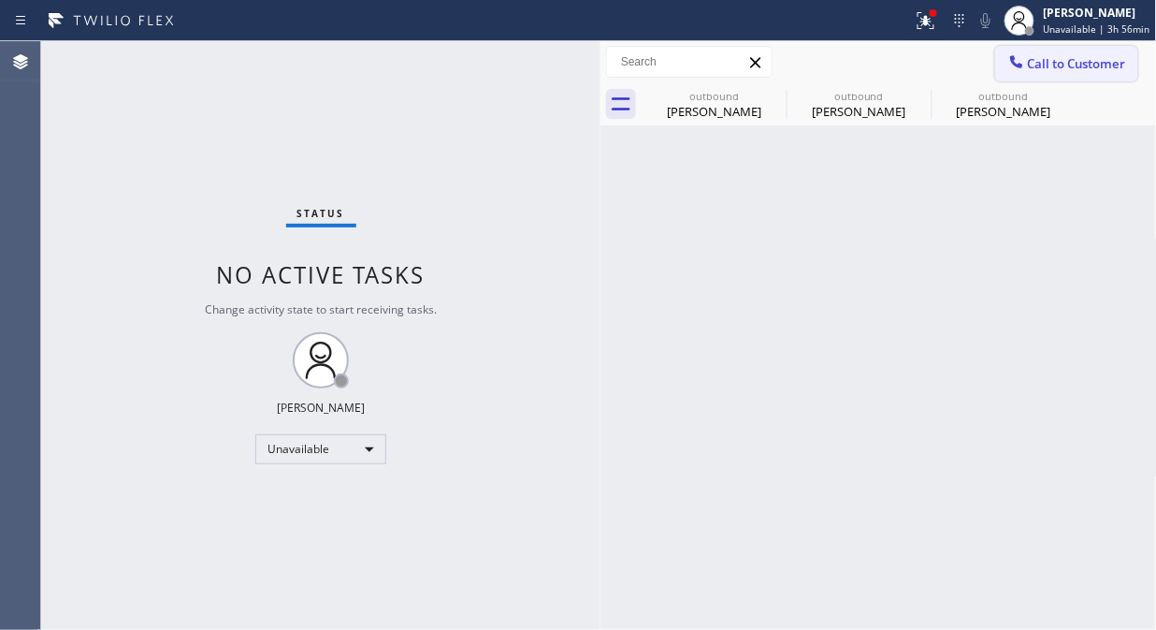
click at [1030, 57] on span "Call to Customer" at bounding box center [1077, 63] width 98 height 17
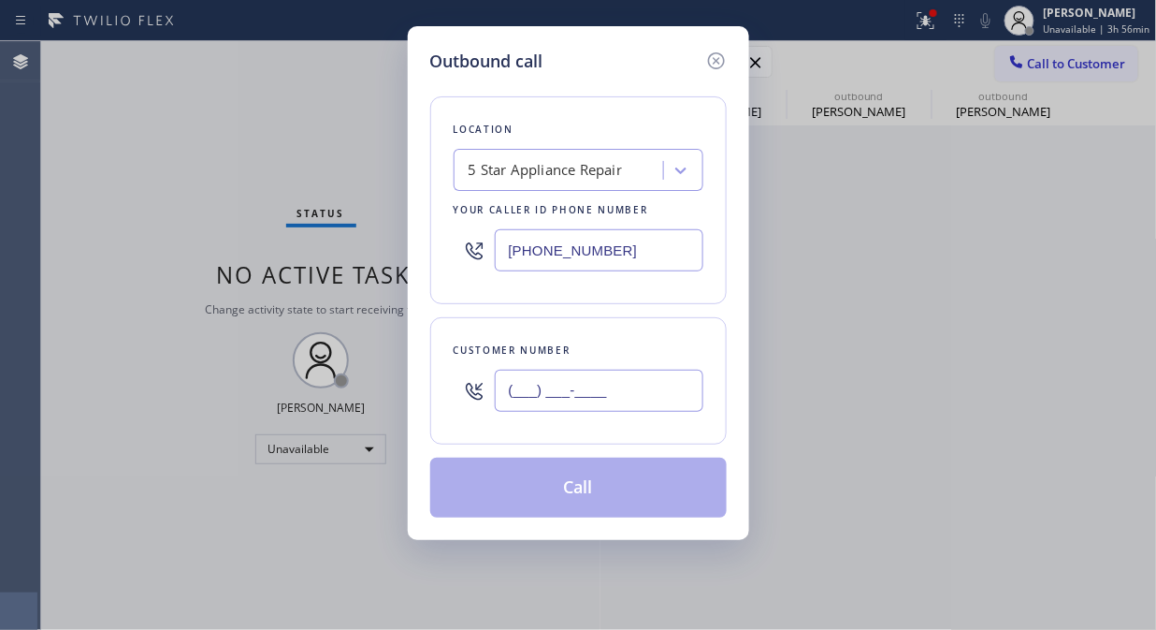
click at [581, 400] on input "(___) ___-____" at bounding box center [599, 391] width 209 height 42
paste input "310) 828-4544"
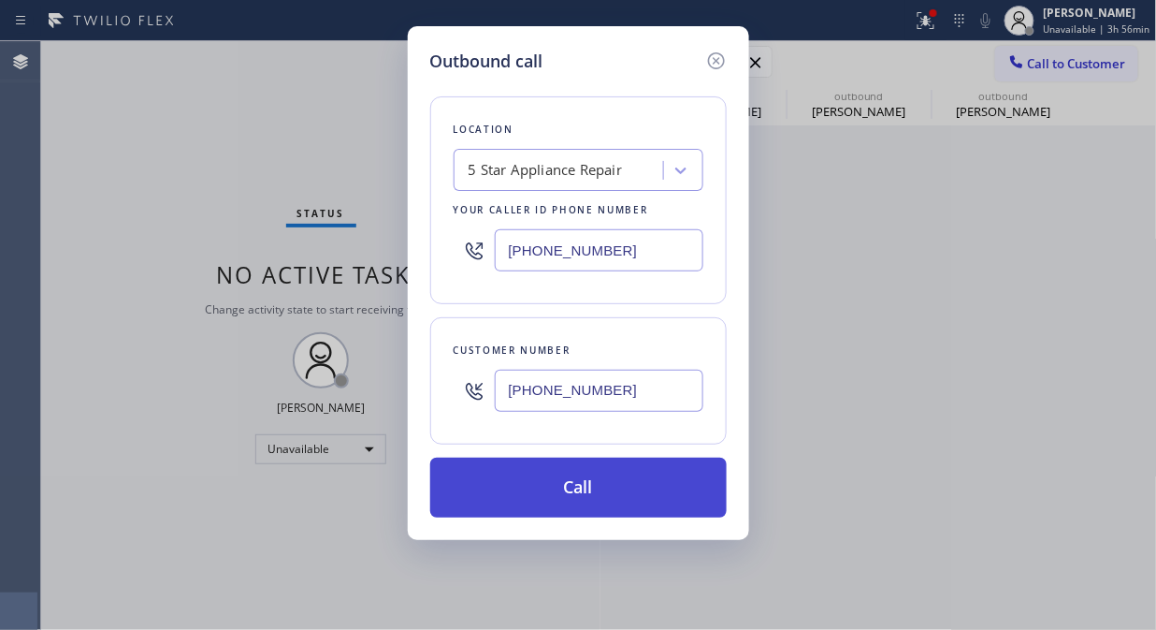
type input "[PHONE_NUMBER]"
click at [590, 471] on button "Call" at bounding box center [578, 487] width 297 height 60
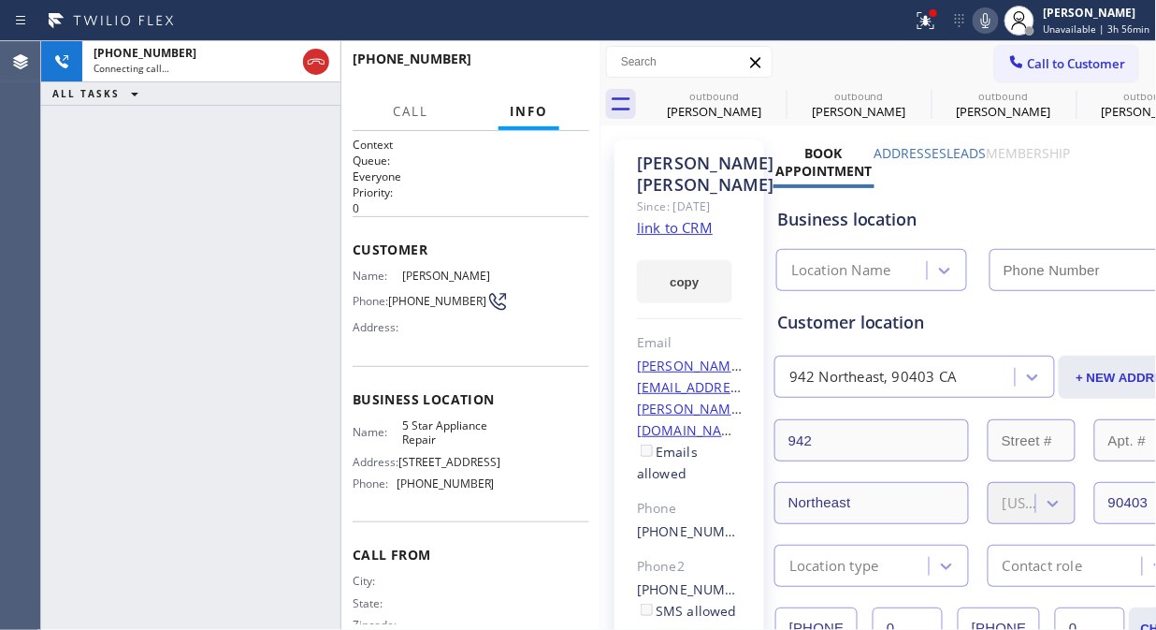
type input "[PHONE_NUMBER]"
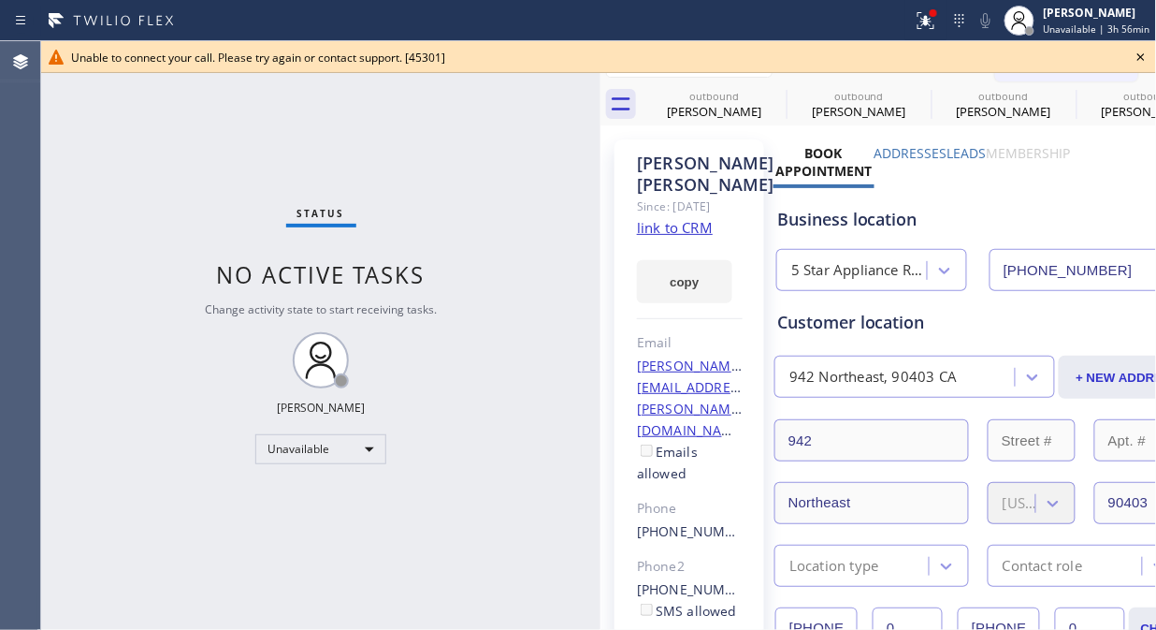
click at [1142, 60] on icon at bounding box center [1141, 57] width 22 height 22
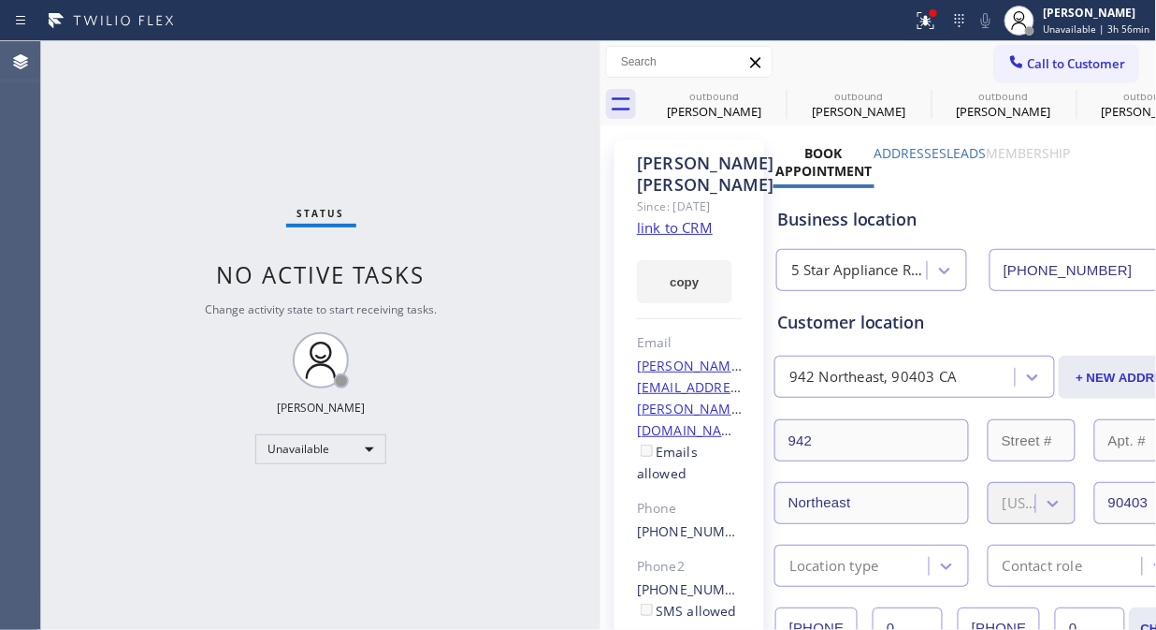
drag, startPoint x: 1097, startPoint y: 63, endPoint x: 803, endPoint y: 178, distance: 316.3
click at [1092, 65] on span "Call to Customer" at bounding box center [1077, 63] width 98 height 17
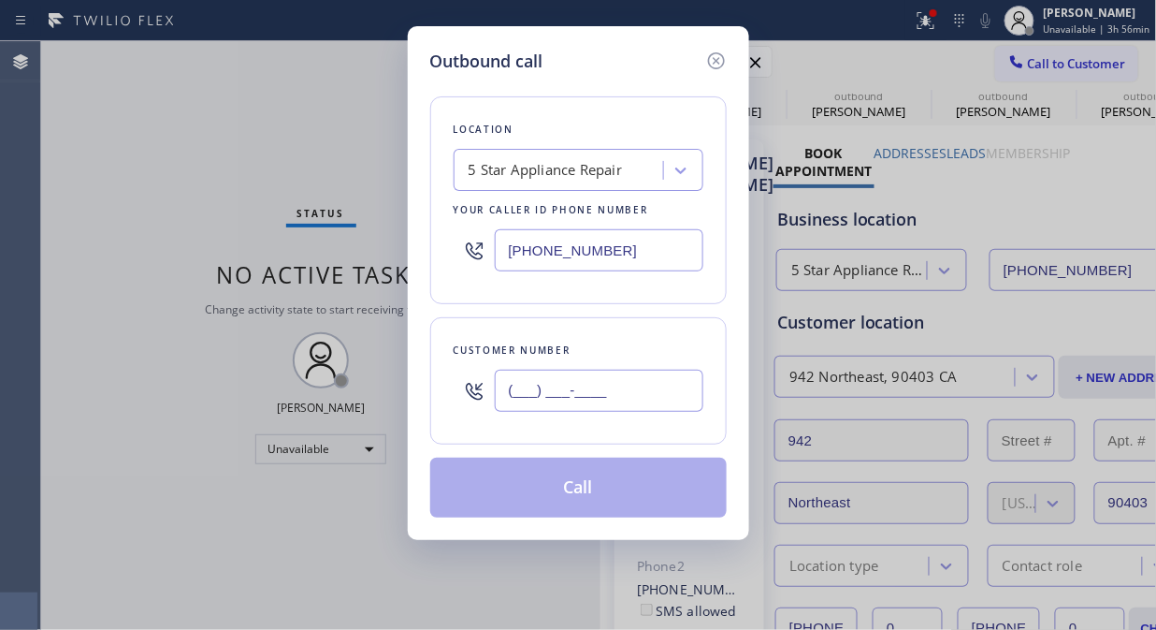
click at [613, 386] on input "(___) ___-____" at bounding box center [599, 391] width 209 height 42
paste input "858) 735-7230"
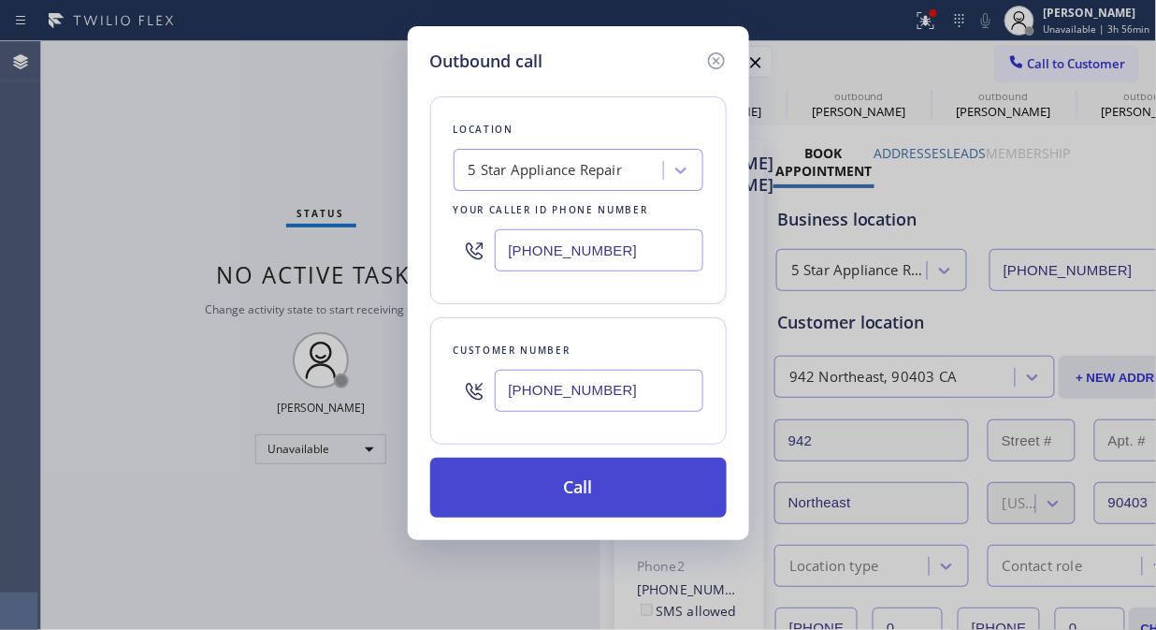
type input "[PHONE_NUMBER]"
click at [621, 494] on button "Call" at bounding box center [578, 487] width 297 height 60
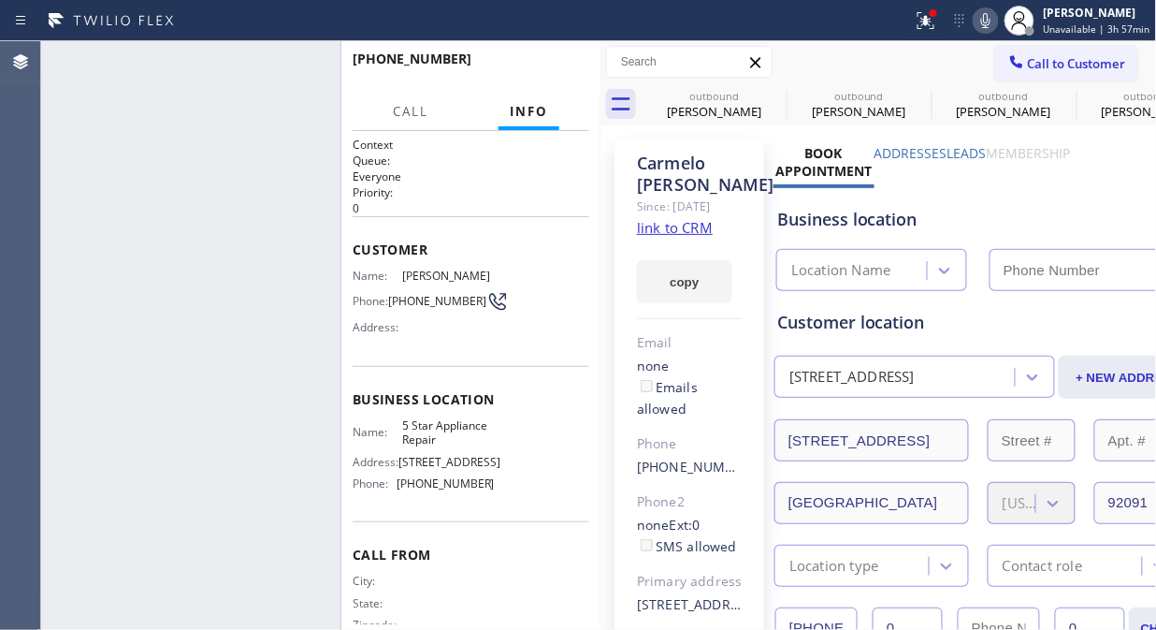
type input "[PHONE_NUMBER]"
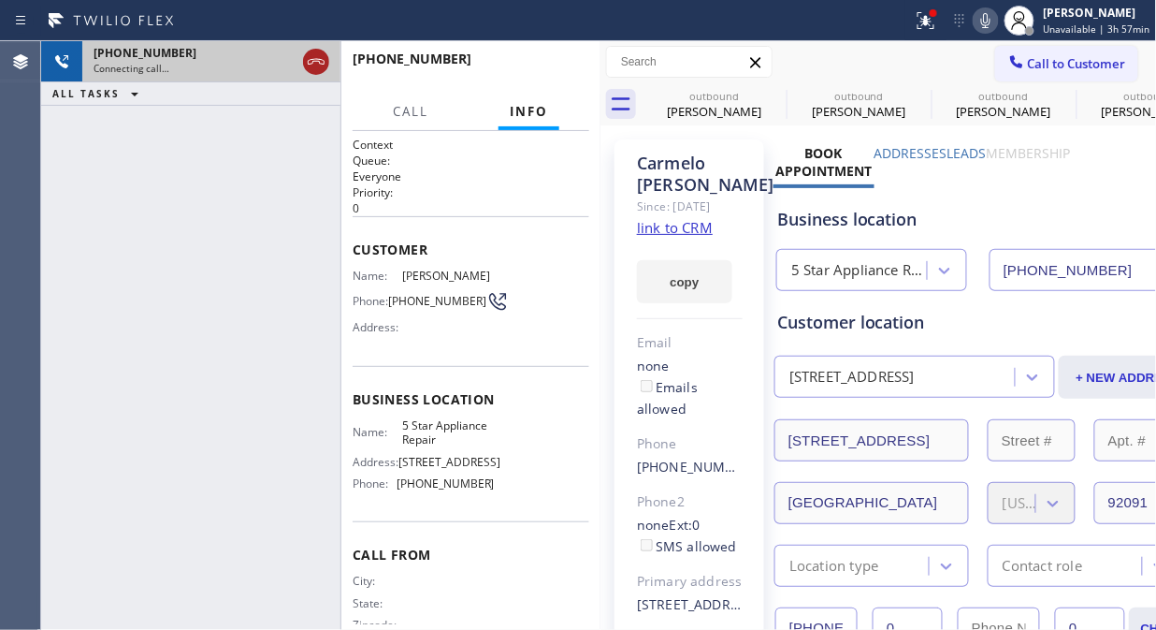
click at [319, 61] on icon at bounding box center [316, 62] width 17 height 6
click at [1028, 67] on span "Call to Customer" at bounding box center [1077, 63] width 98 height 17
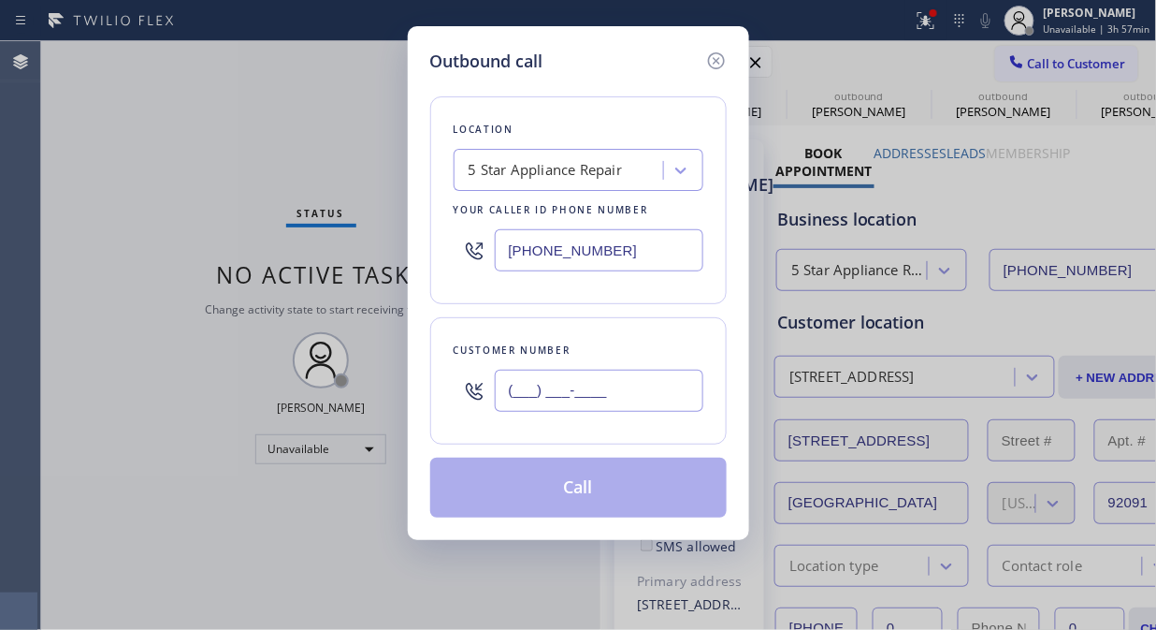
click at [602, 386] on input "(___) ___-____" at bounding box center [599, 391] width 209 height 42
paste input "818) 618-6356"
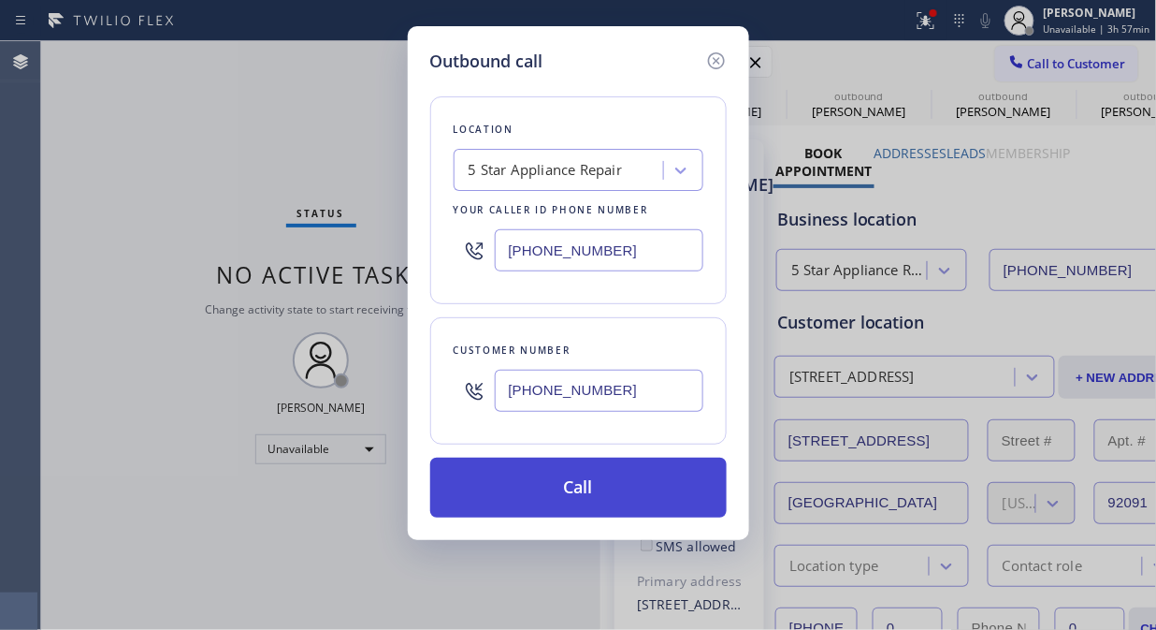
type input "[PHONE_NUMBER]"
click at [573, 505] on button "Call" at bounding box center [578, 487] width 297 height 60
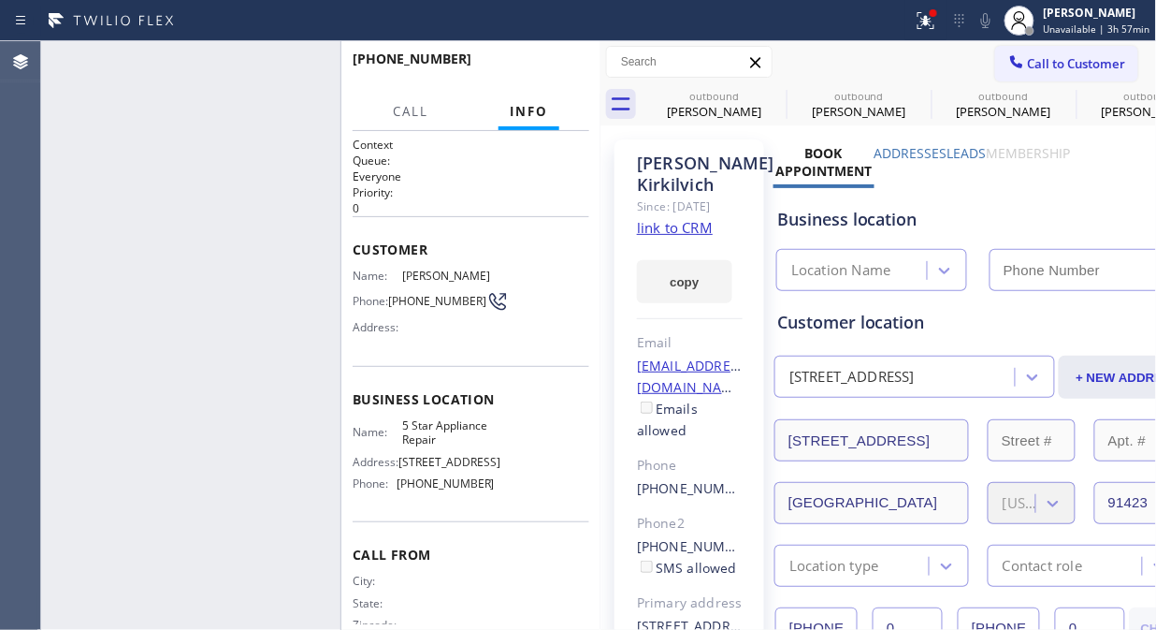
type input "[PHONE_NUMBER]"
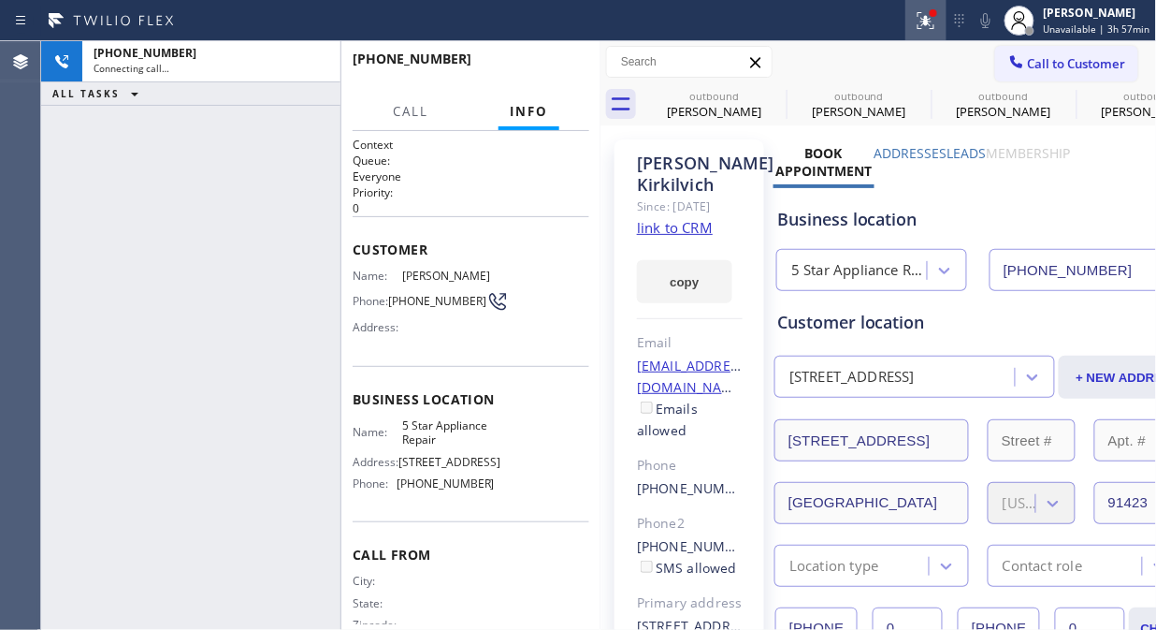
click at [927, 25] on icon at bounding box center [926, 20] width 22 height 22
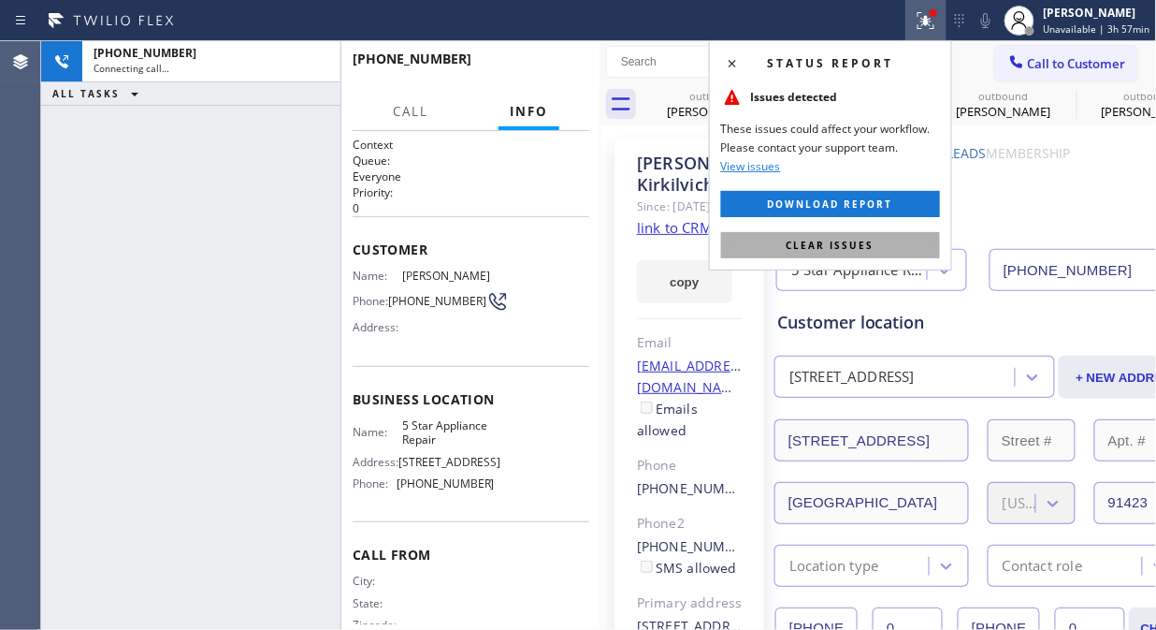
click at [858, 236] on button "Clear issues" at bounding box center [830, 245] width 219 height 26
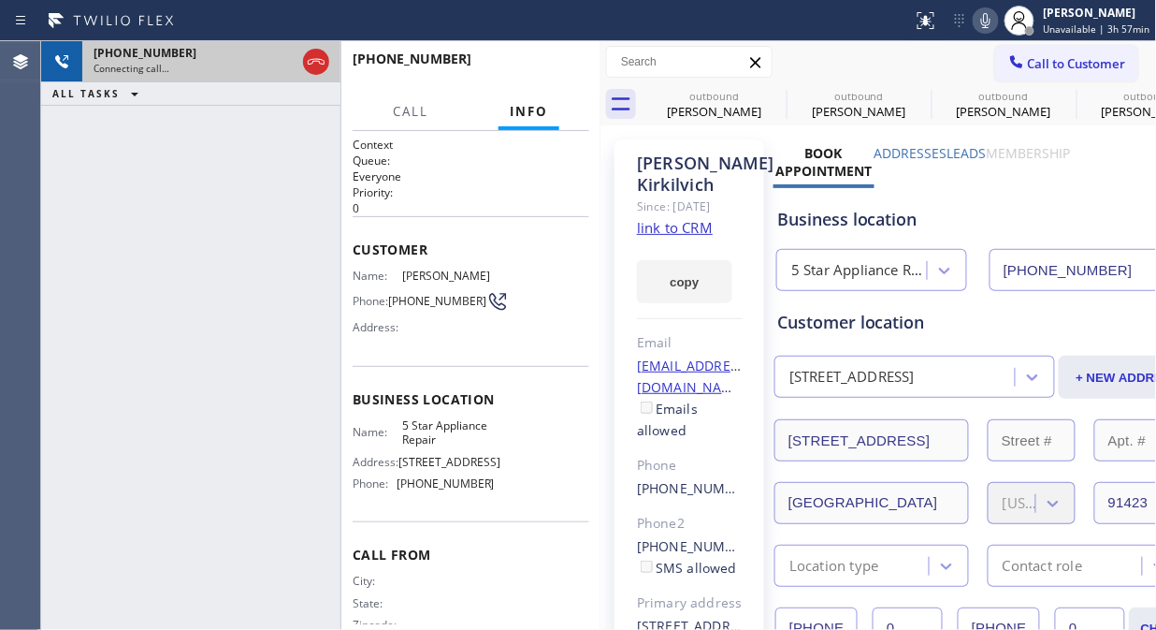
click at [312, 75] on div at bounding box center [316, 61] width 34 height 41
click at [311, 66] on icon at bounding box center [316, 62] width 22 height 22
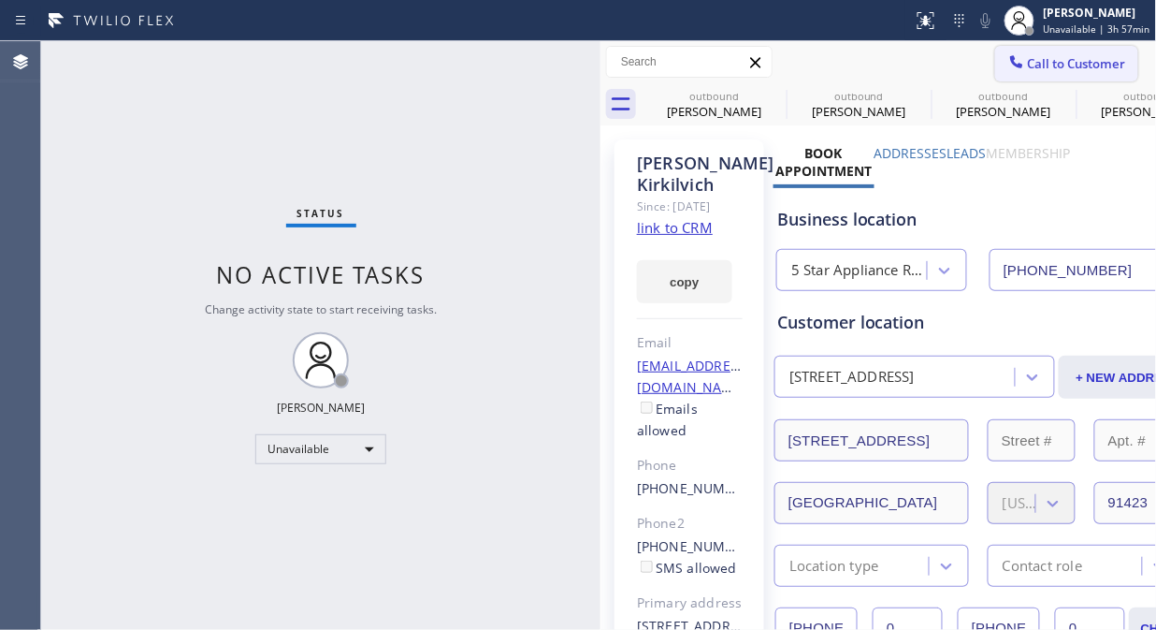
click at [1035, 76] on button "Call to Customer" at bounding box center [1066, 64] width 143 height 36
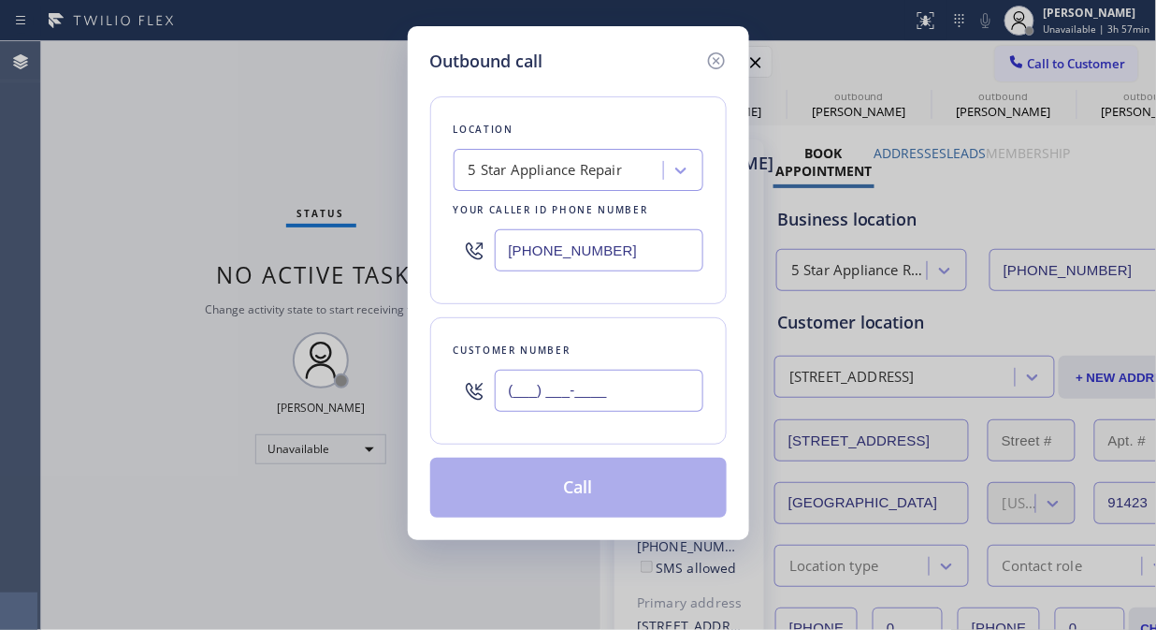
click at [569, 398] on input "(___) ___-____" at bounding box center [599, 391] width 209 height 42
paste input "805) 431-4613"
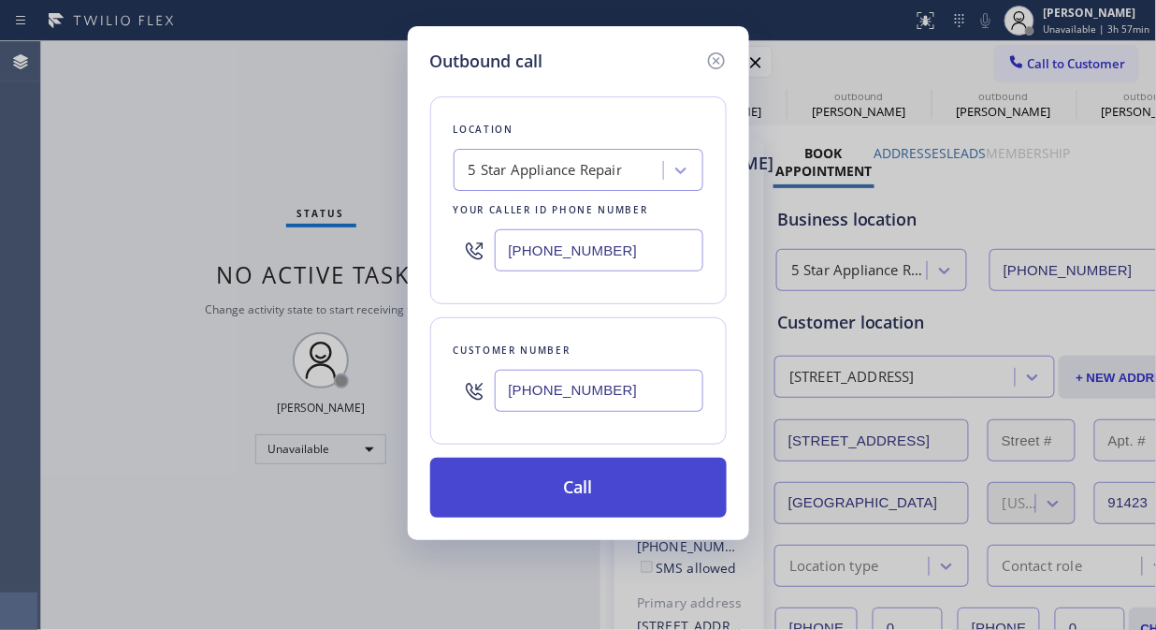
type input "[PHONE_NUMBER]"
click at [616, 491] on button "Call" at bounding box center [578, 487] width 297 height 60
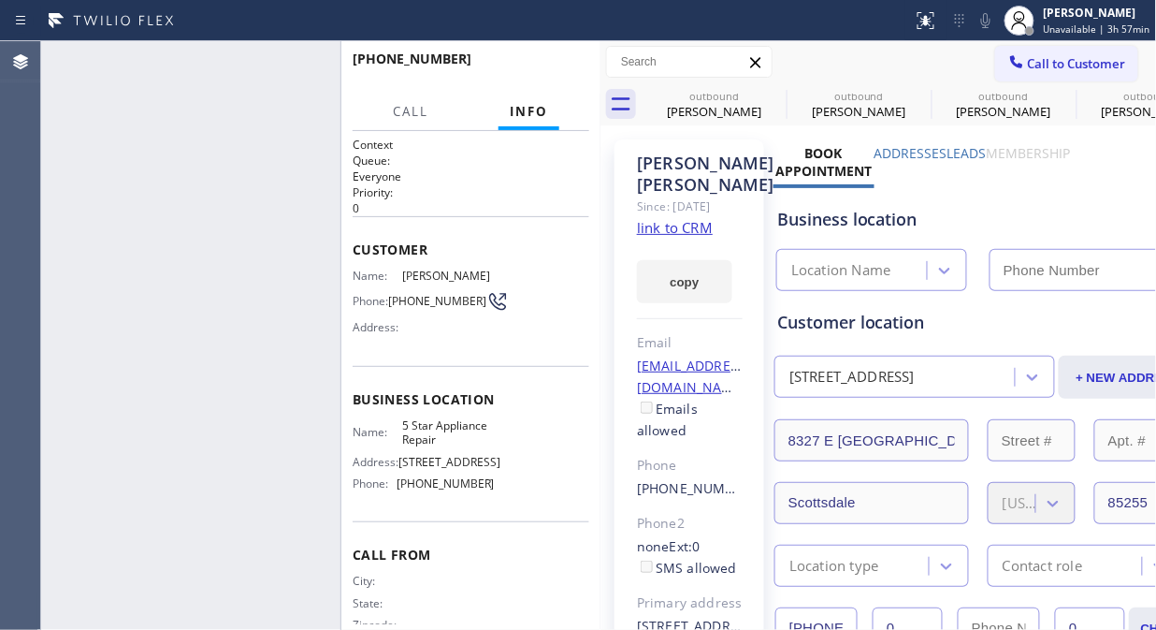
type input "[PHONE_NUMBER]"
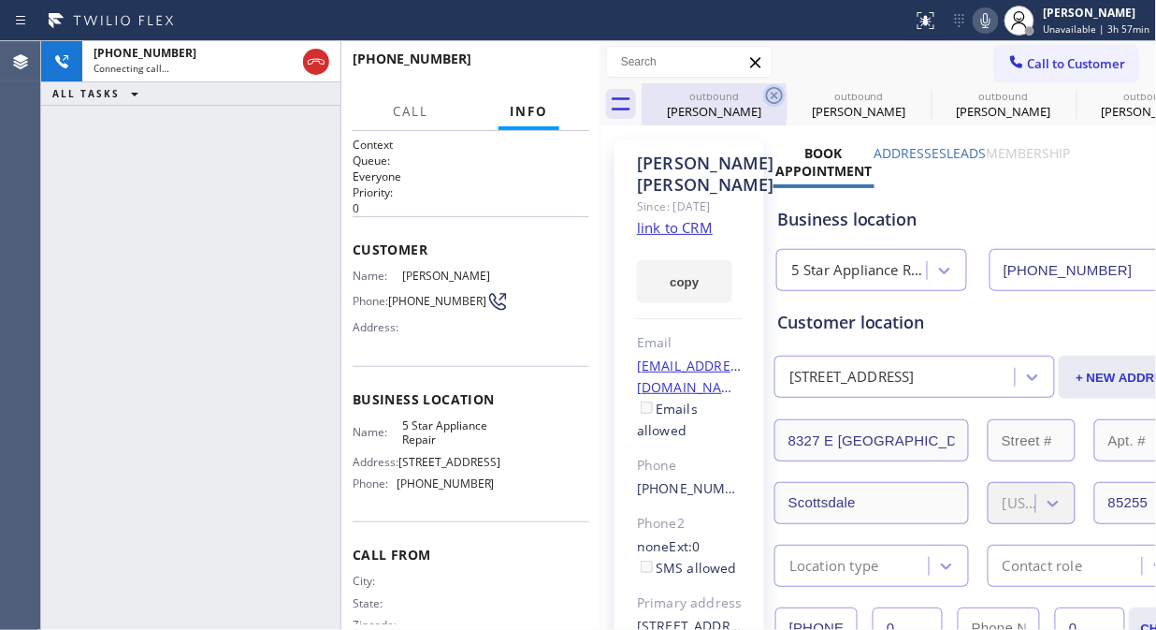
click at [775, 94] on icon at bounding box center [774, 95] width 17 height 17
click at [0, 0] on icon at bounding box center [0, 0] width 0 height 0
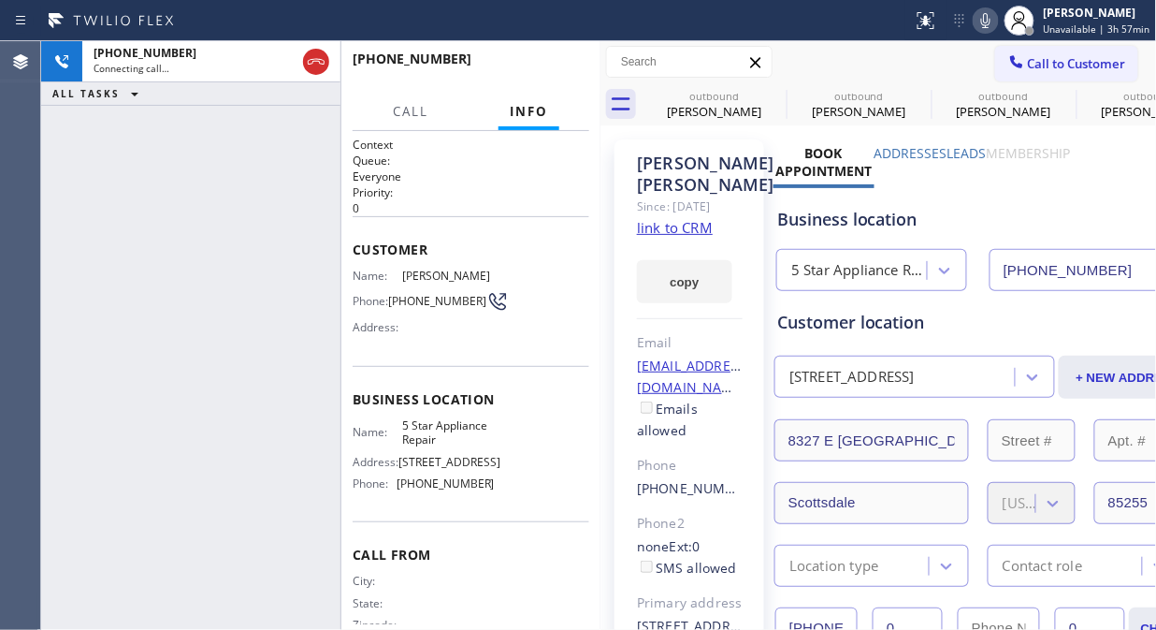
click at [0, 0] on icon at bounding box center [0, 0] width 0 height 0
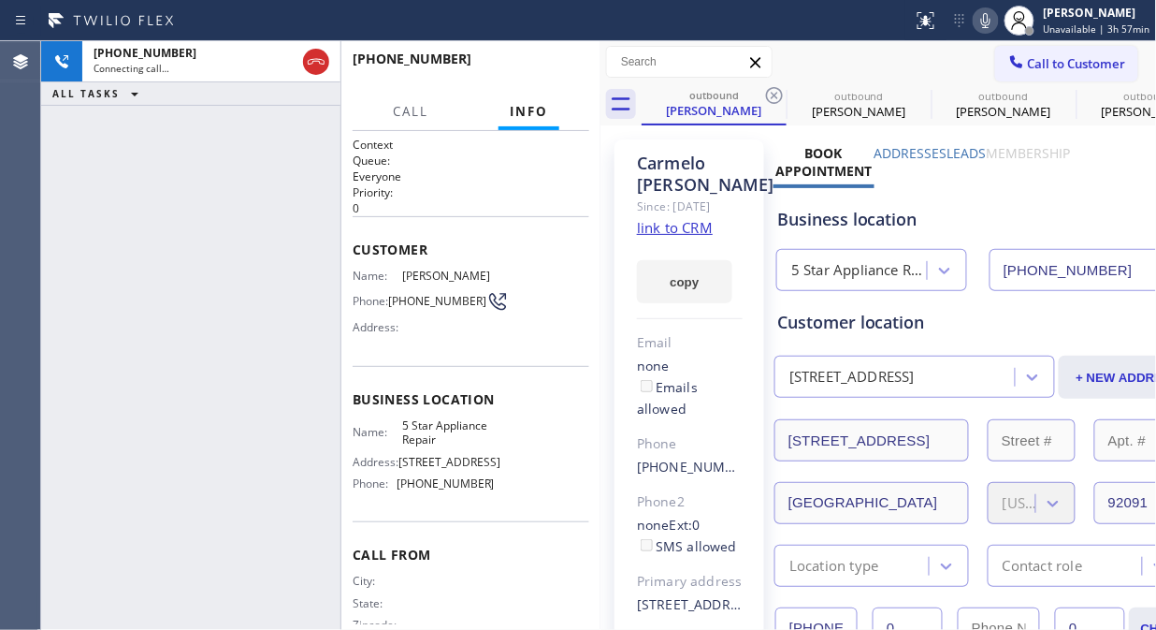
click at [776, 94] on icon at bounding box center [774, 95] width 17 height 17
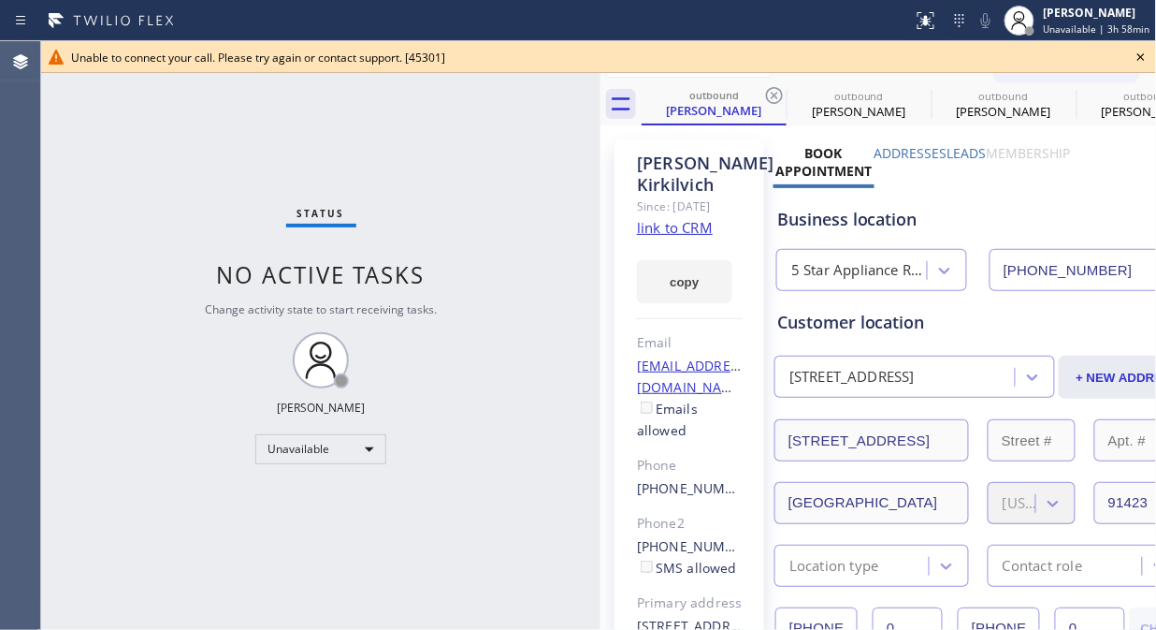
click at [1143, 52] on icon at bounding box center [1141, 57] width 22 height 22
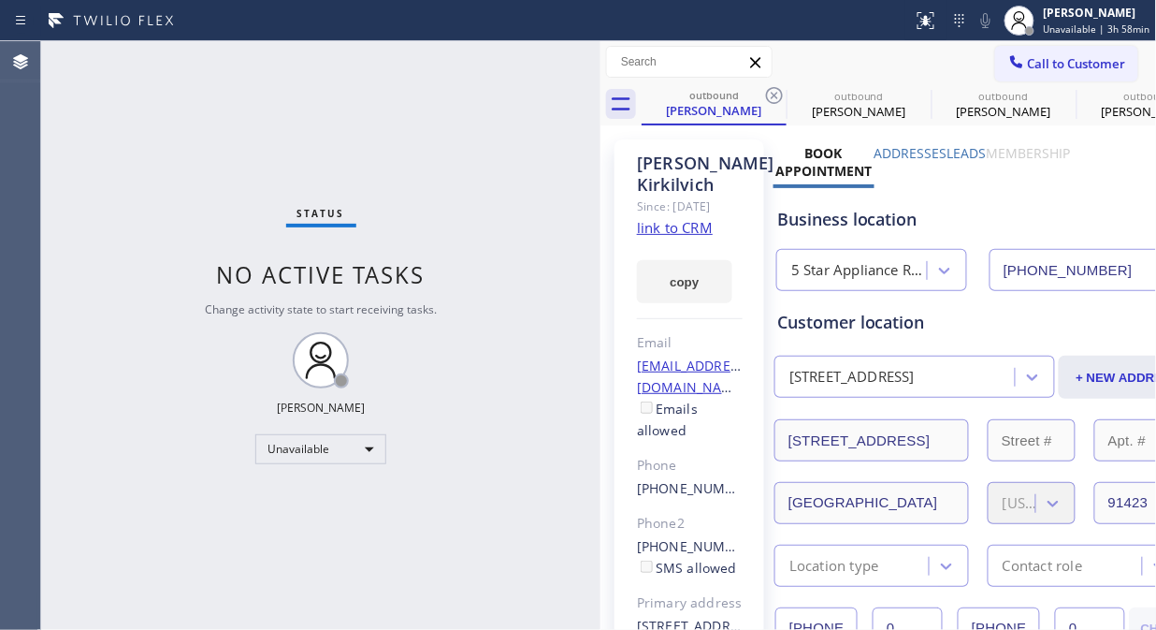
drag, startPoint x: 1082, startPoint y: 60, endPoint x: 1070, endPoint y: 66, distance: 13.8
click at [1081, 61] on span "Call to Customer" at bounding box center [1077, 63] width 98 height 17
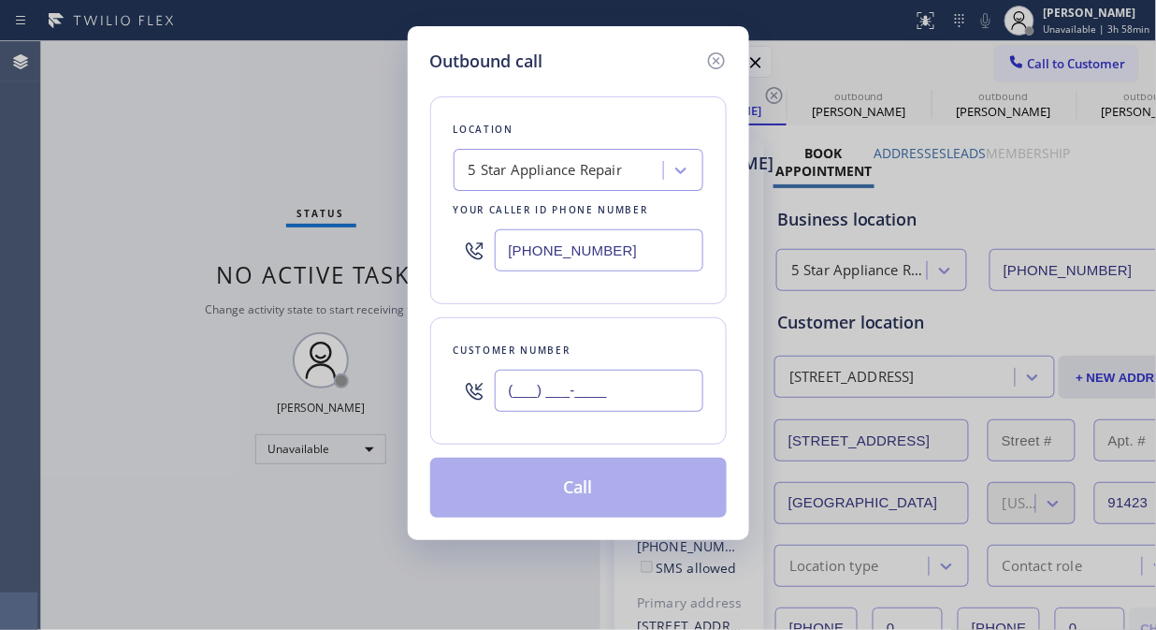
click at [605, 391] on input "(___) ___-____" at bounding box center [599, 391] width 209 height 42
paste input "305) 984-6807"
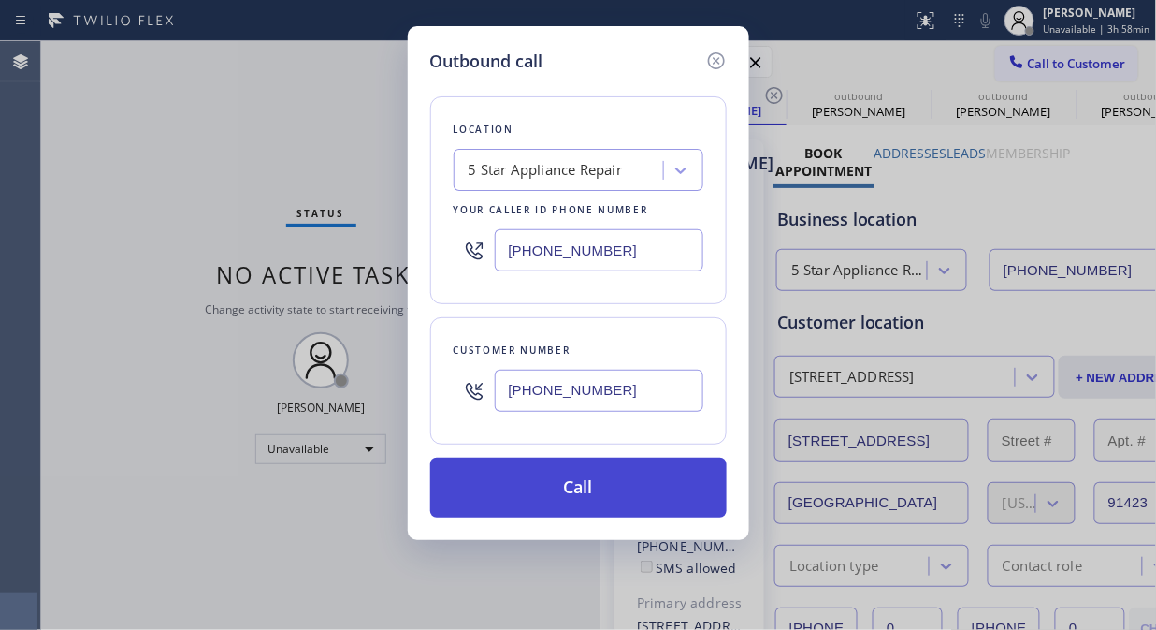
type input "[PHONE_NUMBER]"
click at [620, 490] on button "Call" at bounding box center [578, 487] width 297 height 60
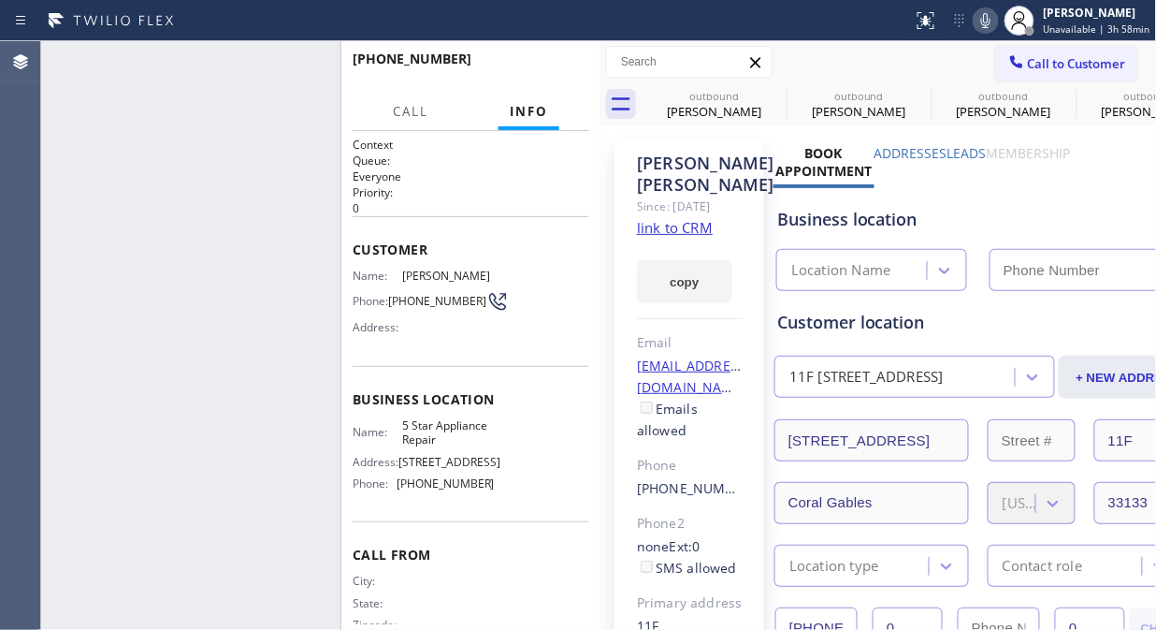
type input "[PHONE_NUMBER]"
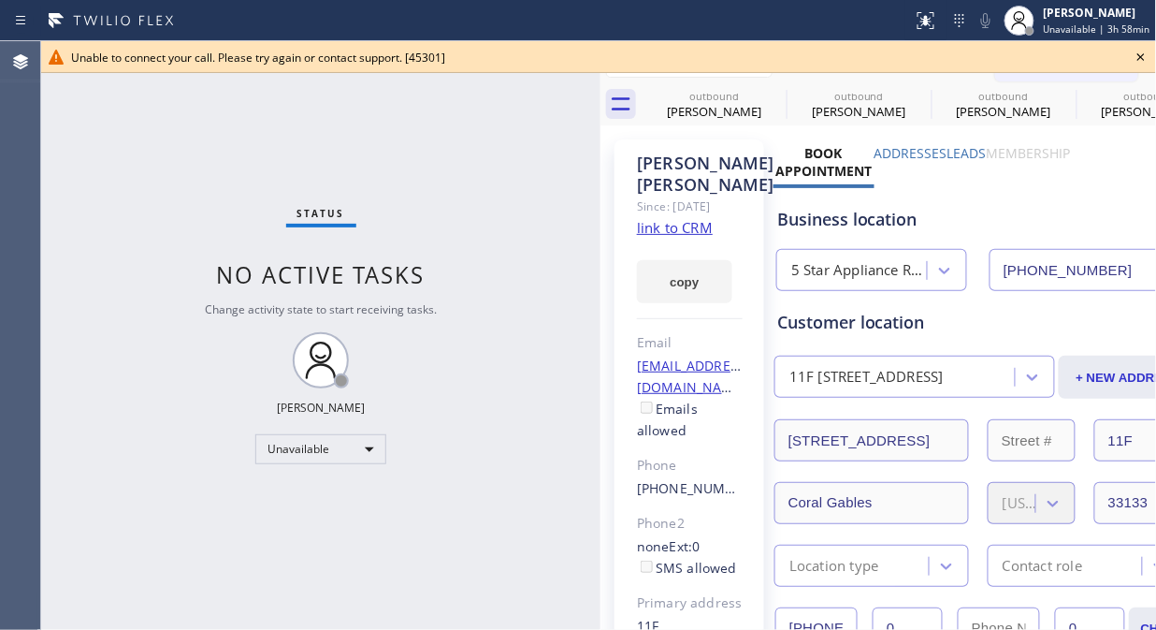
click at [1138, 58] on icon at bounding box center [1141, 57] width 22 height 22
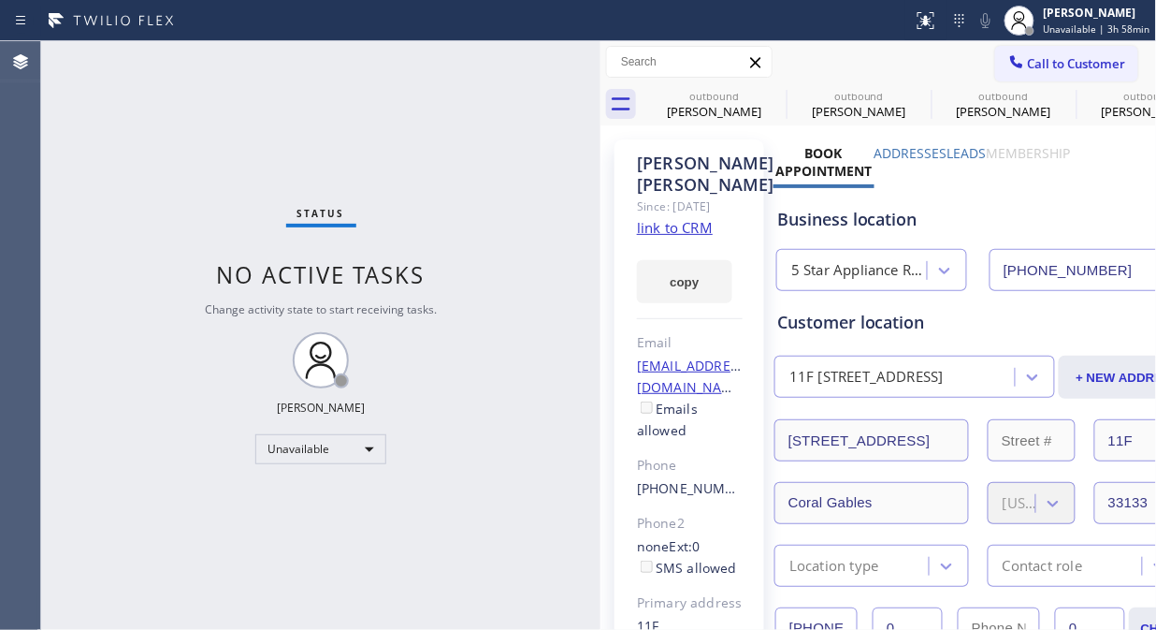
drag, startPoint x: 1062, startPoint y: 69, endPoint x: 811, endPoint y: 221, distance: 292.9
click at [1061, 70] on span "Call to Customer" at bounding box center [1077, 63] width 98 height 17
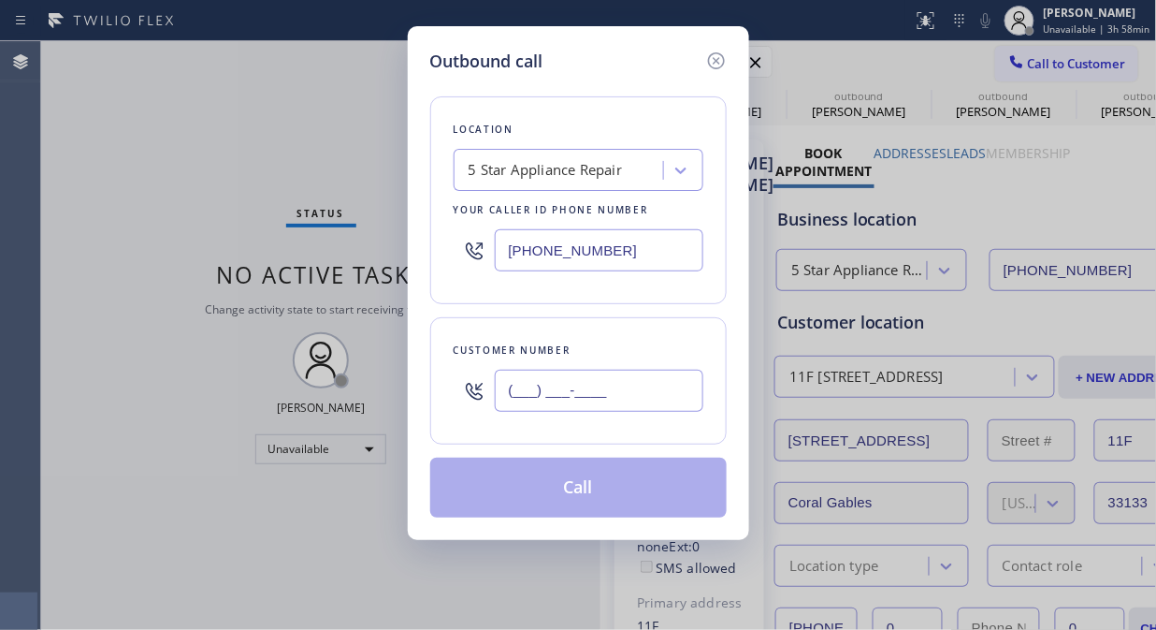
click at [630, 394] on input "(___) ___-____" at bounding box center [599, 391] width 209 height 42
paste input "626) 296-1725"
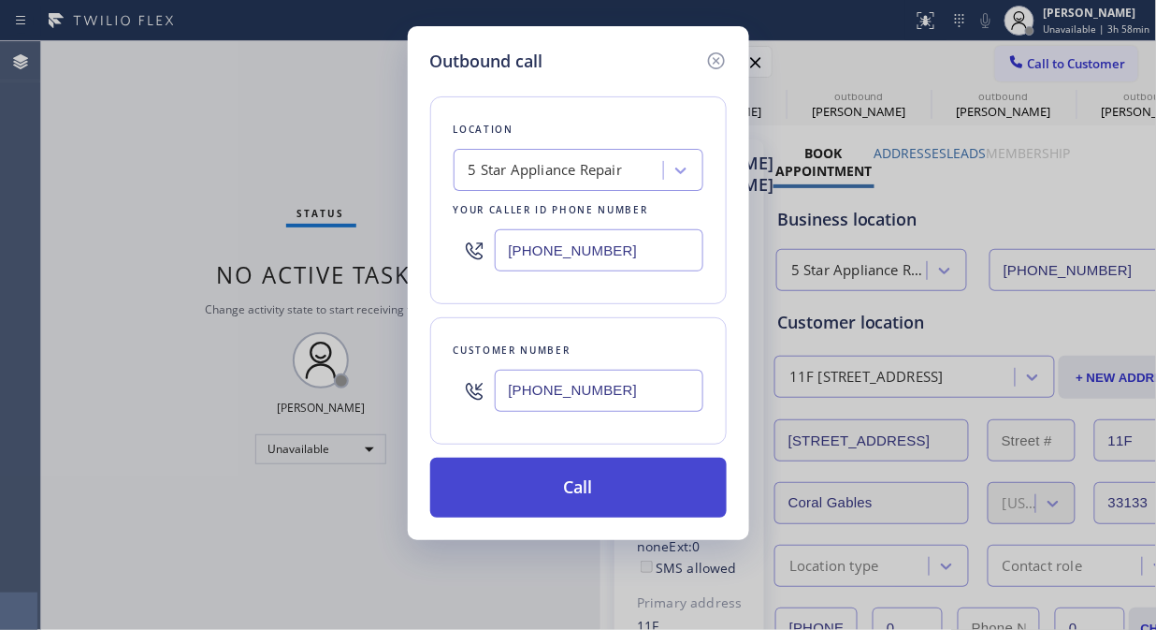
type input "[PHONE_NUMBER]"
click at [609, 498] on button "Call" at bounding box center [578, 487] width 297 height 60
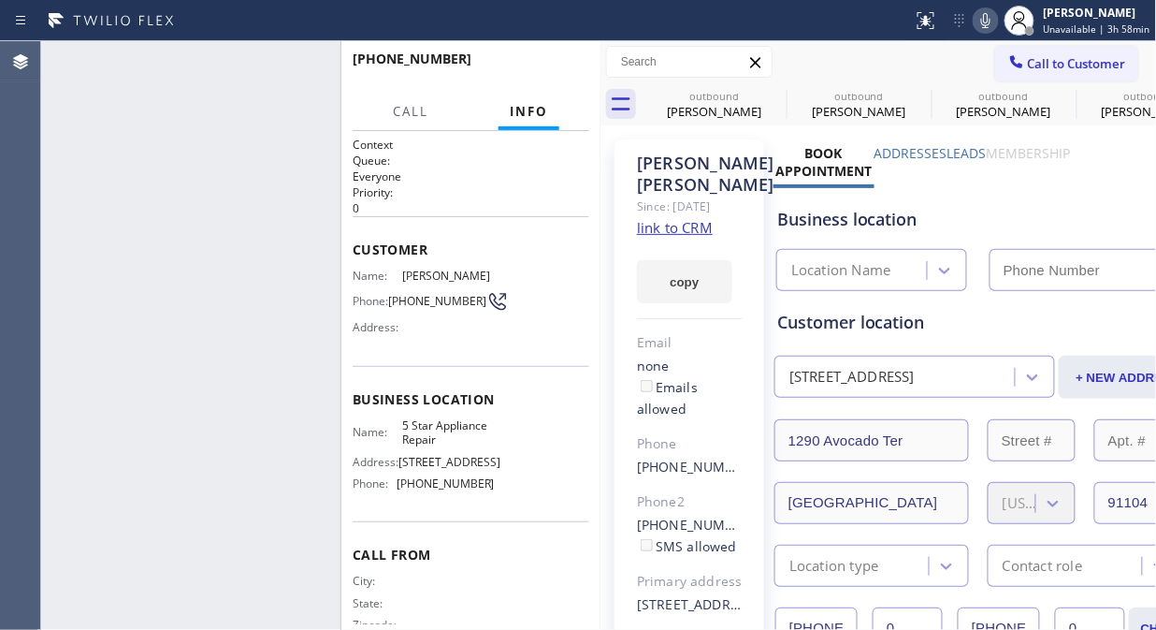
type input "[PHONE_NUMBER]"
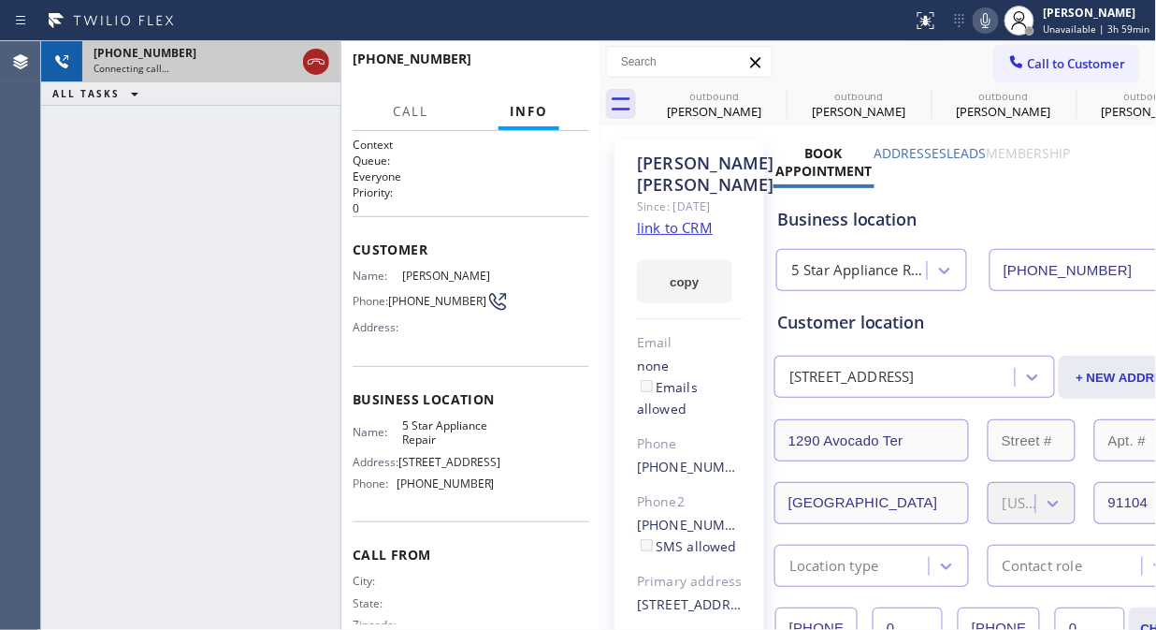
click at [319, 57] on icon at bounding box center [316, 62] width 22 height 22
click at [1061, 71] on span "Call to Customer" at bounding box center [1077, 63] width 98 height 17
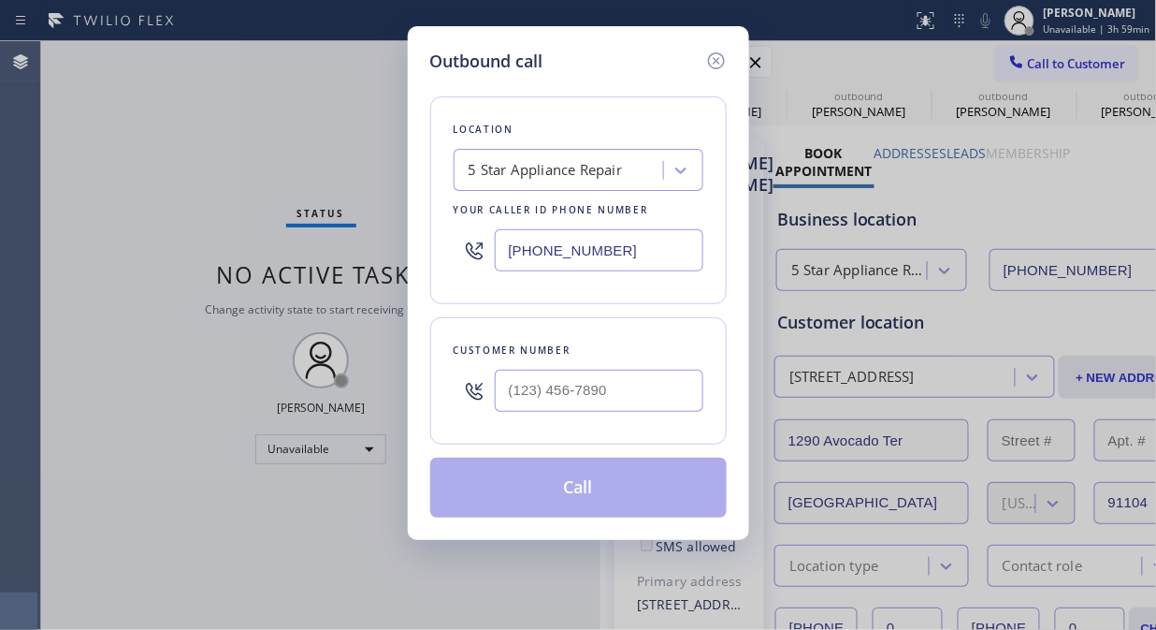
click at [537, 405] on input "text" at bounding box center [599, 391] width 209 height 42
paste input "718) 575-3431"
type input "[PHONE_NUMBER]"
click at [595, 485] on button "Call" at bounding box center [578, 487] width 297 height 60
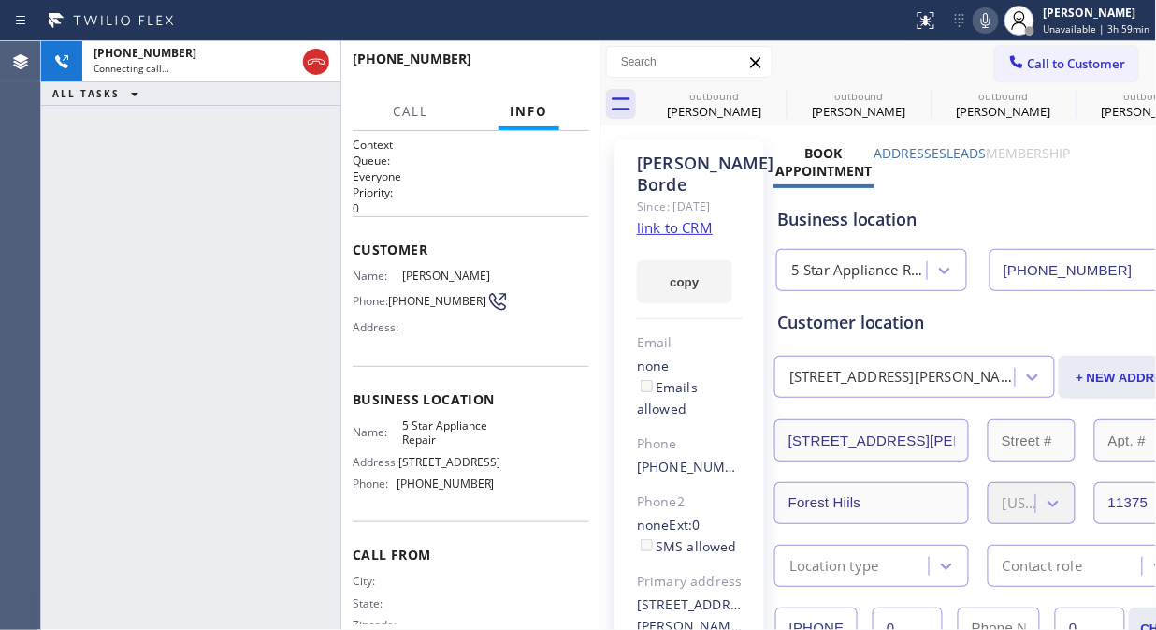
type input "[PHONE_NUMBER]"
drag, startPoint x: 778, startPoint y: 91, endPoint x: 335, endPoint y: 59, distance: 444.6
click at [0, 0] on icon at bounding box center [0, 0] width 0 height 0
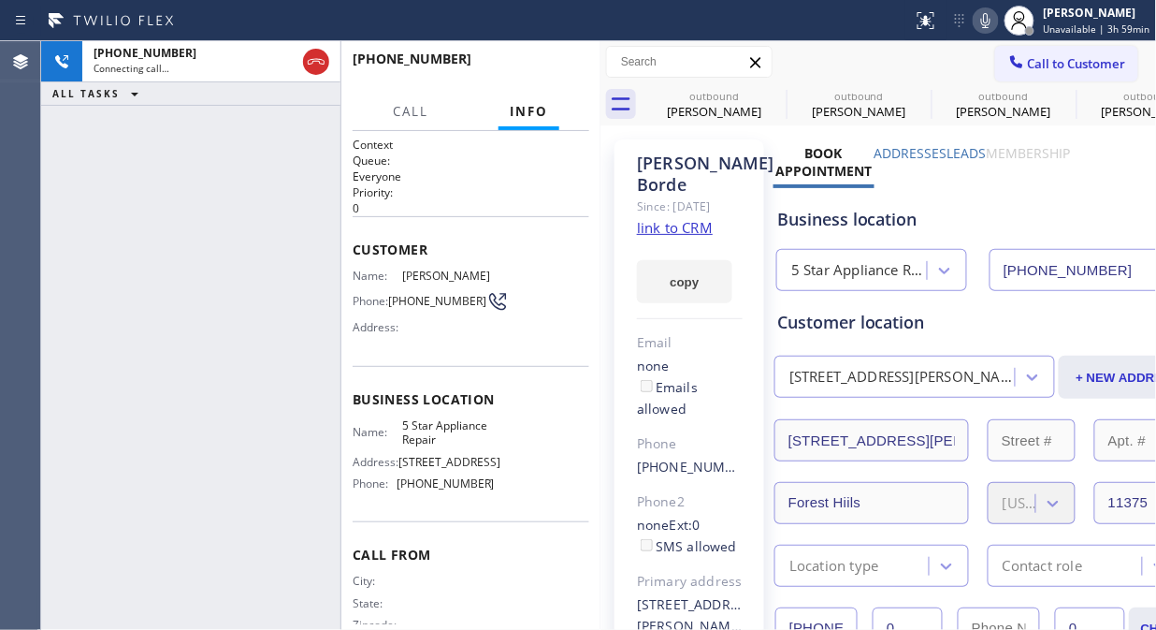
click at [0, 0] on icon at bounding box center [0, 0] width 0 height 0
click at [316, 63] on icon at bounding box center [316, 62] width 22 height 22
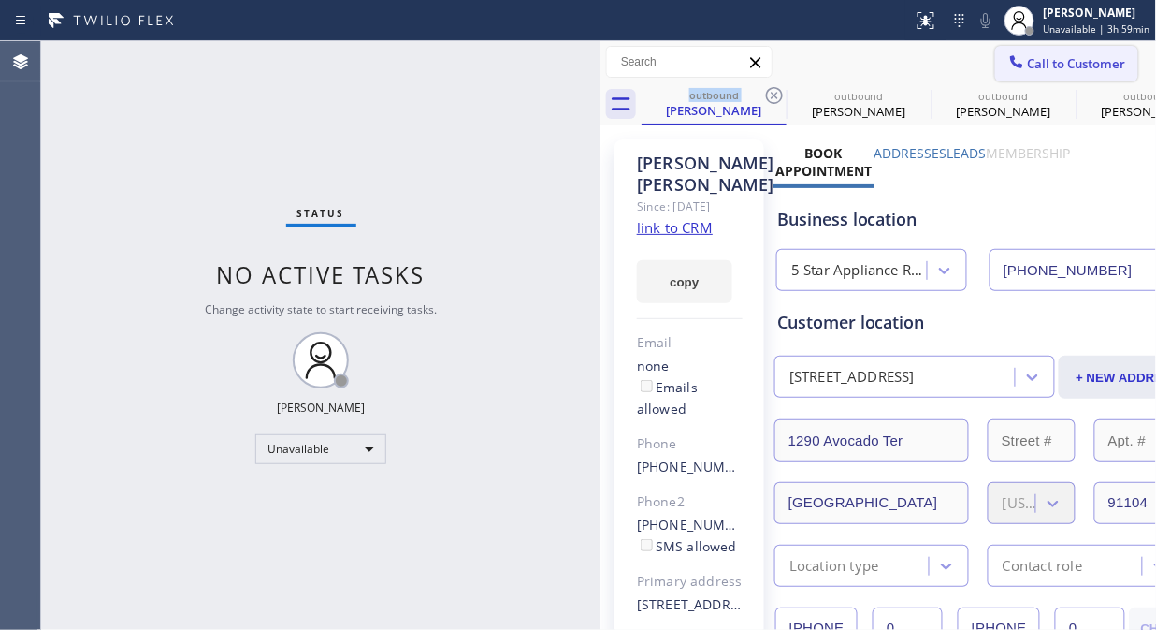
click at [1031, 68] on span "Call to Customer" at bounding box center [1077, 63] width 98 height 17
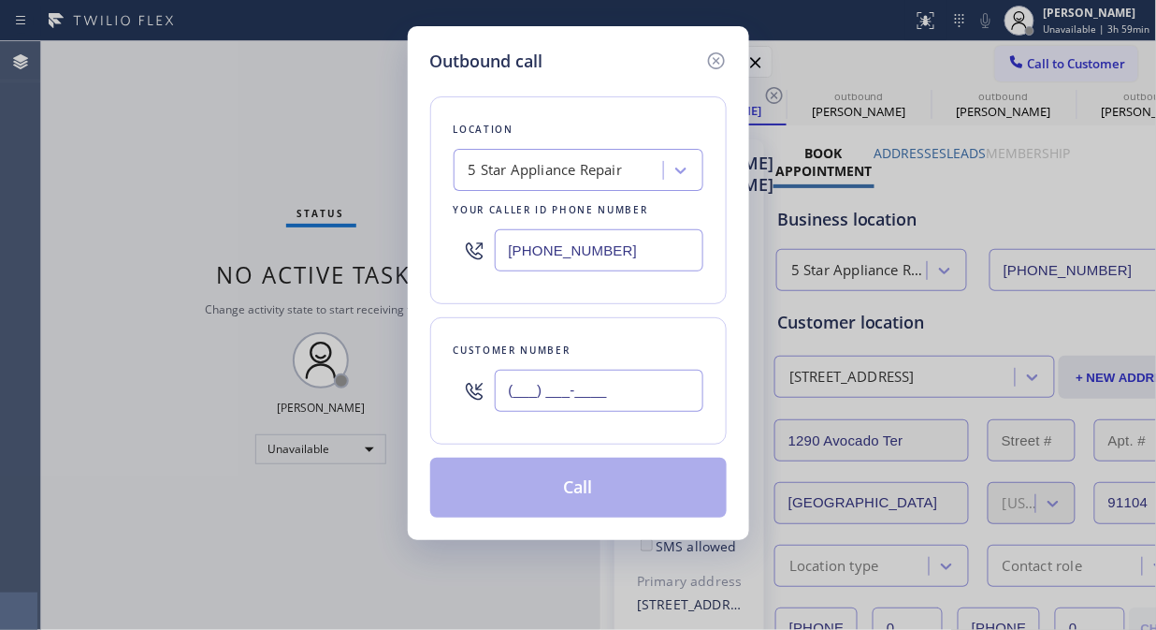
click at [603, 381] on input "(___) ___-____" at bounding box center [599, 391] width 209 height 42
paste input "714) 838-9640"
type input "[PHONE_NUMBER]"
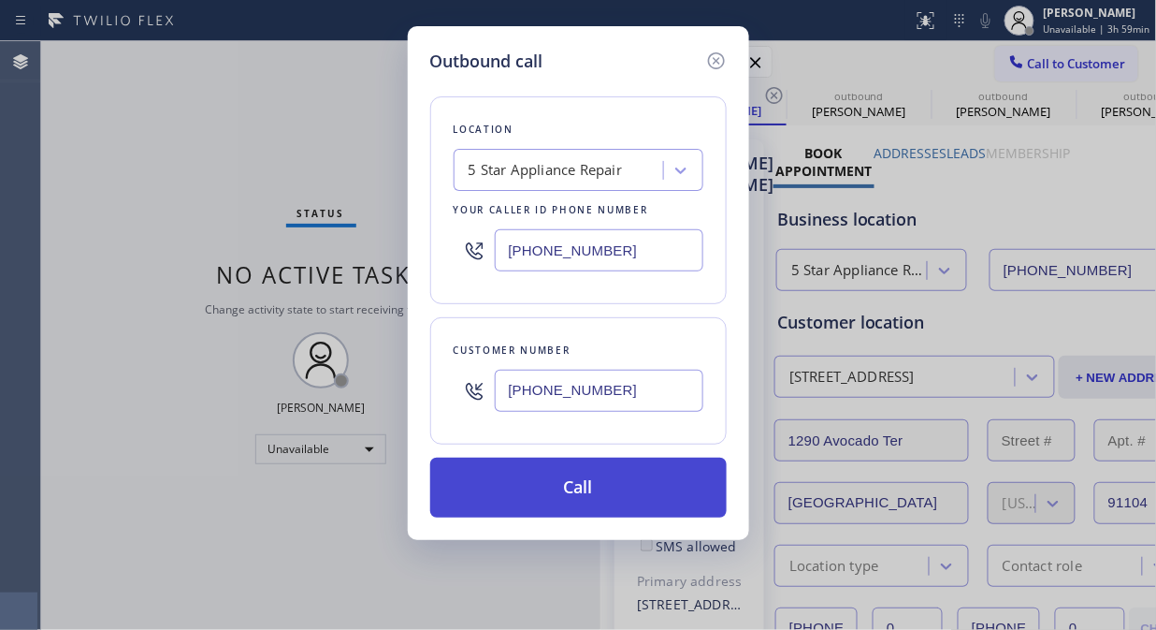
click at [620, 487] on button "Call" at bounding box center [578, 487] width 297 height 60
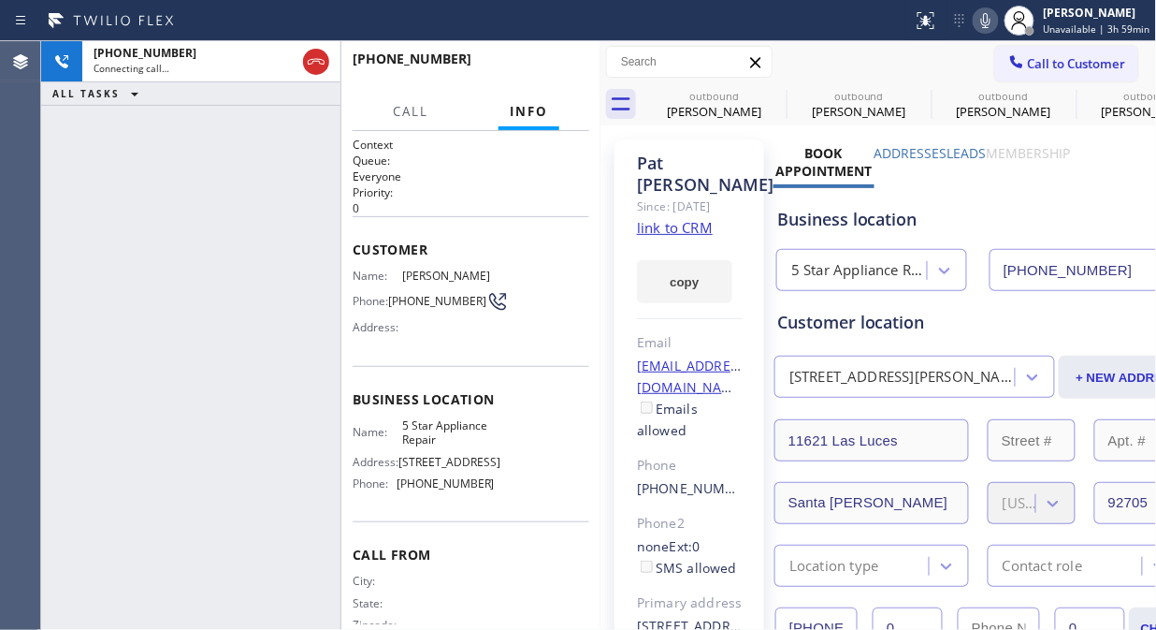
type input "[PHONE_NUMBER]"
click at [783, 95] on icon at bounding box center [774, 95] width 22 height 22
click at [0, 0] on icon at bounding box center [0, 0] width 0 height 0
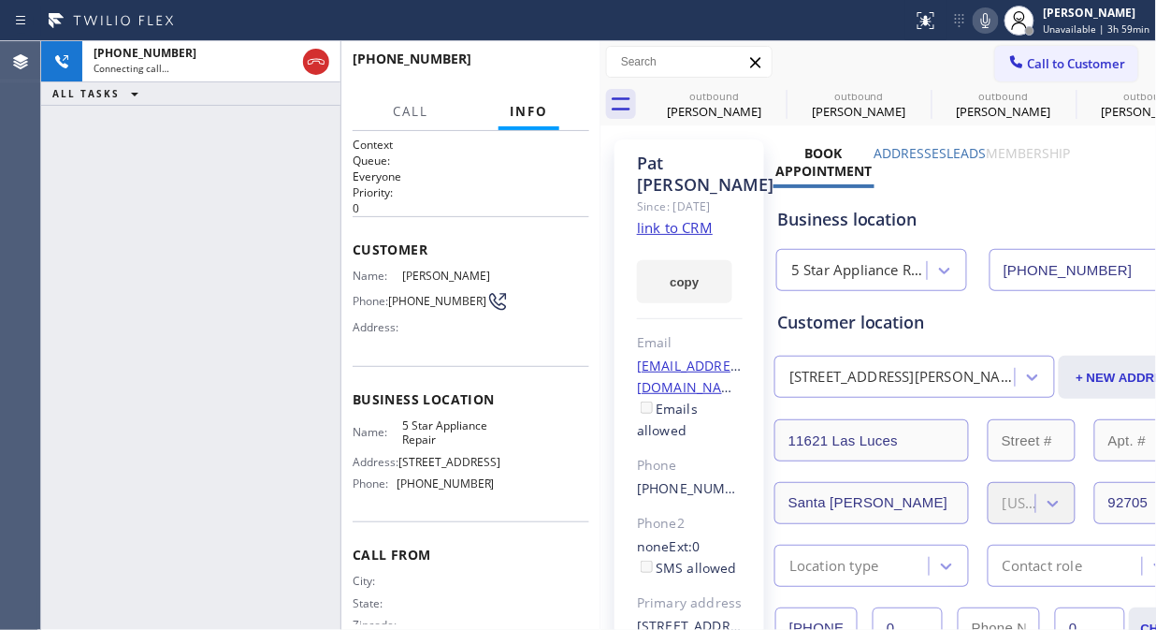
click at [0, 0] on icon at bounding box center [0, 0] width 0 height 0
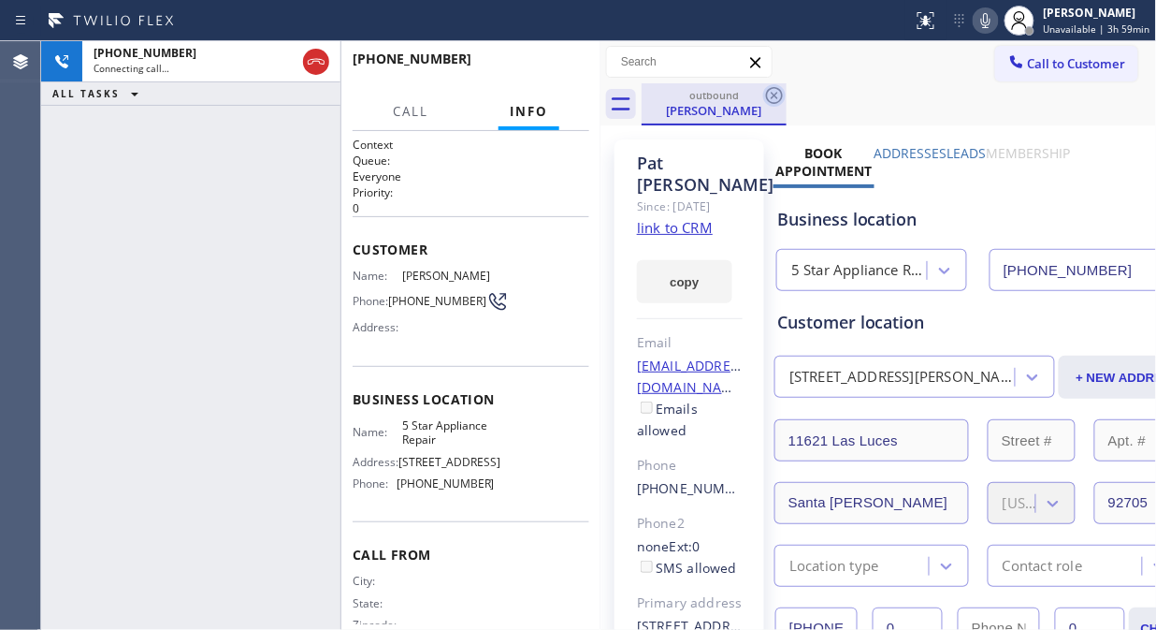
click at [772, 86] on icon at bounding box center [774, 95] width 22 height 22
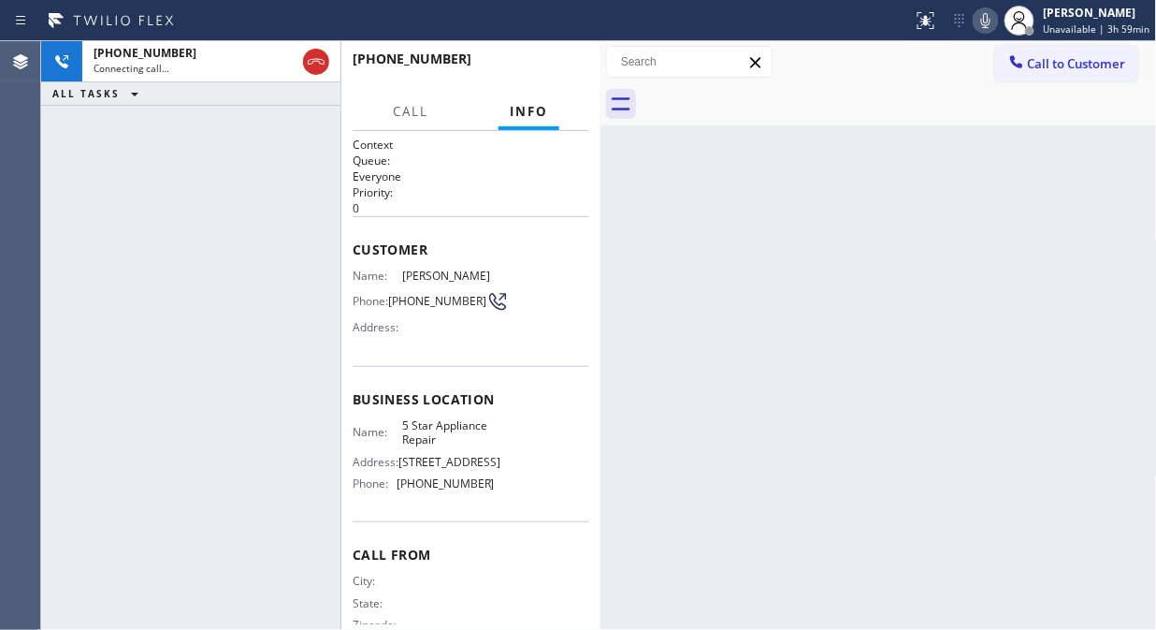
drag, startPoint x: 312, startPoint y: 53, endPoint x: 357, endPoint y: 47, distance: 46.3
click at [312, 54] on icon at bounding box center [316, 62] width 22 height 22
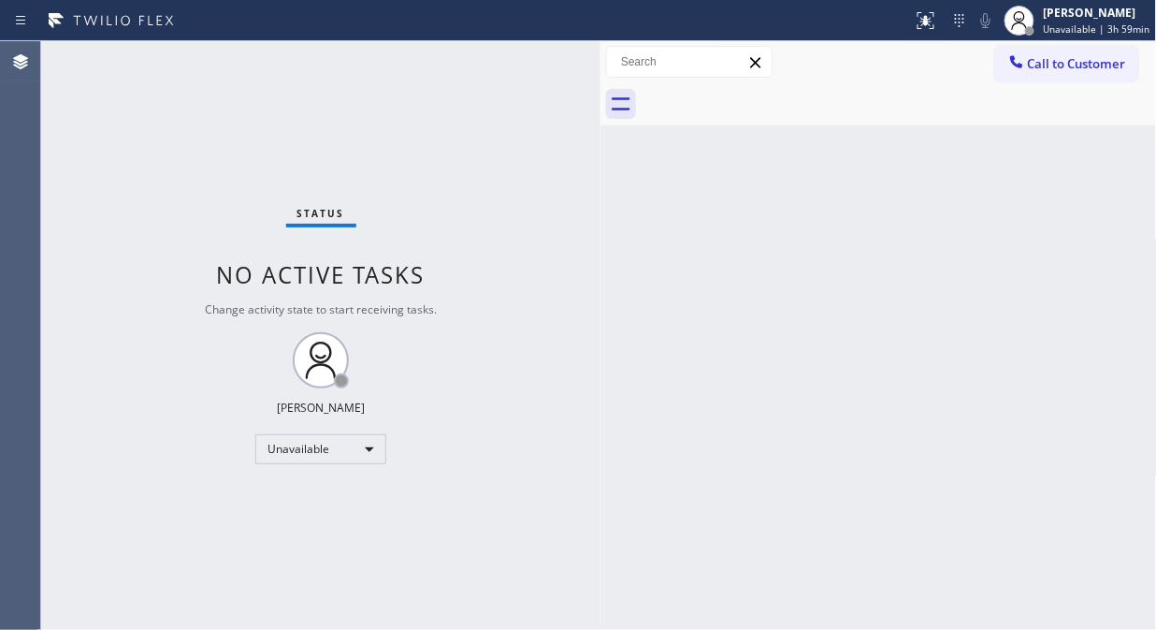
drag, startPoint x: 1020, startPoint y: 51, endPoint x: 961, endPoint y: 78, distance: 64.5
click at [1021, 53] on button "Call to Customer" at bounding box center [1066, 64] width 143 height 36
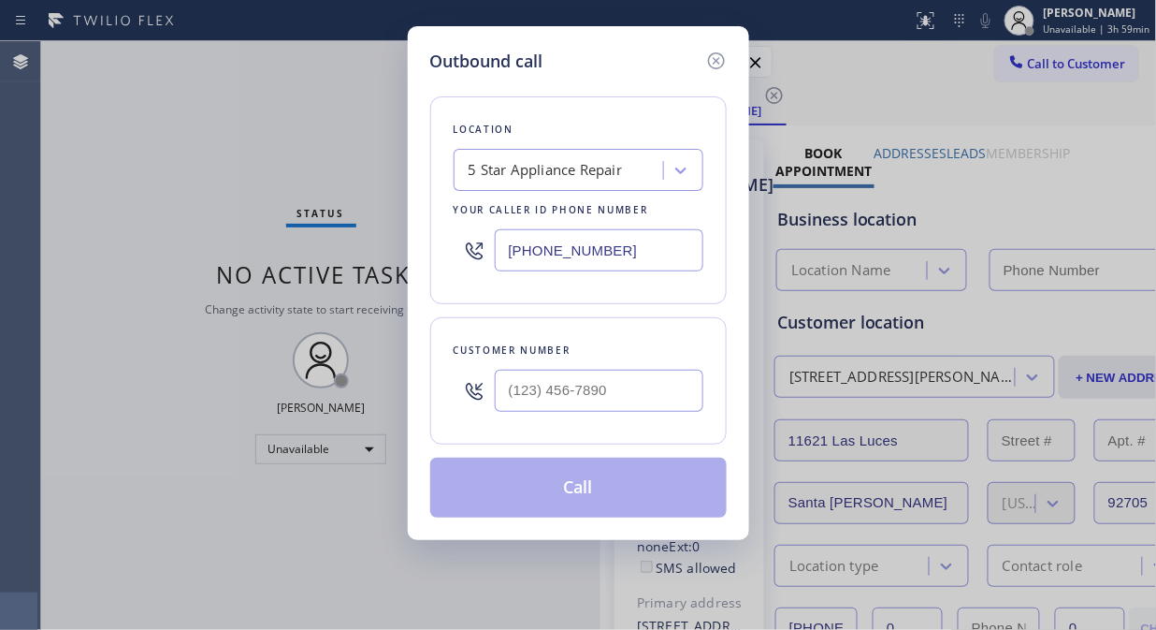
type input "[PHONE_NUMBER]"
click at [519, 390] on input "(___) ___-____" at bounding box center [599, 391] width 209 height 42
paste input "415) 689-5703"
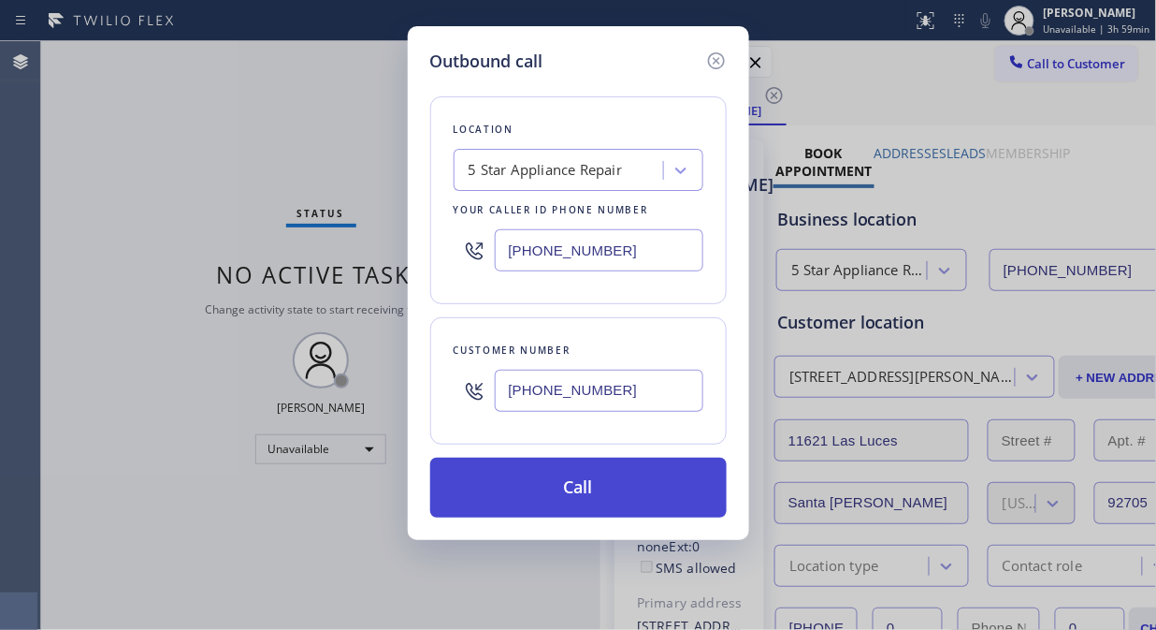
type input "[PHONE_NUMBER]"
click at [610, 483] on button "Call" at bounding box center [578, 487] width 297 height 60
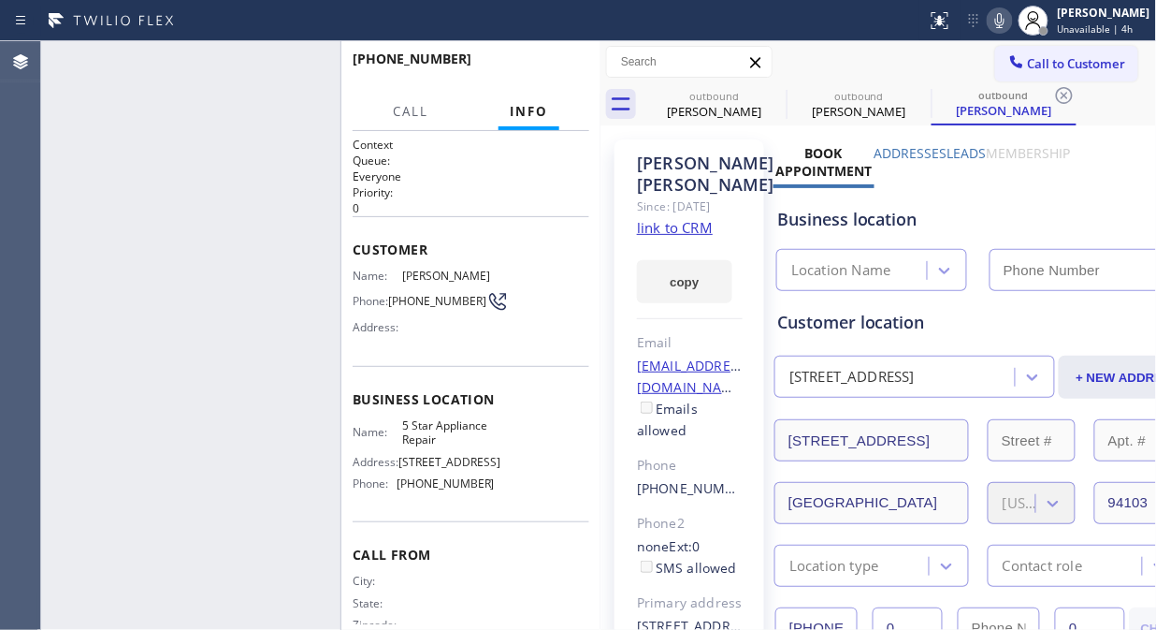
type input "[PHONE_NUMBER]"
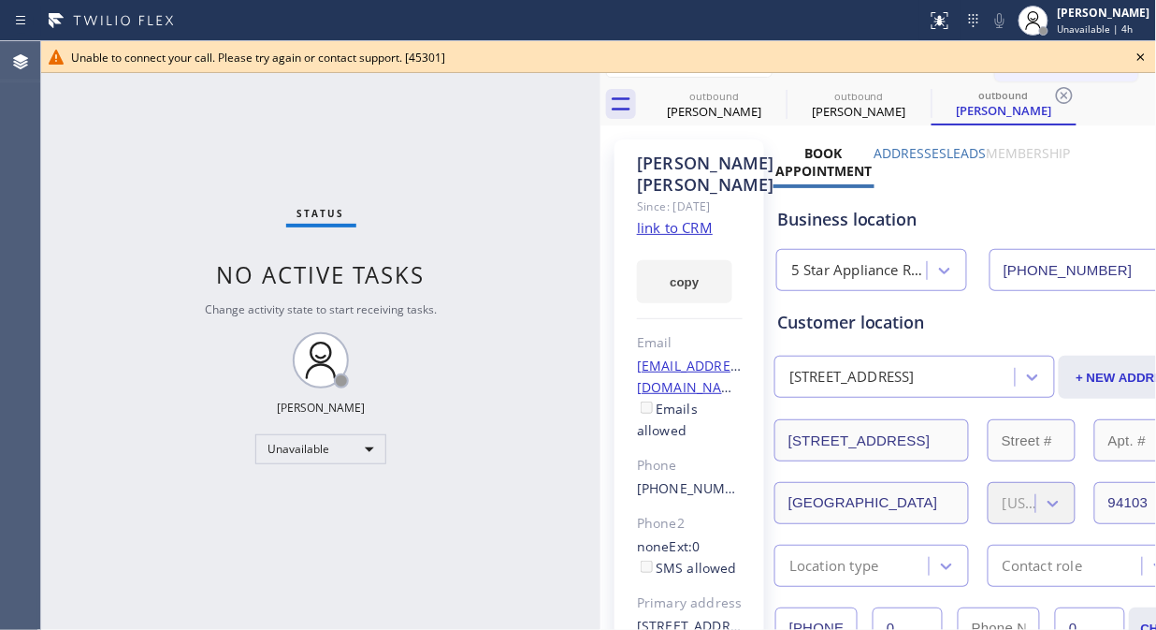
click at [1138, 56] on icon at bounding box center [1141, 57] width 22 height 22
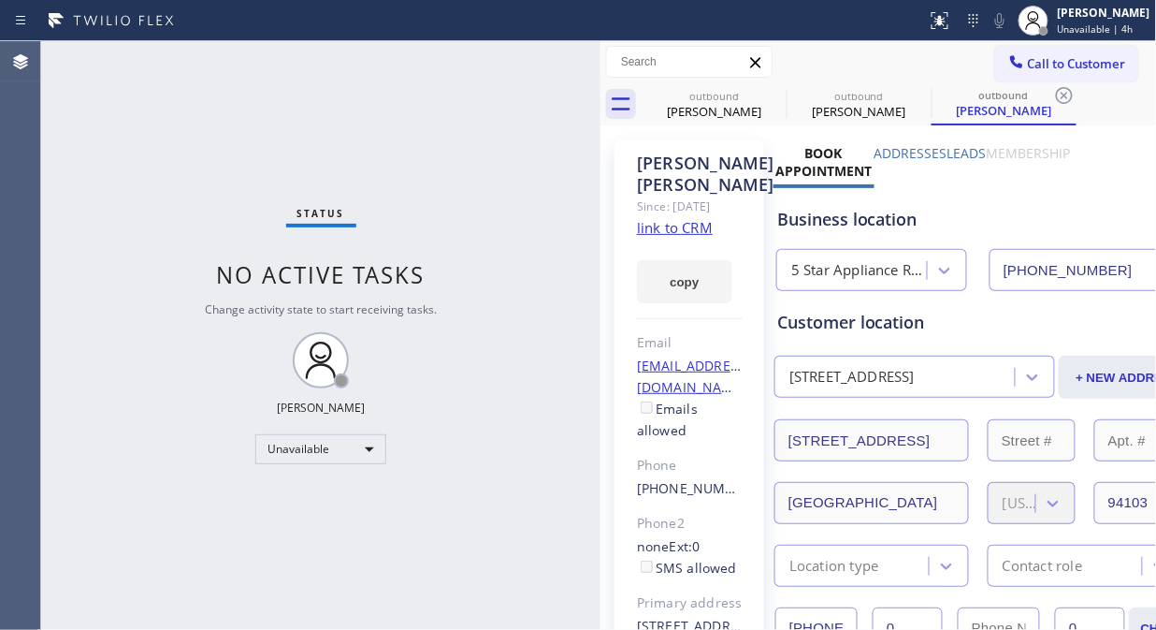
drag, startPoint x: 1119, startPoint y: 56, endPoint x: 1042, endPoint y: 78, distance: 79.7
click at [1100, 65] on button "Call to Customer" at bounding box center [1066, 64] width 143 height 36
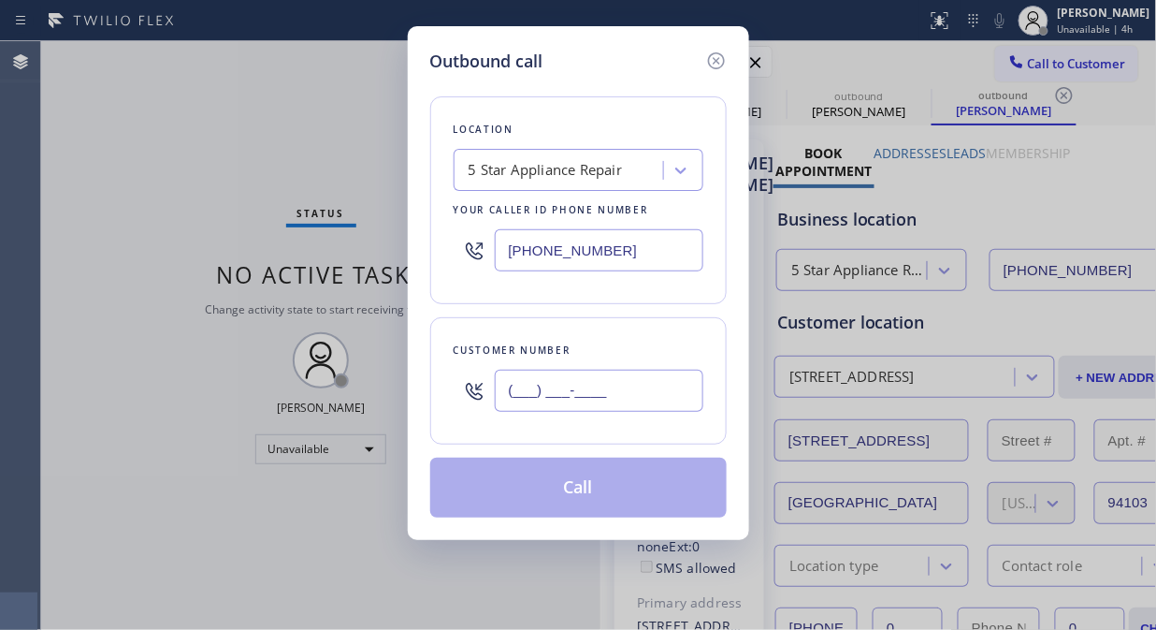
click at [539, 399] on input "(___) ___-____" at bounding box center [599, 391] width 209 height 42
paste input "267) 971-6538"
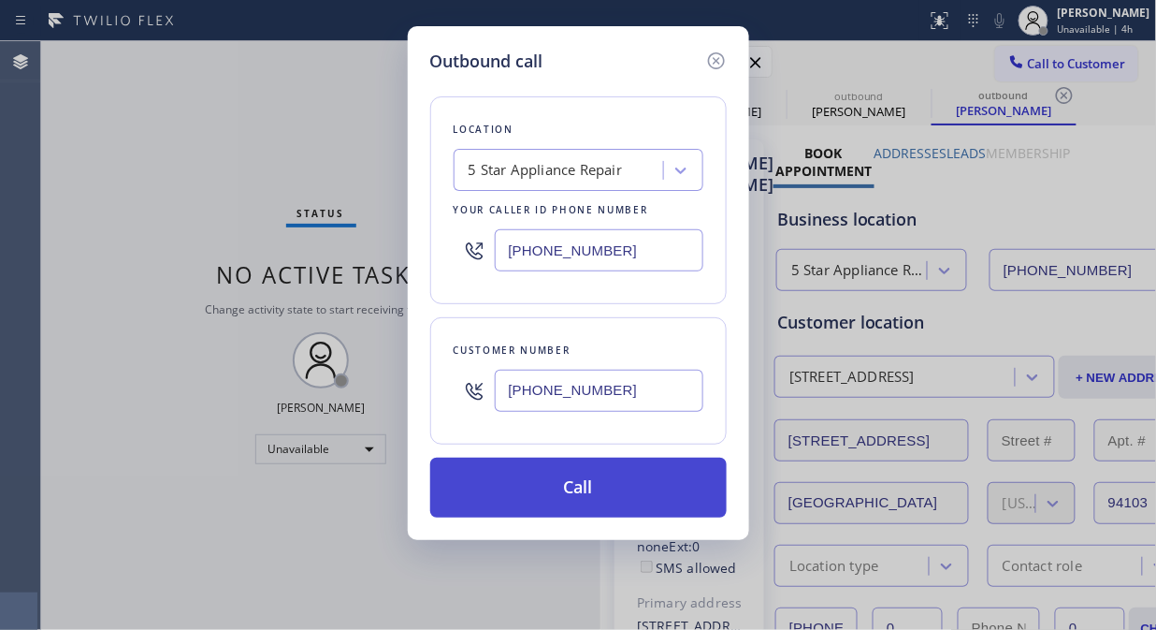
type input "[PHONE_NUMBER]"
click at [580, 497] on button "Call" at bounding box center [578, 487] width 297 height 60
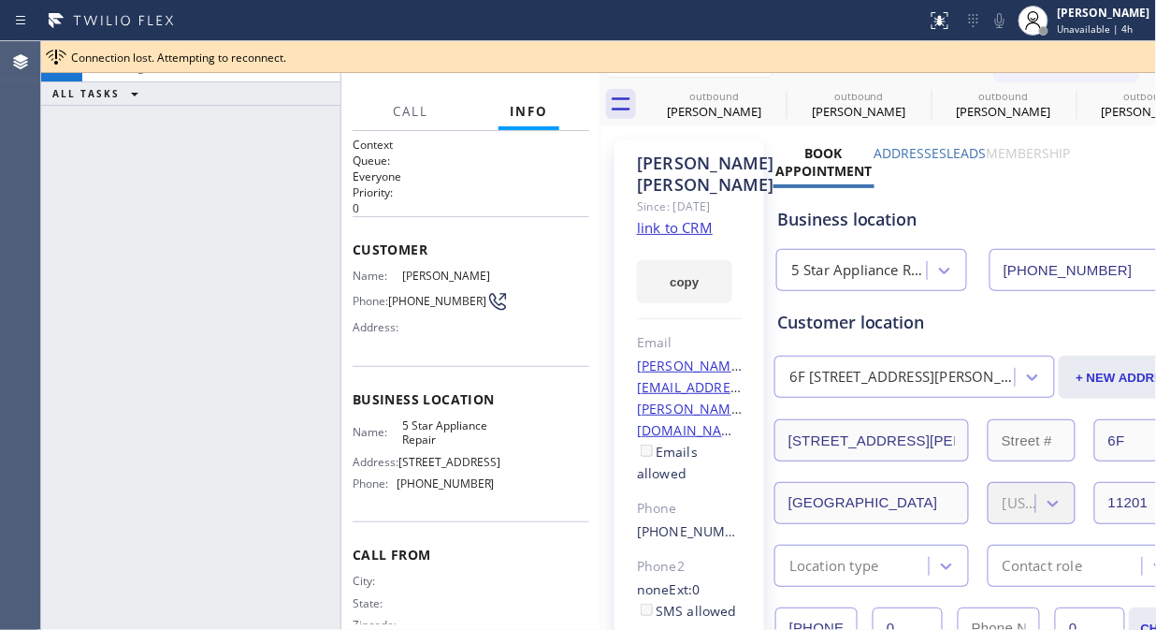
type input "[PHONE_NUMBER]"
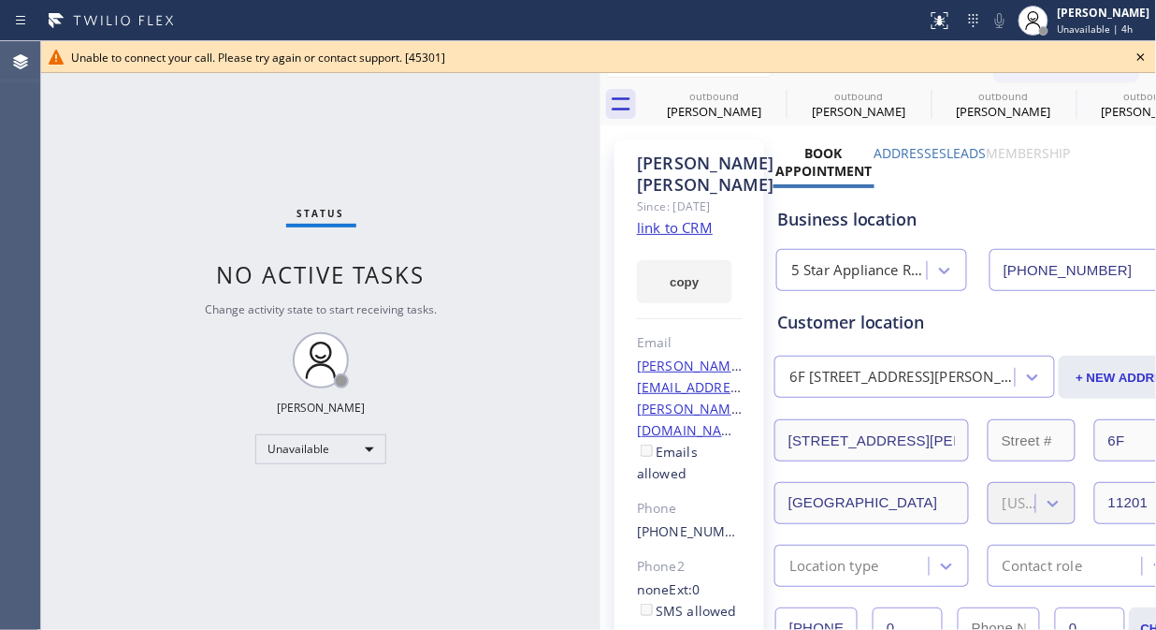
click at [1148, 53] on icon at bounding box center [1141, 57] width 22 height 22
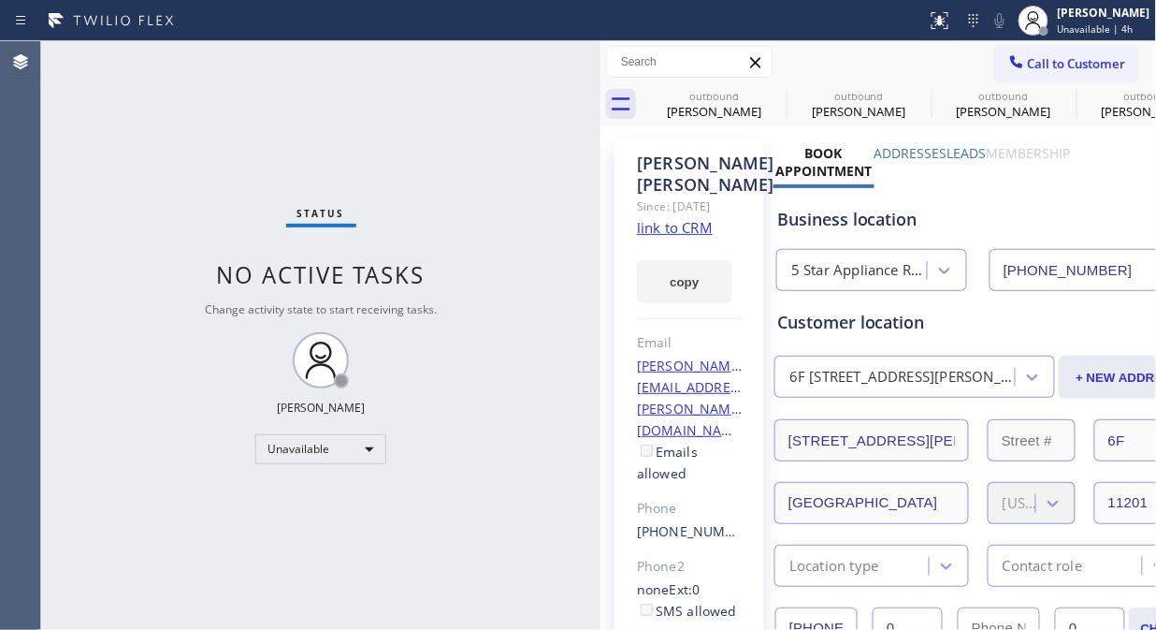
drag, startPoint x: 1076, startPoint y: 64, endPoint x: 530, endPoint y: 430, distance: 657.2
click at [1074, 66] on span "Call to Customer" at bounding box center [1077, 63] width 98 height 17
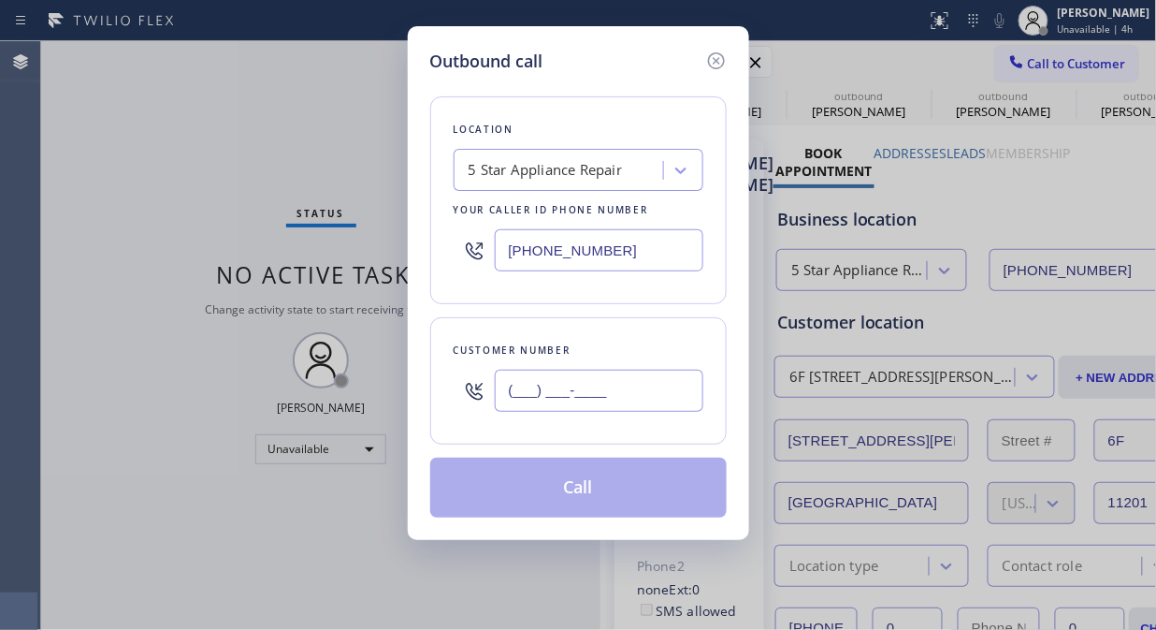
click at [537, 395] on input "(___) ___-____" at bounding box center [599, 391] width 209 height 42
paste input "347) 631-0980"
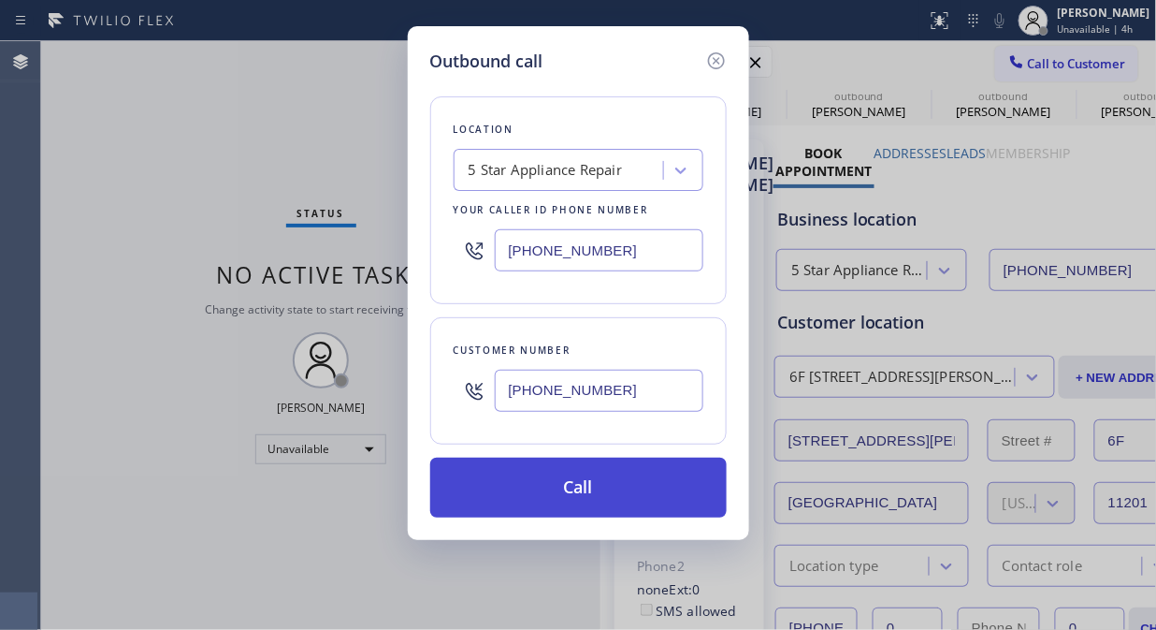
type input "[PHONE_NUMBER]"
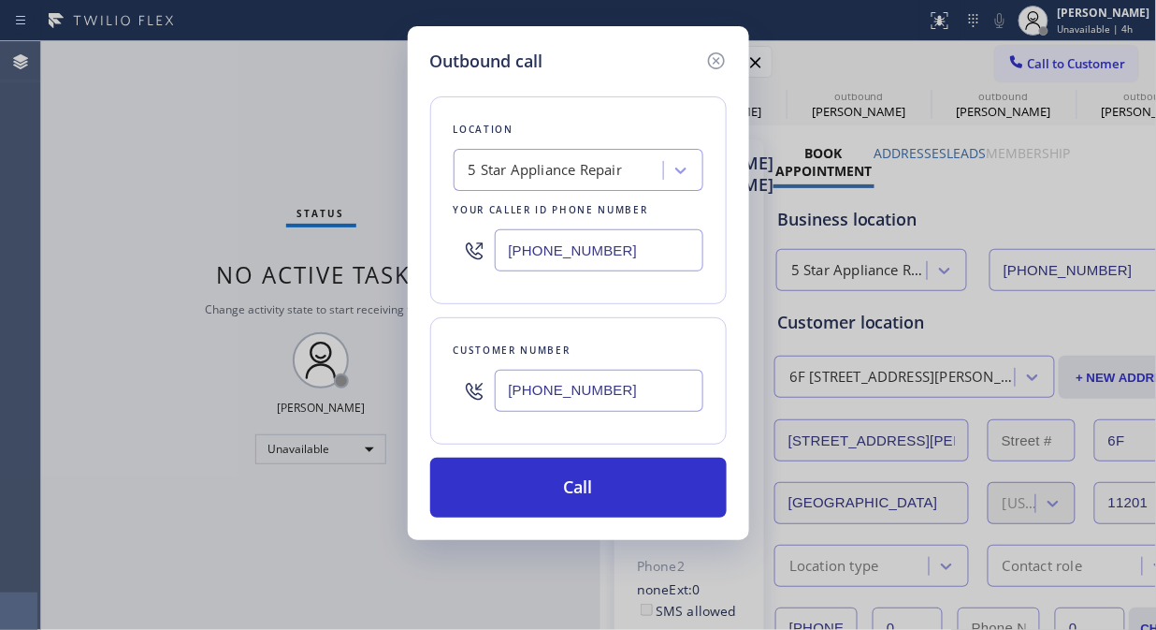
drag, startPoint x: 593, startPoint y: 494, endPoint x: 652, endPoint y: 315, distance: 188.1
click at [594, 496] on button "Call" at bounding box center [578, 487] width 297 height 60
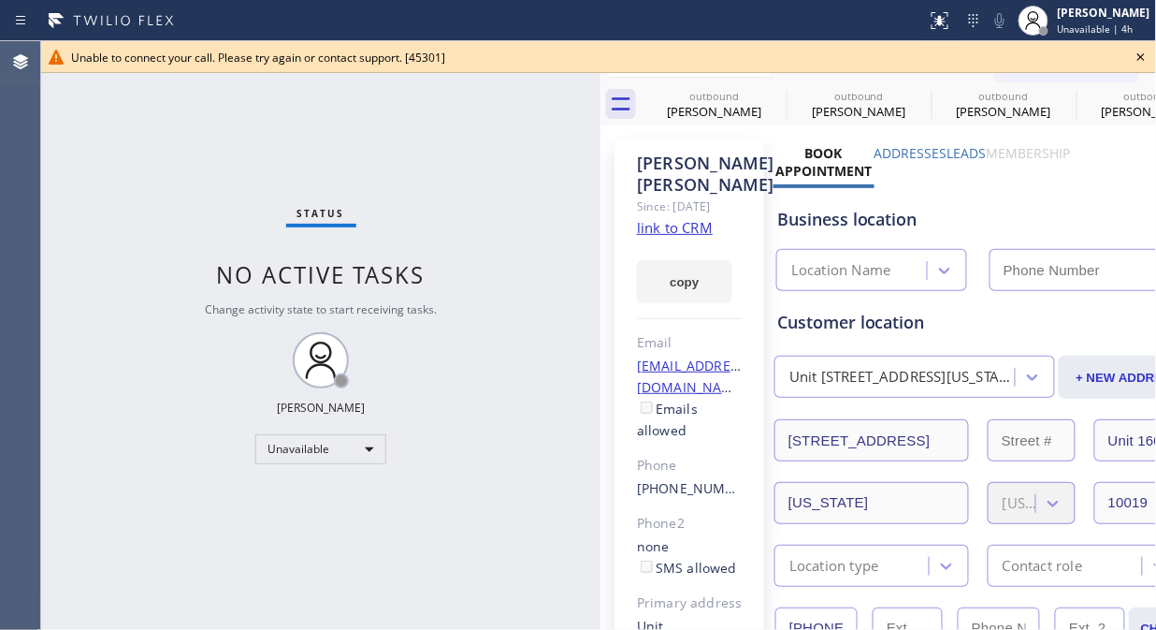
type input "[PHONE_NUMBER]"
click at [1145, 52] on icon at bounding box center [1141, 57] width 22 height 22
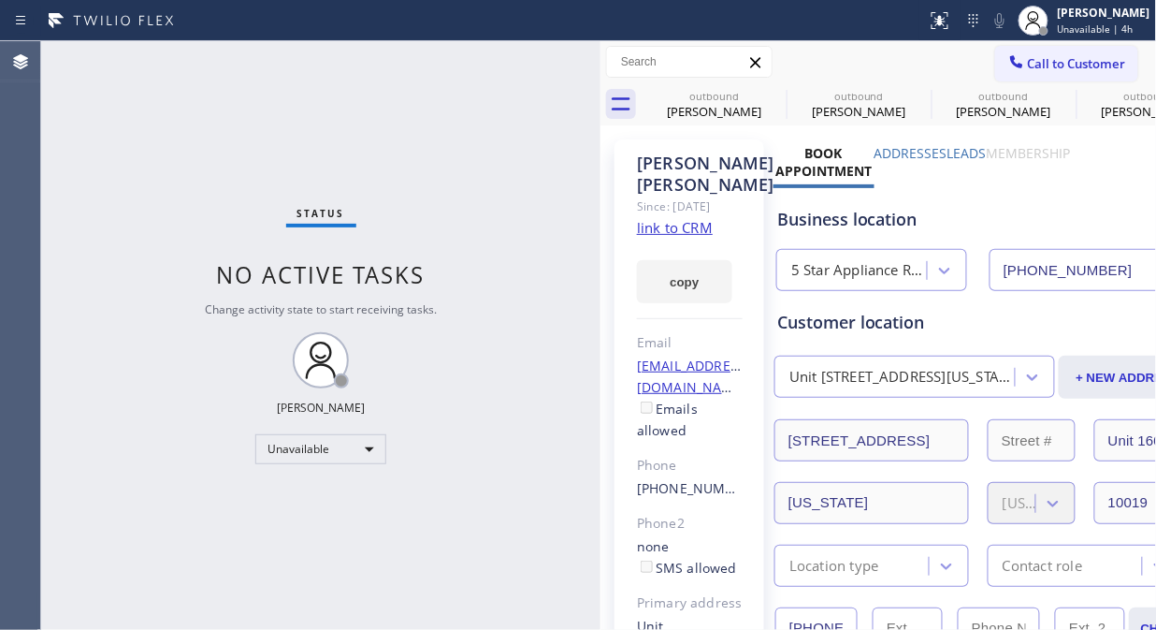
drag, startPoint x: 1045, startPoint y: 62, endPoint x: 1035, endPoint y: 71, distance: 13.9
click at [1042, 64] on span "Call to Customer" at bounding box center [1077, 63] width 98 height 17
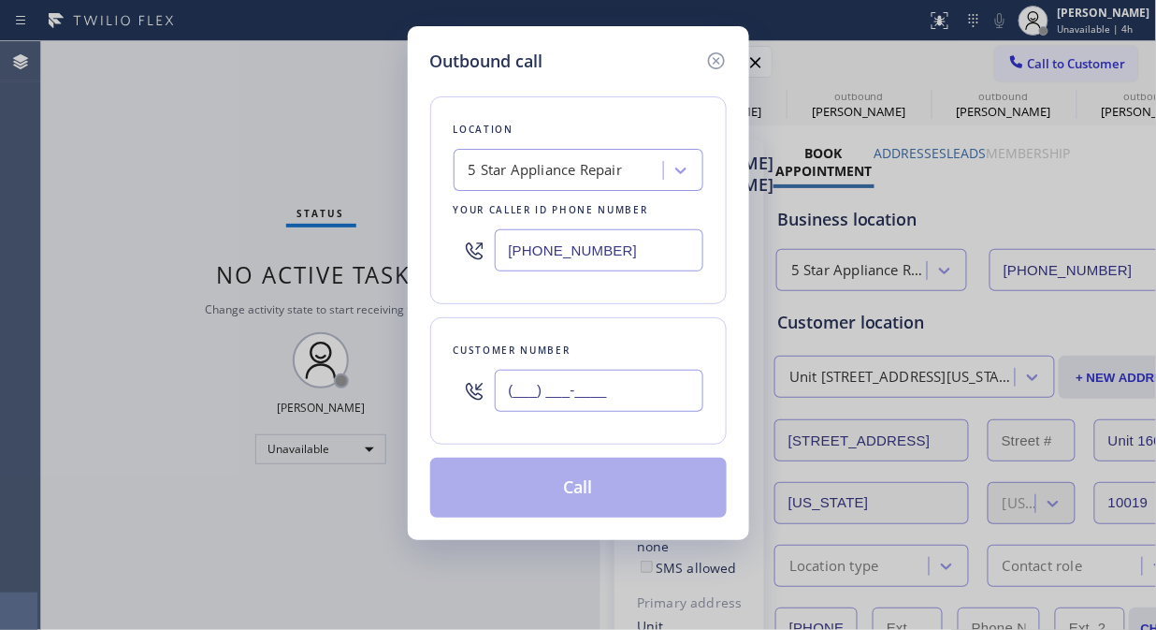
click at [557, 409] on input "(___) ___-____" at bounding box center [599, 391] width 209 height 42
paste input "347) 790-2978"
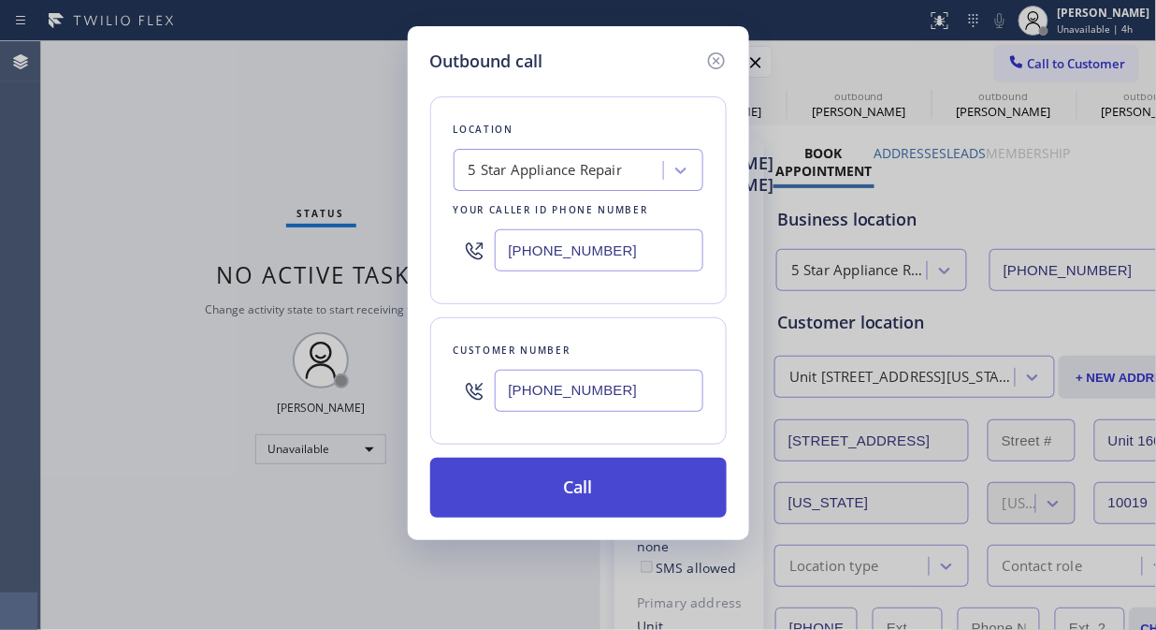
type input "[PHONE_NUMBER]"
click at [583, 491] on button "Call" at bounding box center [578, 487] width 297 height 60
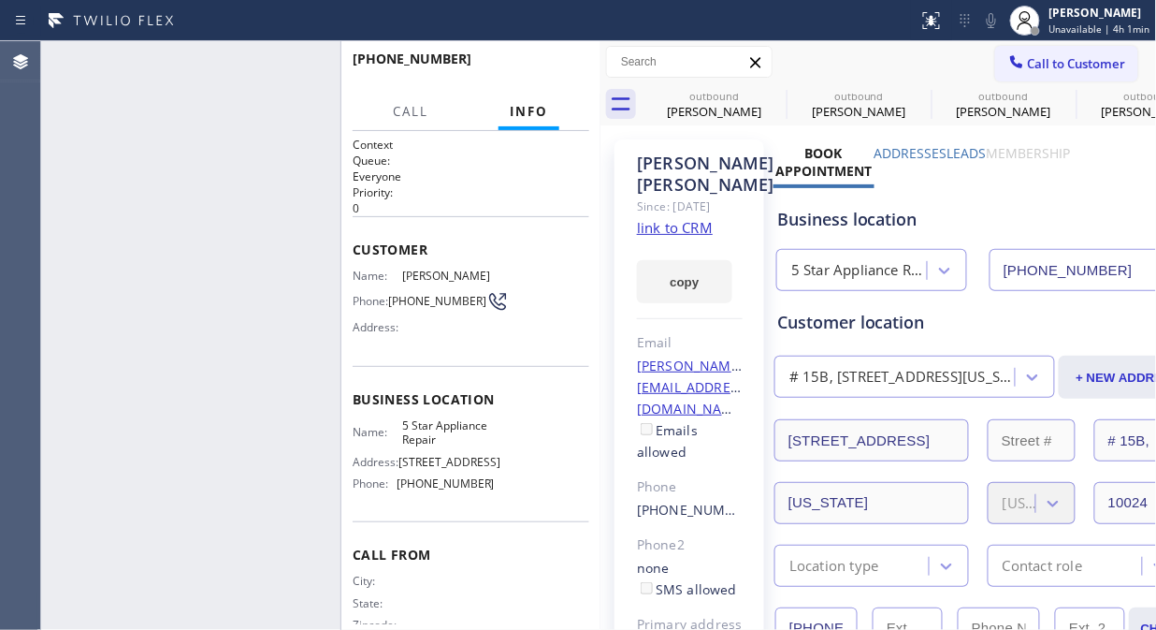
type input "[PHONE_NUMBER]"
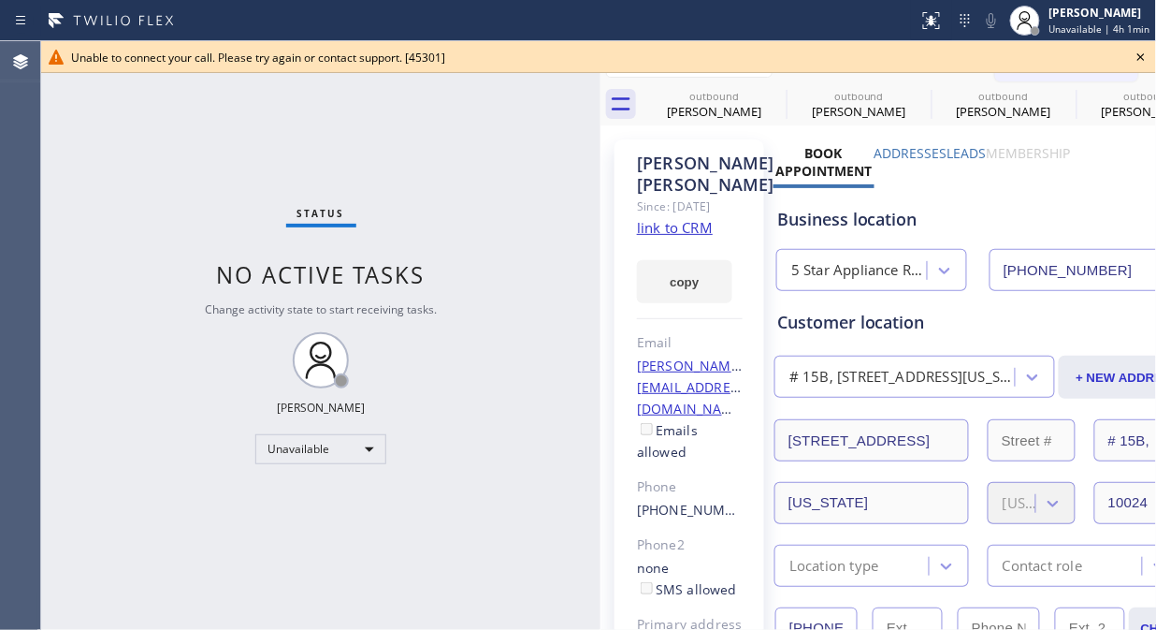
click at [1143, 58] on icon at bounding box center [1141, 56] width 7 height 7
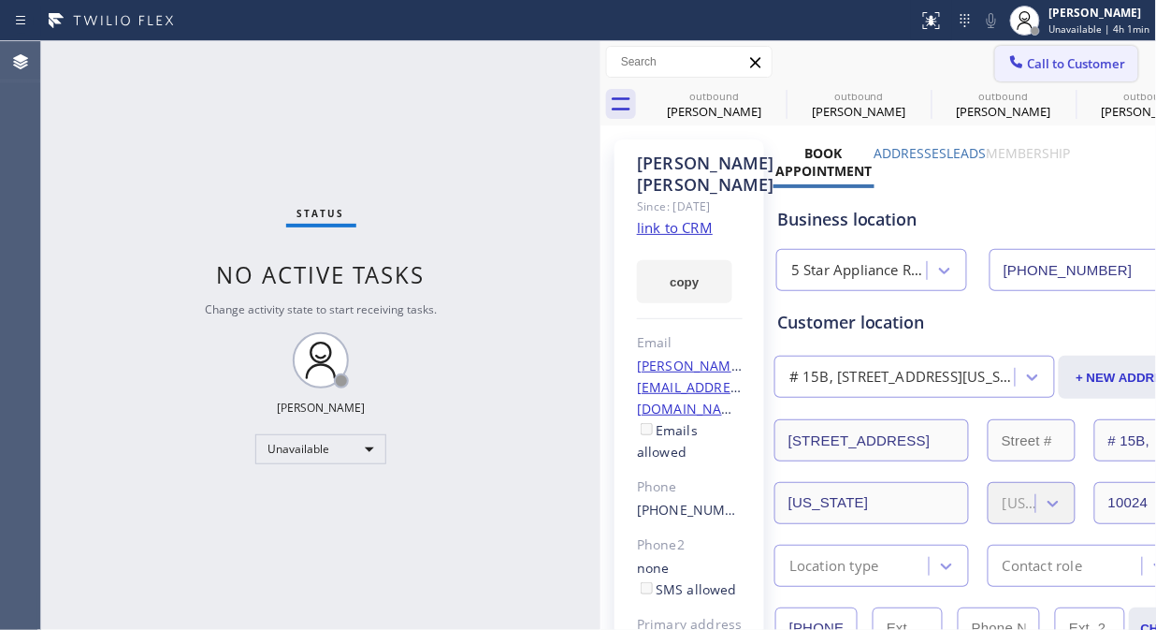
click at [1101, 62] on span "Call to Customer" at bounding box center [1077, 63] width 98 height 17
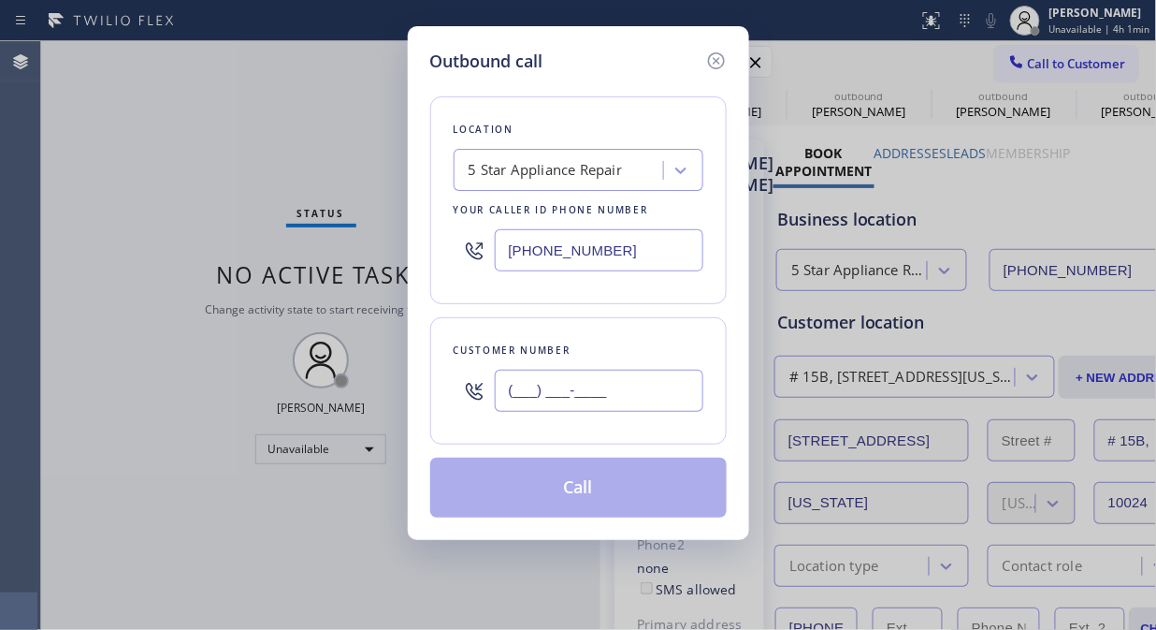
click at [571, 388] on input "(___) ___-____" at bounding box center [599, 391] width 209 height 42
paste input "347) 790-2978"
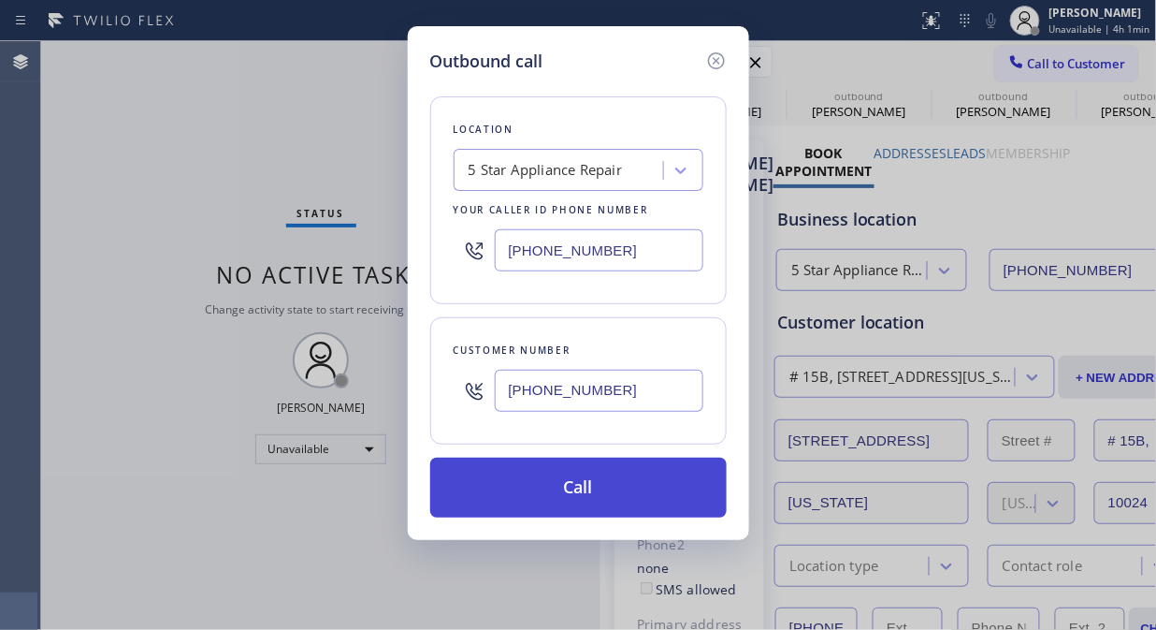
type input "[PHONE_NUMBER]"
click at [614, 485] on button "Call" at bounding box center [578, 487] width 297 height 60
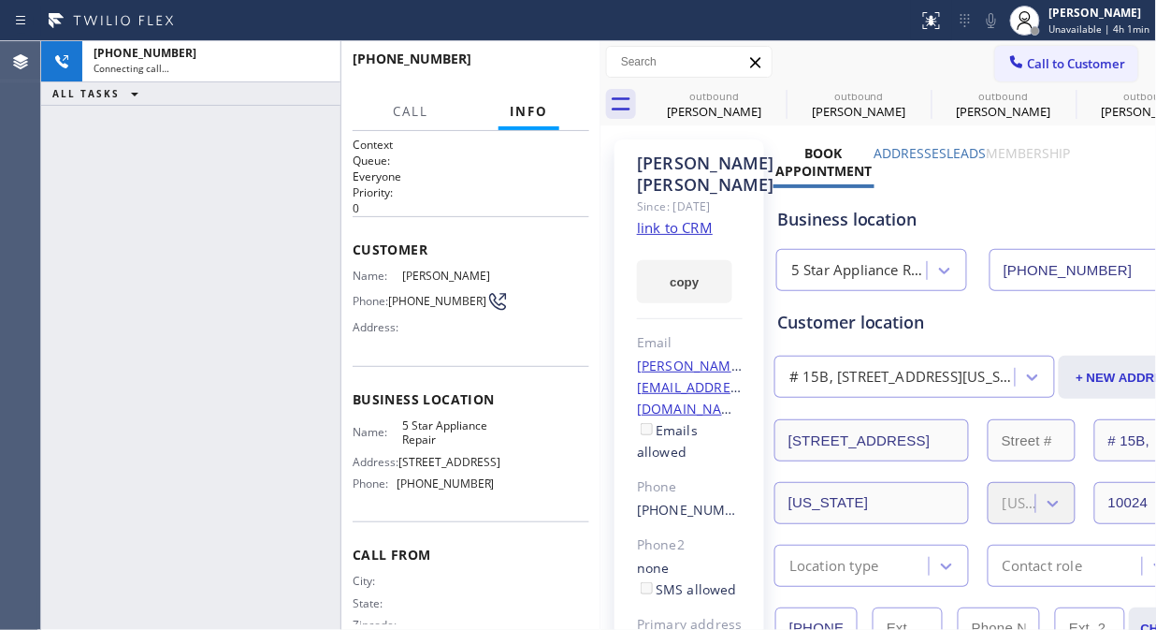
type input "[PHONE_NUMBER]"
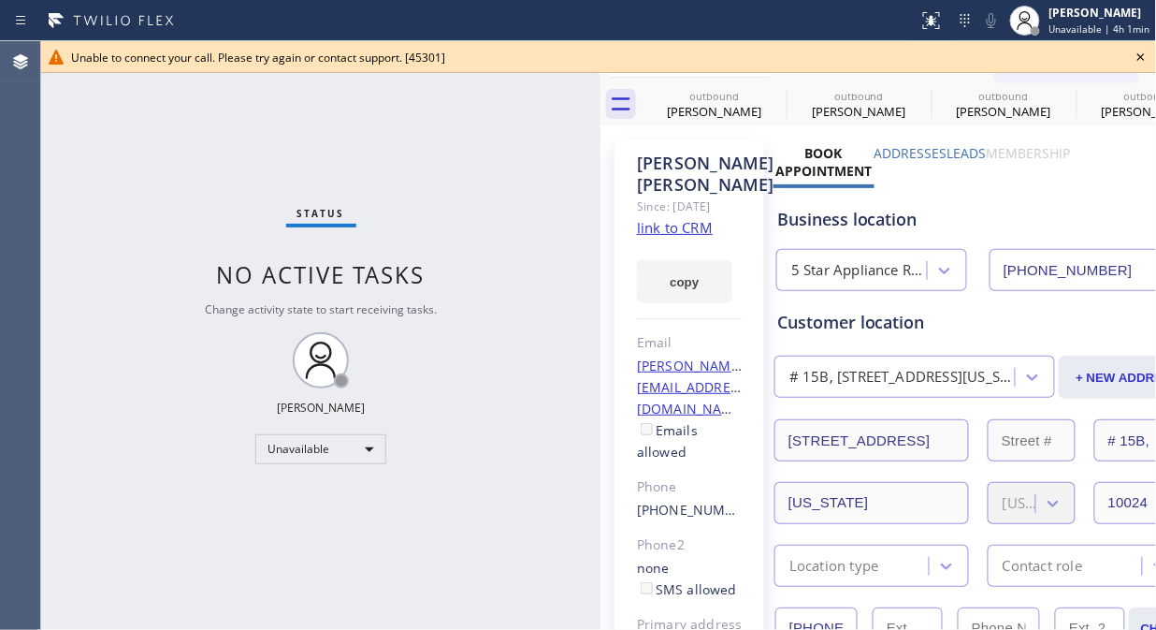
click at [210, 163] on div "Status No active tasks Change activity state to start receiving tasks. [PERSON_…" at bounding box center [320, 335] width 559 height 588
click at [1152, 60] on icon at bounding box center [1141, 57] width 22 height 22
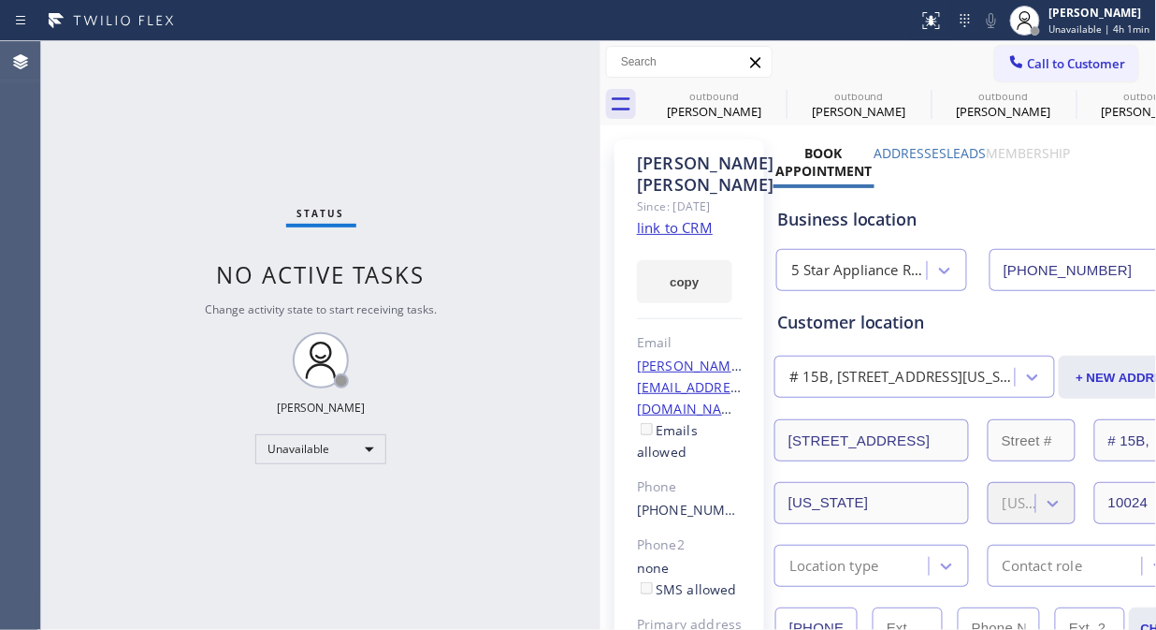
drag, startPoint x: 1101, startPoint y: 58, endPoint x: 1050, endPoint y: 68, distance: 52.5
click at [1096, 58] on span "Call to Customer" at bounding box center [1077, 63] width 98 height 17
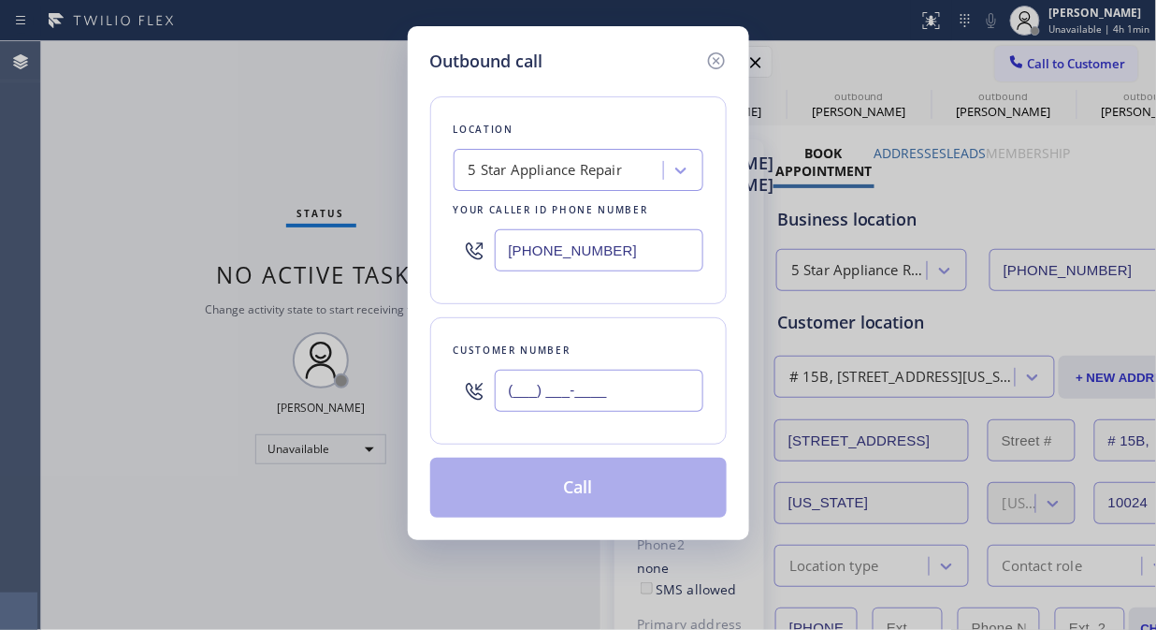
click at [668, 399] on input "(___) ___-____" at bounding box center [599, 391] width 209 height 42
paste input "818) 825-5510"
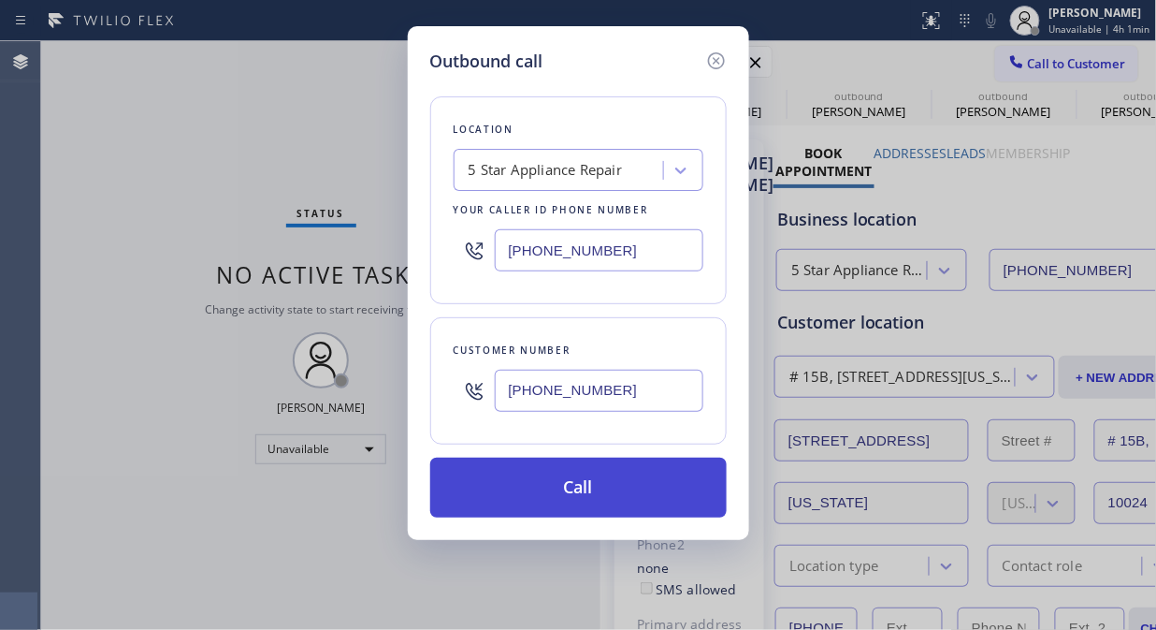
type input "[PHONE_NUMBER]"
click at [658, 490] on button "Call" at bounding box center [578, 487] width 297 height 60
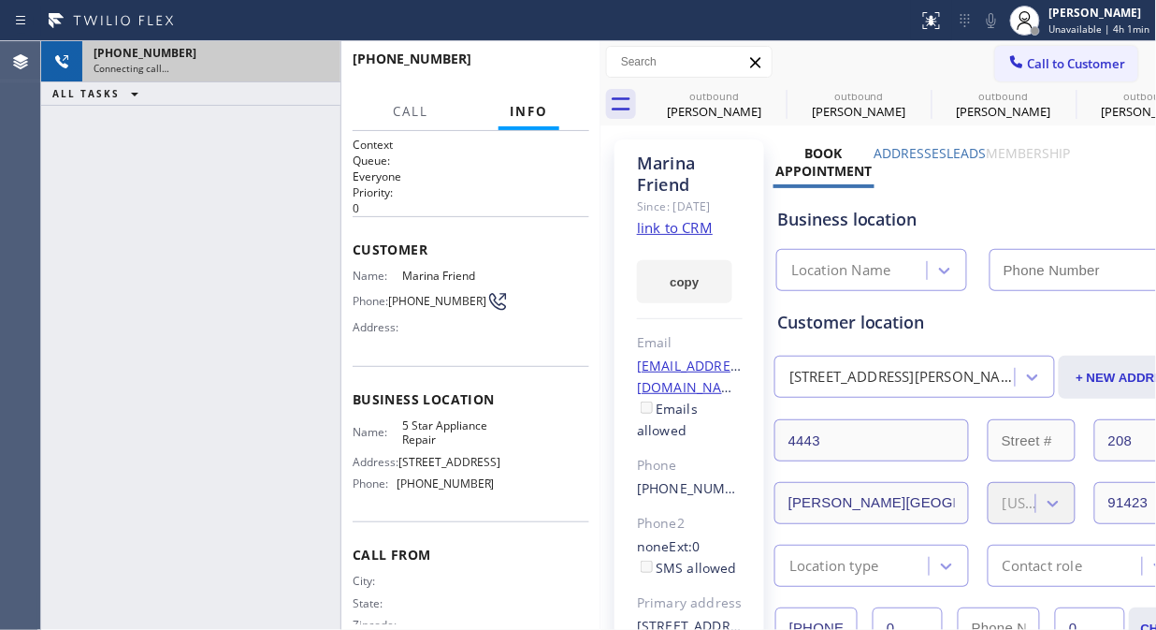
type input "[PHONE_NUMBER]"
click at [319, 60] on icon at bounding box center [316, 62] width 22 height 22
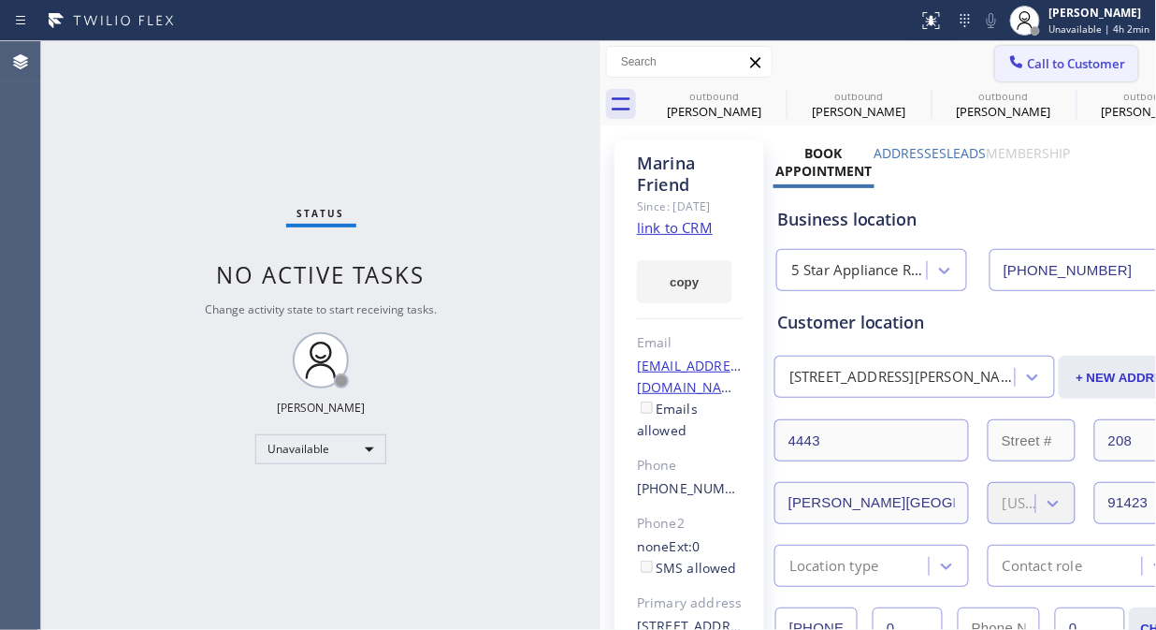
click at [1044, 61] on span "Call to Customer" at bounding box center [1077, 63] width 98 height 17
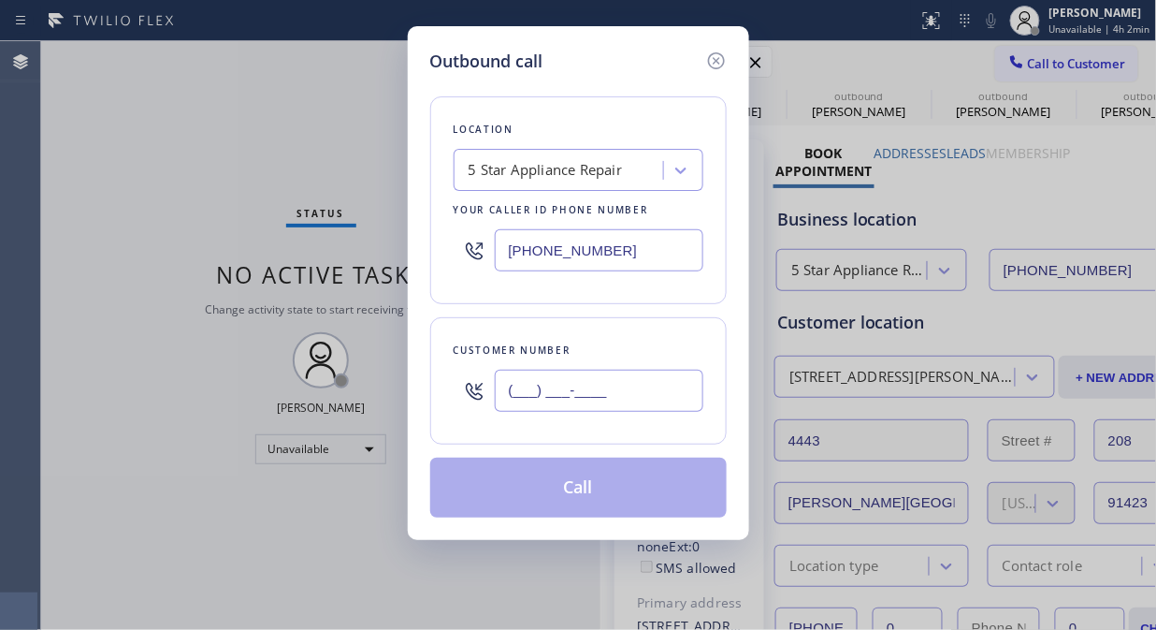
click at [585, 388] on input "(___) ___-____" at bounding box center [599, 391] width 209 height 42
paste input "831) 212-4930"
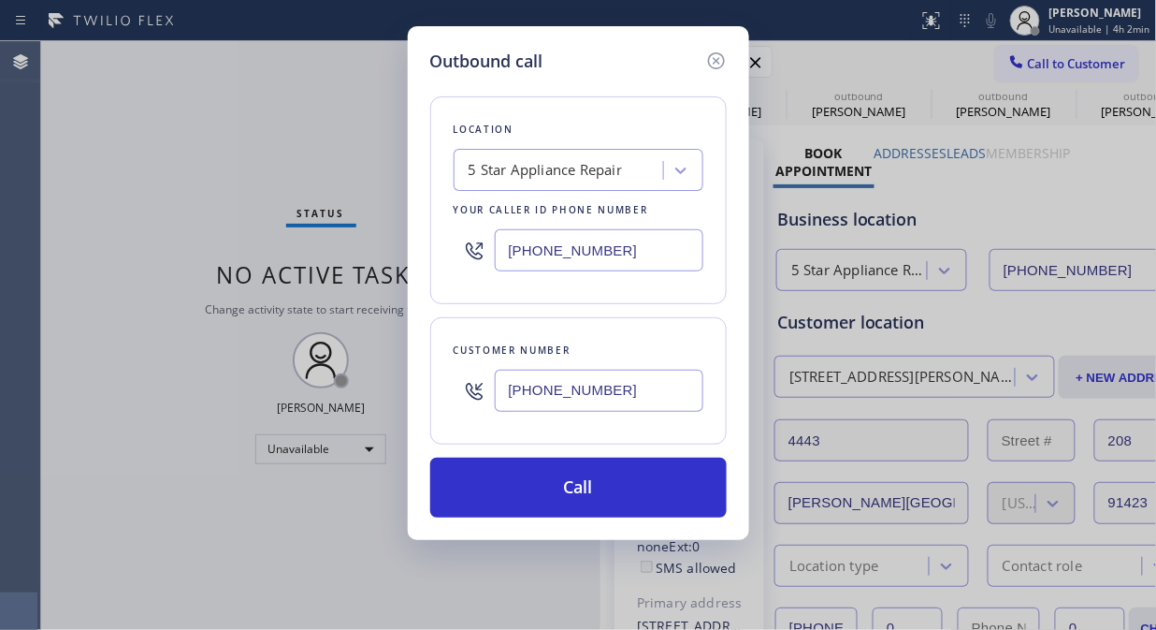
type input "[PHONE_NUMBER]"
click at [617, 488] on button "Call" at bounding box center [578, 487] width 297 height 60
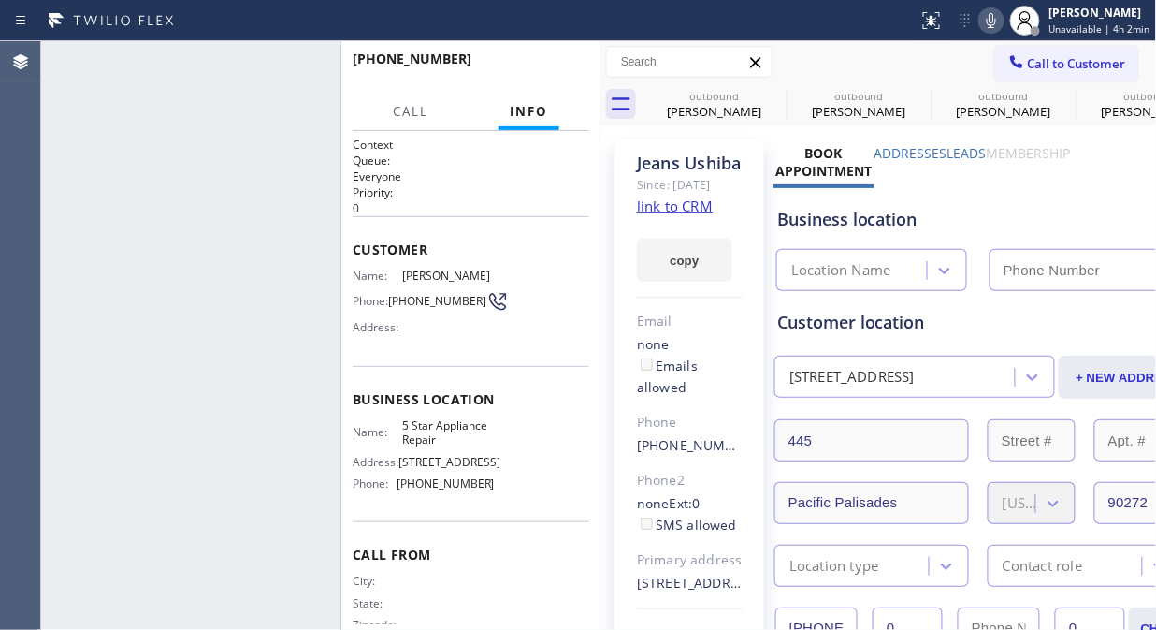
type input "[PHONE_NUMBER]"
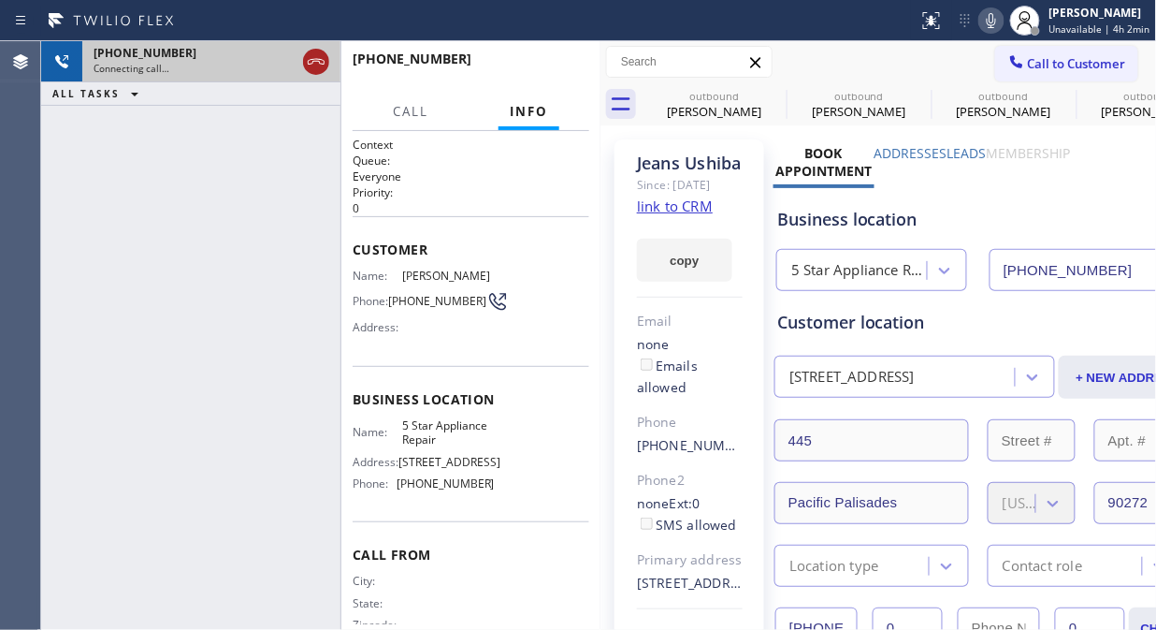
click at [322, 63] on icon at bounding box center [316, 62] width 22 height 22
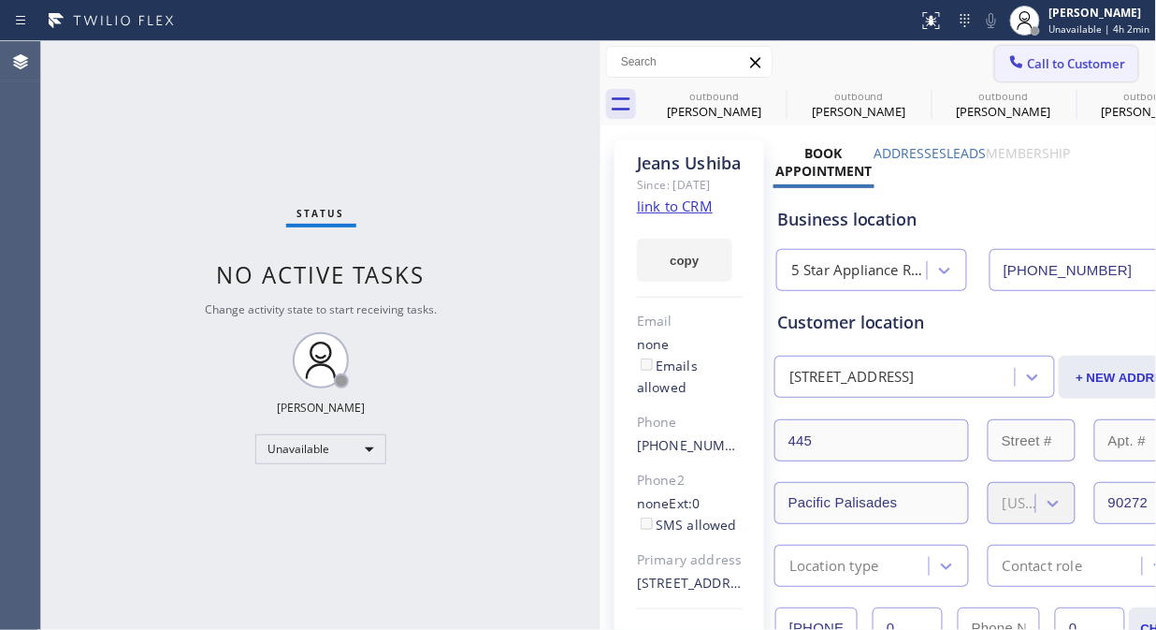
click at [1090, 69] on span "Call to Customer" at bounding box center [1077, 63] width 98 height 17
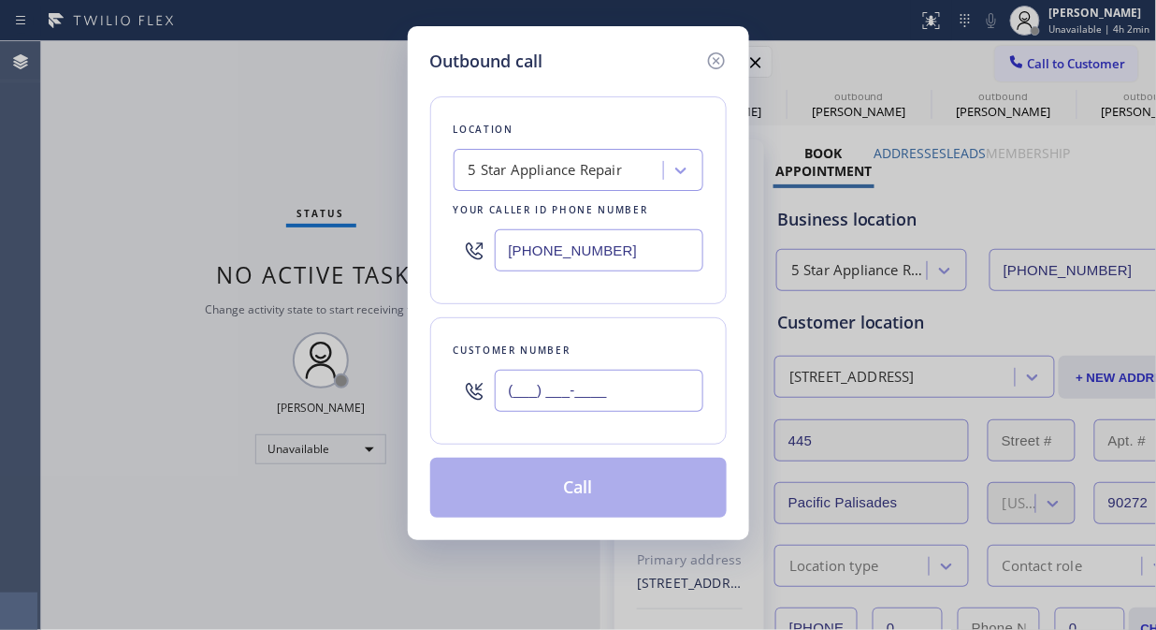
click at [517, 385] on input "(___) ___-____" at bounding box center [599, 391] width 209 height 42
paste input "310) 454-7004"
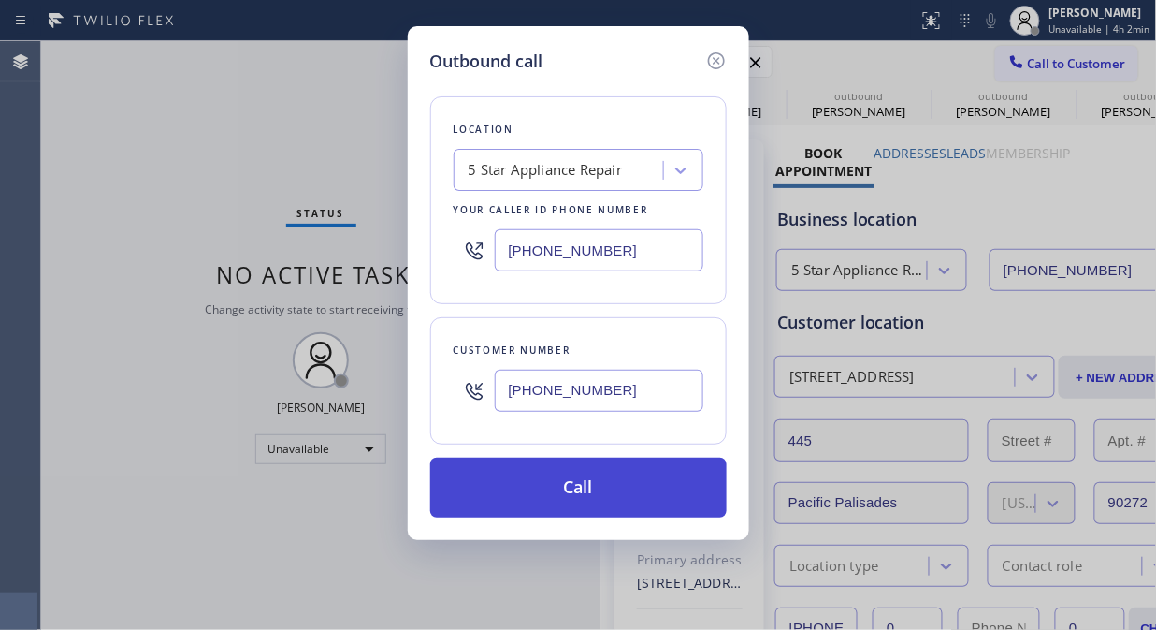
type input "[PHONE_NUMBER]"
click at [583, 491] on button "Call" at bounding box center [578, 487] width 297 height 60
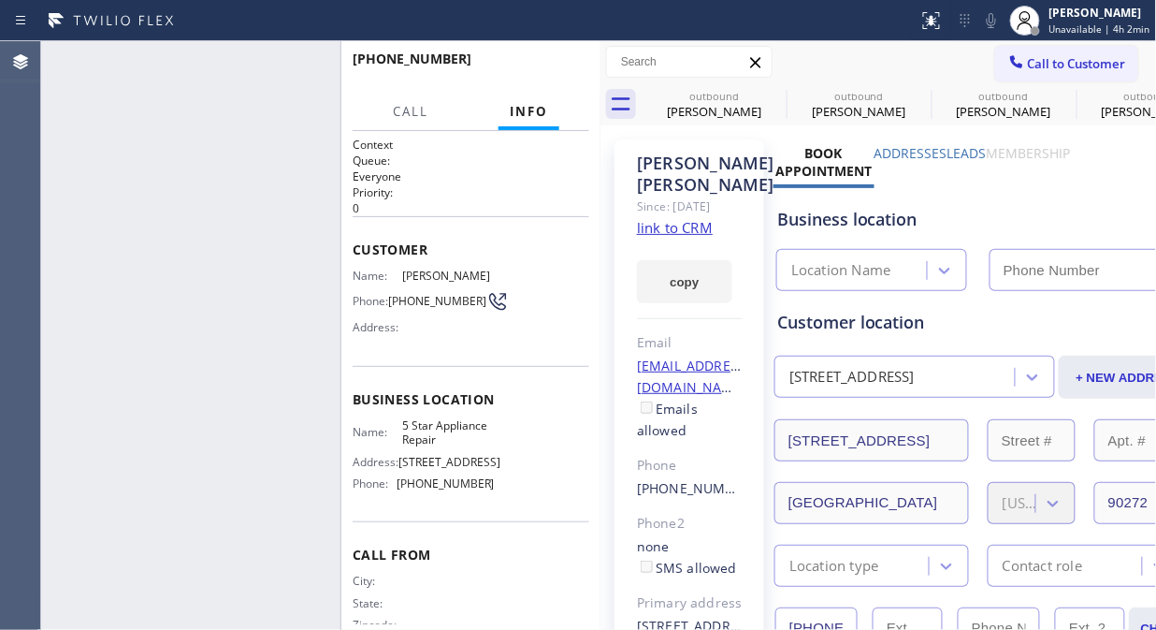
type input "[PHONE_NUMBER]"
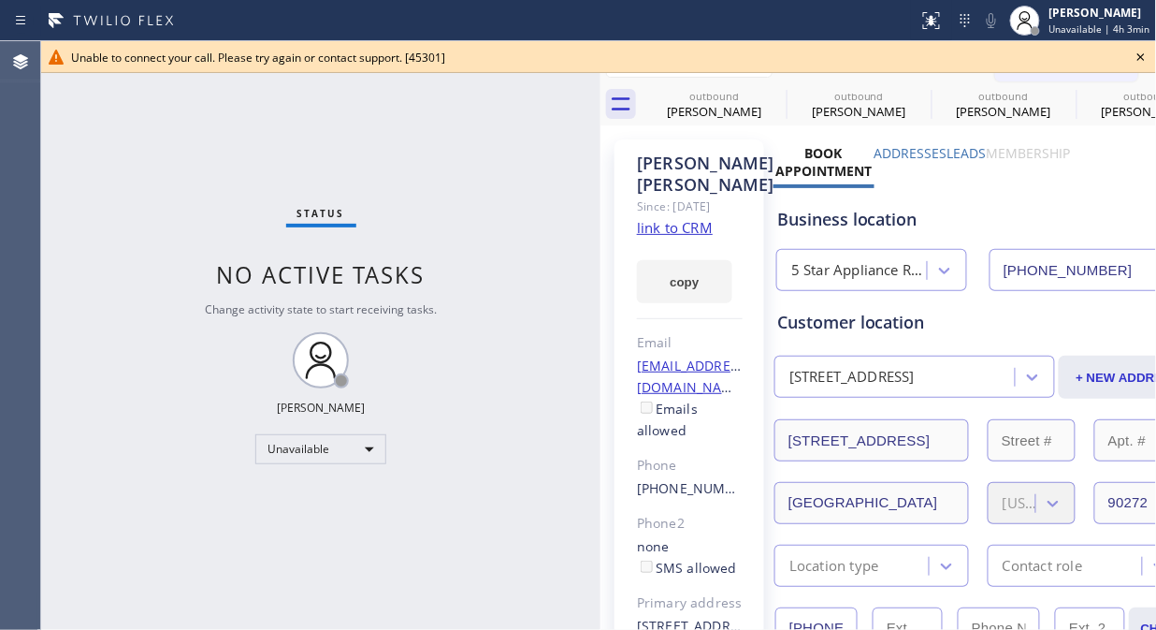
click at [1142, 53] on icon at bounding box center [1141, 57] width 22 height 22
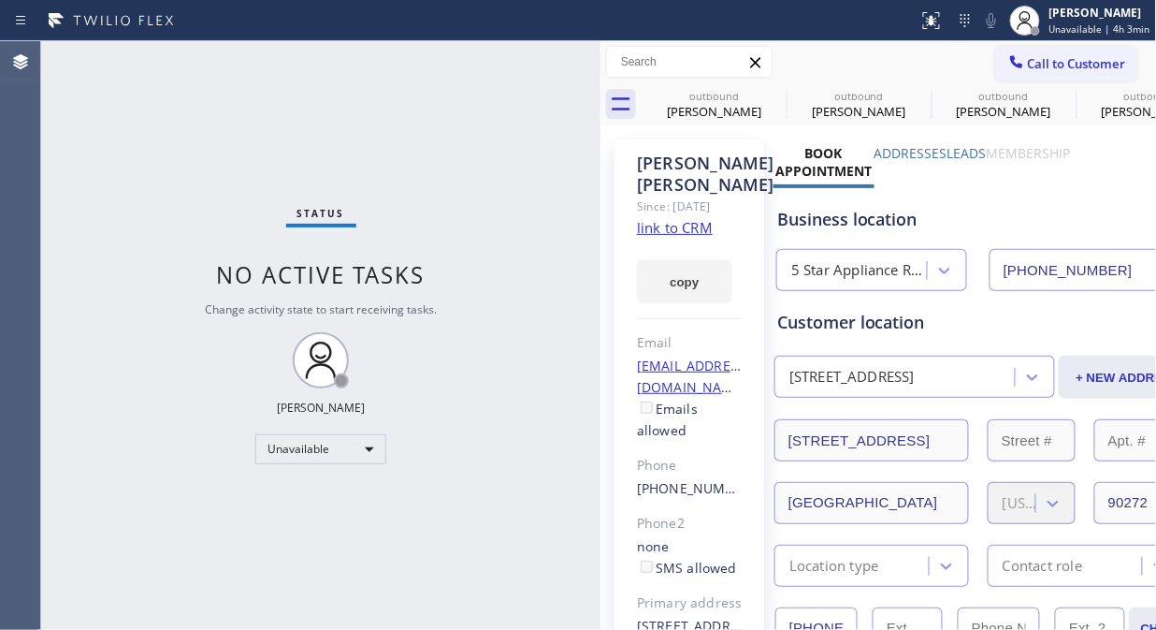
drag, startPoint x: 1096, startPoint y: 54, endPoint x: 807, endPoint y: 179, distance: 314.7
click at [1090, 58] on span "Call to Customer" at bounding box center [1077, 63] width 98 height 17
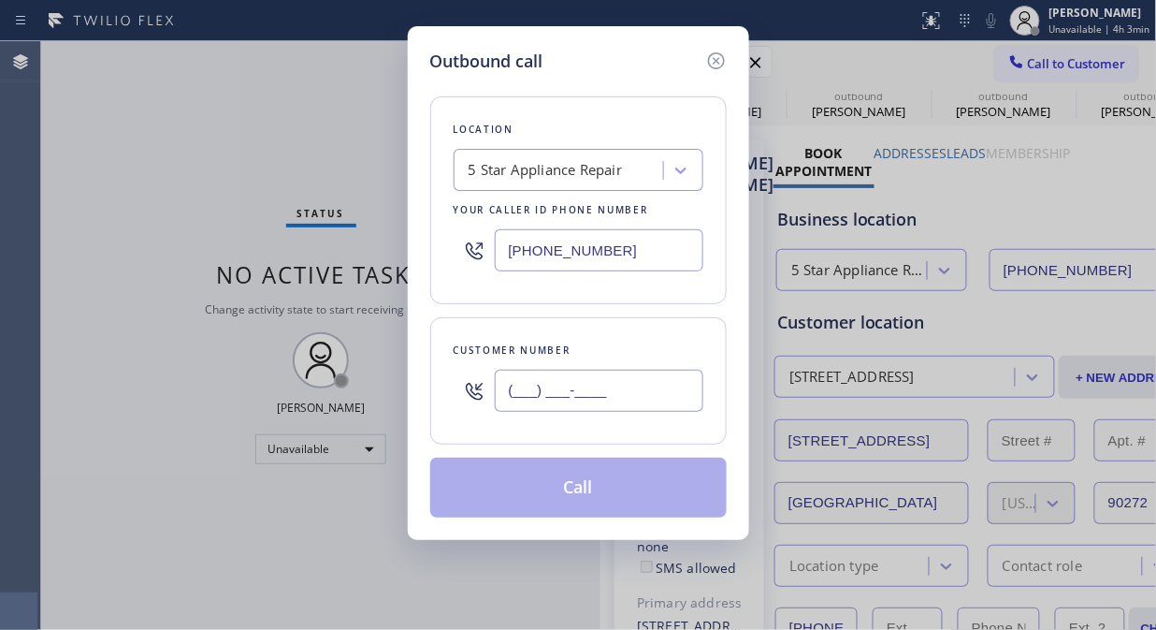
click at [632, 395] on input "(___) ___-____" at bounding box center [599, 391] width 209 height 42
paste input "714) 508-2144"
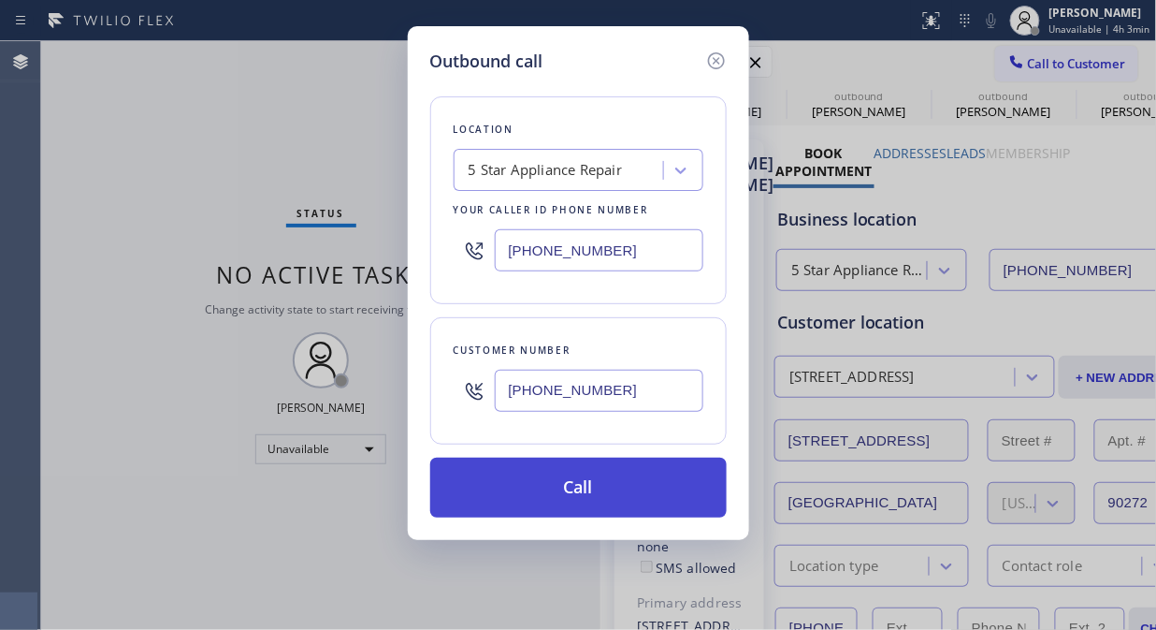
type input "[PHONE_NUMBER]"
click at [639, 498] on button "Call" at bounding box center [578, 487] width 297 height 60
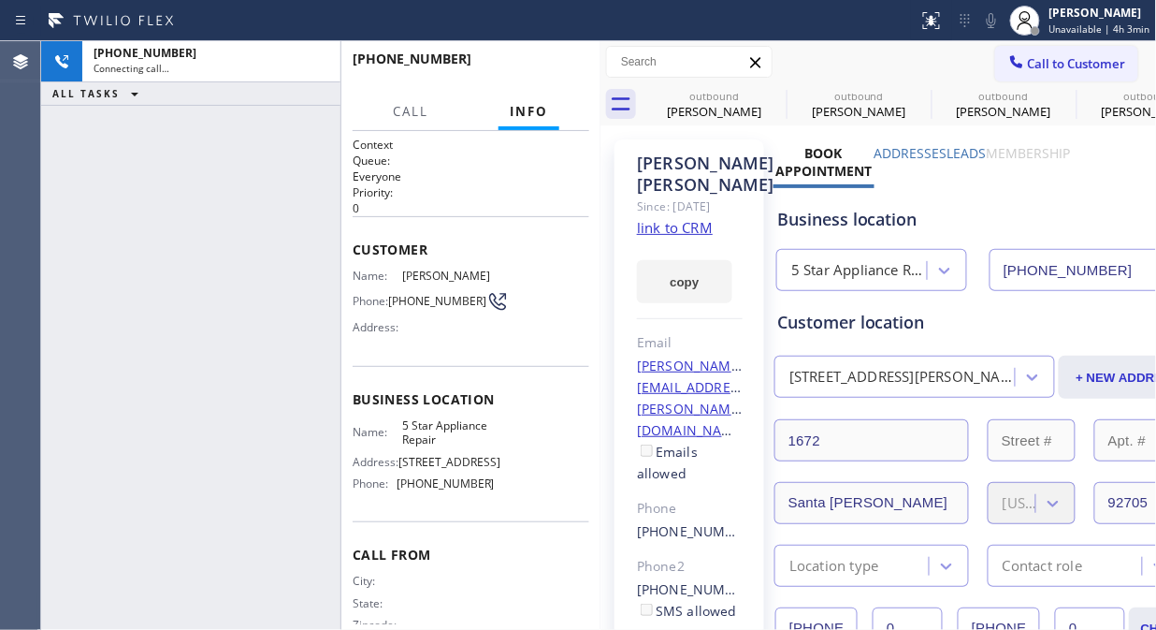
type input "[PHONE_NUMBER]"
click at [162, 201] on div "[PHONE_NUMBER] Connecting call… ALL TASKS ALL TASKS ACTIVE TASKS TASKS IN WRAP …" at bounding box center [190, 335] width 299 height 588
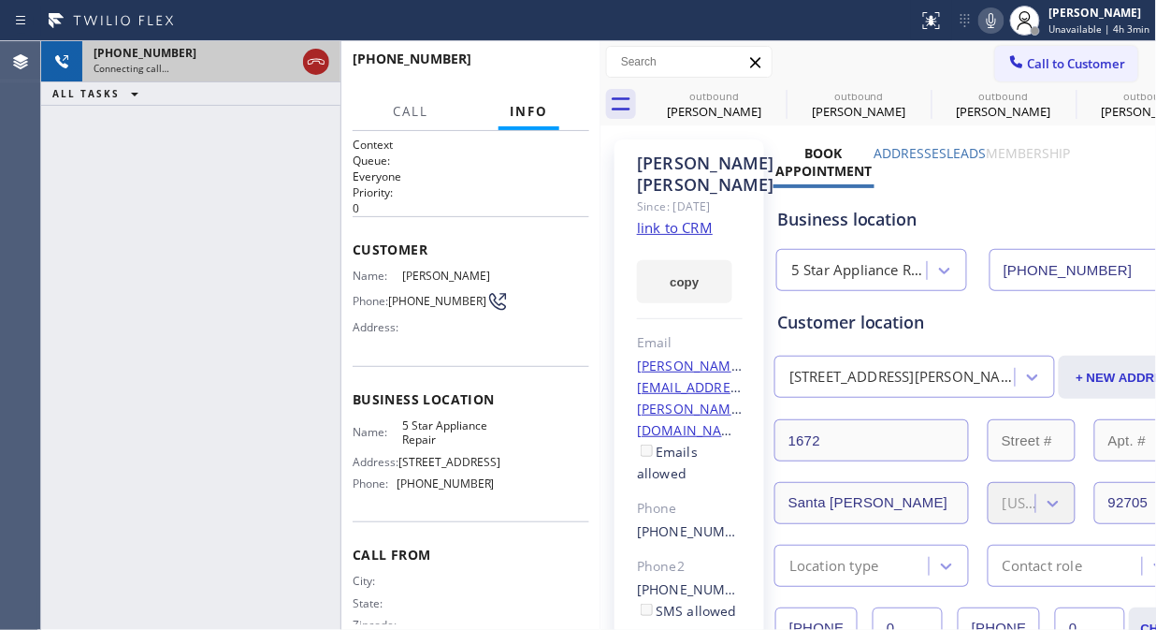
click at [322, 56] on icon at bounding box center [316, 62] width 22 height 22
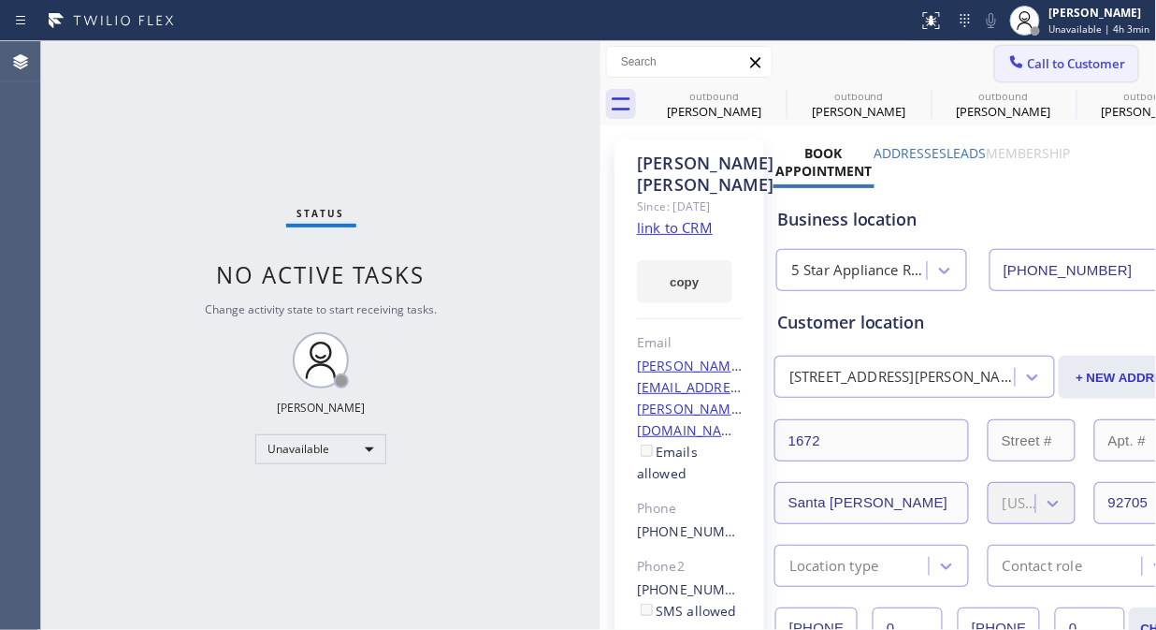
click at [1028, 65] on span "Call to Customer" at bounding box center [1077, 63] width 98 height 17
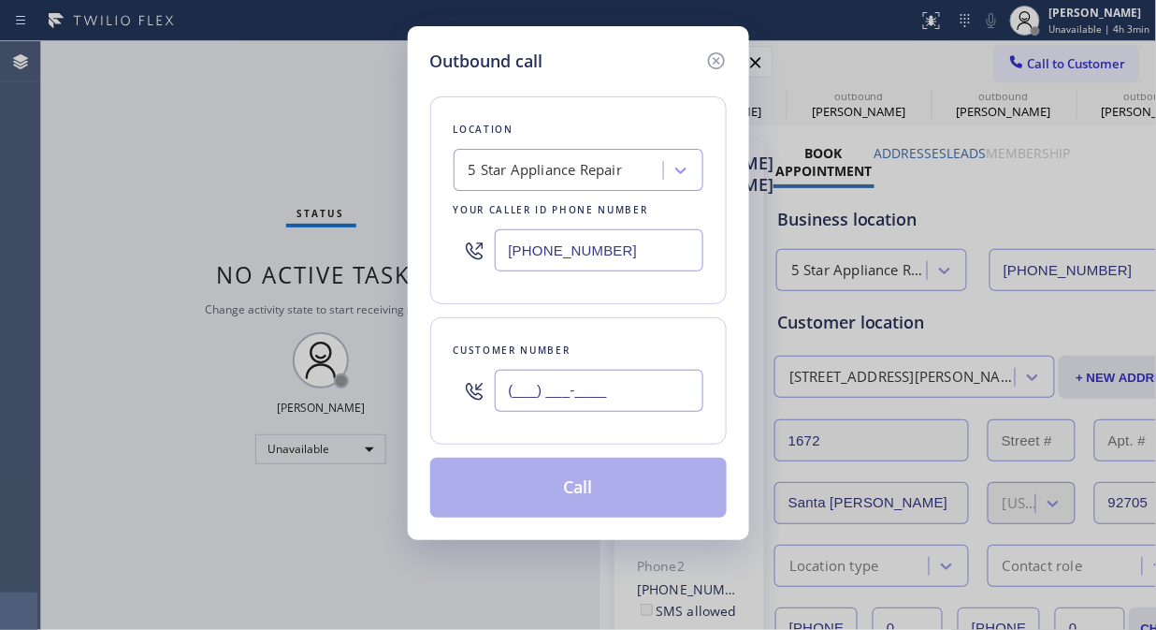
click at [517, 394] on input "(___) ___-____" at bounding box center [599, 391] width 209 height 42
paste input "650) 948-0827"
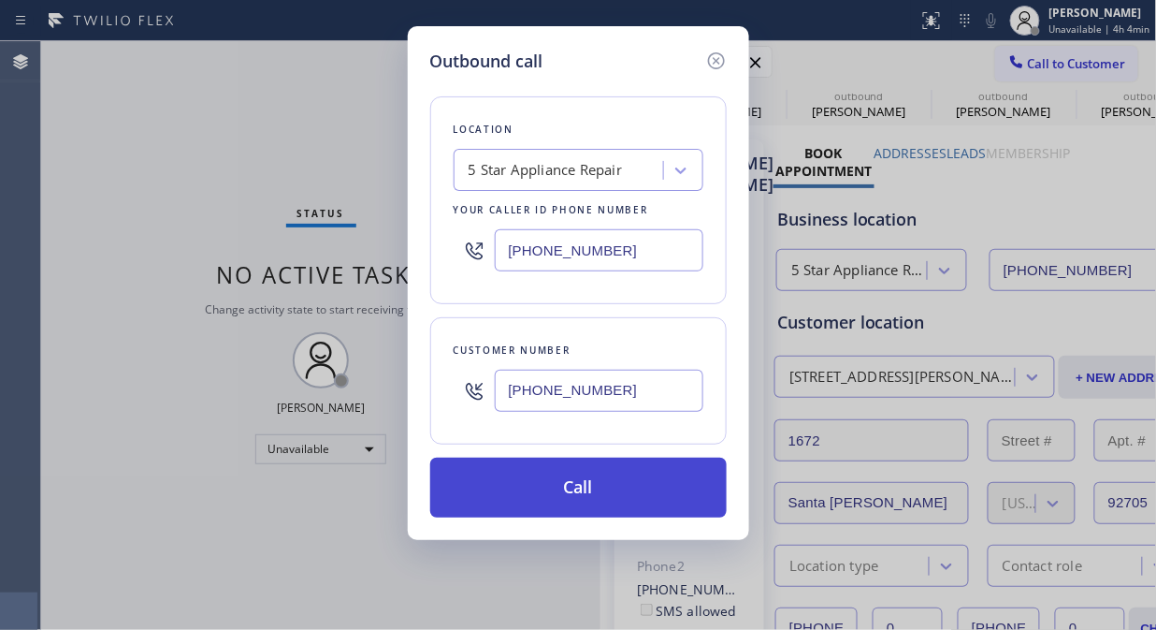
type input "[PHONE_NUMBER]"
click at [631, 490] on button "Call" at bounding box center [578, 487] width 297 height 60
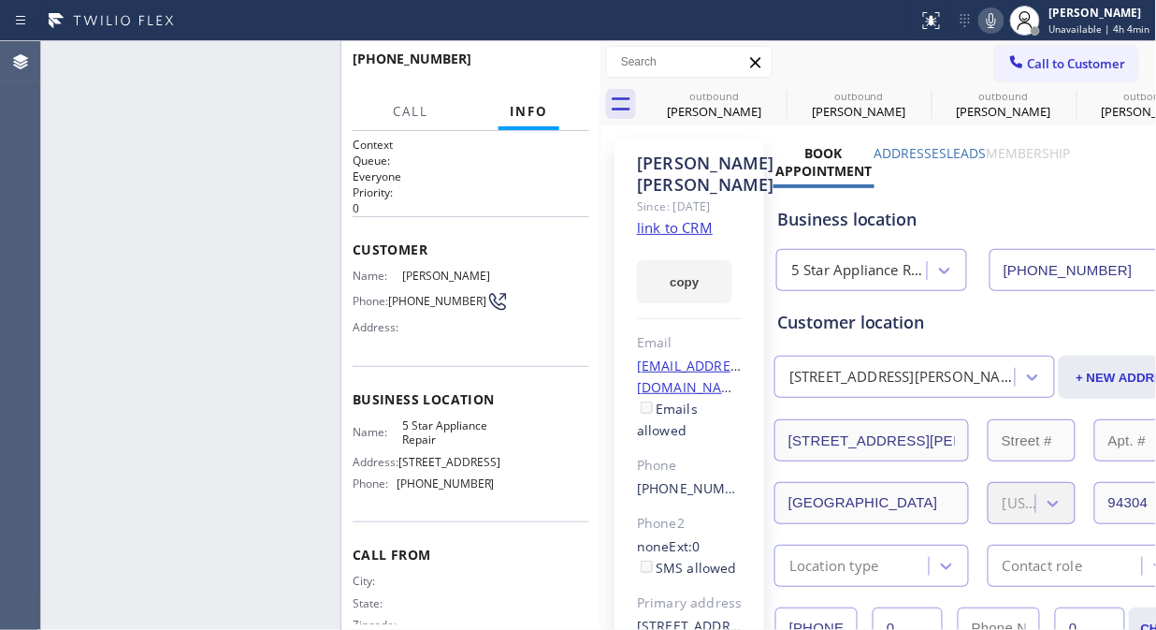
type input "[PHONE_NUMBER]"
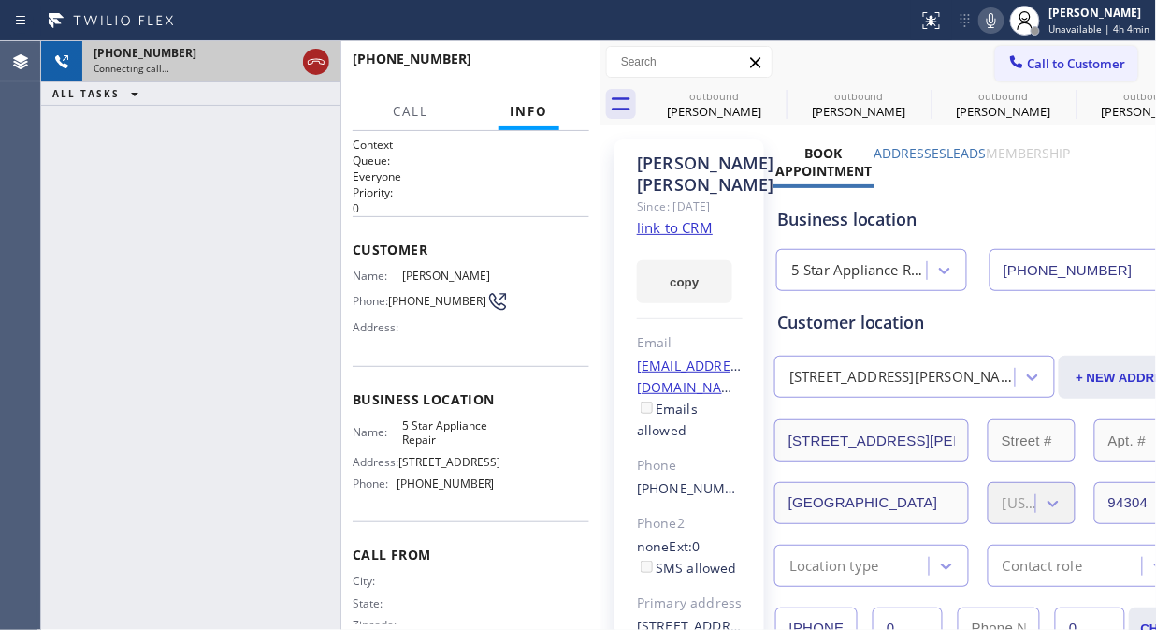
click at [325, 62] on icon at bounding box center [316, 62] width 22 height 22
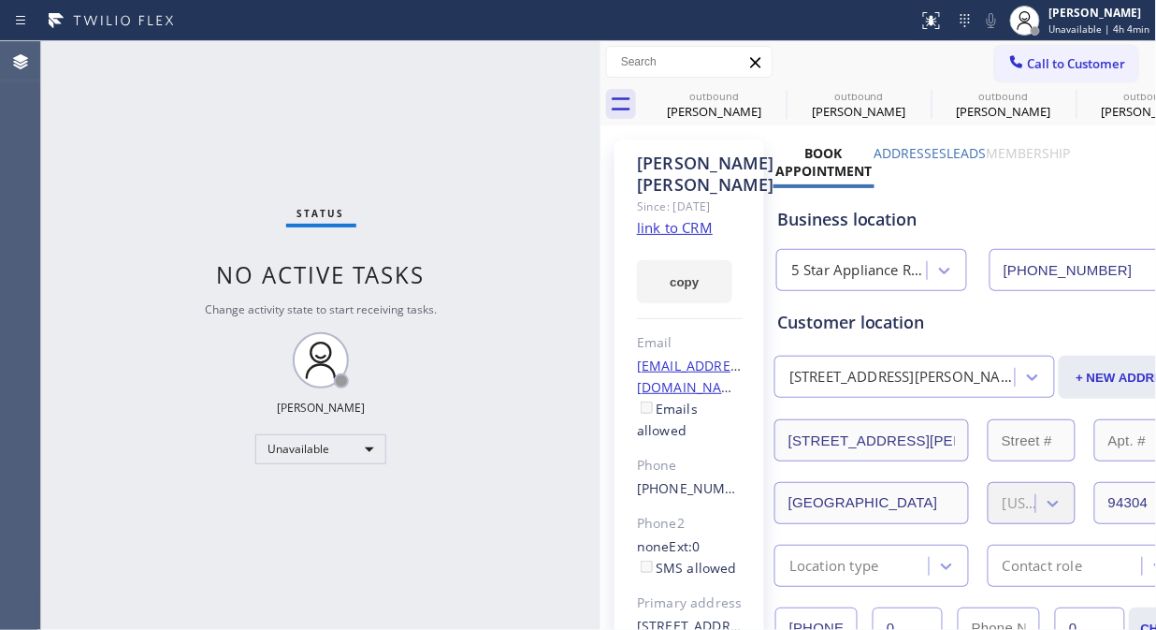
click at [1042, 61] on span "Call to Customer" at bounding box center [1077, 63] width 98 height 17
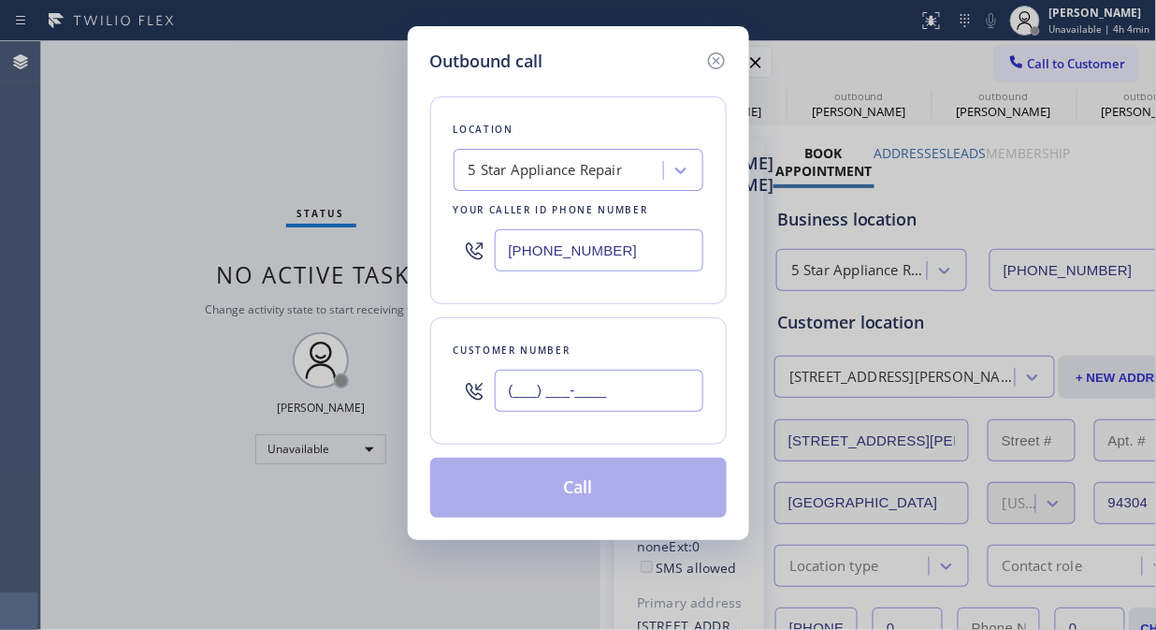
click at [527, 391] on input "(___) ___-____" at bounding box center [599, 391] width 209 height 42
paste input "646) 791-4518"
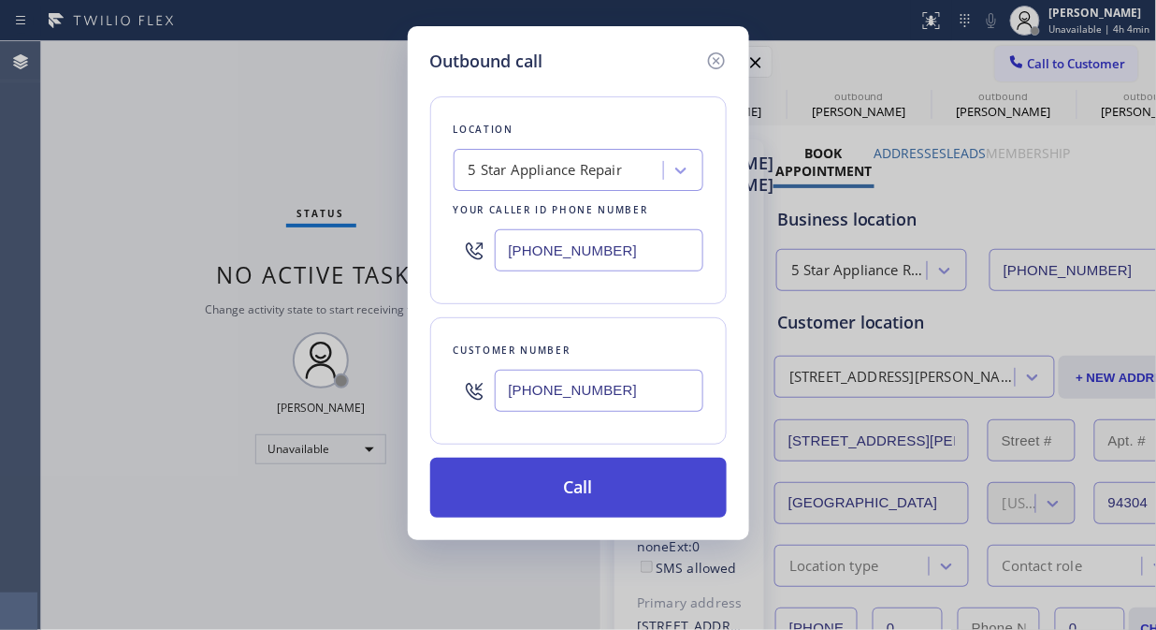
type input "[PHONE_NUMBER]"
click at [569, 485] on button "Call" at bounding box center [578, 487] width 297 height 60
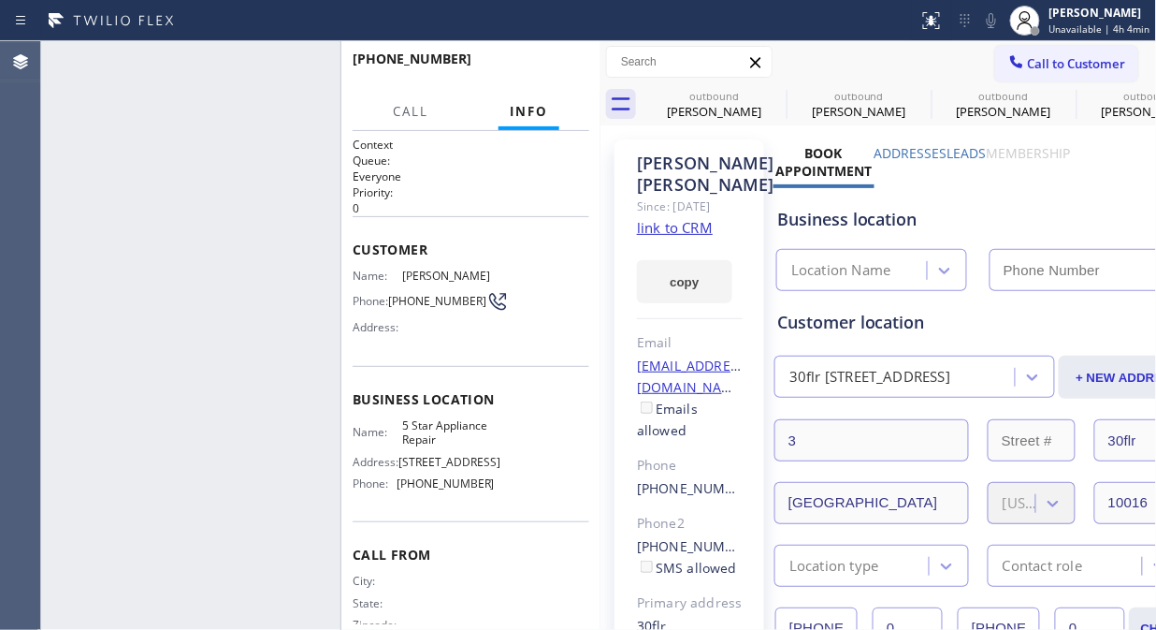
type input "[PHONE_NUMBER]"
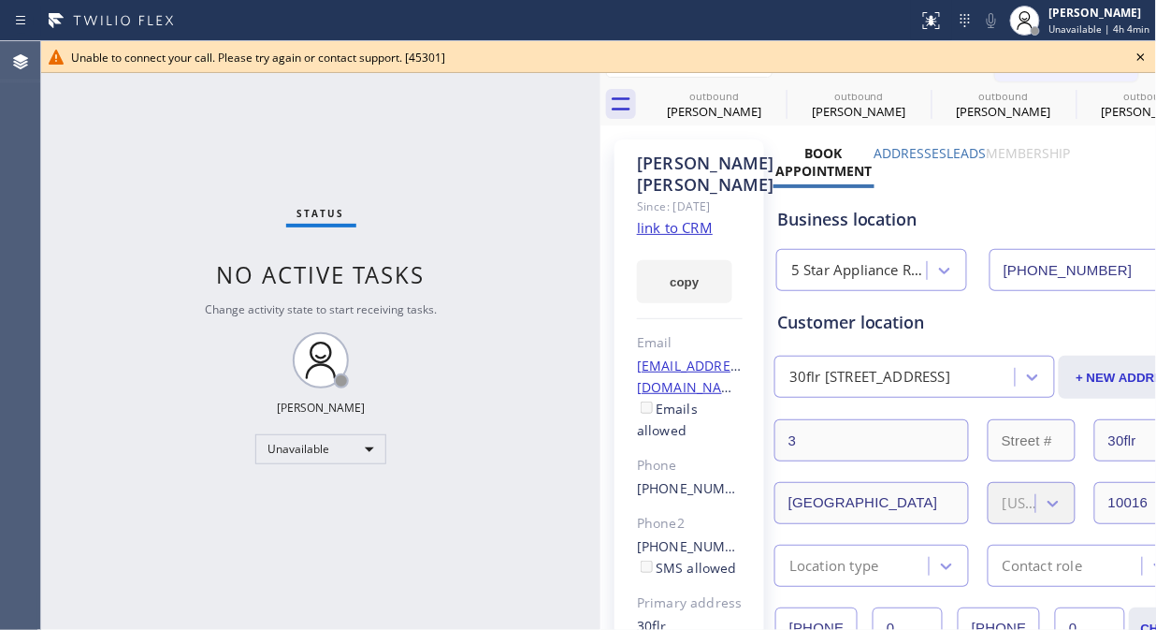
click at [1137, 61] on icon at bounding box center [1141, 57] width 22 height 22
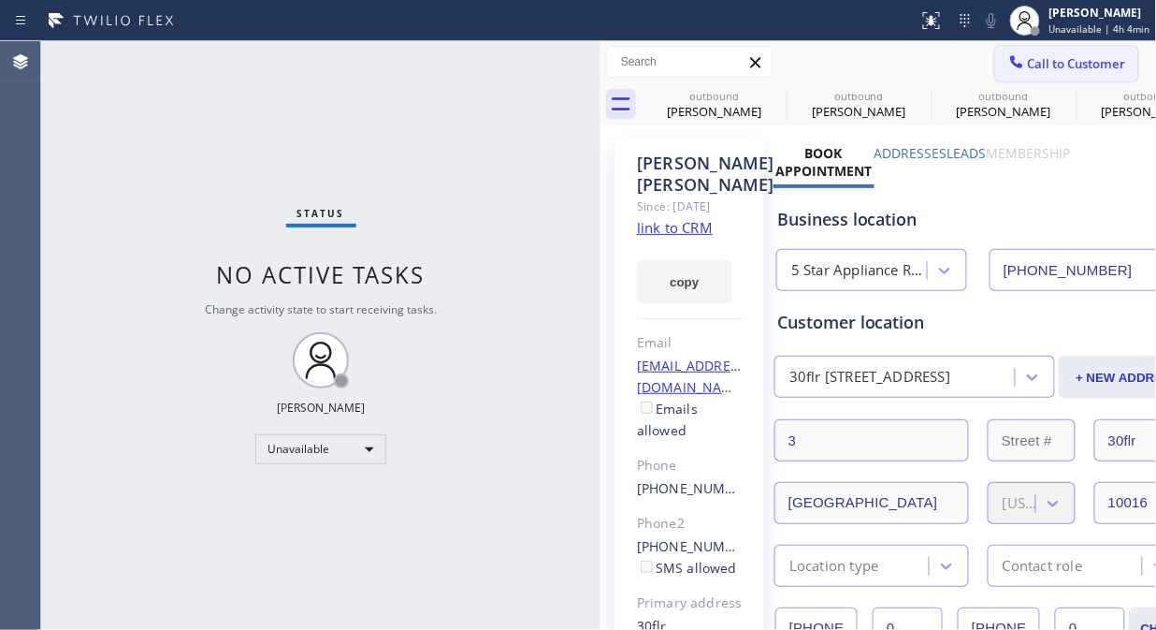
click at [1093, 63] on span "Call to Customer" at bounding box center [1077, 63] width 98 height 17
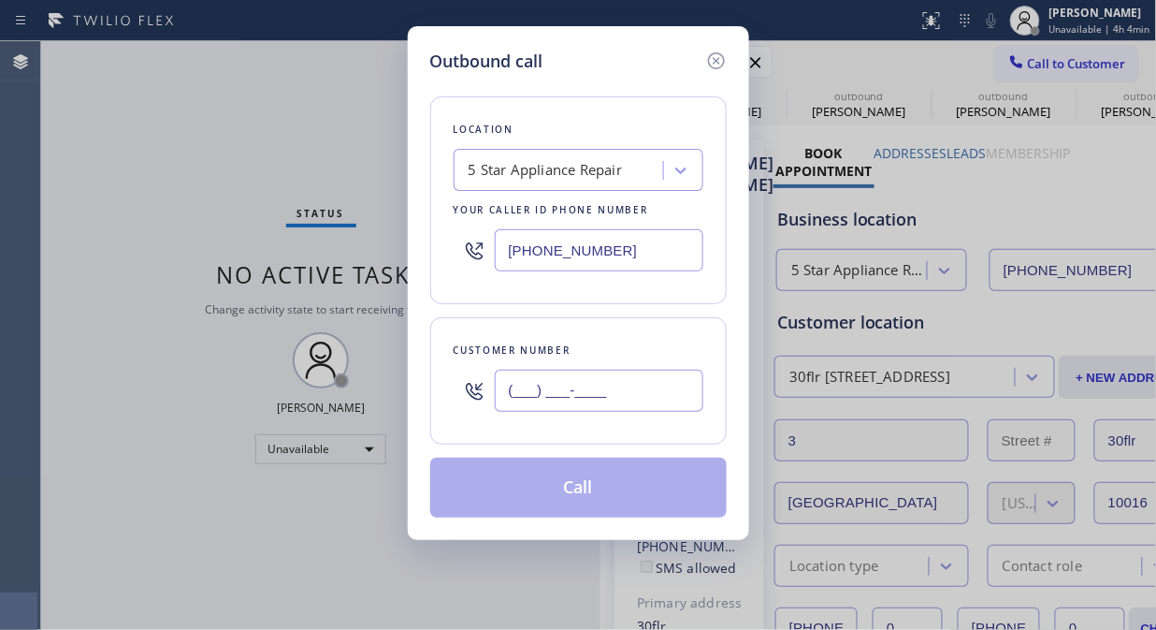
click at [656, 382] on input "(___) ___-____" at bounding box center [599, 391] width 209 height 42
paste input "949) 706-2673"
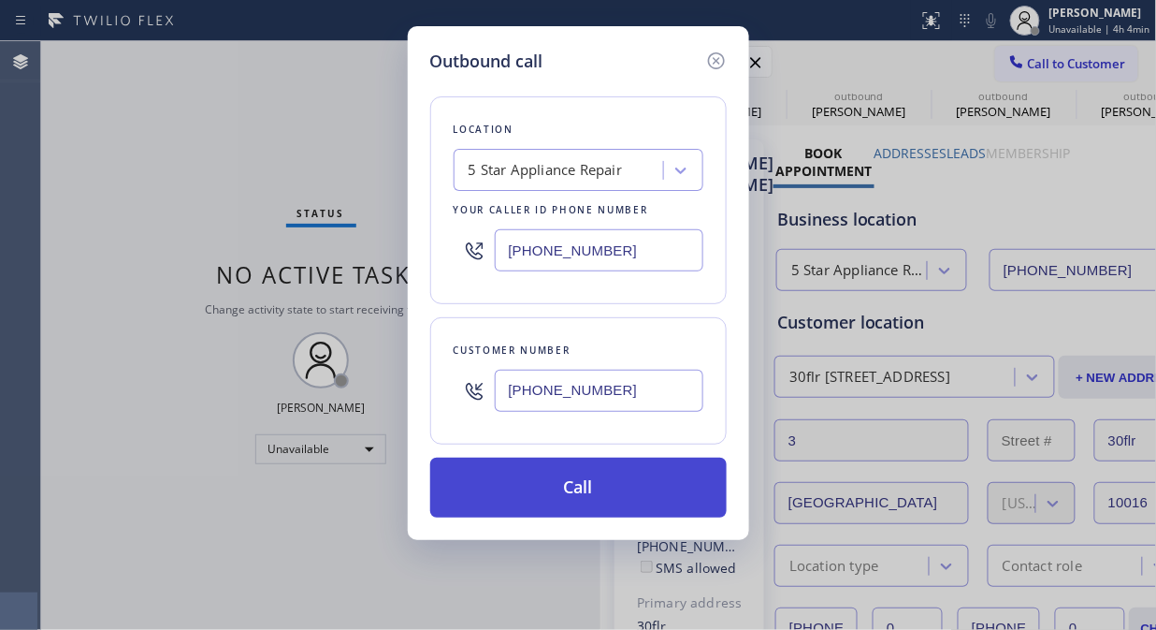
click at [664, 502] on button "Call" at bounding box center [578, 487] width 297 height 60
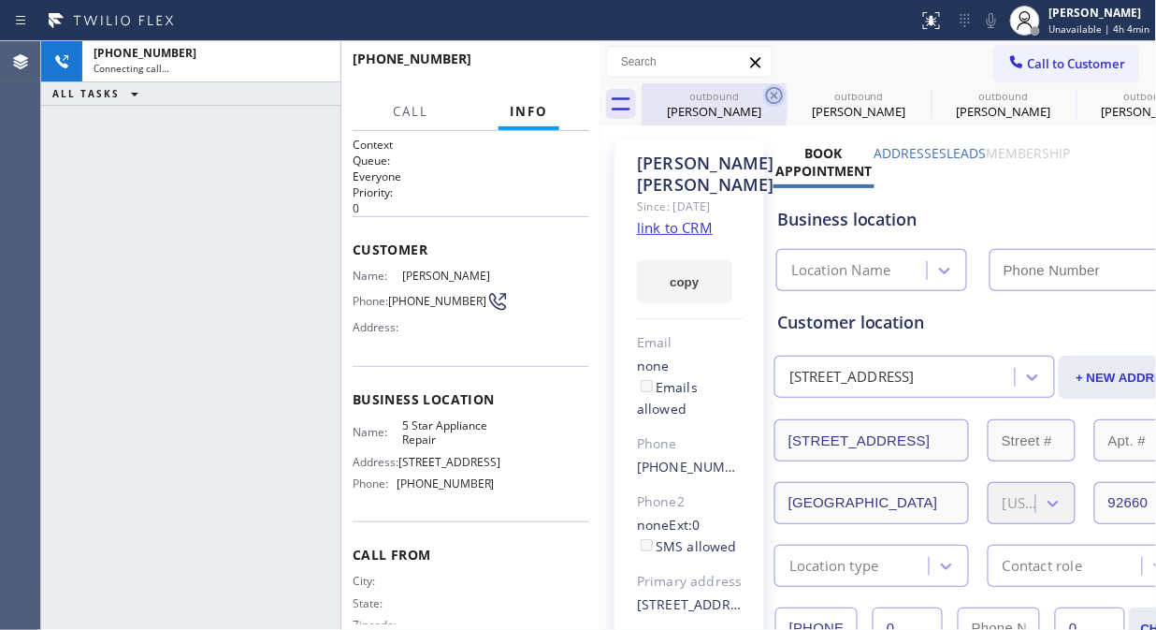
click at [772, 95] on icon at bounding box center [774, 95] width 22 height 22
click at [0, 0] on icon at bounding box center [0, 0] width 0 height 0
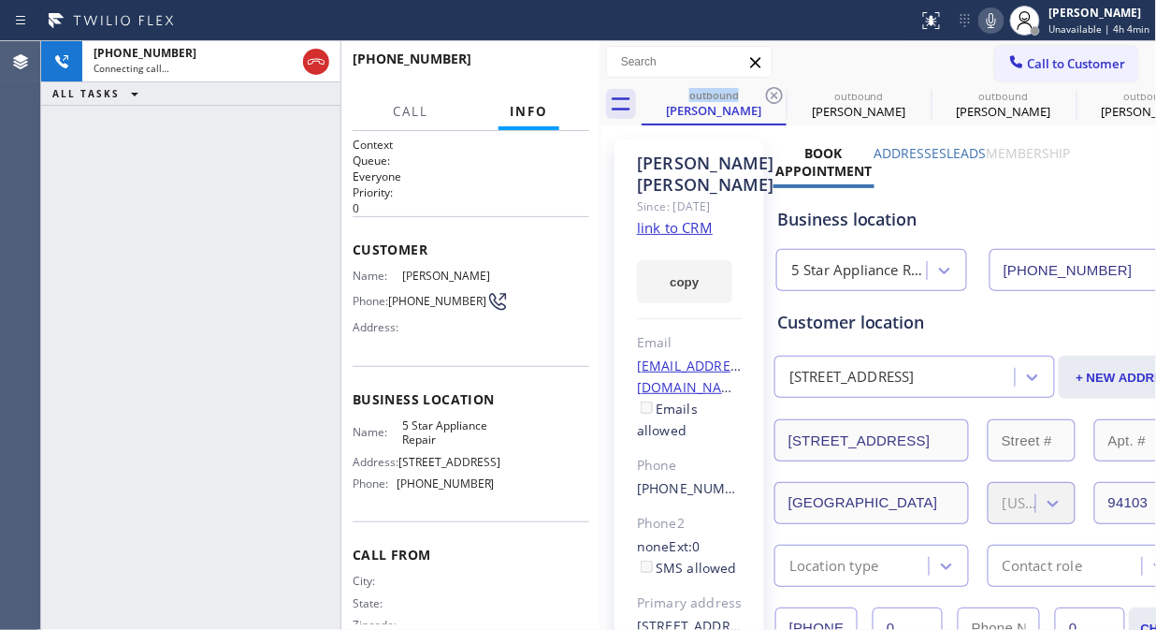
click at [773, 94] on icon at bounding box center [774, 95] width 17 height 17
click at [0, 0] on icon at bounding box center [0, 0] width 0 height 0
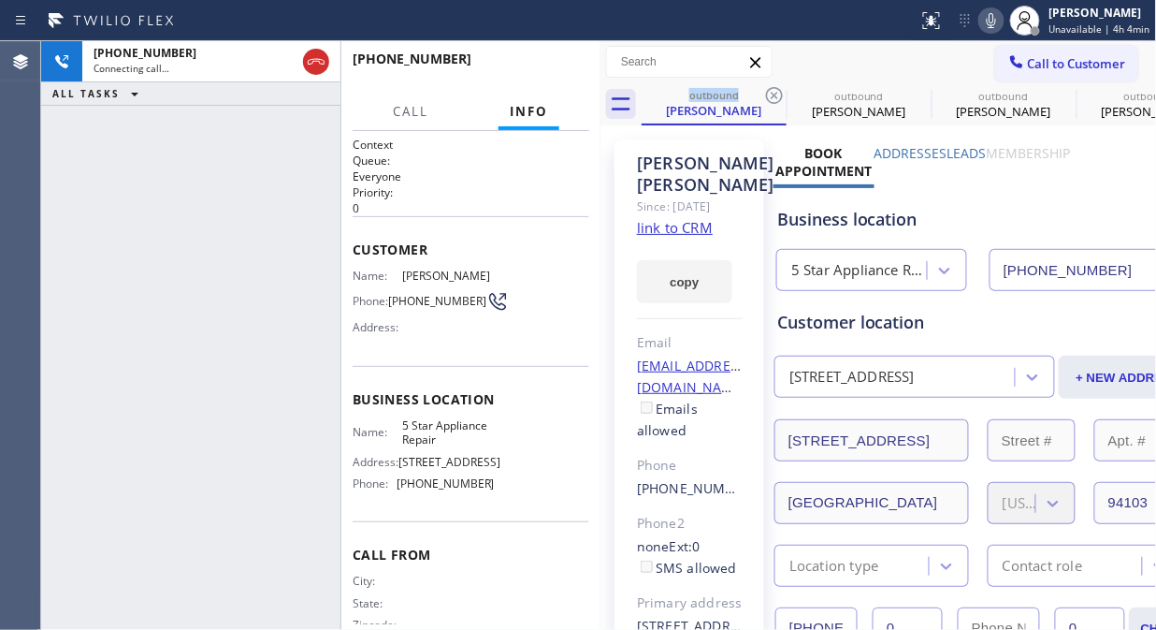
click at [0, 0] on icon at bounding box center [0, 0] width 0 height 0
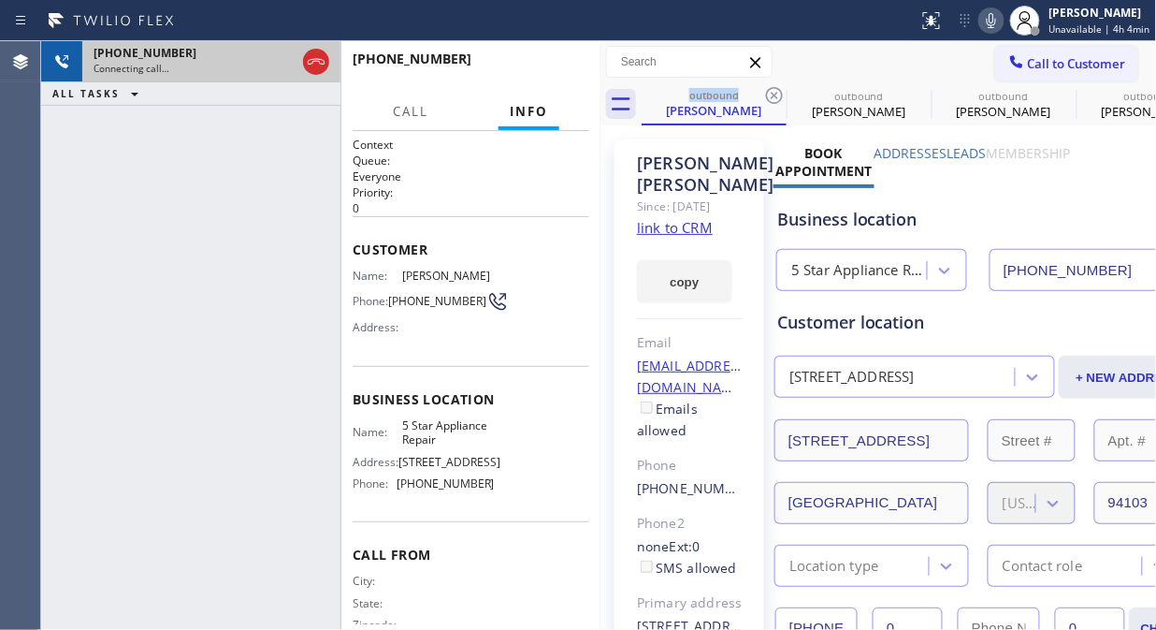
click at [0, 0] on icon at bounding box center [0, 0] width 0 height 0
click at [312, 59] on icon at bounding box center [316, 62] width 17 height 6
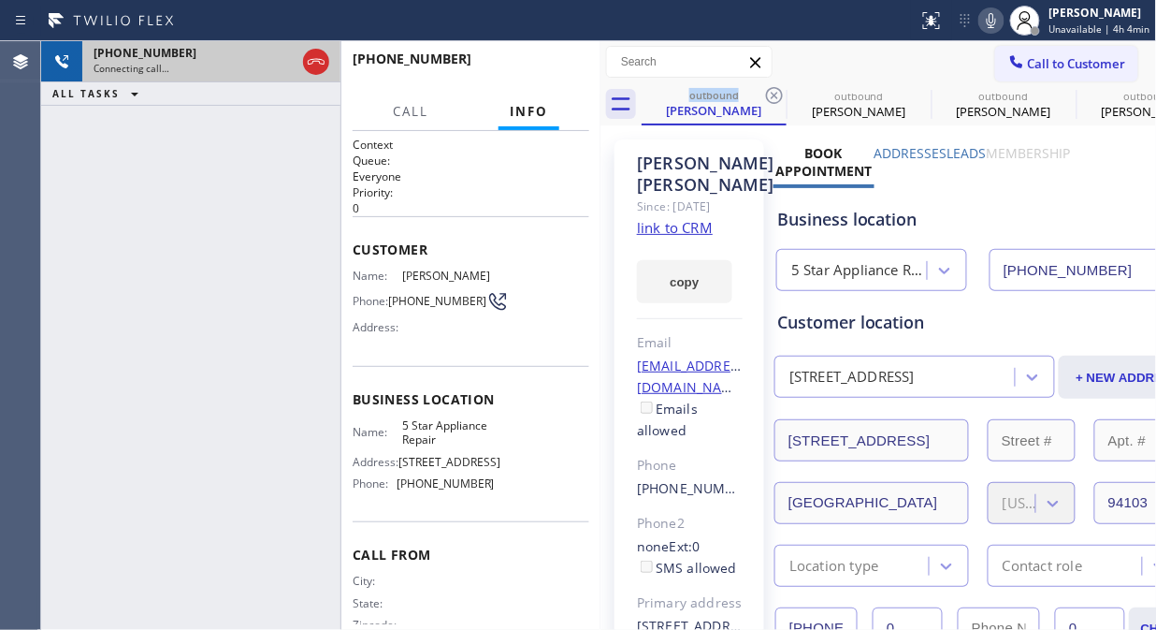
click at [313, 58] on icon at bounding box center [316, 62] width 22 height 22
click at [314, 59] on icon at bounding box center [316, 62] width 17 height 6
click at [314, 62] on icon at bounding box center [316, 62] width 22 height 22
click at [314, 65] on icon at bounding box center [316, 62] width 22 height 22
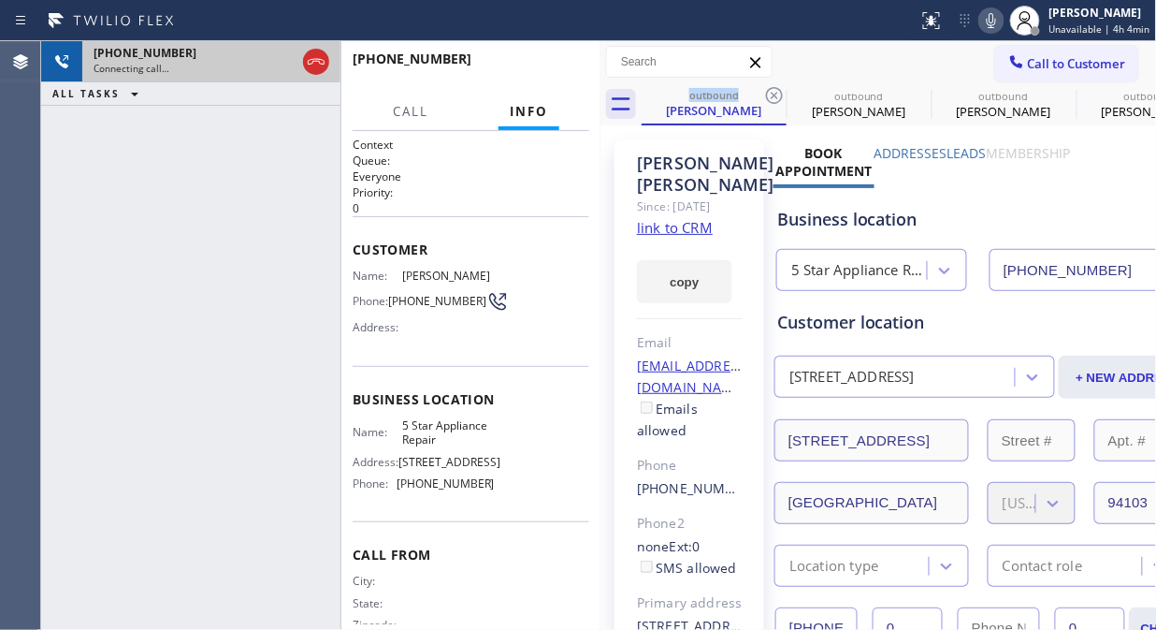
click at [316, 77] on div at bounding box center [316, 61] width 34 height 41
click at [315, 70] on icon at bounding box center [316, 62] width 22 height 22
click at [274, 51] on div "[PHONE_NUMBER]" at bounding box center [195, 53] width 202 height 16
click at [312, 61] on icon at bounding box center [316, 62] width 22 height 22
click at [315, 61] on icon at bounding box center [316, 62] width 22 height 22
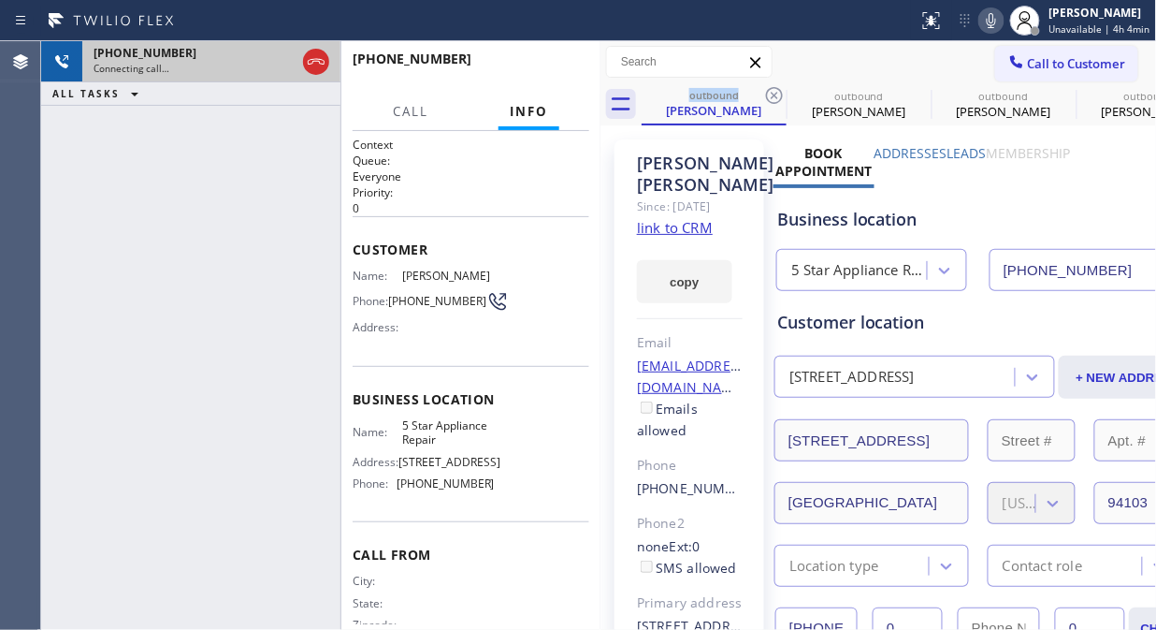
click at [313, 62] on icon at bounding box center [316, 62] width 22 height 22
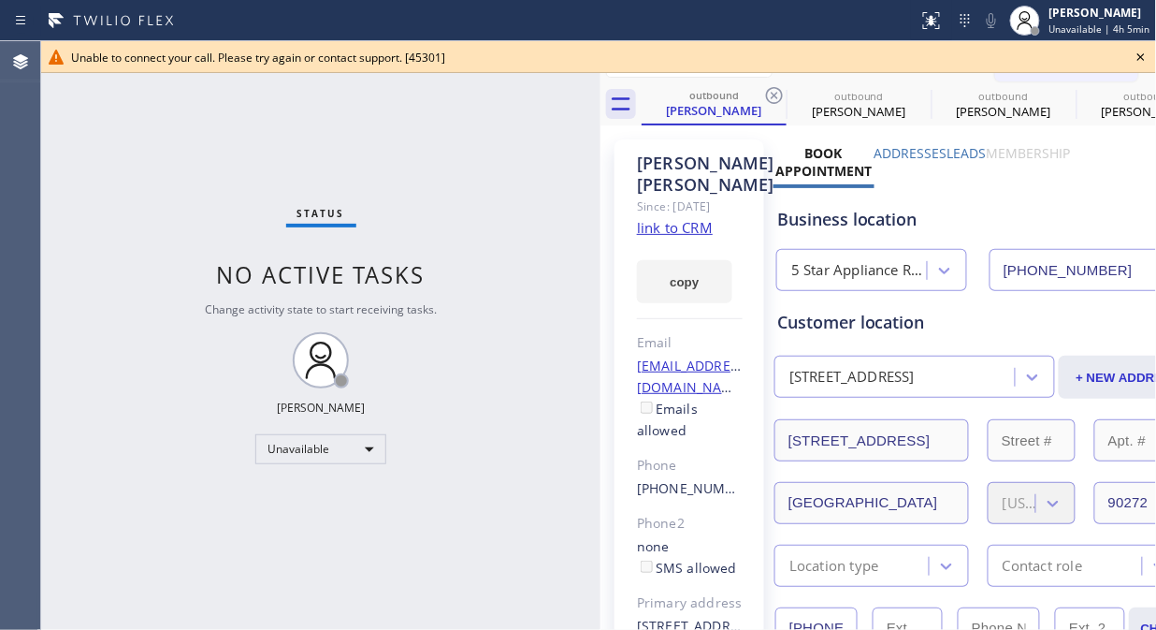
click at [1133, 51] on icon at bounding box center [1141, 57] width 22 height 22
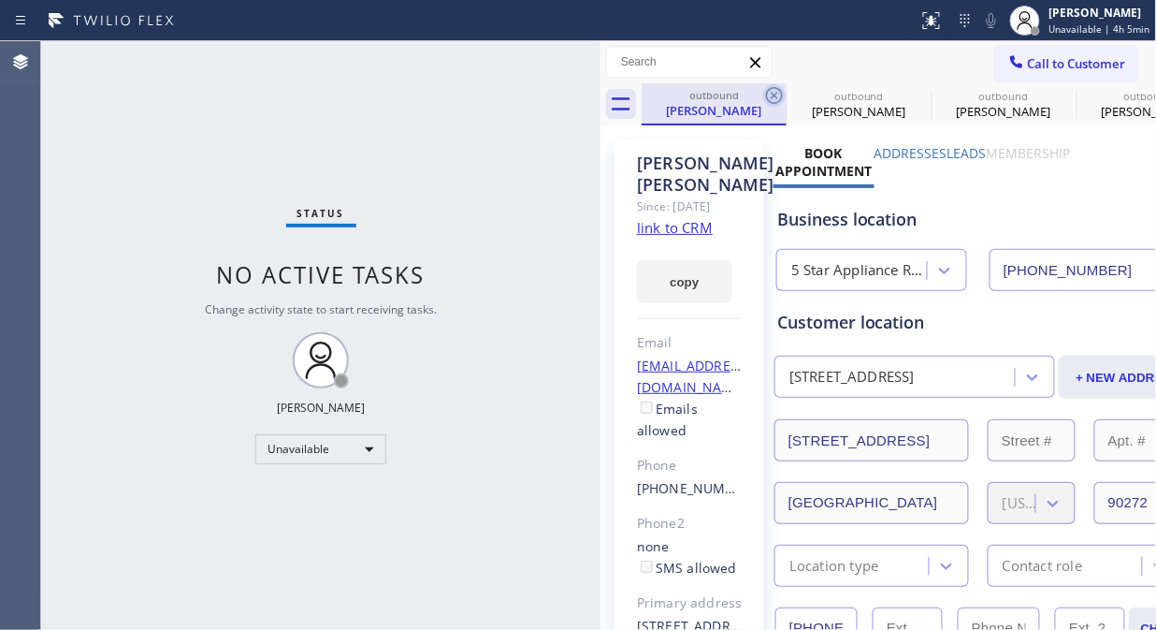
click at [772, 92] on icon at bounding box center [774, 95] width 17 height 17
click at [0, 0] on icon at bounding box center [0, 0] width 0 height 0
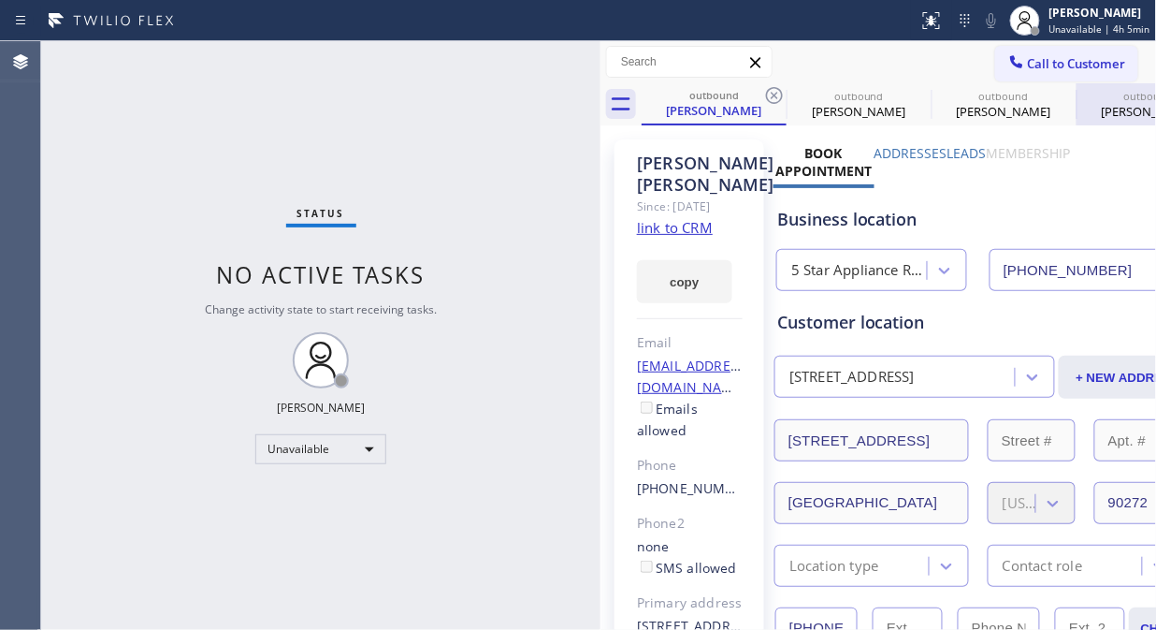
click at [0, 0] on icon at bounding box center [0, 0] width 0 height 0
click at [770, 92] on div "outbound [PERSON_NAME] outbound [PERSON_NAME] outbound [PERSON_NAME] outbound […" at bounding box center [899, 104] width 515 height 42
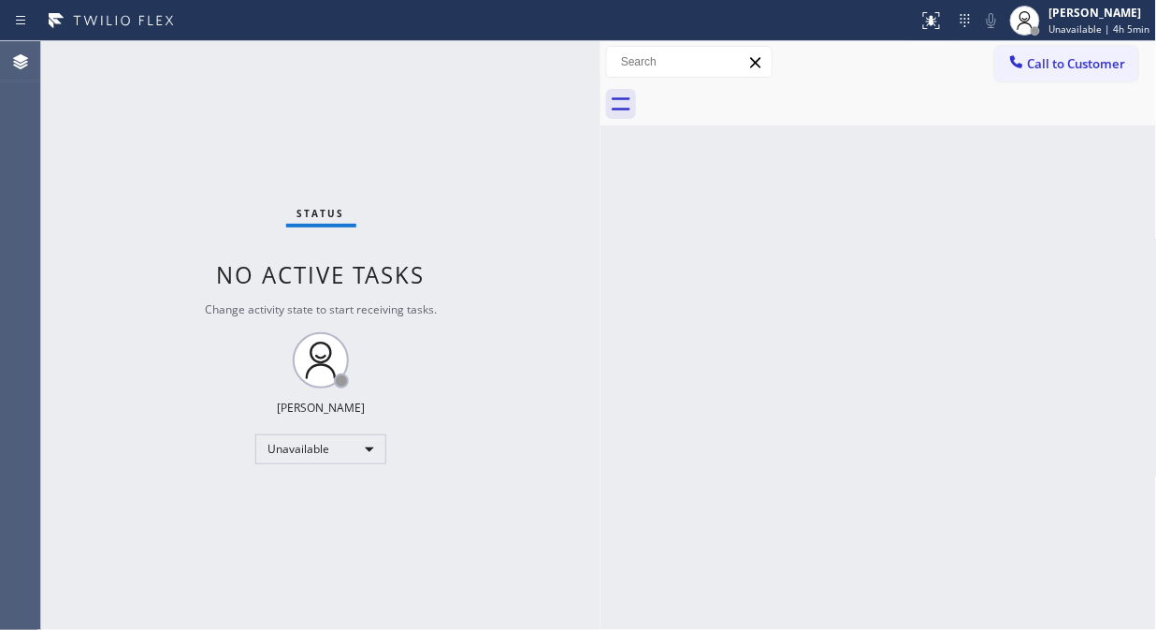
click at [771, 92] on div at bounding box center [899, 104] width 515 height 42
click at [1035, 70] on span "Call to Customer" at bounding box center [1077, 63] width 98 height 17
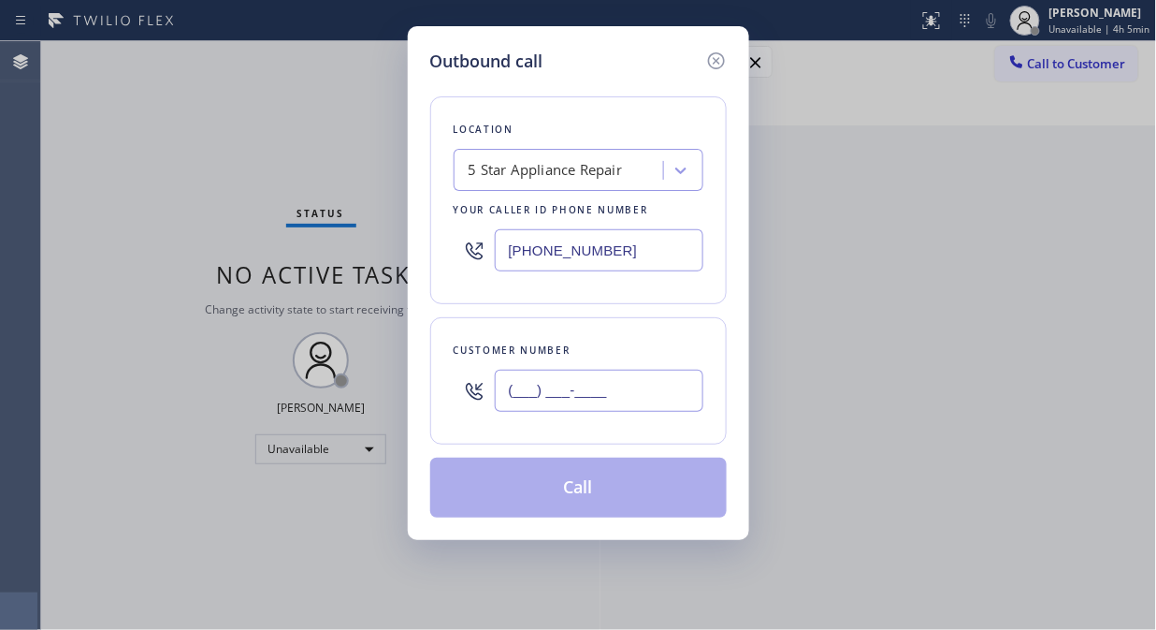
click at [577, 391] on input "(___) ___-____" at bounding box center [599, 391] width 209 height 42
paste input "718) 331-0526"
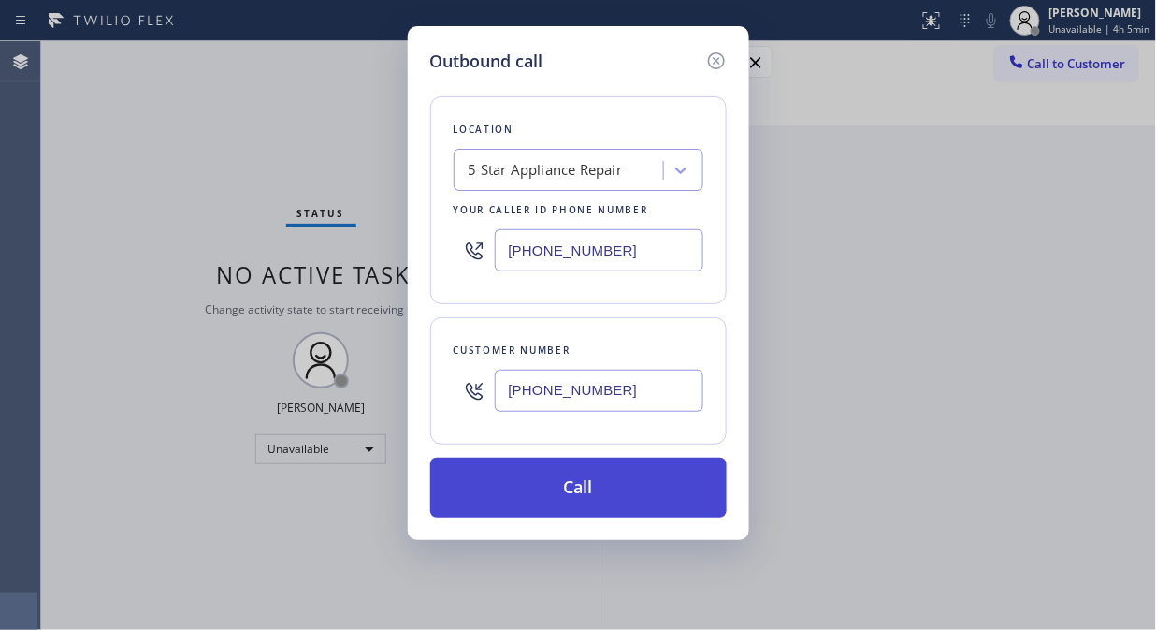
type input "[PHONE_NUMBER]"
click at [649, 496] on button "Call" at bounding box center [578, 487] width 297 height 60
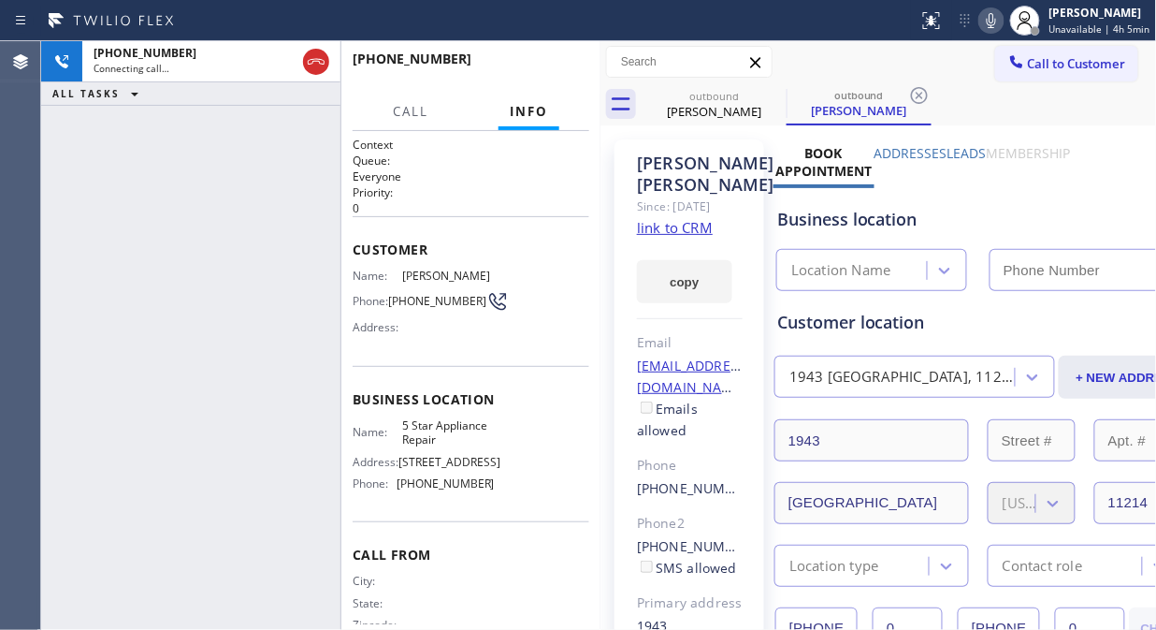
type input "[PHONE_NUMBER]"
click at [776, 98] on icon at bounding box center [774, 95] width 22 height 22
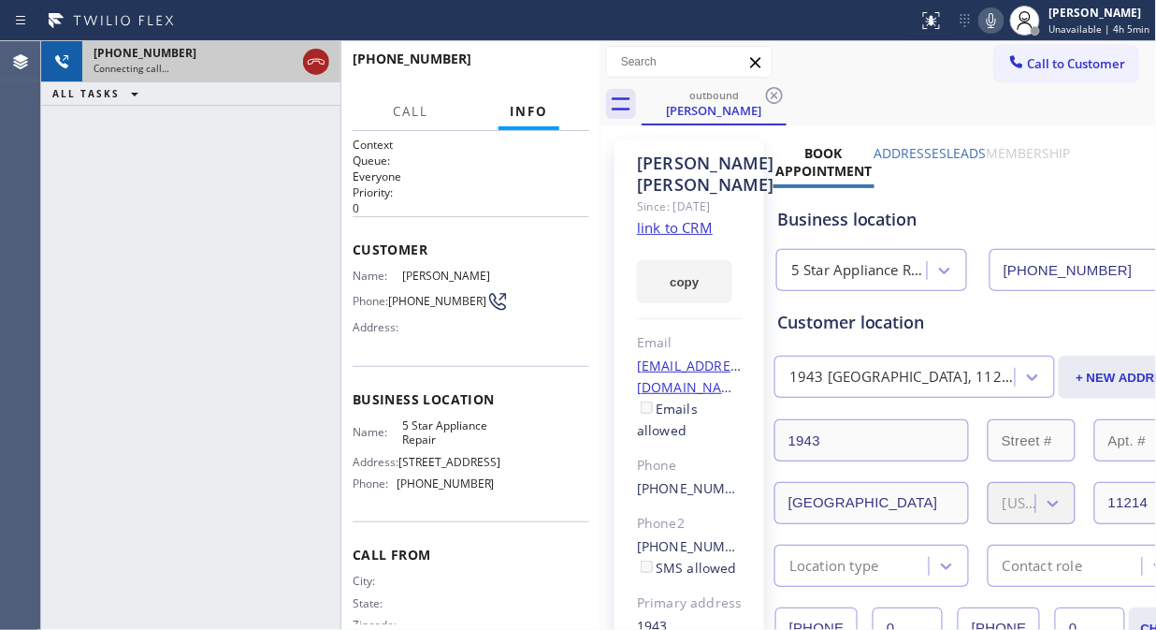
click at [316, 59] on icon at bounding box center [316, 62] width 17 height 6
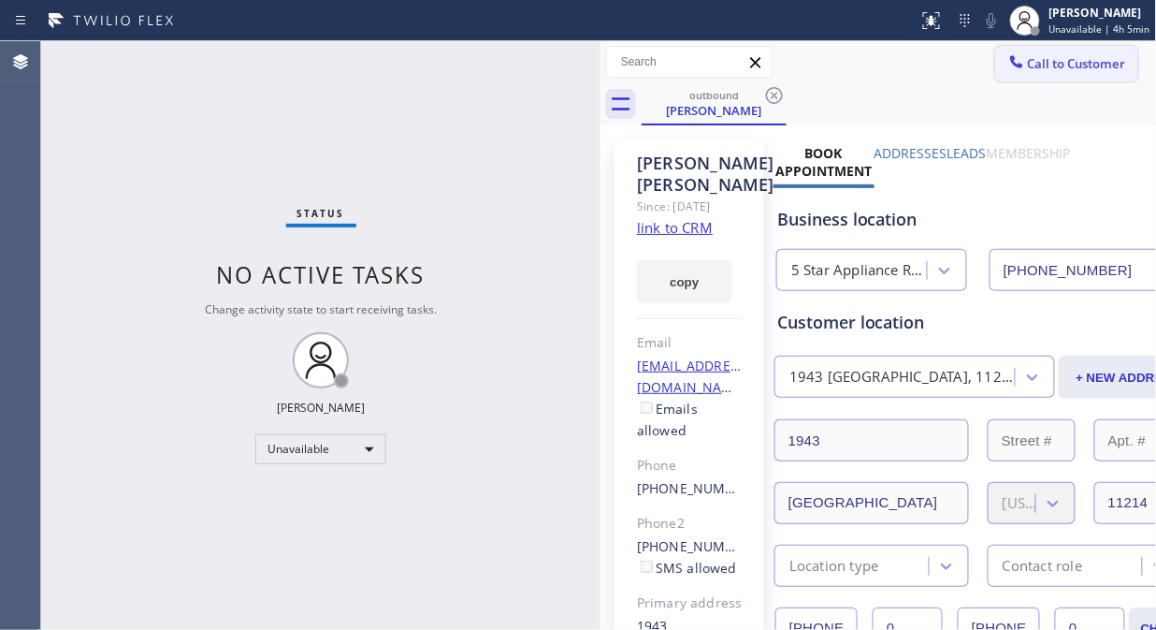
click at [1028, 68] on span "Call to Customer" at bounding box center [1077, 63] width 98 height 17
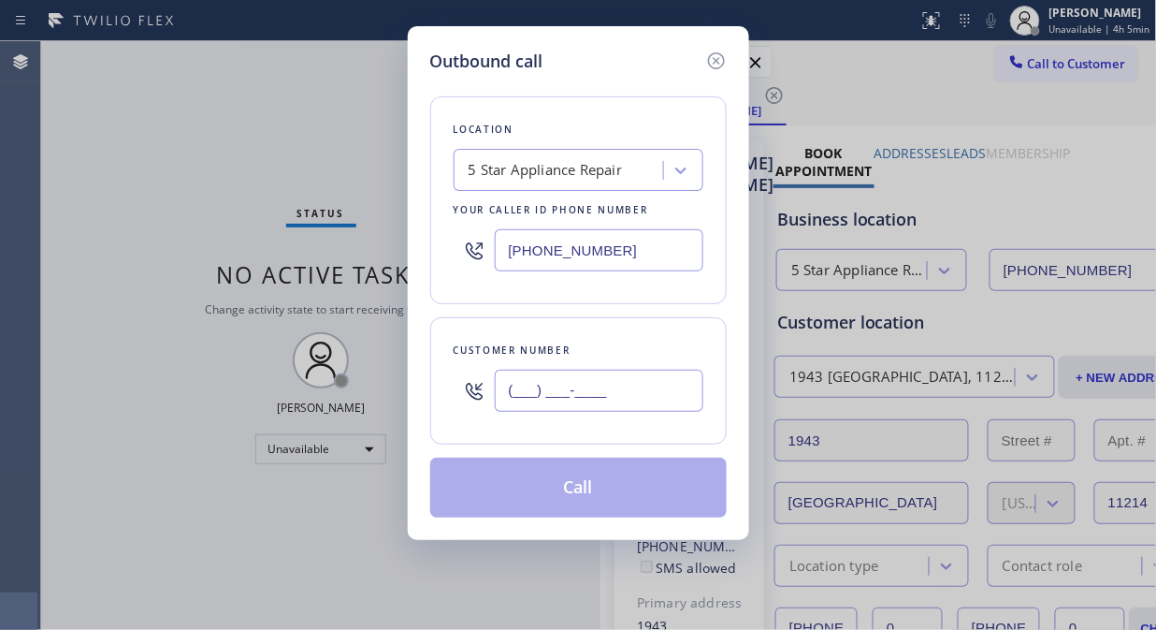
click at [576, 387] on input "(___) ___-____" at bounding box center [599, 391] width 209 height 42
paste input "206) 527-0597"
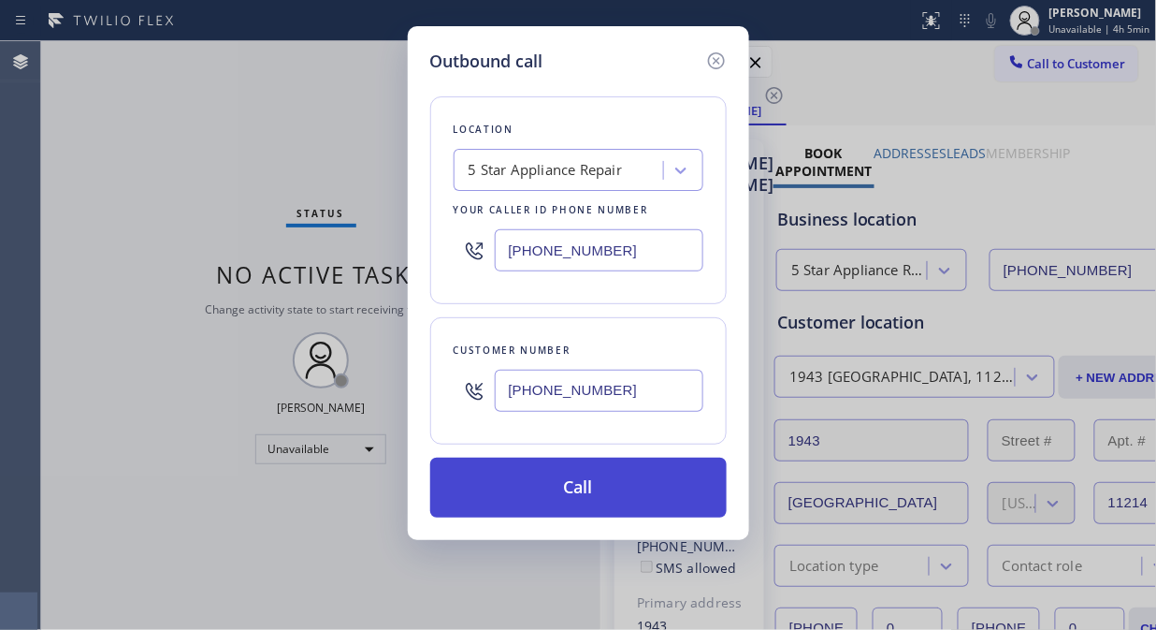
type input "[PHONE_NUMBER]"
click at [666, 477] on button "Call" at bounding box center [578, 487] width 297 height 60
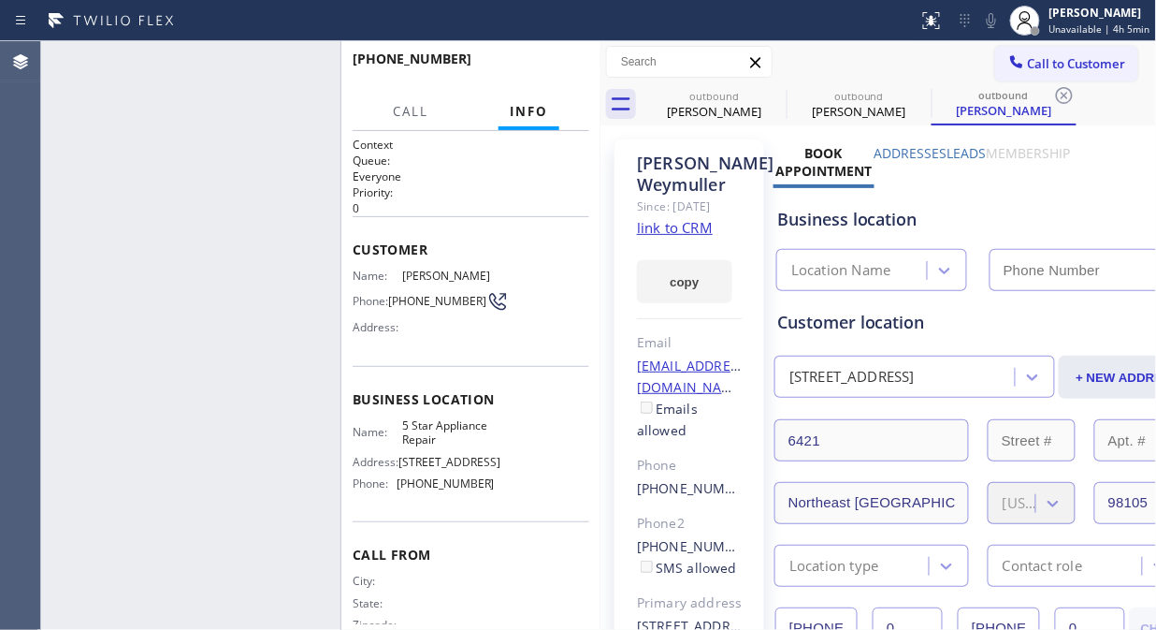
type input "[PHONE_NUMBER]"
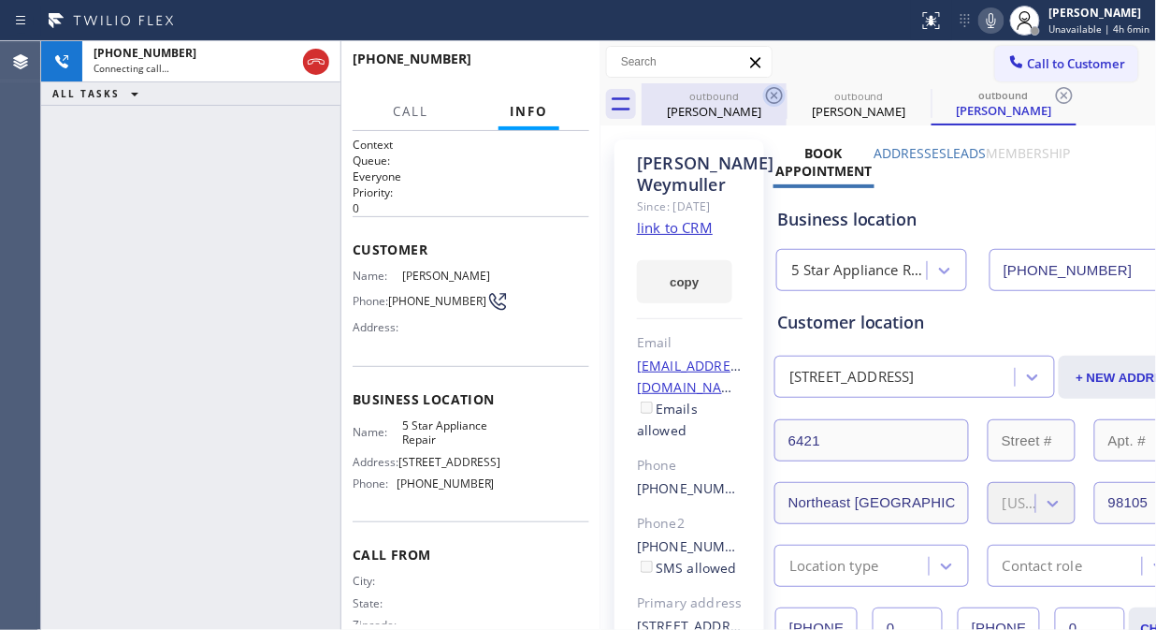
click at [771, 92] on icon at bounding box center [774, 95] width 22 height 22
click at [911, 92] on icon at bounding box center [919, 95] width 17 height 17
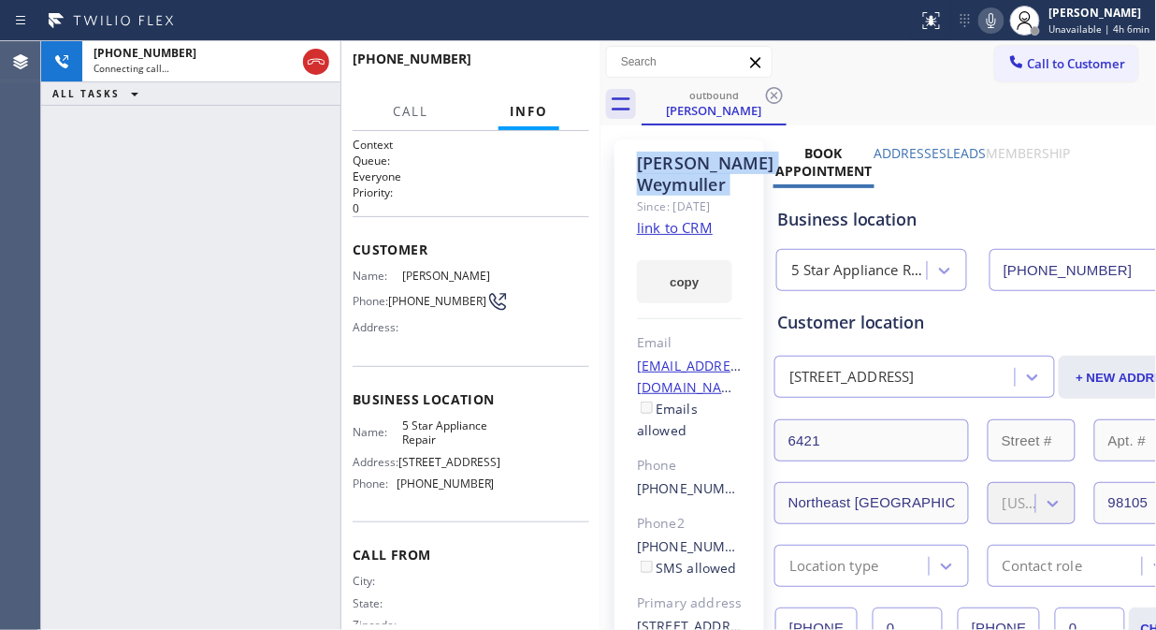
click at [771, 92] on icon at bounding box center [774, 95] width 17 height 17
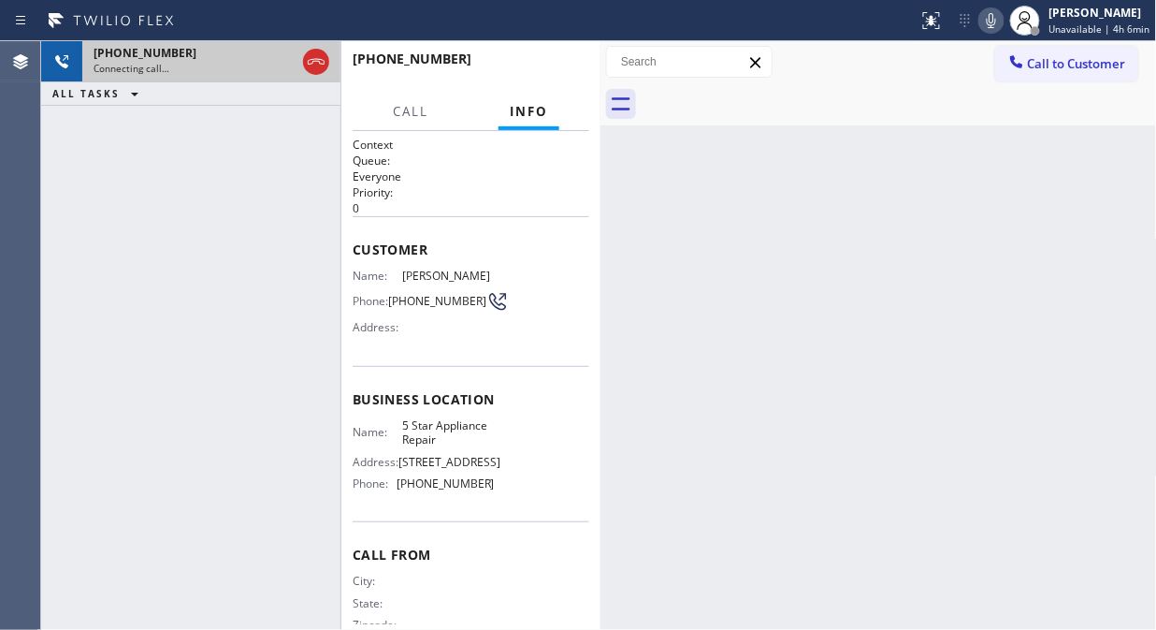
click at [239, 63] on div "Connecting call…" at bounding box center [195, 68] width 202 height 13
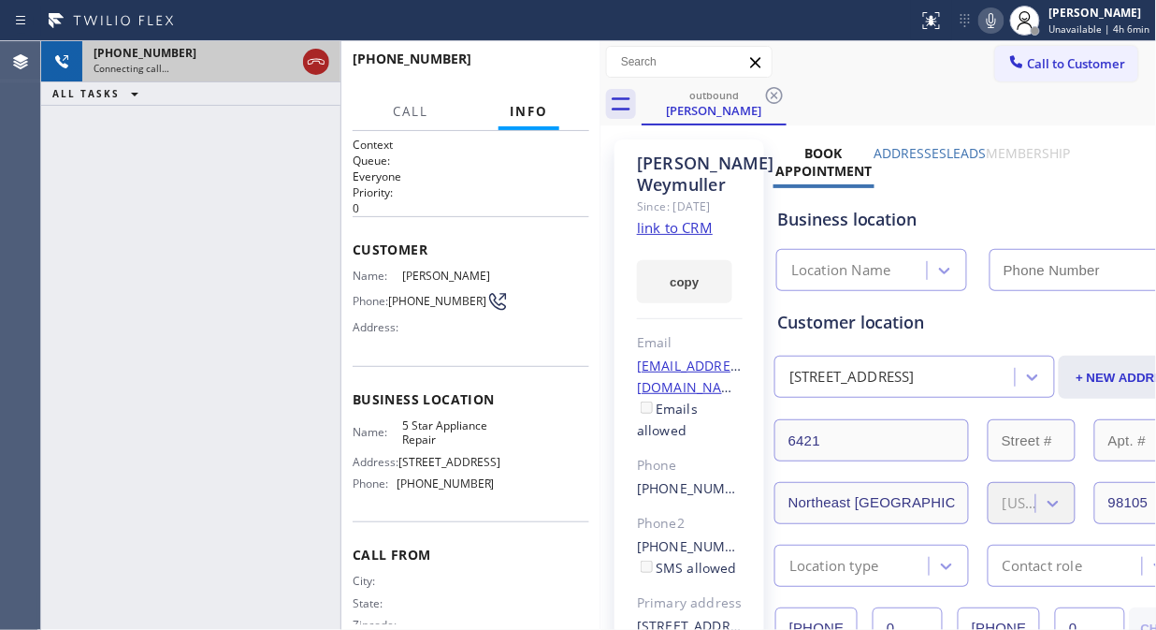
click at [313, 65] on icon at bounding box center [316, 62] width 22 height 22
type input "[PHONE_NUMBER]"
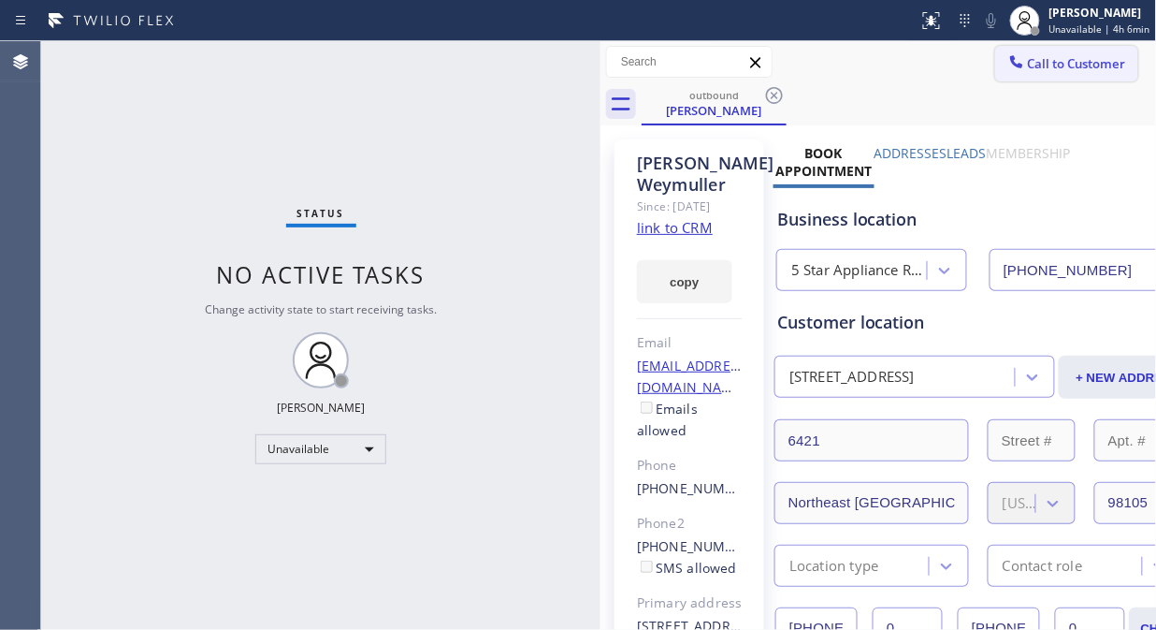
click at [1028, 68] on span "Call to Customer" at bounding box center [1077, 63] width 98 height 17
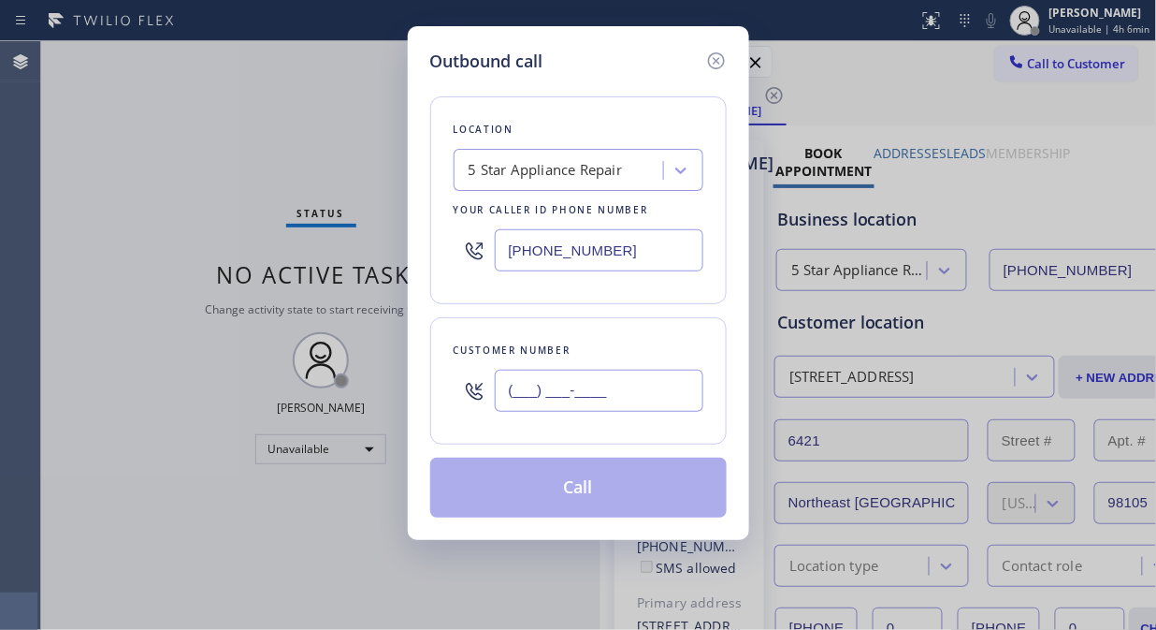
click at [503, 399] on input "(___) ___-____" at bounding box center [599, 391] width 209 height 42
paste input "650) 922-9569"
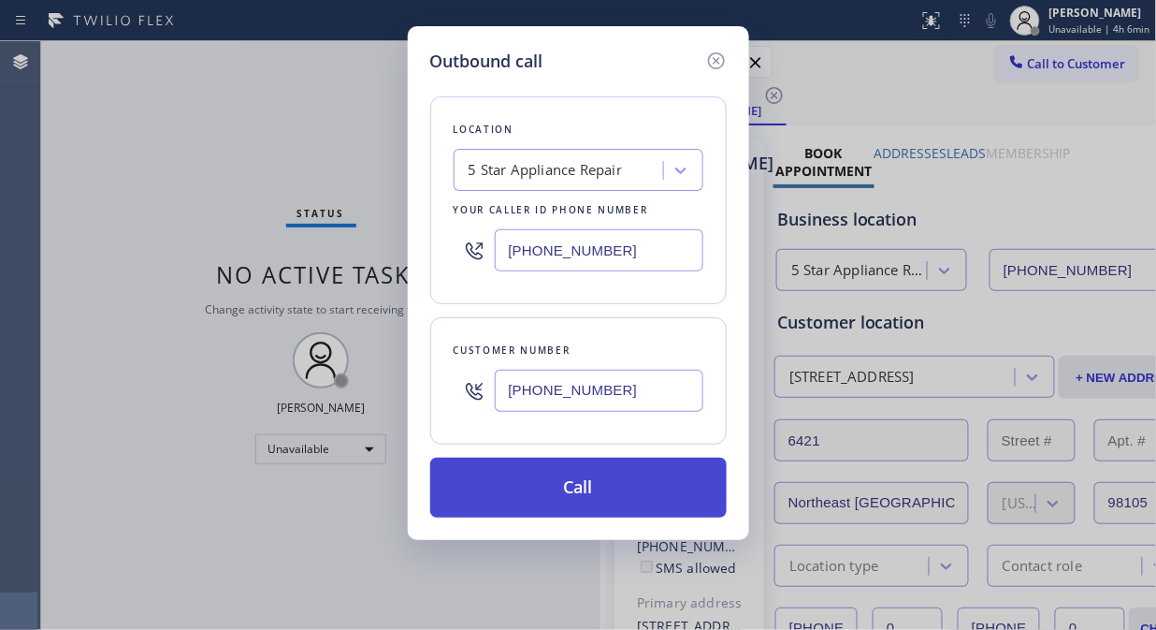
type input "[PHONE_NUMBER]"
click at [584, 496] on button "Call" at bounding box center [578, 487] width 297 height 60
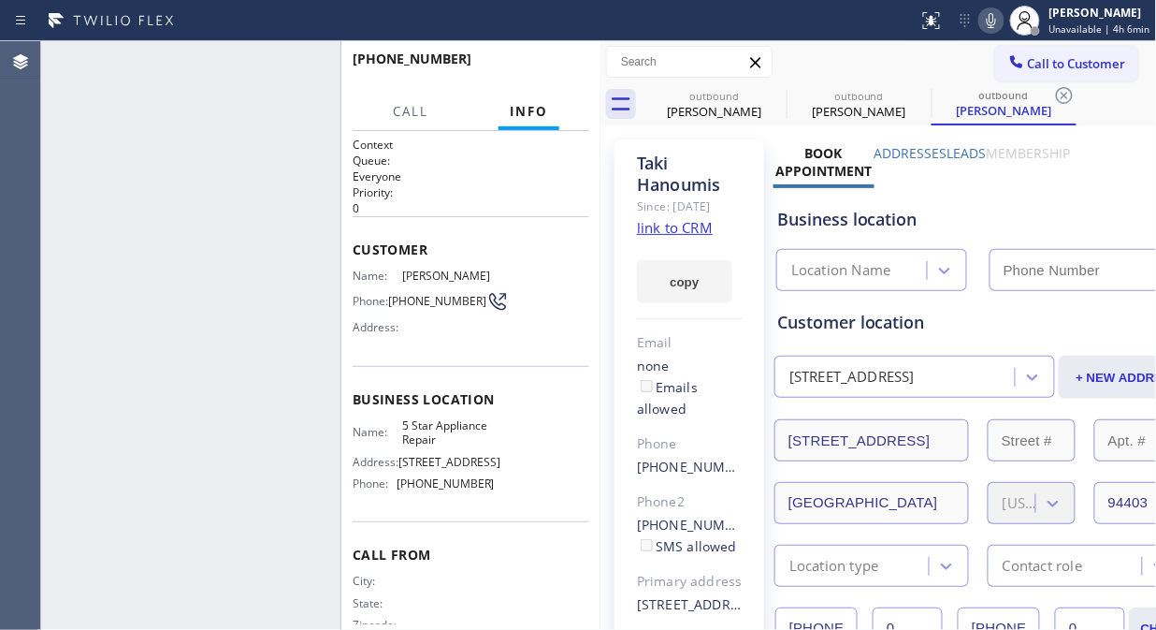
type input "[PHONE_NUMBER]"
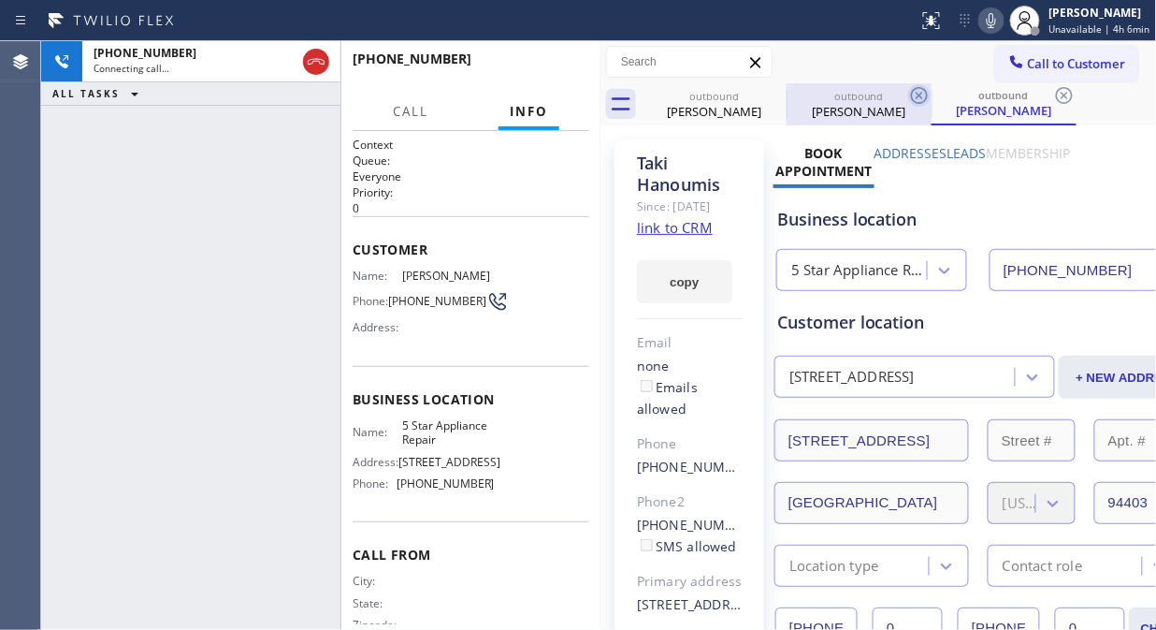
click at [0, 0] on icon at bounding box center [0, 0] width 0 height 0
click at [911, 95] on icon at bounding box center [919, 95] width 17 height 17
click at [1056, 95] on icon at bounding box center [1064, 95] width 17 height 17
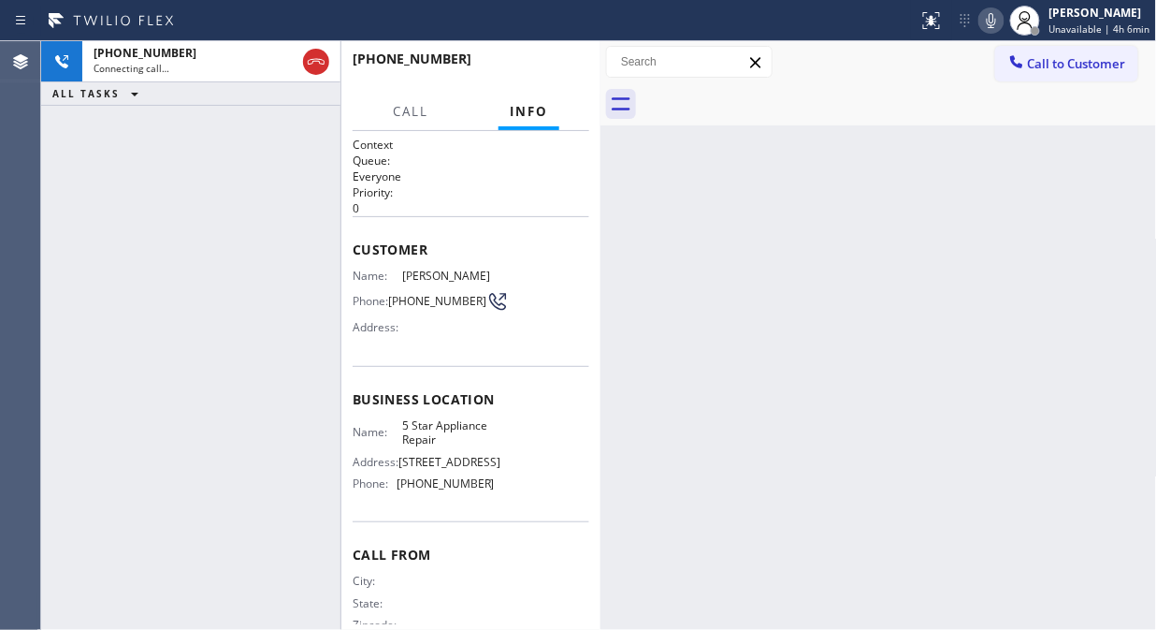
click at [767, 95] on div at bounding box center [899, 104] width 515 height 42
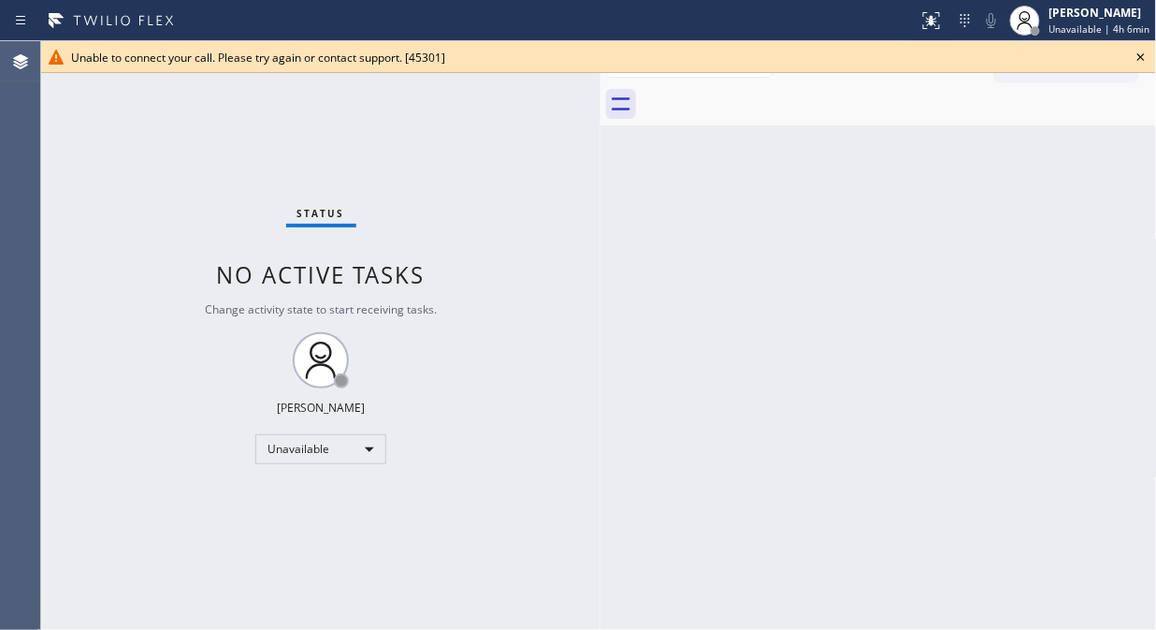
click at [1135, 56] on icon at bounding box center [1141, 57] width 22 height 22
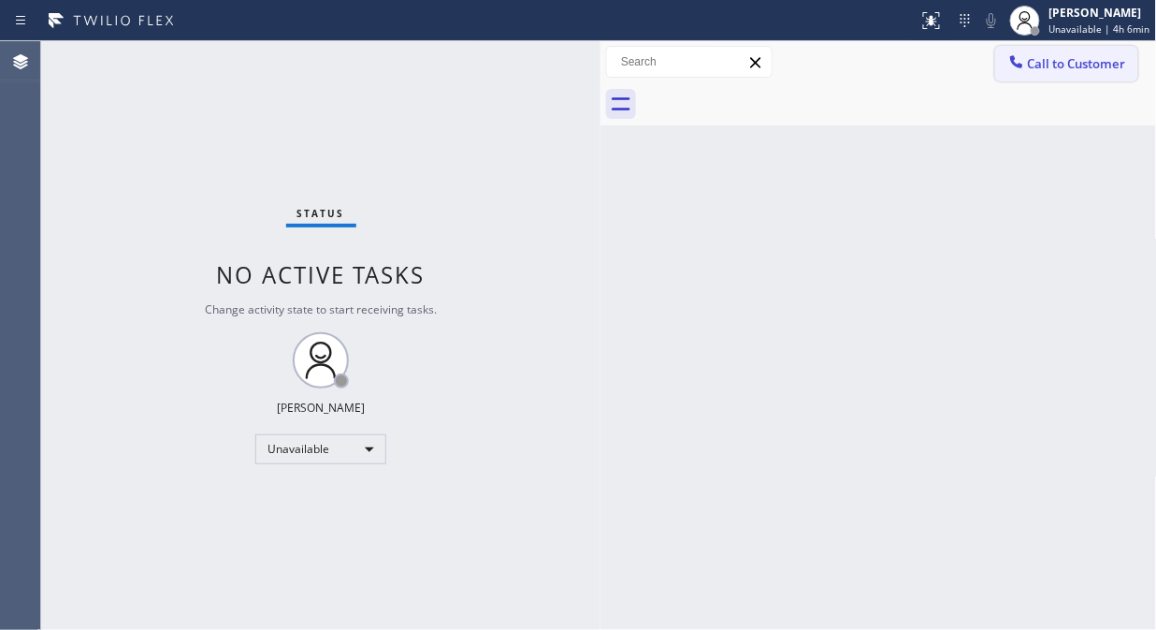
click at [1029, 77] on button "Call to Customer" at bounding box center [1066, 64] width 143 height 36
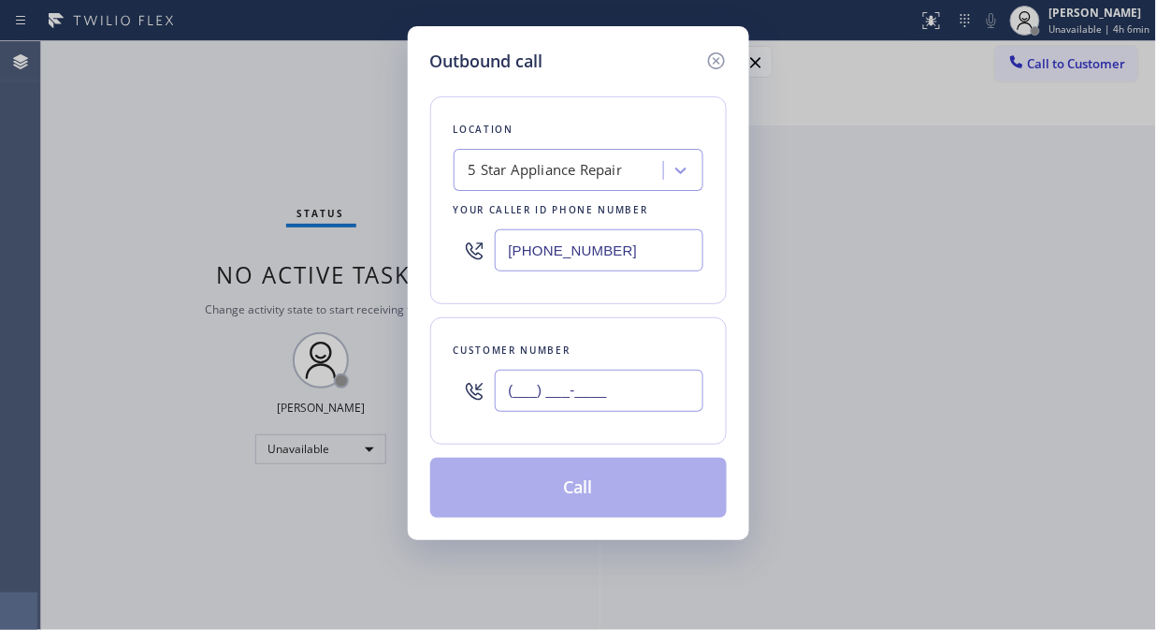
click at [566, 388] on input "(___) ___-____" at bounding box center [599, 391] width 209 height 42
paste input "310) 542-5317"
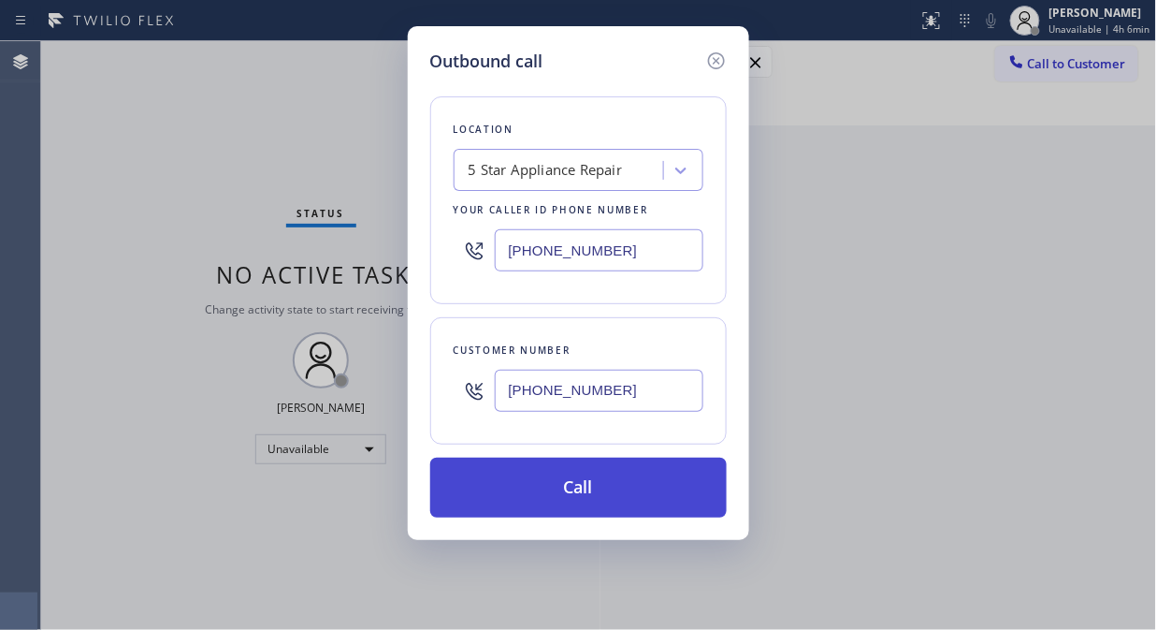
type input "[PHONE_NUMBER]"
click at [614, 484] on button "Call" at bounding box center [578, 487] width 297 height 60
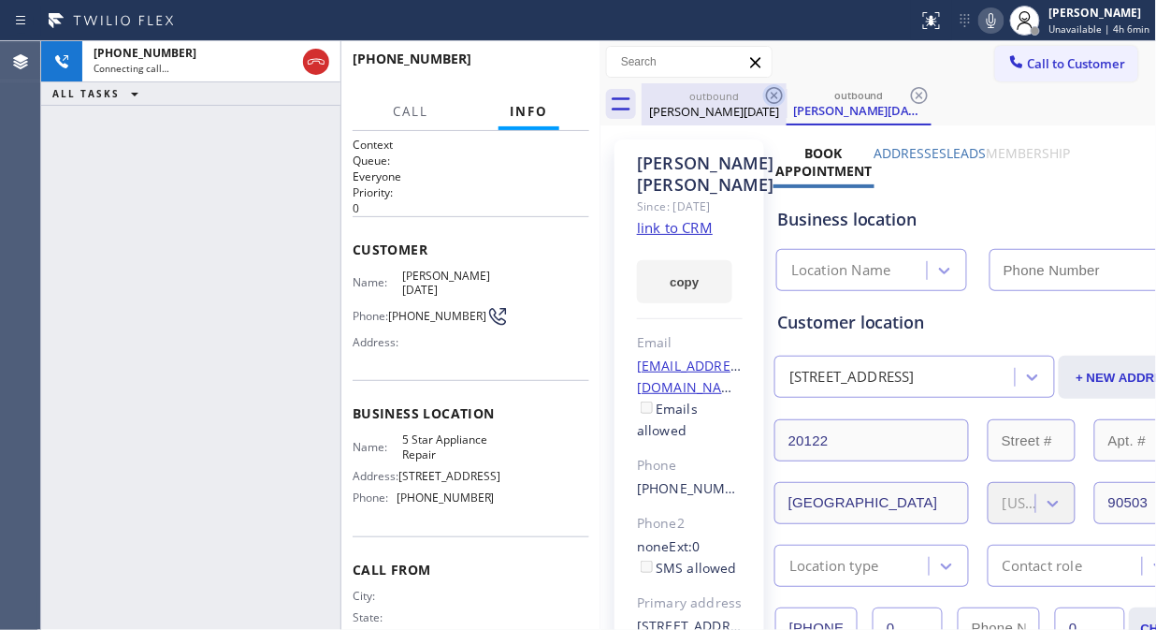
type input "[PHONE_NUMBER]"
click at [771, 96] on icon at bounding box center [774, 95] width 22 height 22
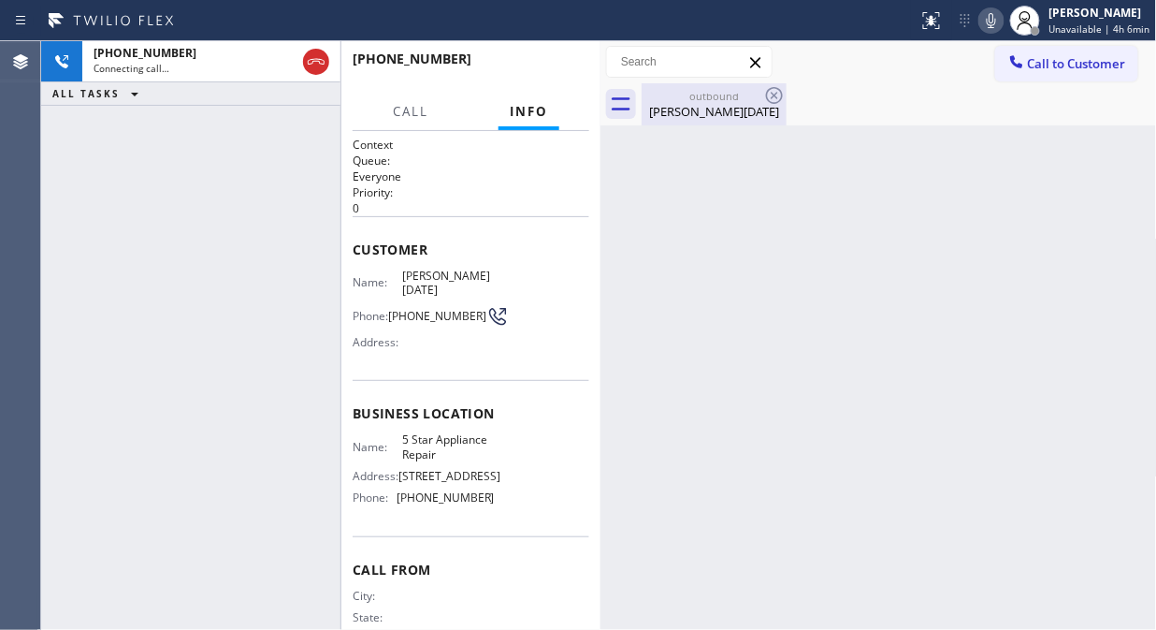
click at [744, 119] on div "[PERSON_NAME][DATE]" at bounding box center [714, 111] width 141 height 17
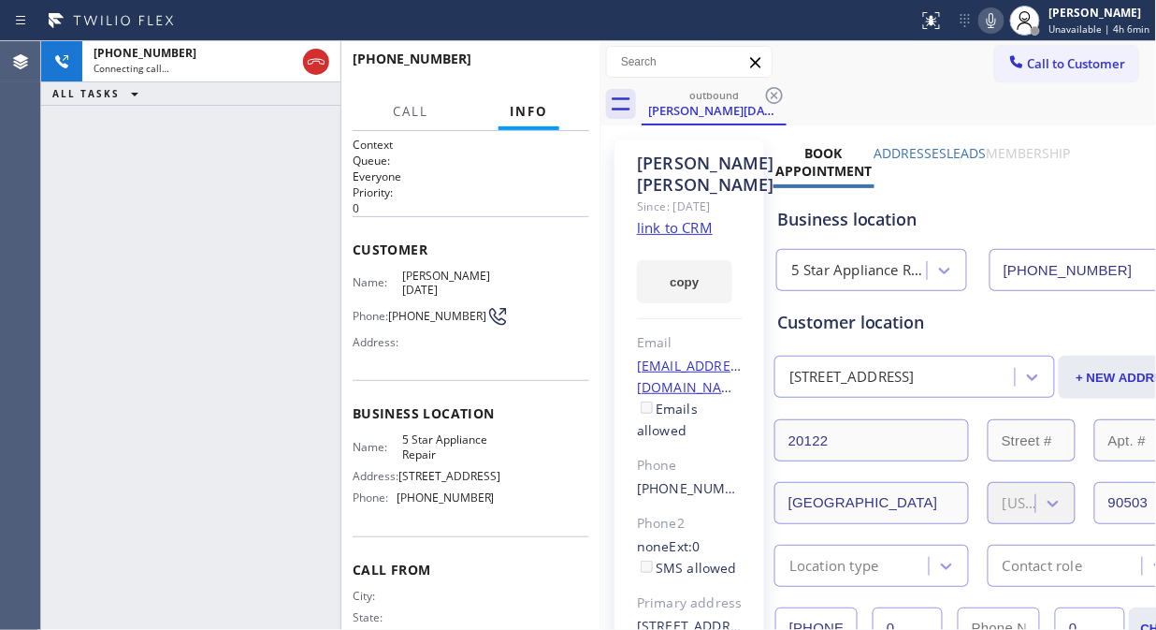
drag, startPoint x: 772, startPoint y: 96, endPoint x: 751, endPoint y: 107, distance: 23.0
click at [774, 94] on icon at bounding box center [774, 95] width 22 height 22
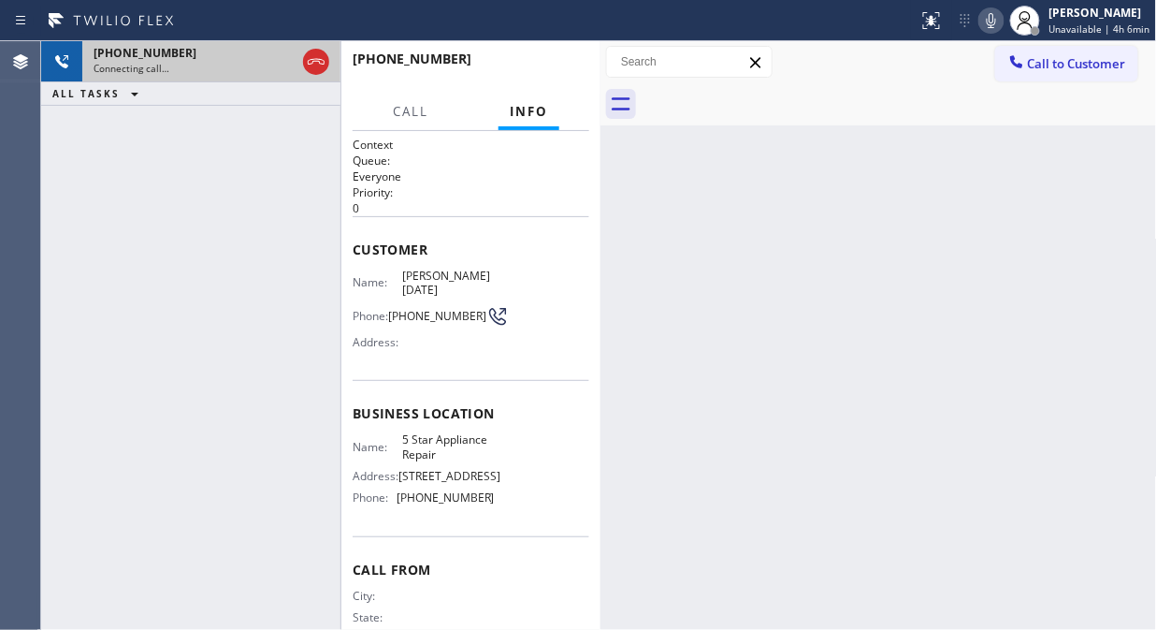
click at [210, 62] on div "Connecting call…" at bounding box center [195, 68] width 202 height 13
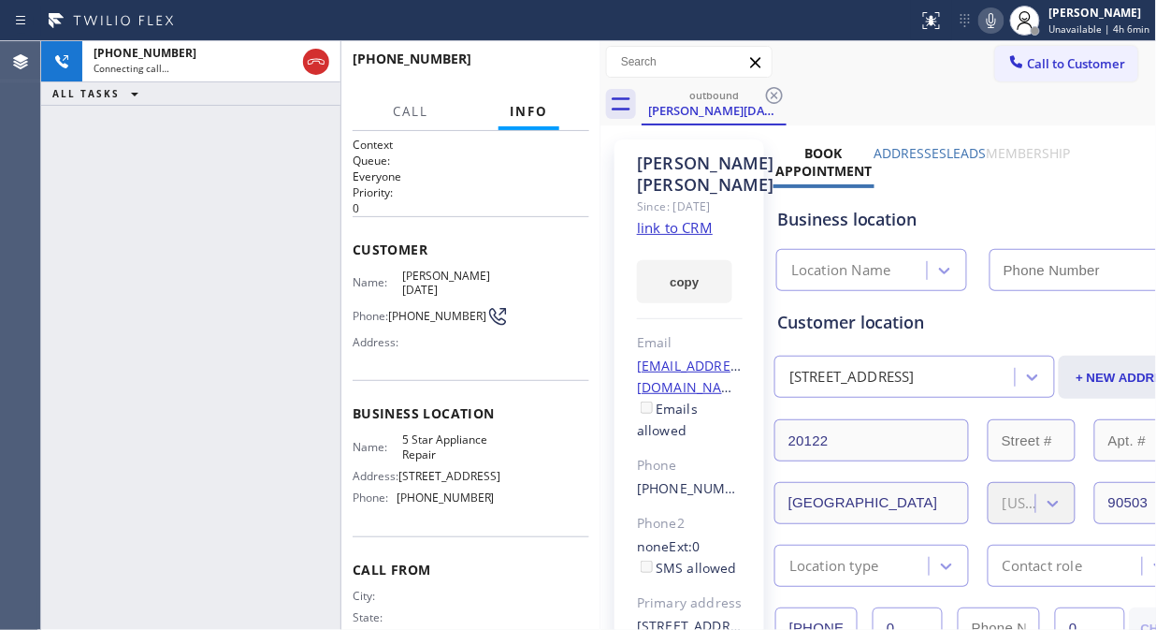
type input "[PHONE_NUMBER]"
drag, startPoint x: 315, startPoint y: 64, endPoint x: 864, endPoint y: 64, distance: 549.1
click at [314, 65] on icon at bounding box center [316, 62] width 22 height 22
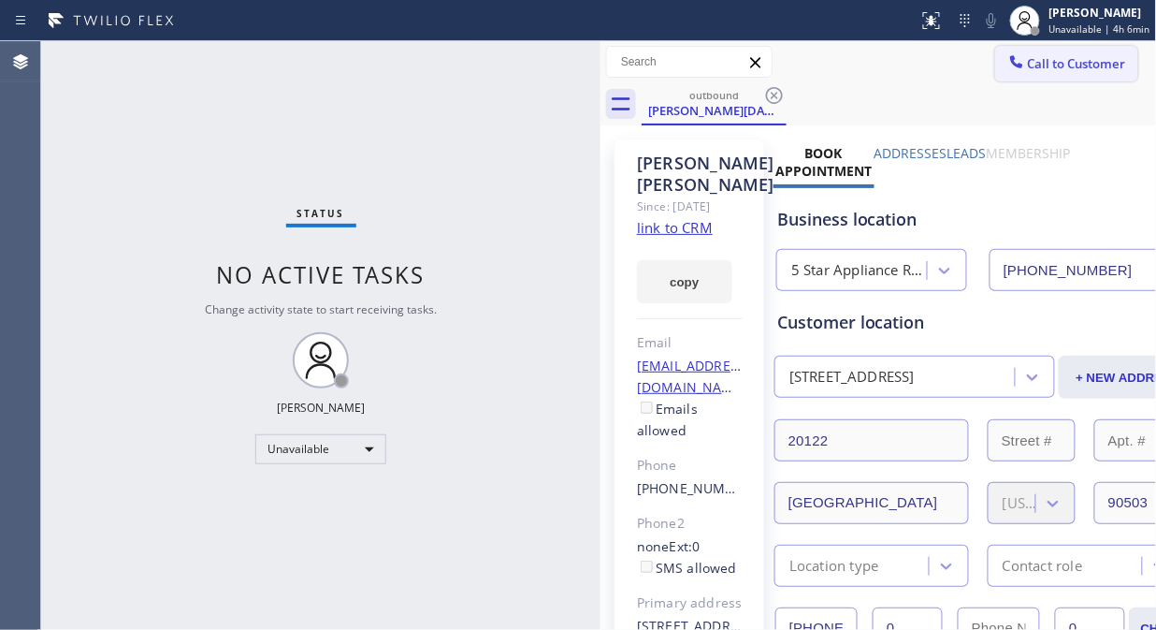
click at [1046, 72] on button "Call to Customer" at bounding box center [1066, 64] width 143 height 36
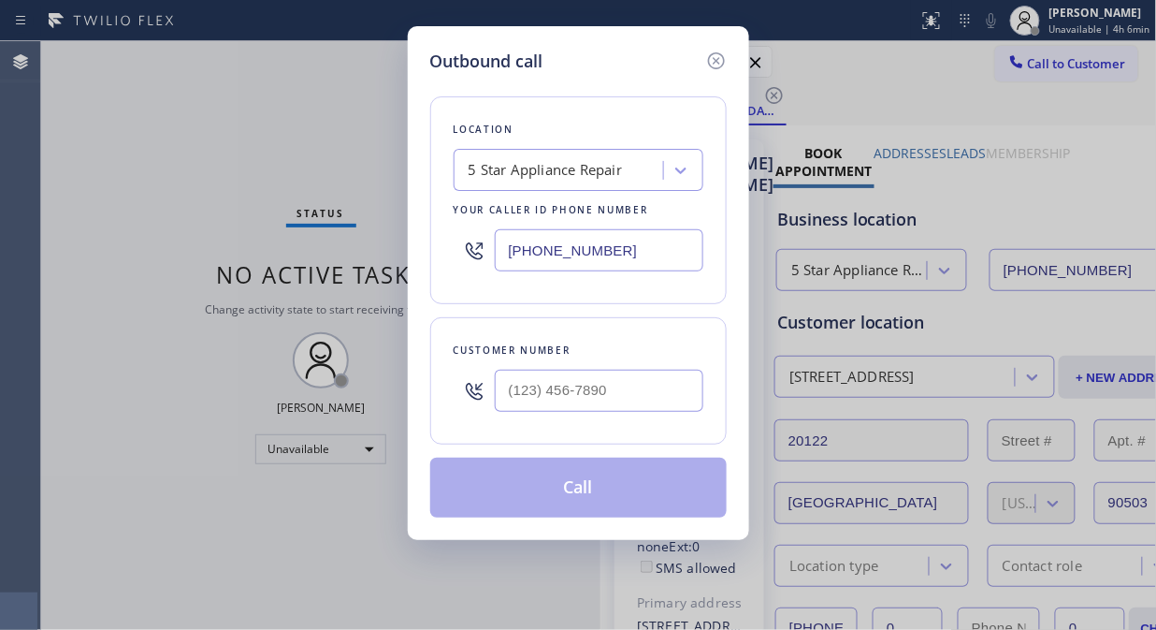
click at [594, 386] on input "text" at bounding box center [599, 391] width 209 height 42
paste input "310) 230-1948"
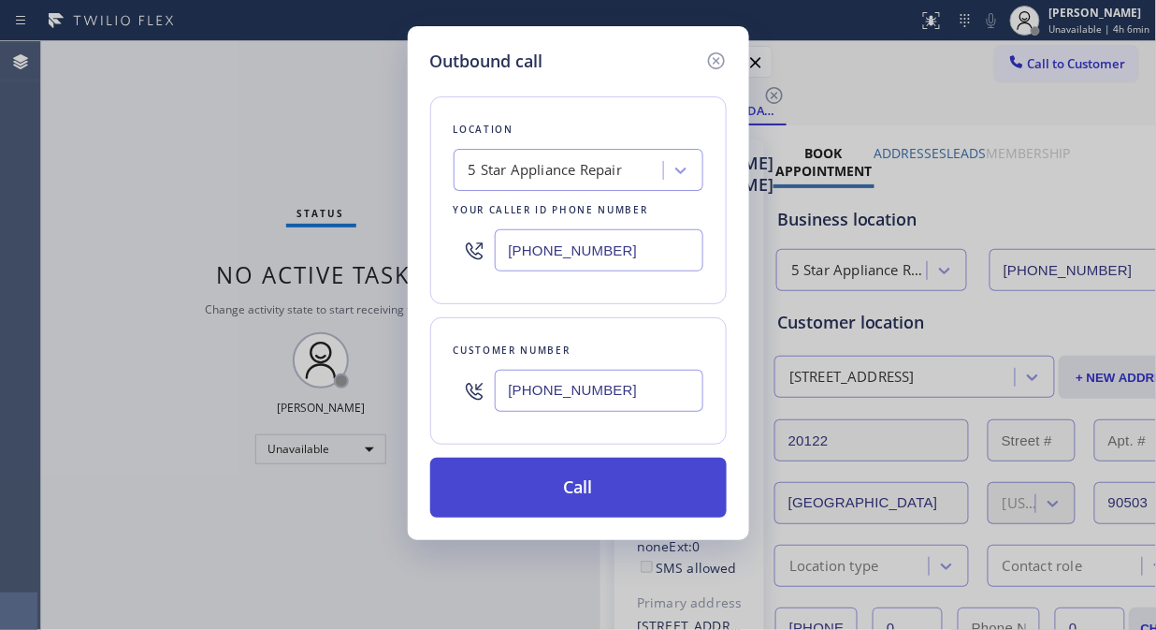
type input "[PHONE_NUMBER]"
click at [591, 492] on button "Call" at bounding box center [578, 487] width 297 height 60
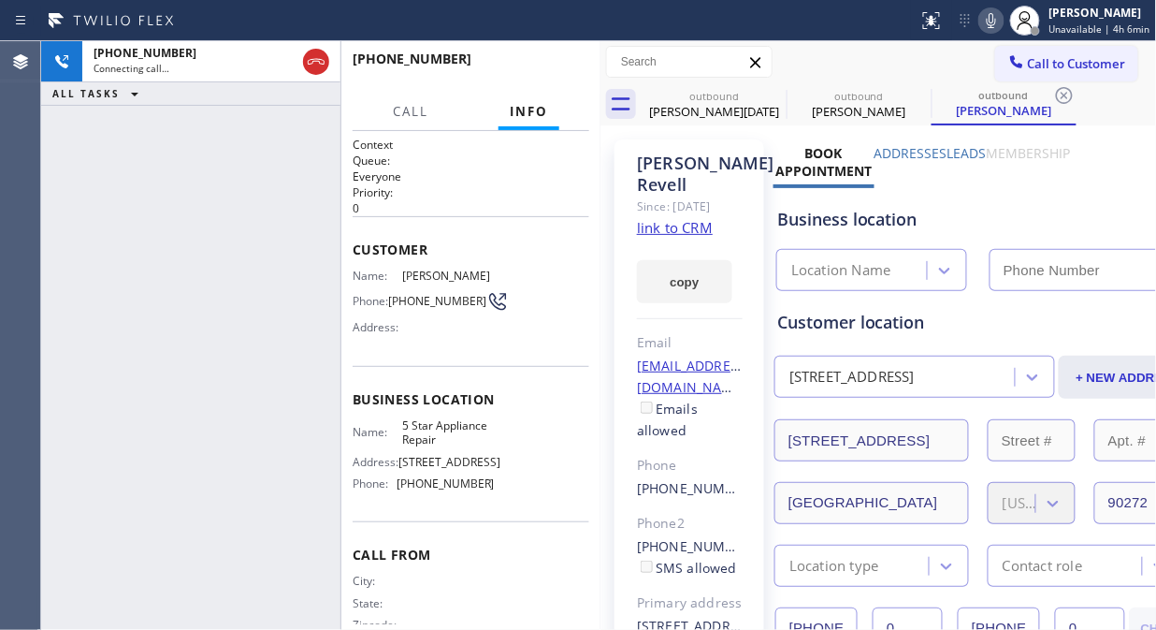
type input "[PHONE_NUMBER]"
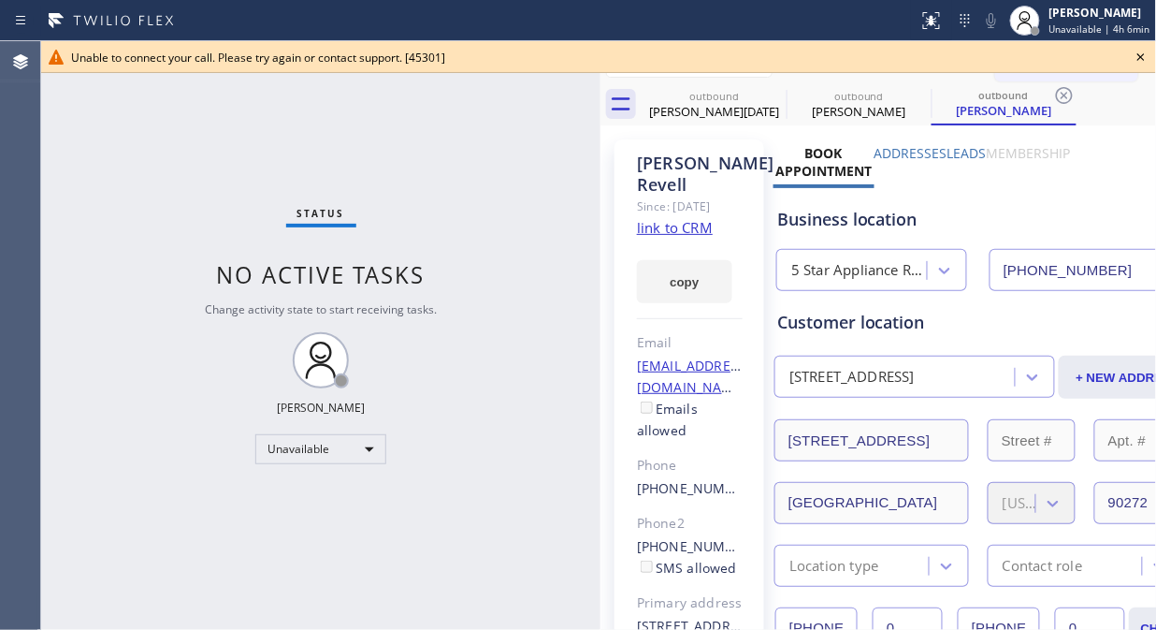
click at [1138, 57] on icon at bounding box center [1141, 57] width 22 height 22
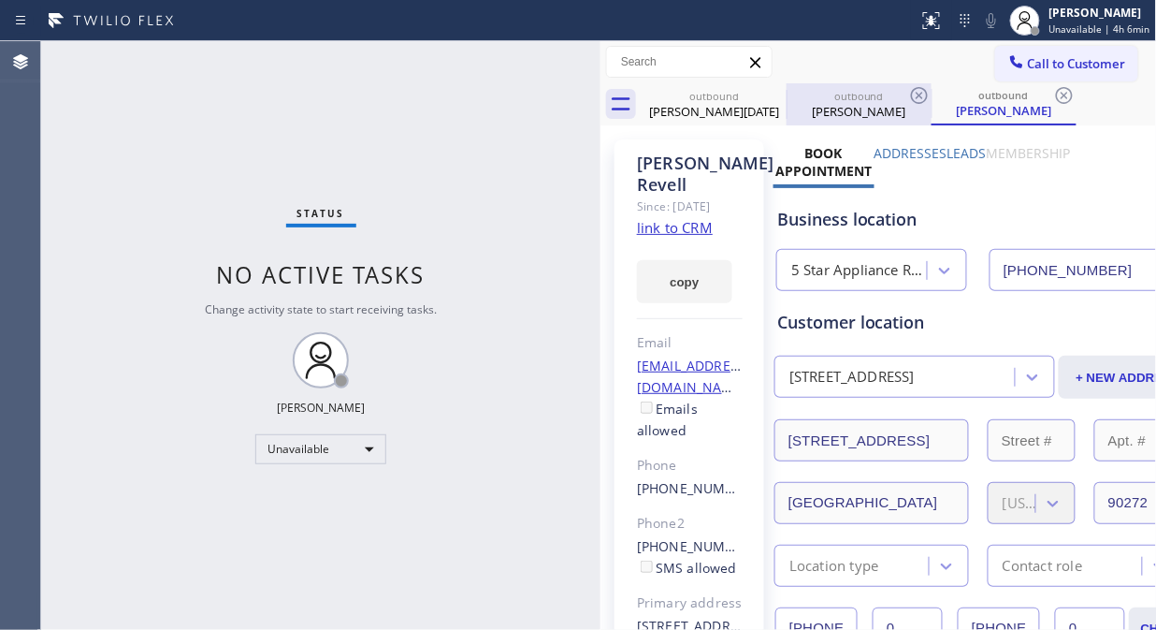
click at [789, 96] on div "outbound" at bounding box center [859, 96] width 141 height 14
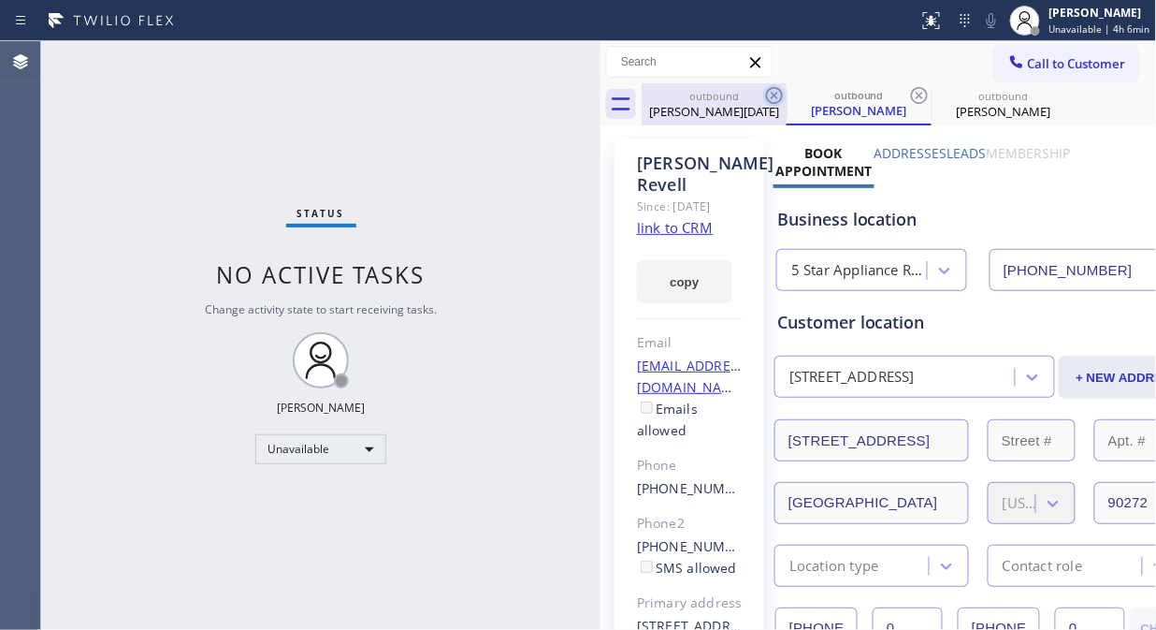
click at [773, 94] on icon at bounding box center [774, 95] width 17 height 17
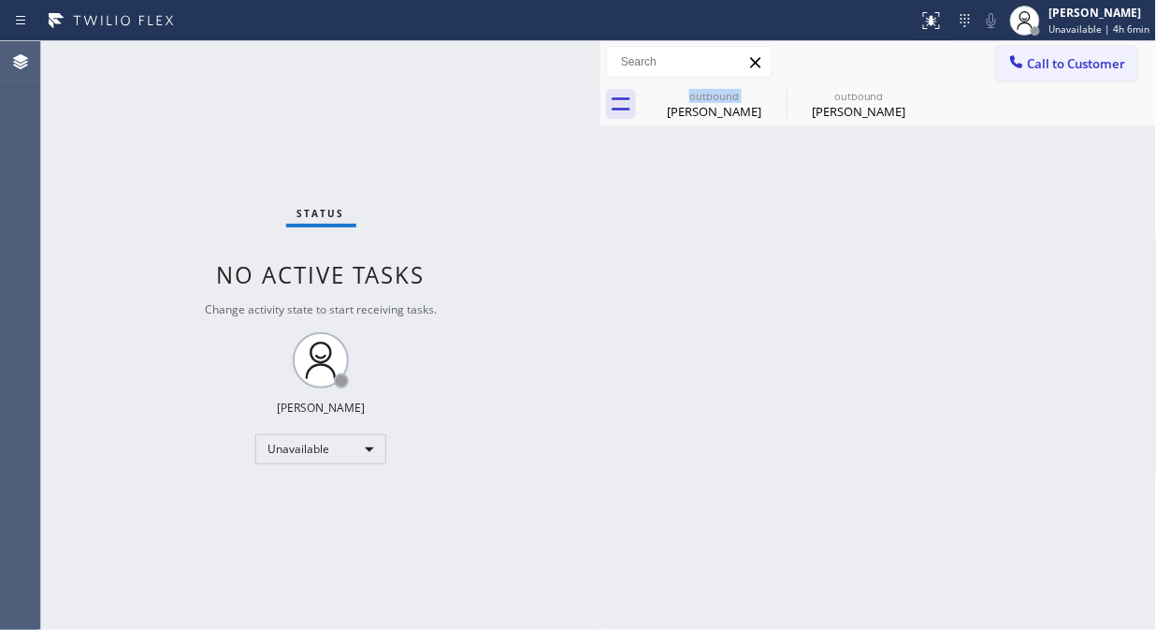
click at [773, 94] on div "outbound [PERSON_NAME]" at bounding box center [714, 104] width 145 height 42
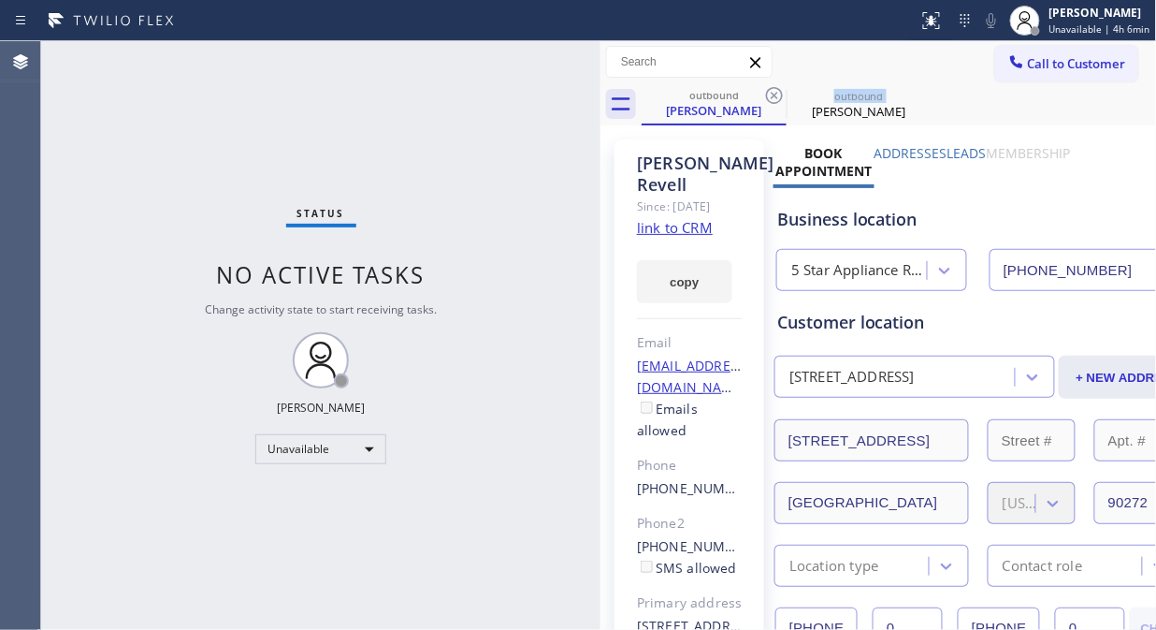
click at [773, 94] on icon at bounding box center [774, 95] width 17 height 17
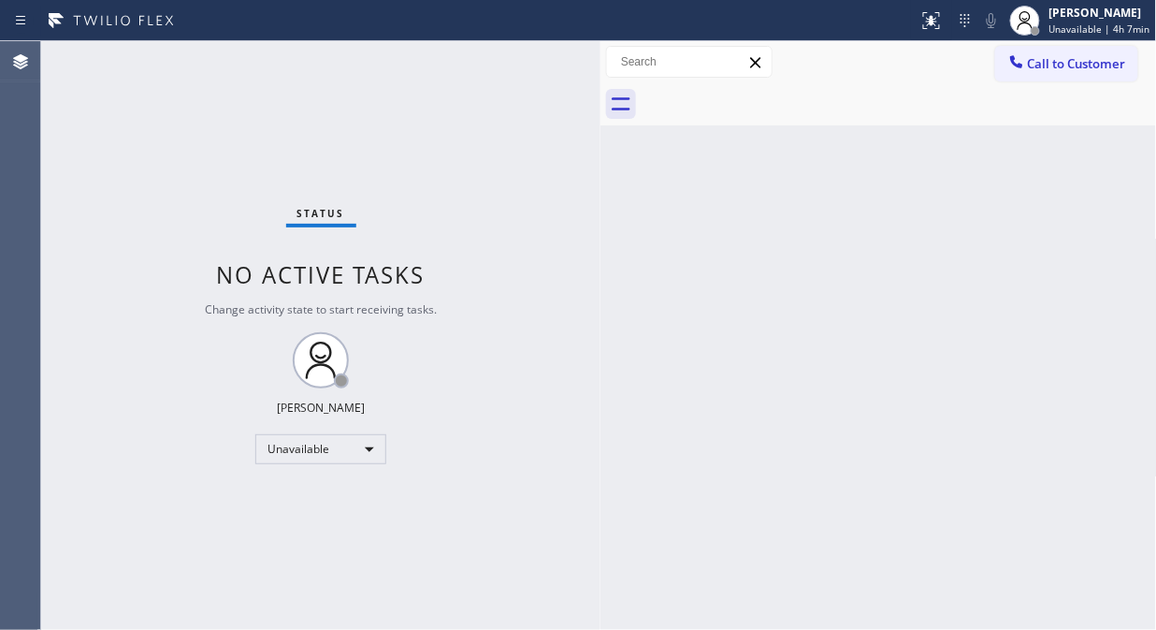
click at [203, 188] on div "Status No active tasks Change activity state to start receiving tasks. [PERSON_…" at bounding box center [320, 335] width 559 height 588
click at [1059, 72] on button "Call to Customer" at bounding box center [1066, 64] width 143 height 36
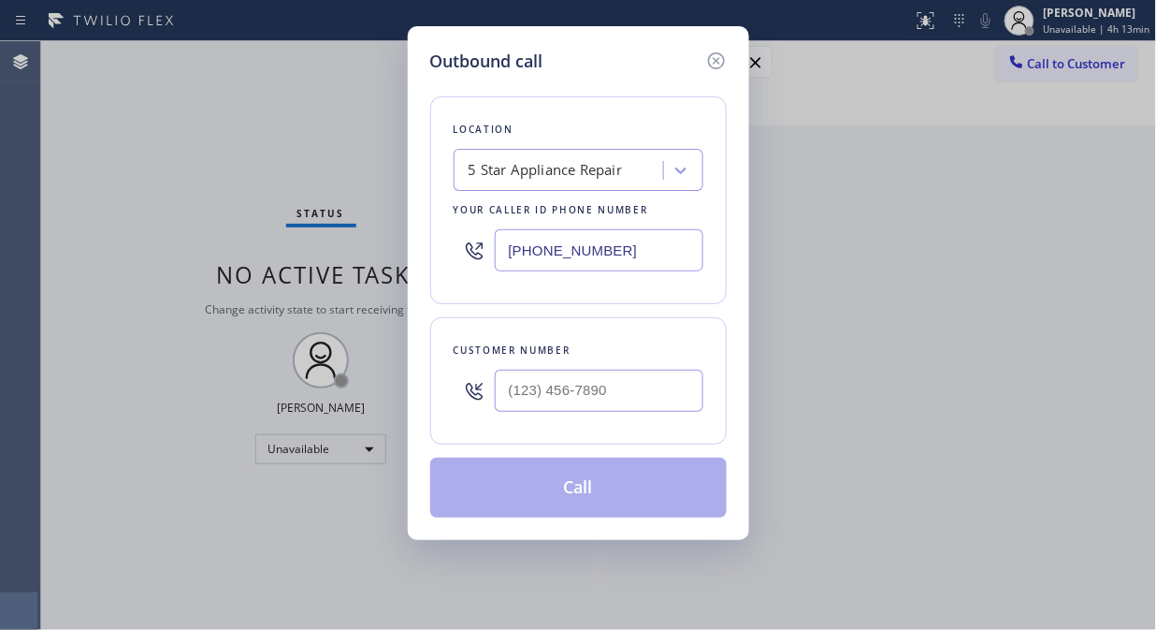
click at [507, 262] on input "[PHONE_NUMBER]" at bounding box center [599, 250] width 209 height 42
paste input "323) 416-234"
type input "[PHONE_NUMBER]"
drag, startPoint x: 217, startPoint y: 207, endPoint x: 315, endPoint y: 334, distance: 160.7
click at [216, 207] on div "Outbound call Location 4B2.Paid Viking Repair Service Your caller id phone numb…" at bounding box center [578, 315] width 1156 height 630
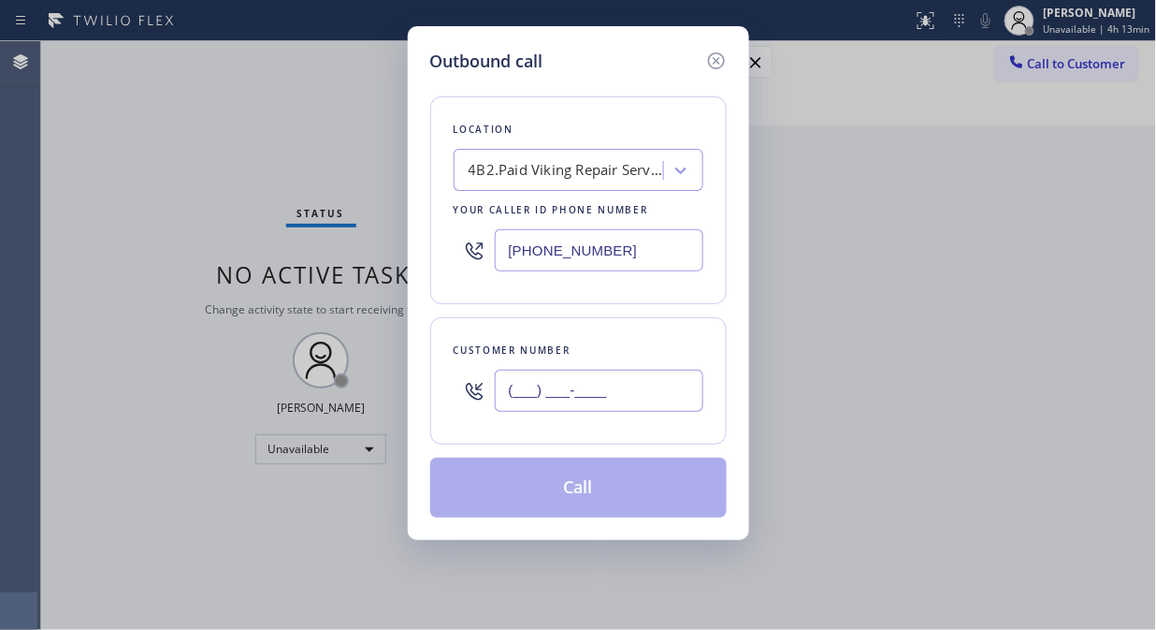
click at [503, 390] on input "(___) ___-____" at bounding box center [599, 391] width 209 height 42
paste input "858) 699-6220"
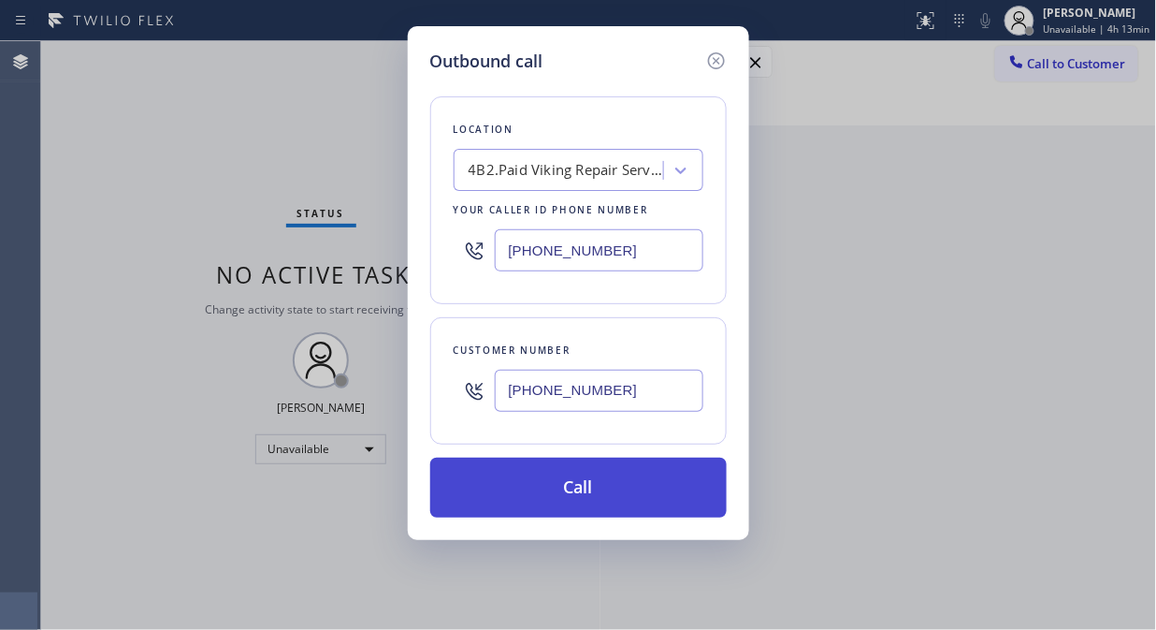
type input "[PHONE_NUMBER]"
click at [632, 500] on button "Call" at bounding box center [578, 487] width 297 height 60
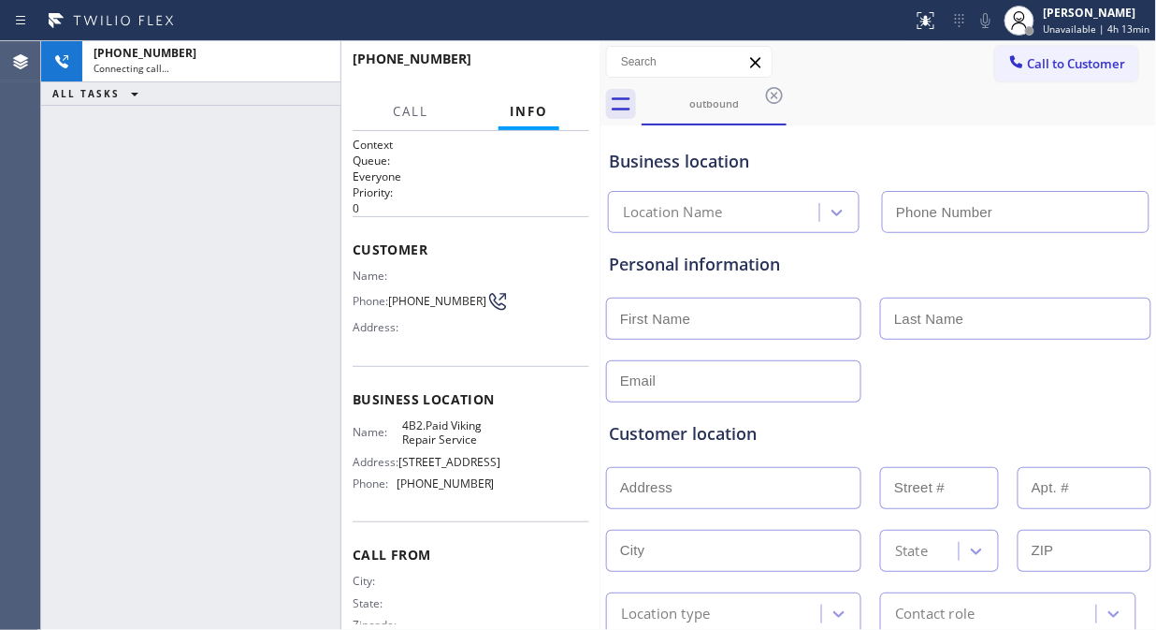
type input "[PHONE_NUMBER]"
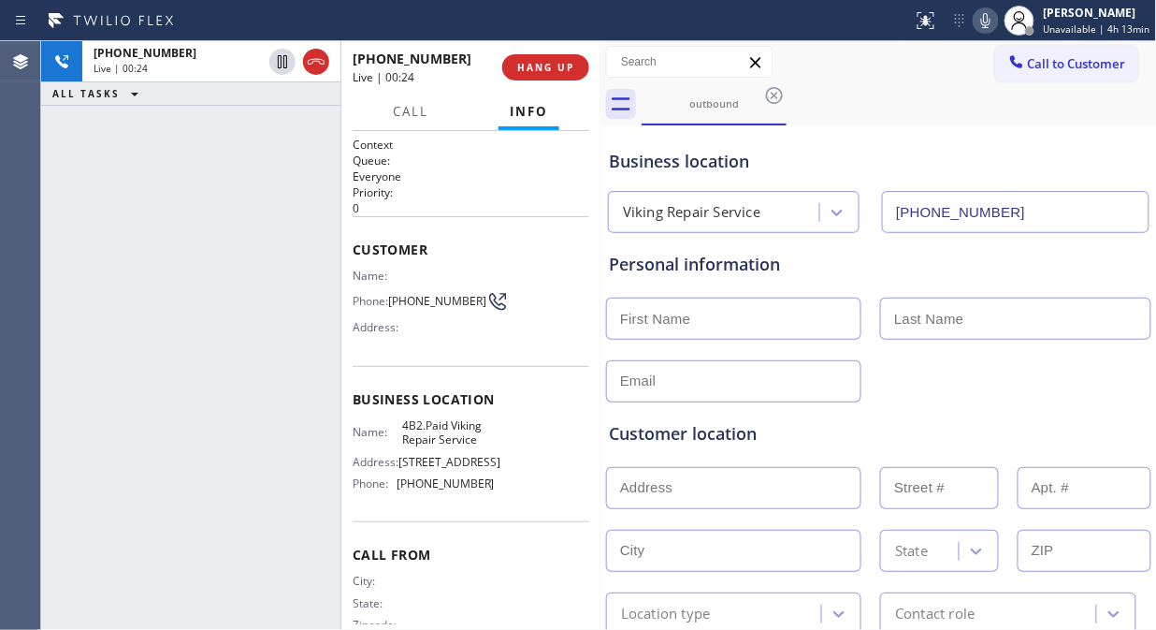
click at [973, 136] on div "Business location Viking Repair Service [PHONE_NUMBER]" at bounding box center [878, 181] width 547 height 103
click at [173, 212] on div "[PHONE_NUMBER] Live | 00:42 ALL TASKS ALL TASKS ACTIVE TASKS TASKS IN WRAP UP" at bounding box center [190, 335] width 299 height 588
click at [138, 182] on div "[PHONE_NUMBER] Live | 00:45 ALL TASKS ALL TASKS ACTIVE TASKS TASKS IN WRAP UP" at bounding box center [190, 335] width 299 height 588
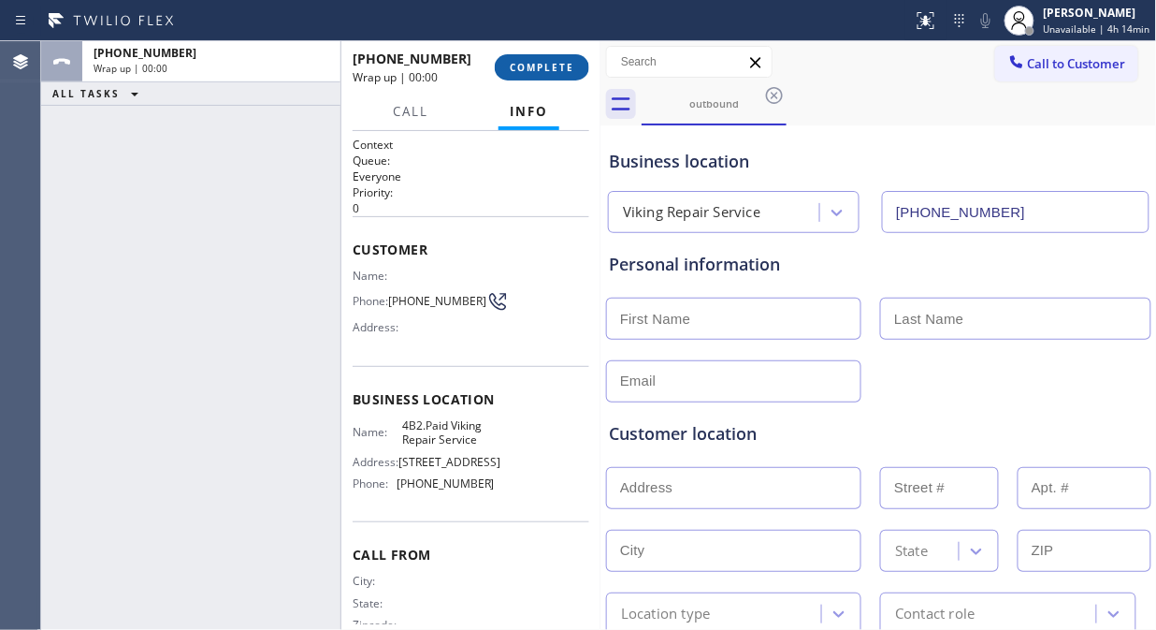
click at [543, 69] on span "COMPLETE" at bounding box center [542, 67] width 65 height 13
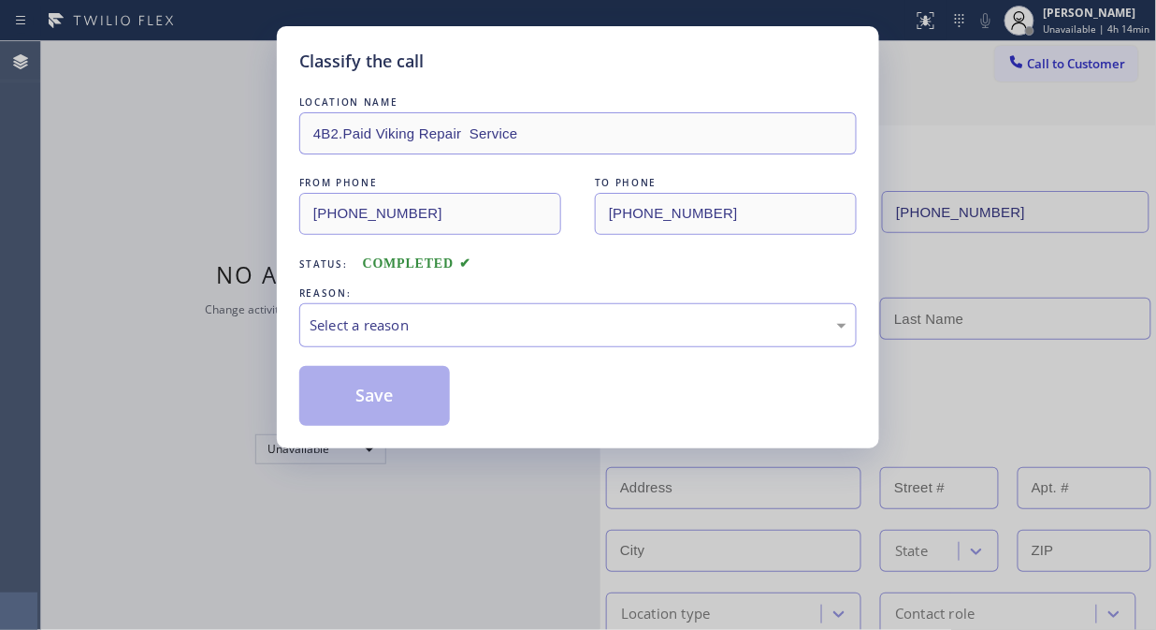
click at [544, 69] on div "Classify the call" at bounding box center [578, 61] width 558 height 25
click at [602, 325] on div "Select a reason" at bounding box center [578, 325] width 537 height 22
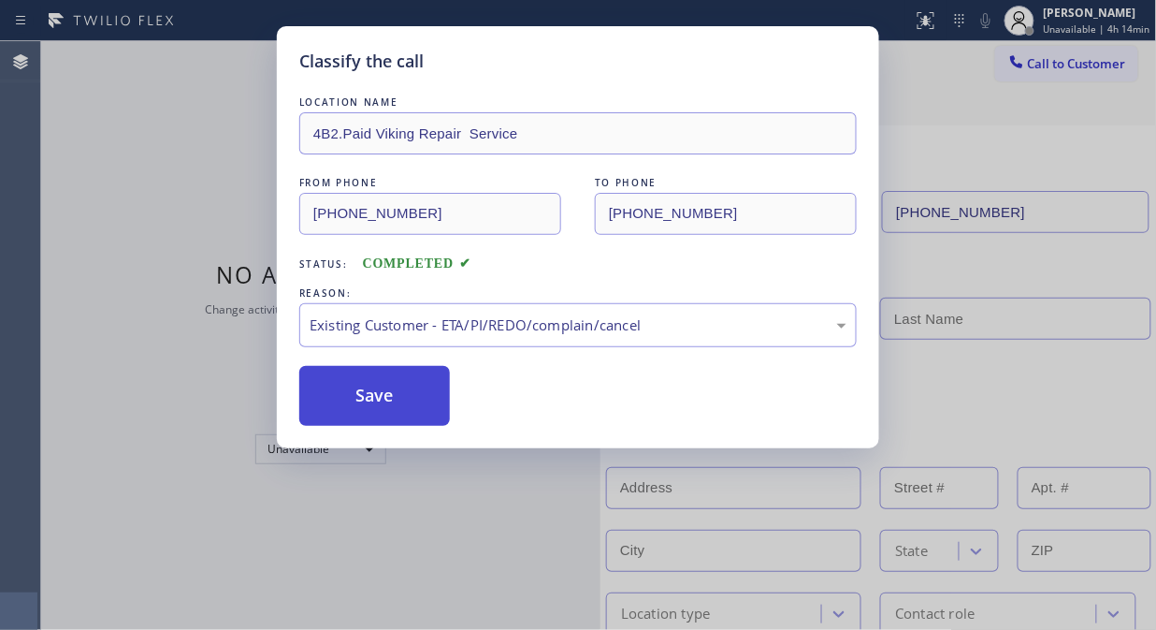
click at [413, 402] on button "Save" at bounding box center [374, 396] width 151 height 60
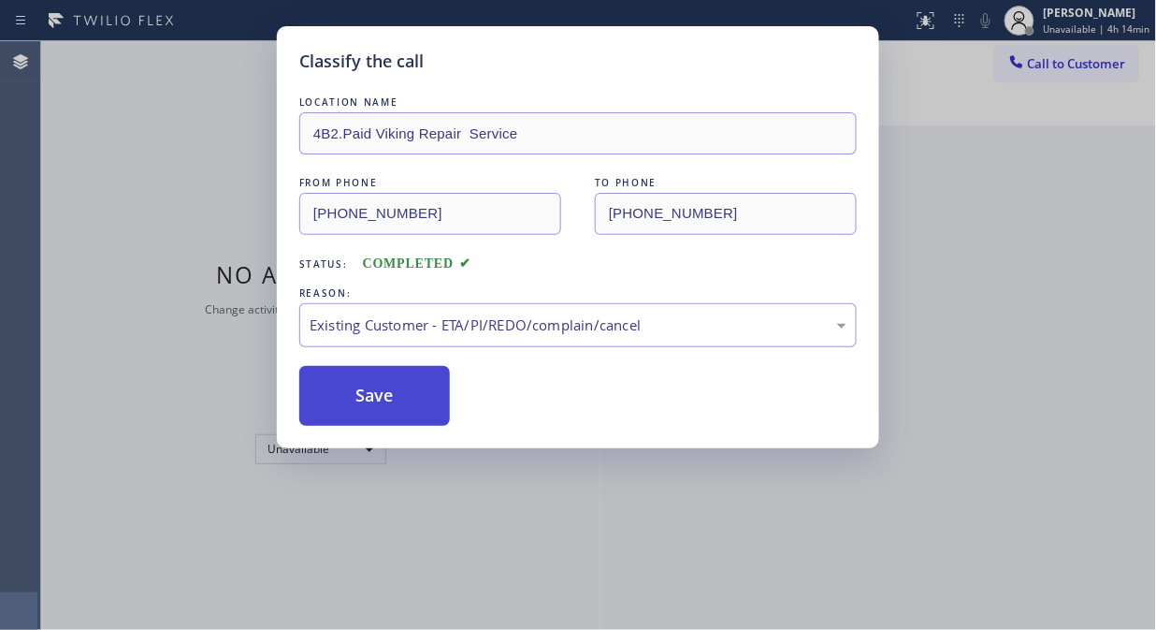
click at [366, 423] on div "Classify the call LOCATION NAME 5 Star Appliance Repair FROM PHONE [PHONE_NUMBE…" at bounding box center [598, 335] width 1115 height 588
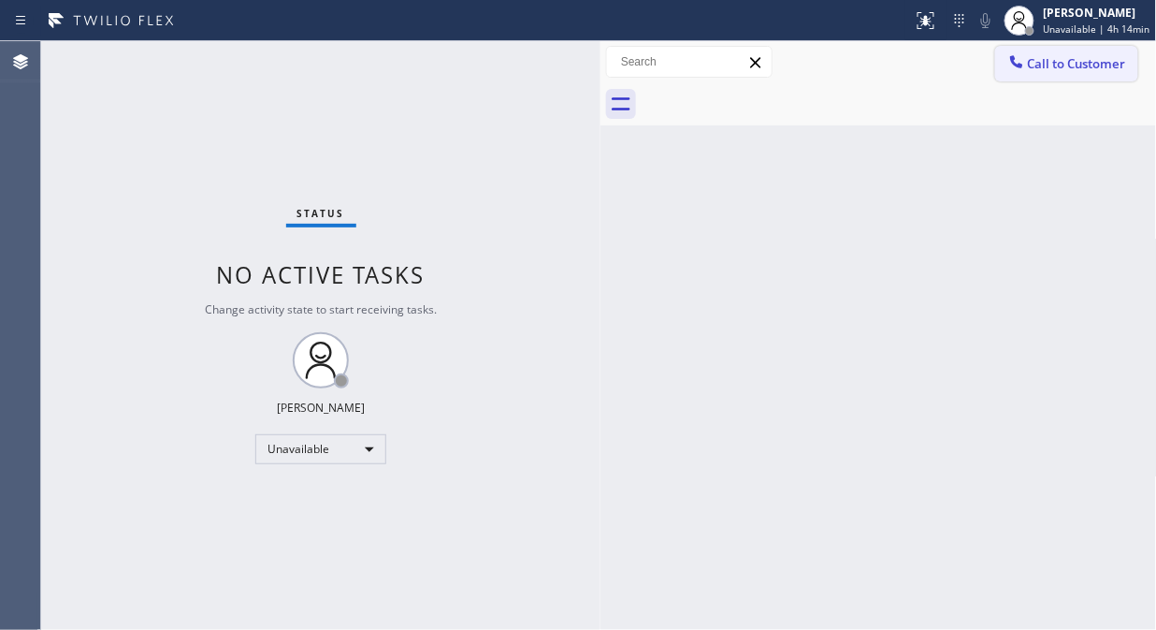
click at [1071, 67] on span "Call to Customer" at bounding box center [1077, 63] width 98 height 17
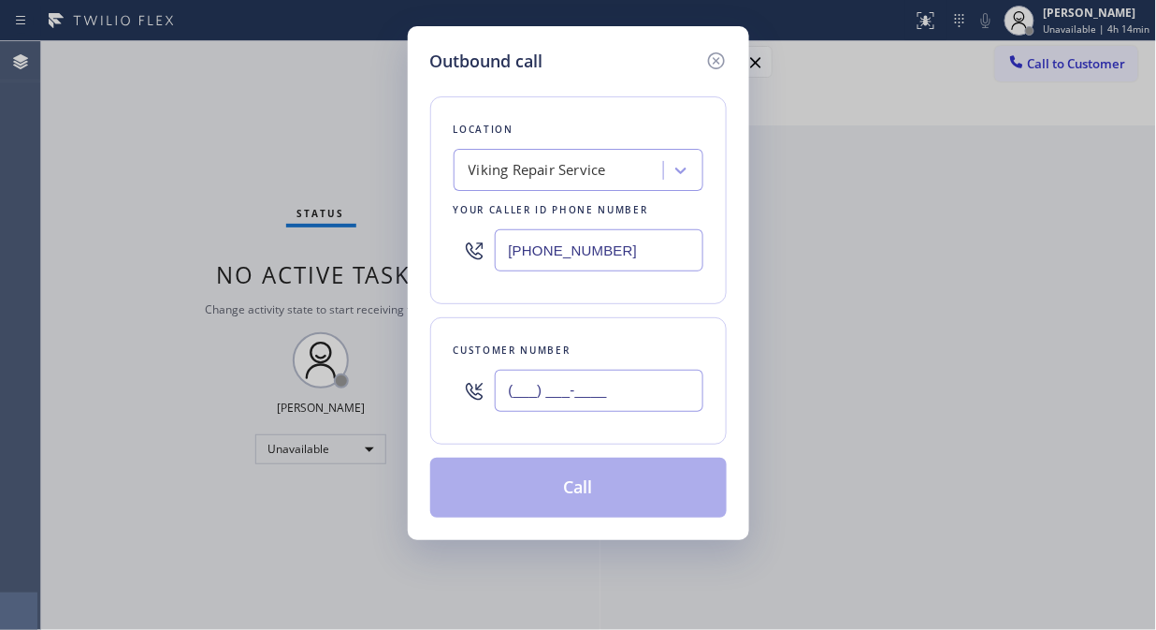
click at [536, 380] on input "(___) ___-____" at bounding box center [599, 391] width 209 height 42
paste input "858) 699-6220"
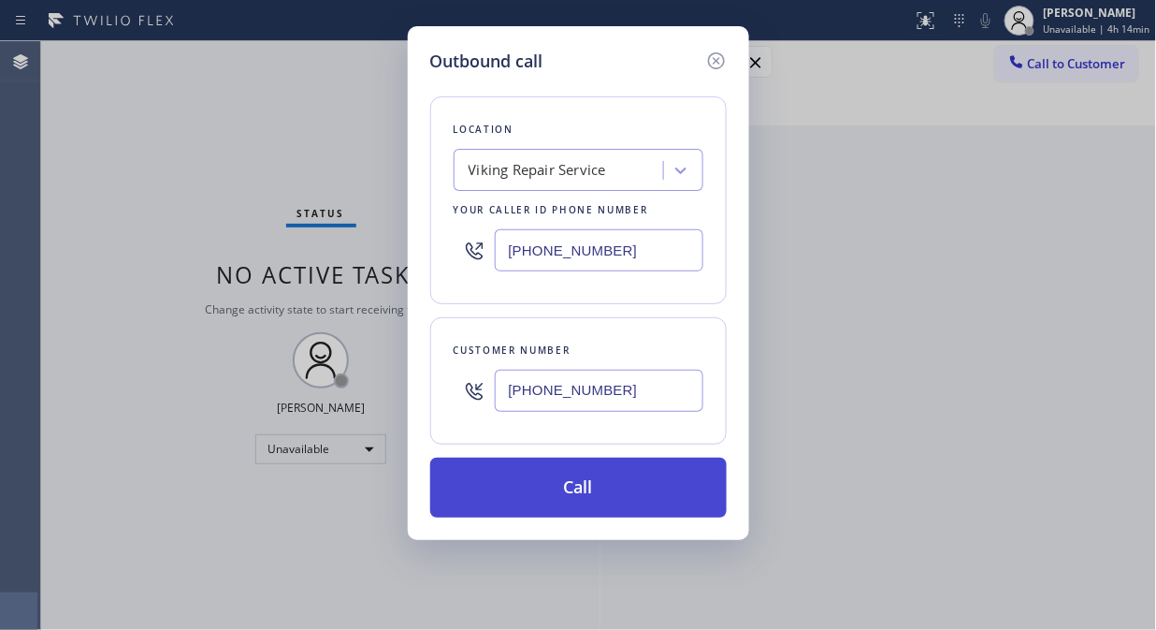
type input "[PHONE_NUMBER]"
click at [613, 494] on button "Call" at bounding box center [578, 487] width 297 height 60
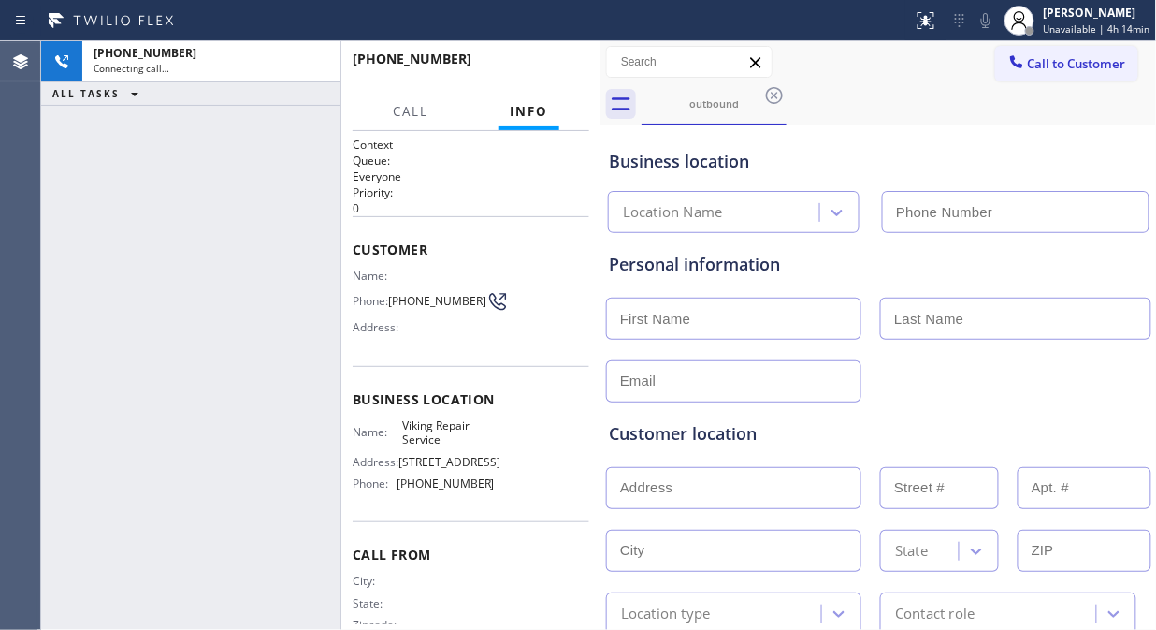
type input "[PHONE_NUMBER]"
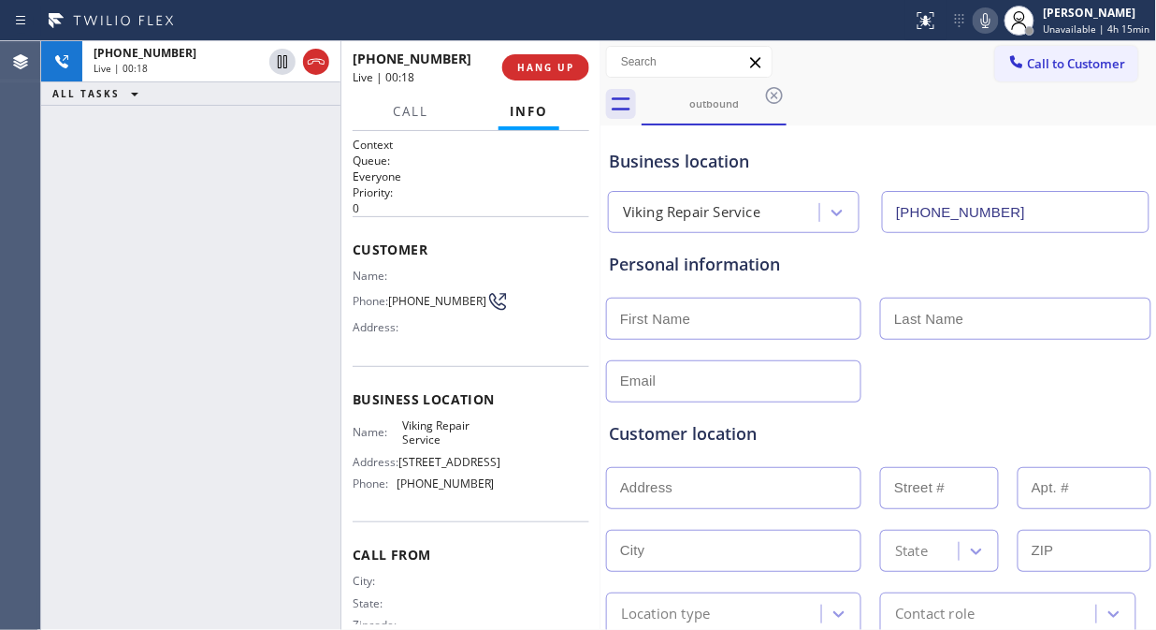
click at [172, 193] on div "[PHONE_NUMBER] Live | 00:18 ALL TASKS ALL TASKS ACTIVE TASKS TASKS IN WRAP UP" at bounding box center [190, 335] width 299 height 588
click at [258, 231] on div "[PHONE_NUMBER] Live | 03:21 ALL TASKS ALL TASKS ACTIVE TASKS TASKS IN WRAP UP" at bounding box center [190, 335] width 299 height 588
click at [992, 21] on icon at bounding box center [986, 20] width 22 height 22
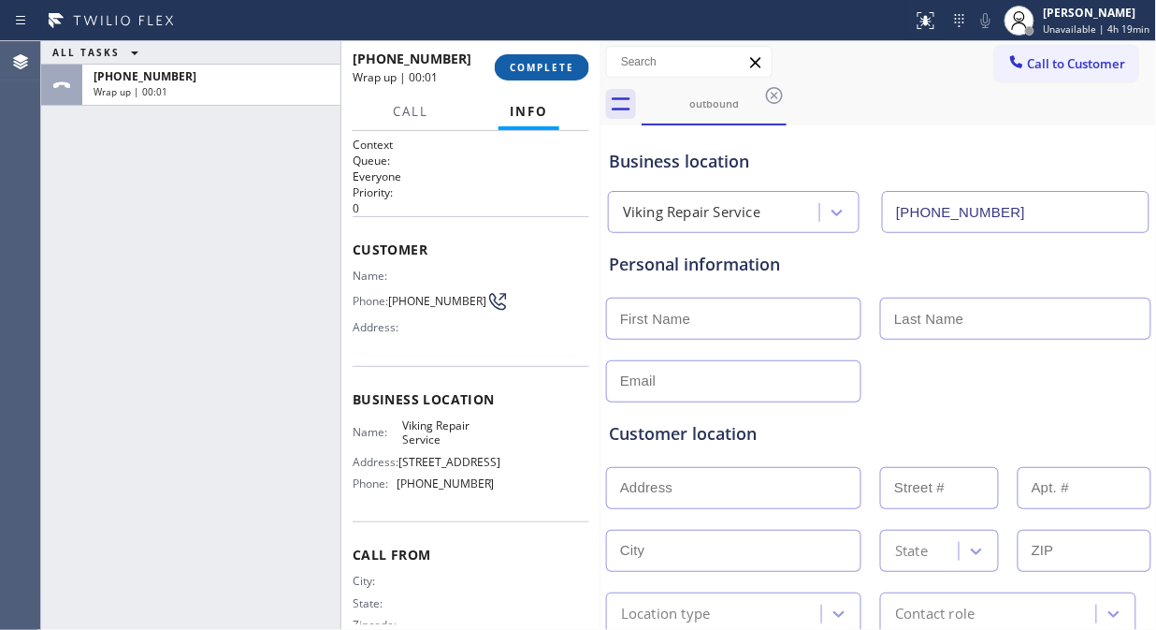
click at [555, 68] on span "COMPLETE" at bounding box center [542, 67] width 65 height 13
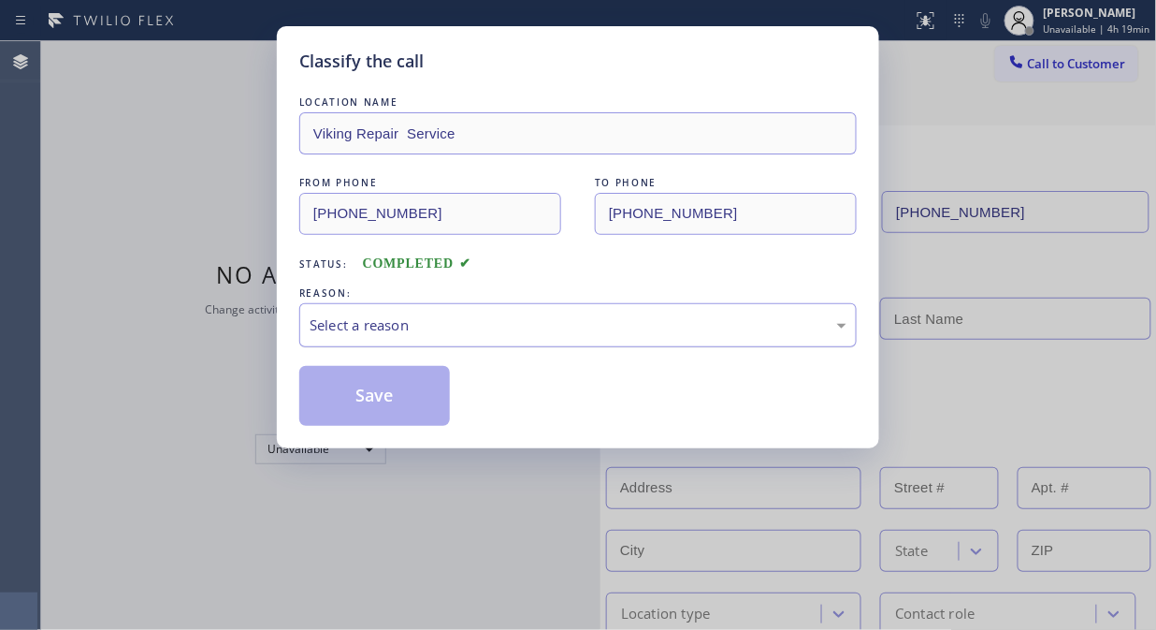
click at [550, 312] on div "Select a reason" at bounding box center [578, 325] width 558 height 44
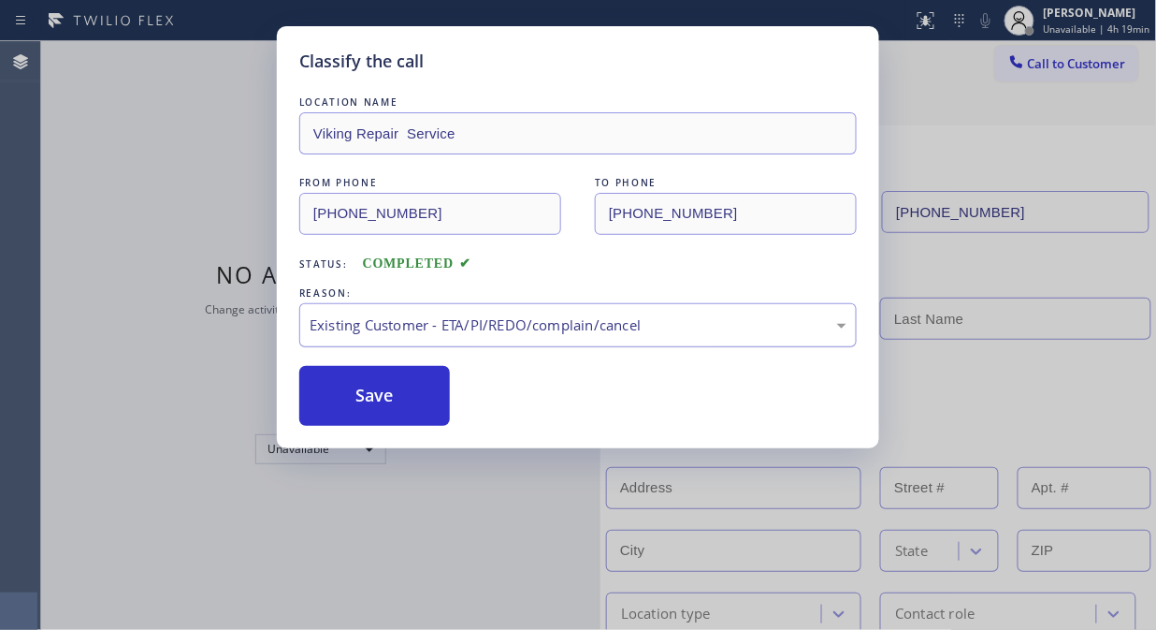
click at [417, 400] on button "Save" at bounding box center [374, 396] width 151 height 60
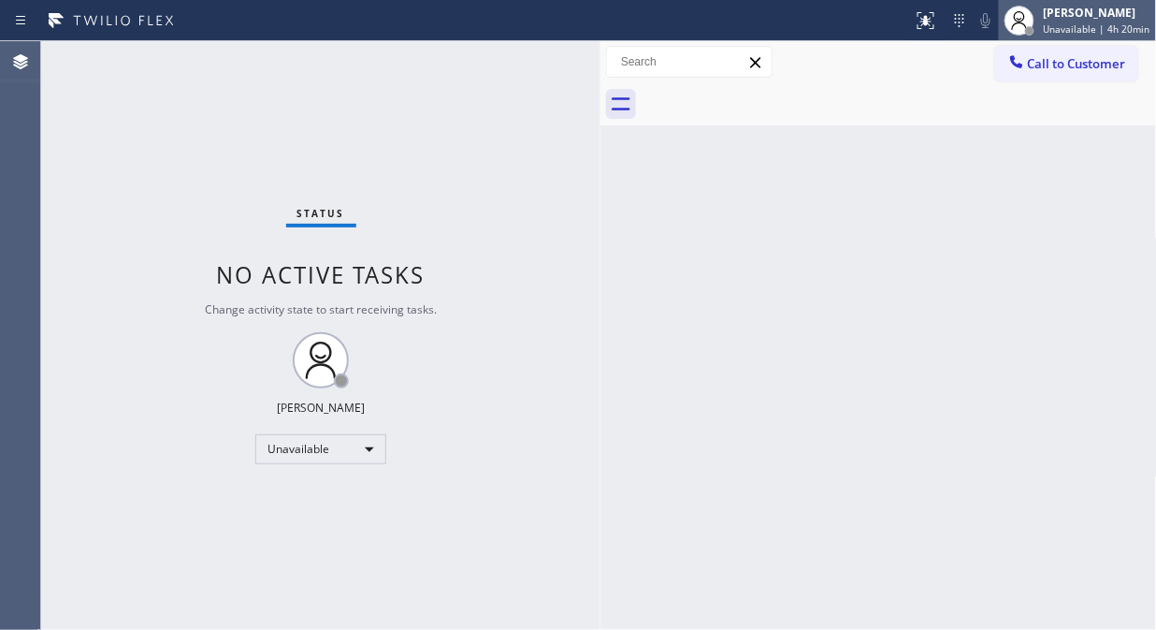
click at [1060, 13] on div "[PERSON_NAME]" at bounding box center [1097, 13] width 107 height 16
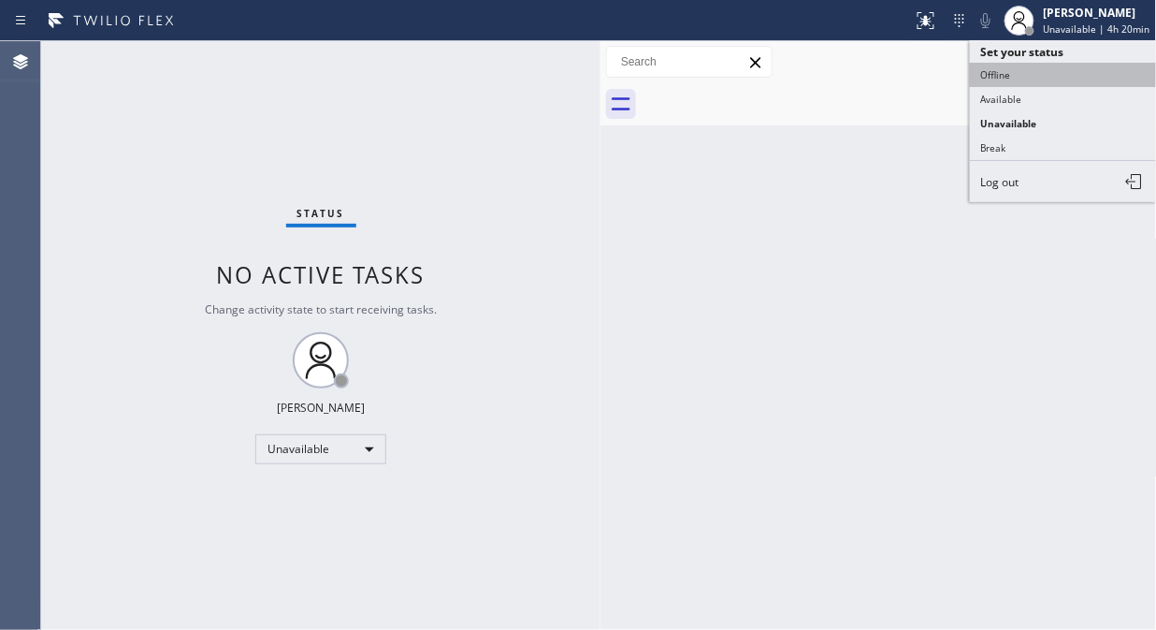
click at [992, 76] on button "Offline" at bounding box center [1063, 75] width 187 height 24
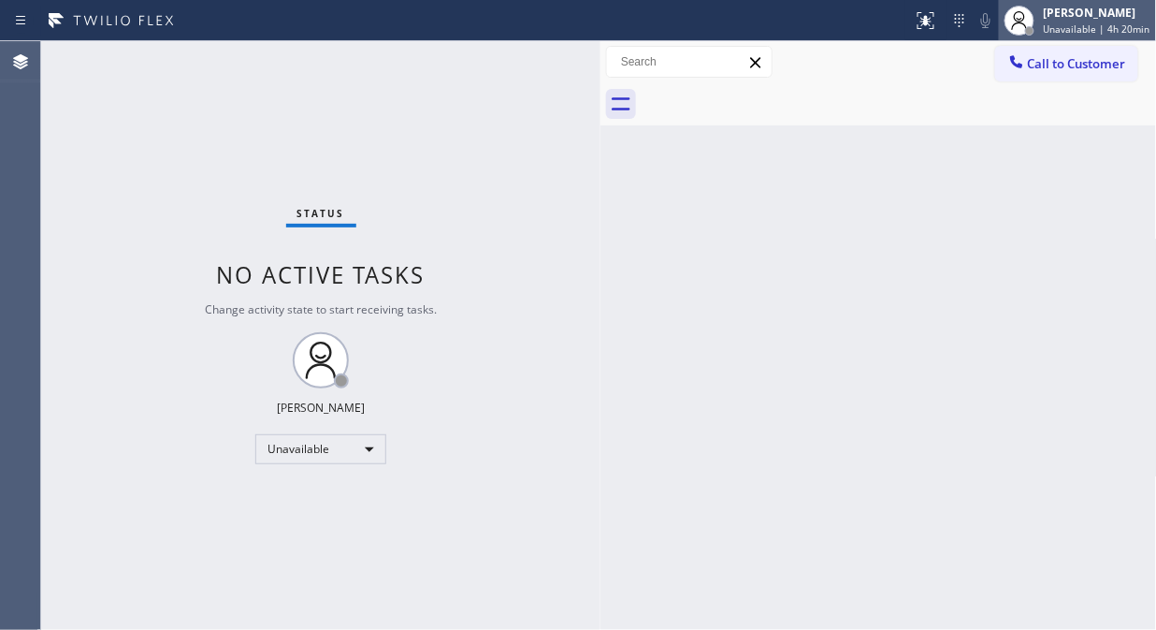
click at [1079, 20] on div "[PERSON_NAME]" at bounding box center [1097, 13] width 107 height 16
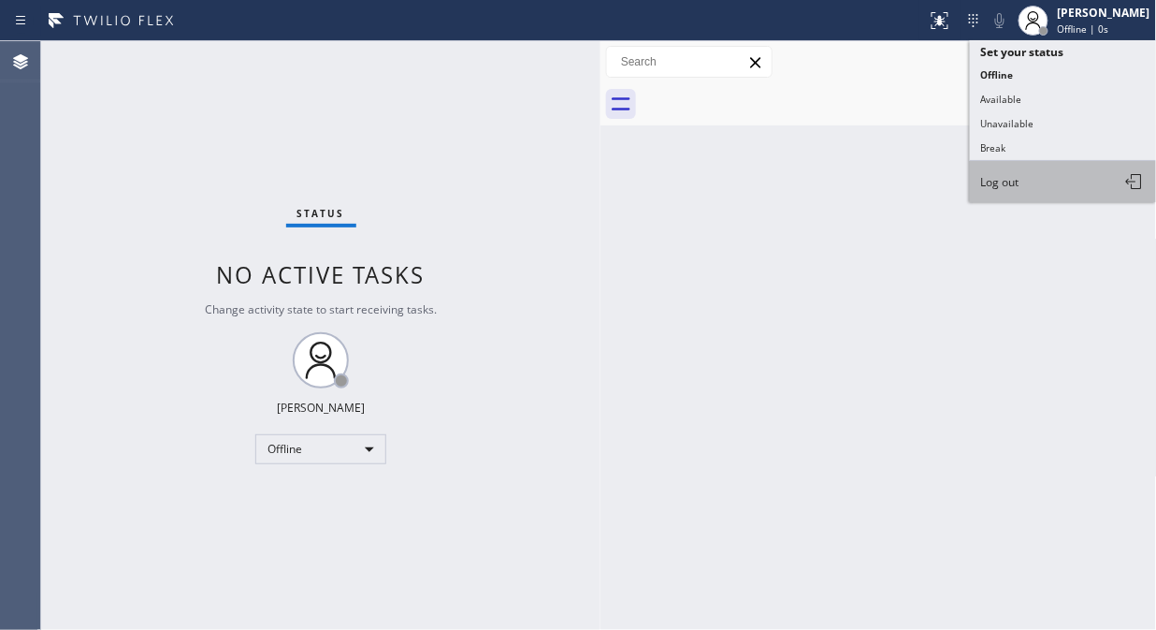
click at [997, 182] on span "Log out" at bounding box center [1000, 182] width 38 height 16
